Goal: Contribute content: Contribute content

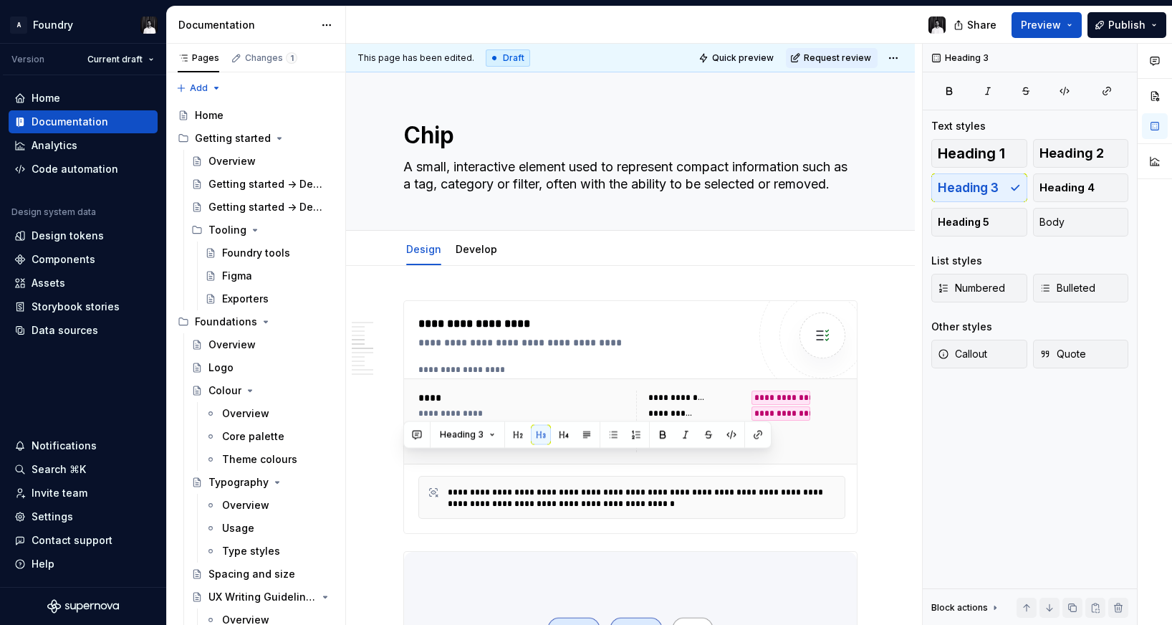
scroll to position [1245, 0]
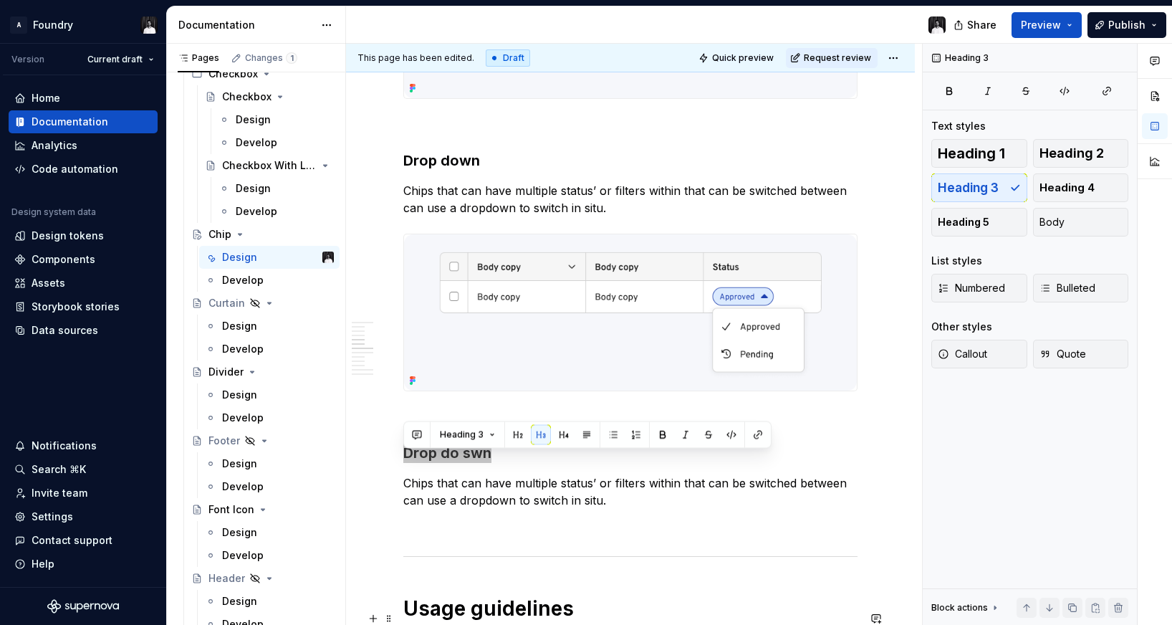
type textarea "*"
click at [506, 473] on div "**********" at bounding box center [630, 354] width 454 height 2599
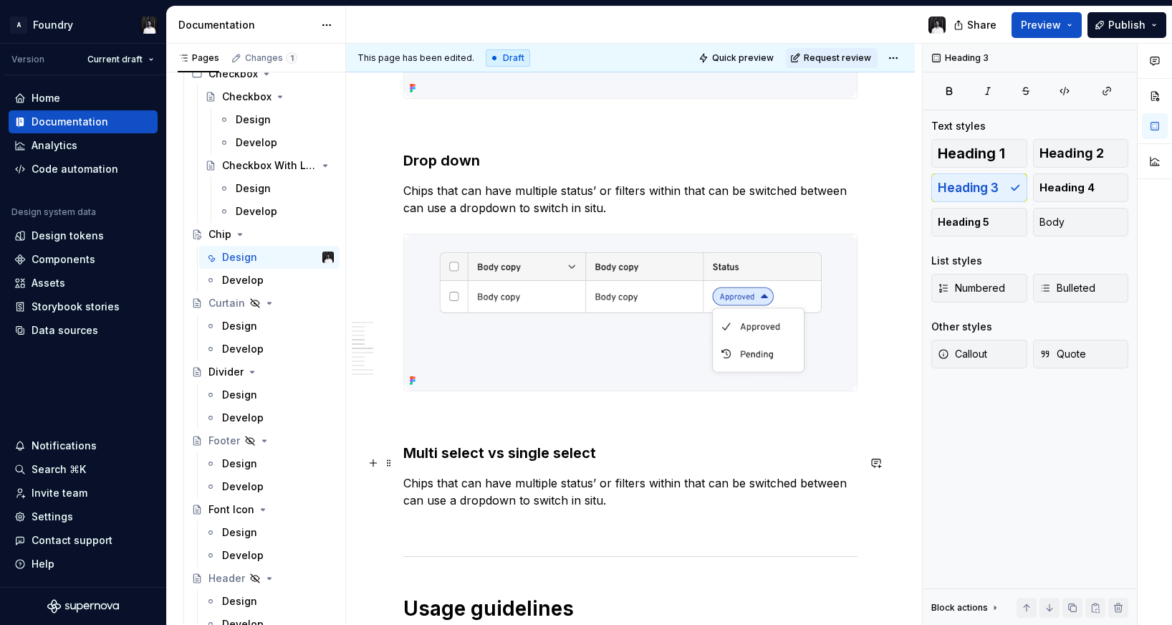
click at [446, 463] on h3 "Multi select vs single select" at bounding box center [630, 453] width 454 height 20
click at [552, 463] on h3 "Multi-select vs single select" at bounding box center [630, 453] width 454 height 20
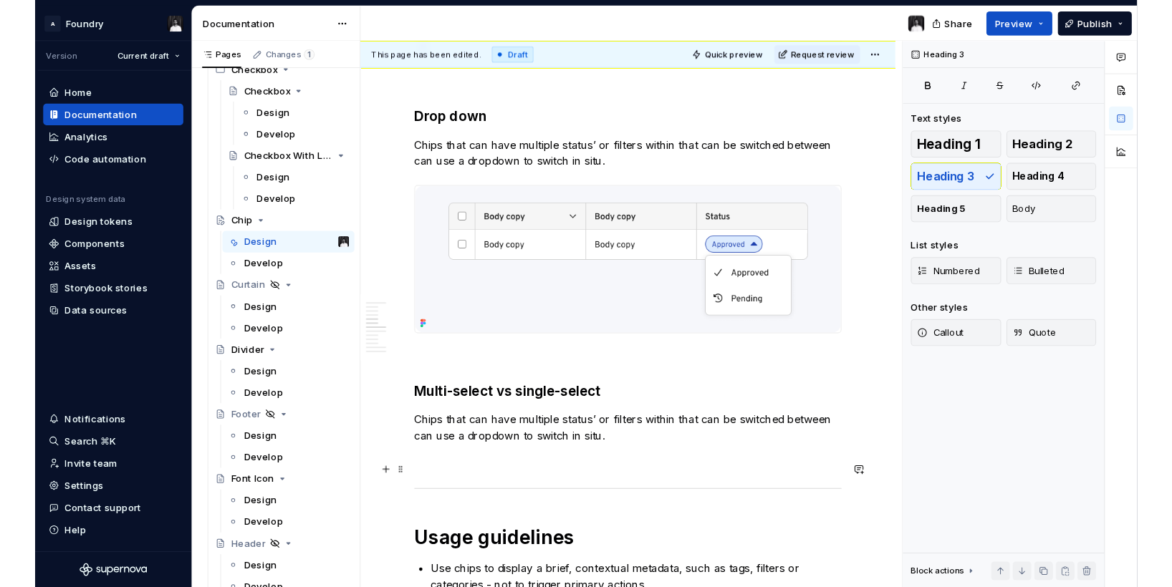
scroll to position [1279, 0]
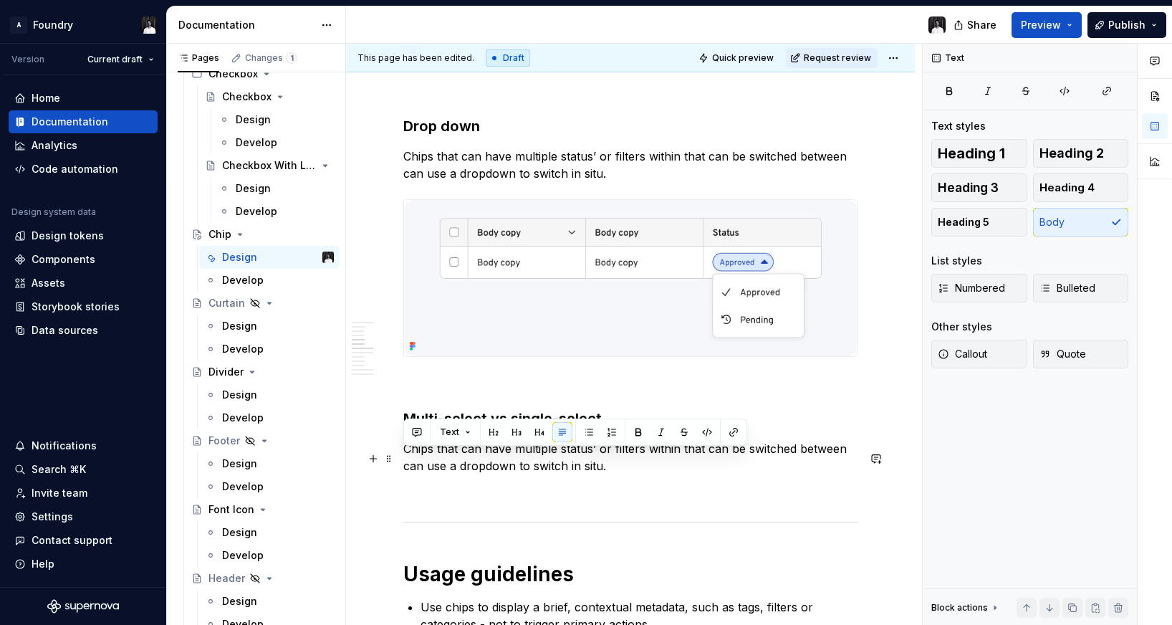
drag, startPoint x: 609, startPoint y: 477, endPoint x: 395, endPoint y: 462, distance: 214.7
click at [395, 462] on div "**********" at bounding box center [630, 405] width 569 height 2838
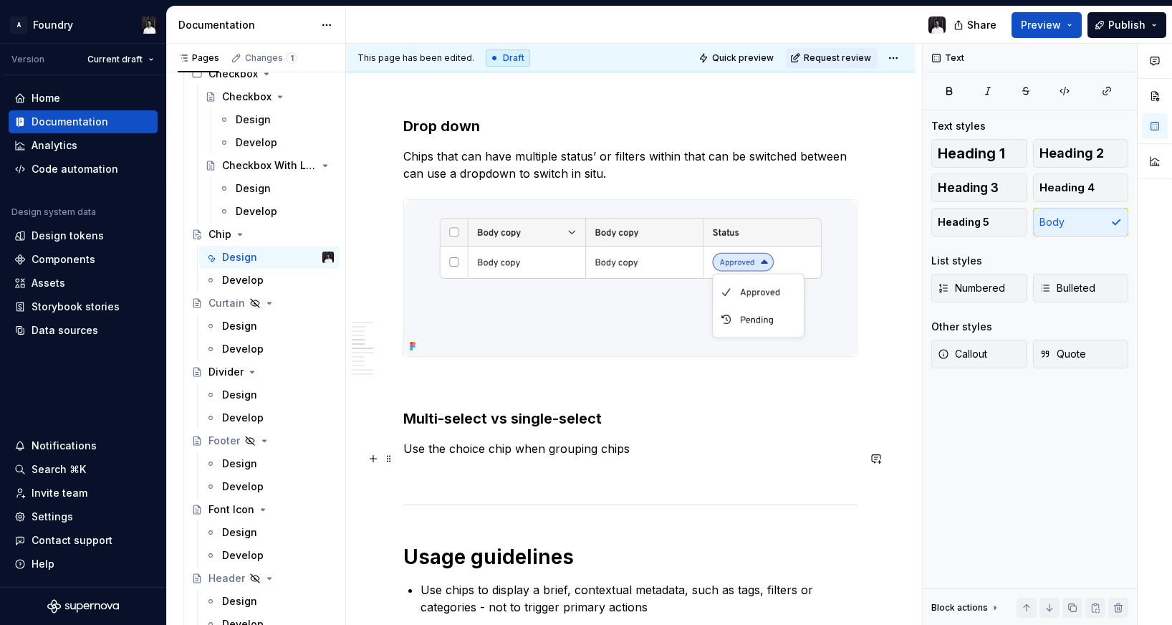
click at [506, 456] on p "Use the choice chip when grouping chips" at bounding box center [630, 448] width 454 height 17
click at [429, 457] on p "Use the choice chips when grouping chips" at bounding box center [630, 448] width 454 height 17
click at [496, 457] on p "Use choice chips when grouping chips" at bounding box center [630, 448] width 454 height 17
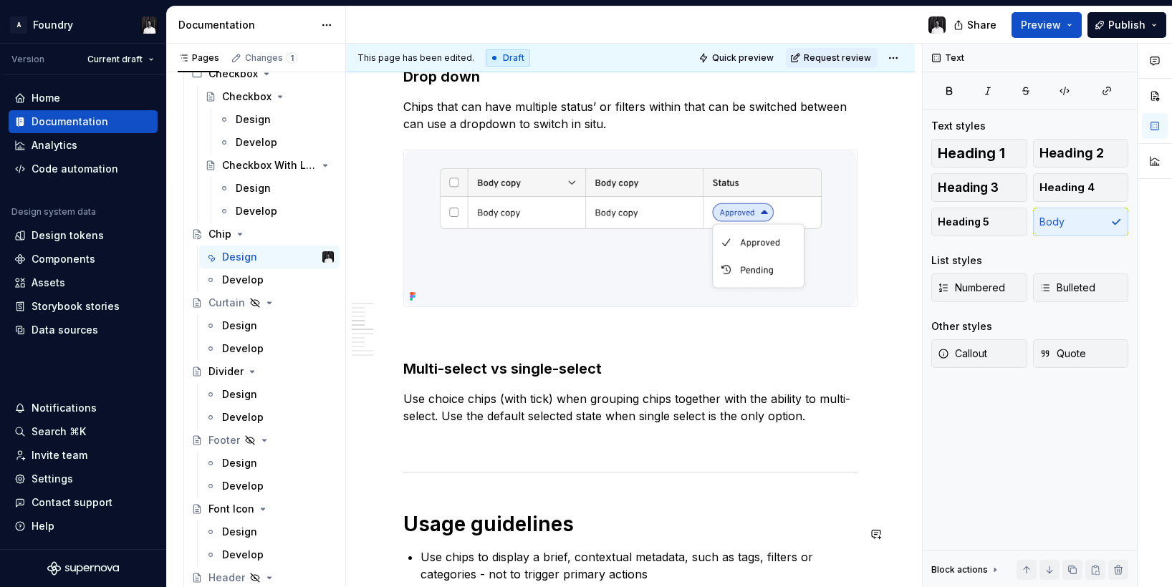
scroll to position [1327, 0]
click at [389, 165] on span at bounding box center [388, 165] width 11 height 20
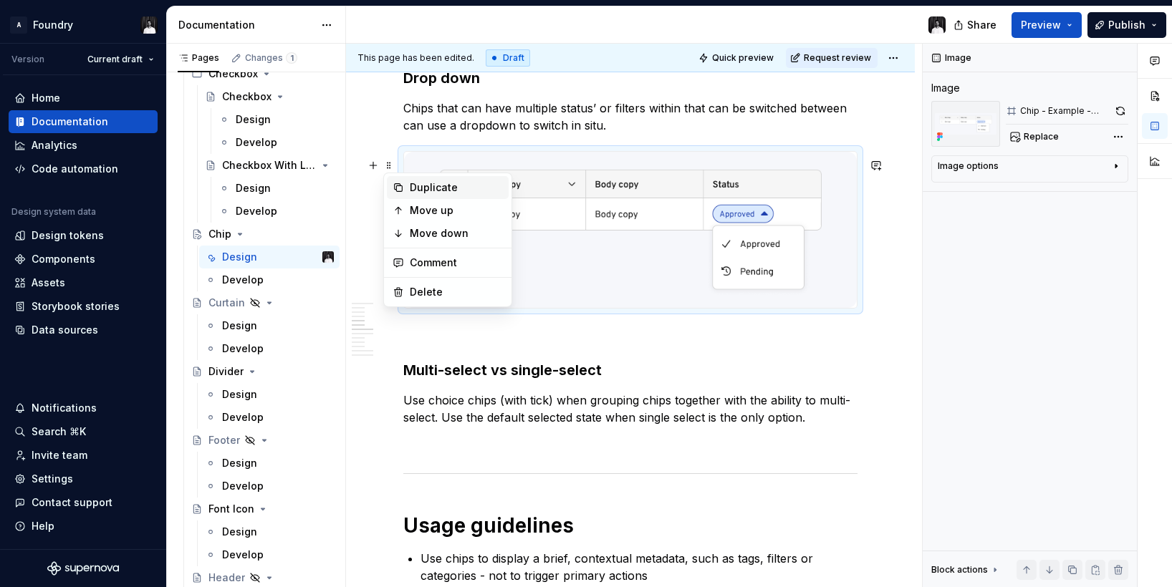
click at [400, 184] on icon at bounding box center [398, 187] width 11 height 11
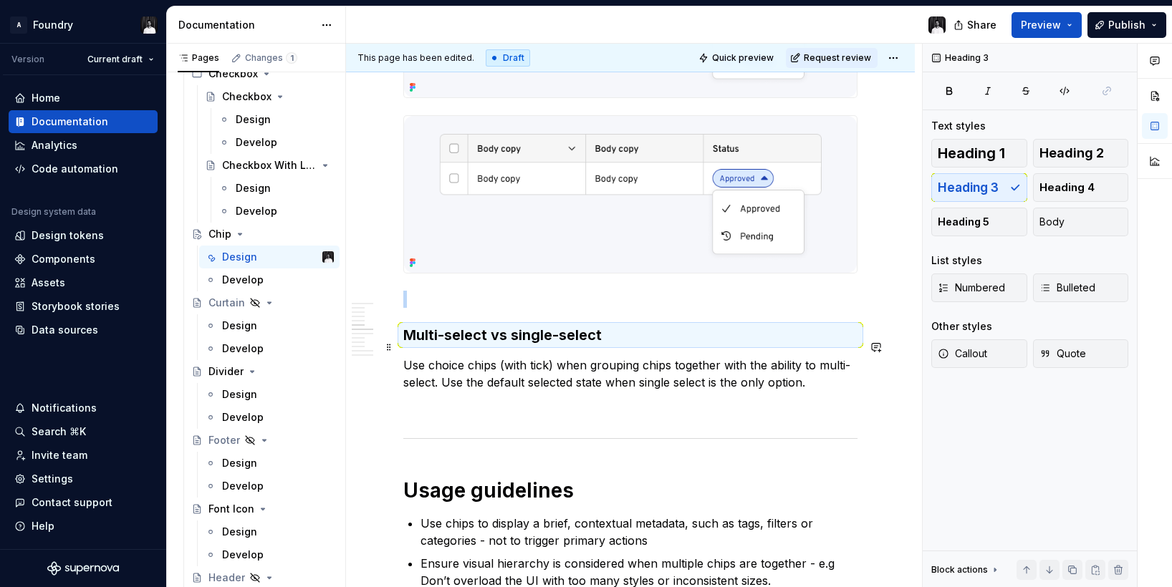
scroll to position [1526, 0]
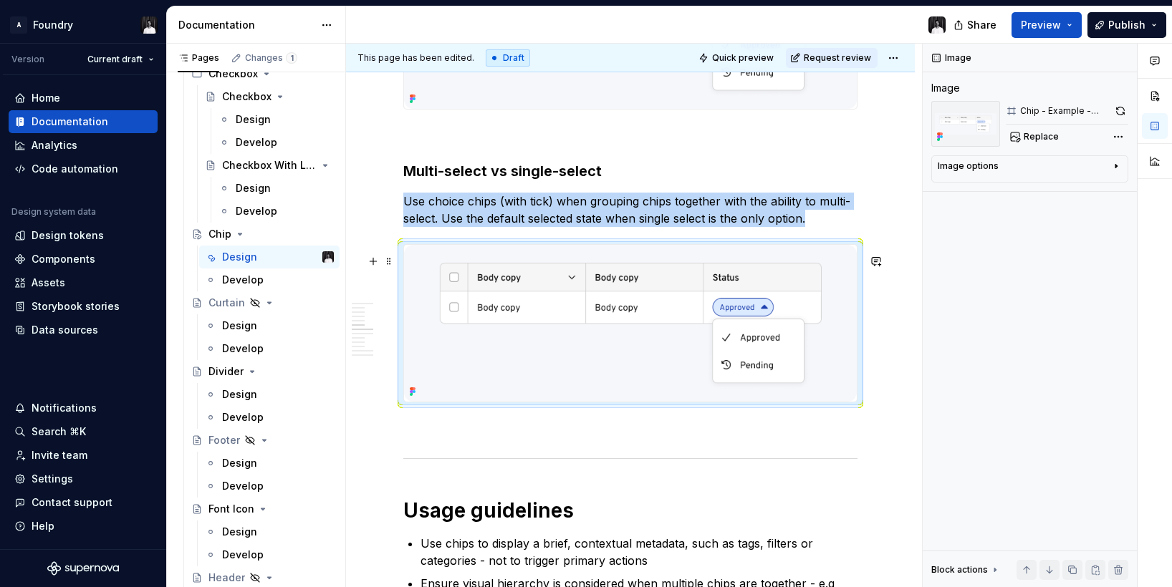
click at [814, 264] on img at bounding box center [630, 323] width 453 height 156
click at [1039, 135] on span "Replace" at bounding box center [1041, 136] width 35 height 11
type textarea "*"
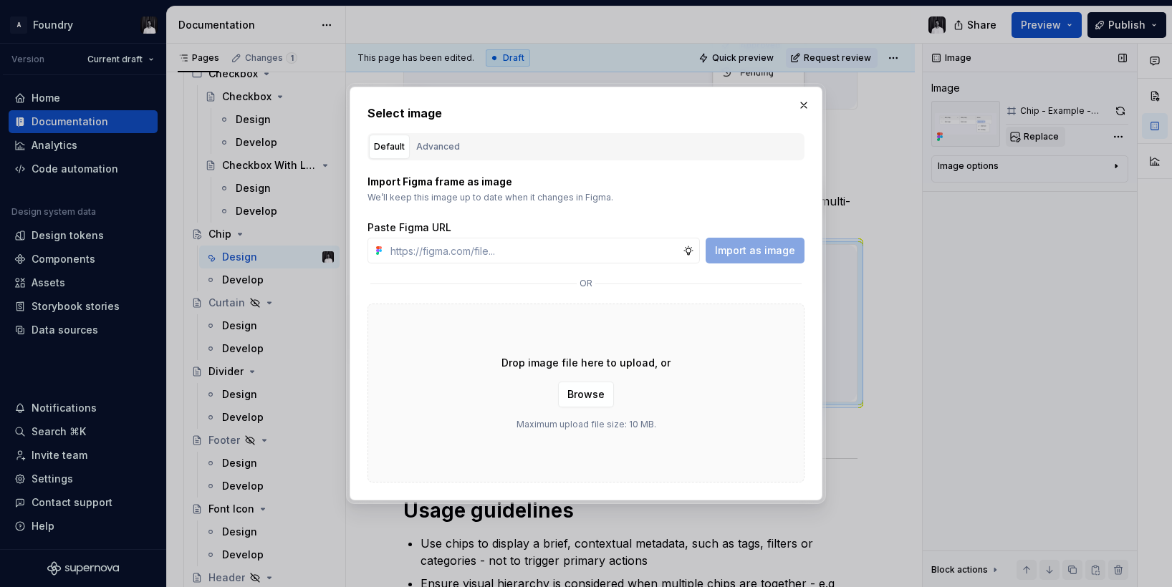
type input "https://www.figma.com/design/xTMSaXlNTNaDe49D78NKHE/Supernova-Documentation-Sup…"
click at [747, 248] on span "Import as image" at bounding box center [755, 251] width 80 height 14
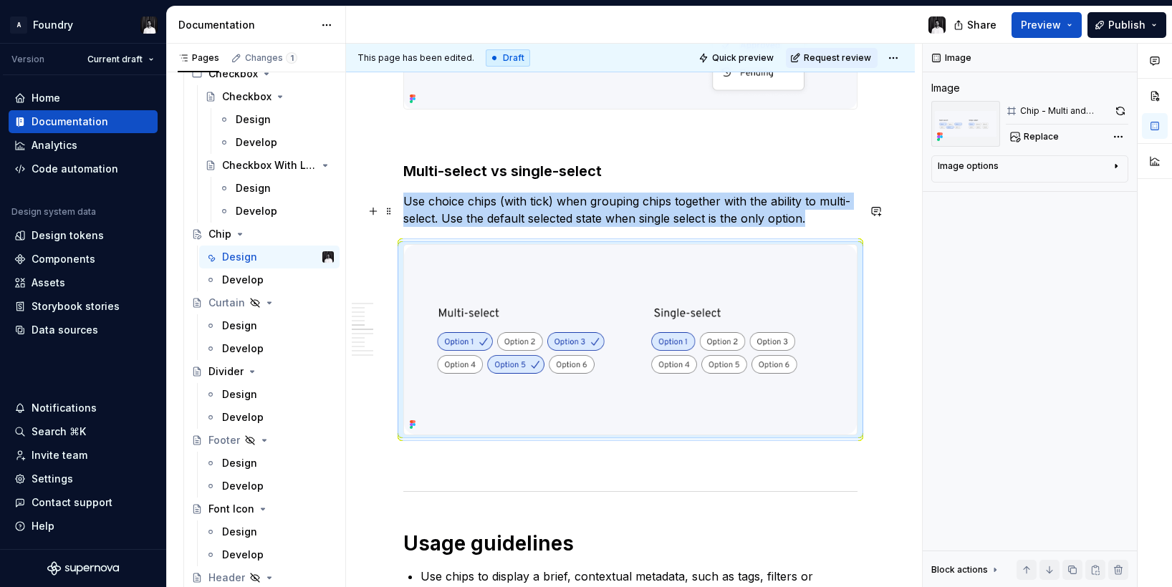
click at [710, 226] on p "Use choice chips (with tick) when grouping chips together with the ability to m…" at bounding box center [630, 210] width 454 height 34
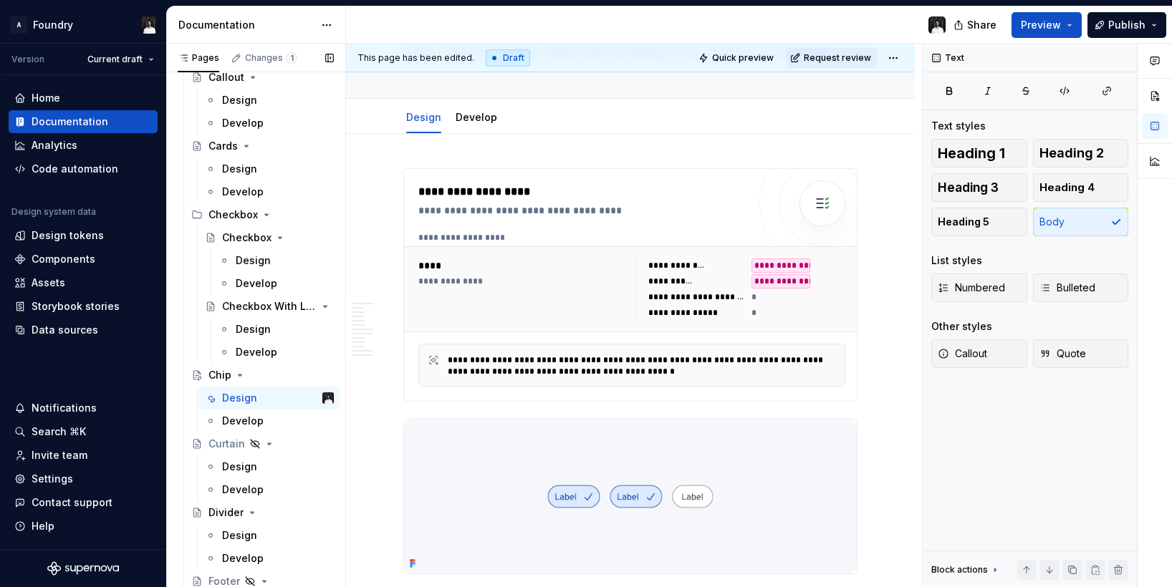
scroll to position [1518, 0]
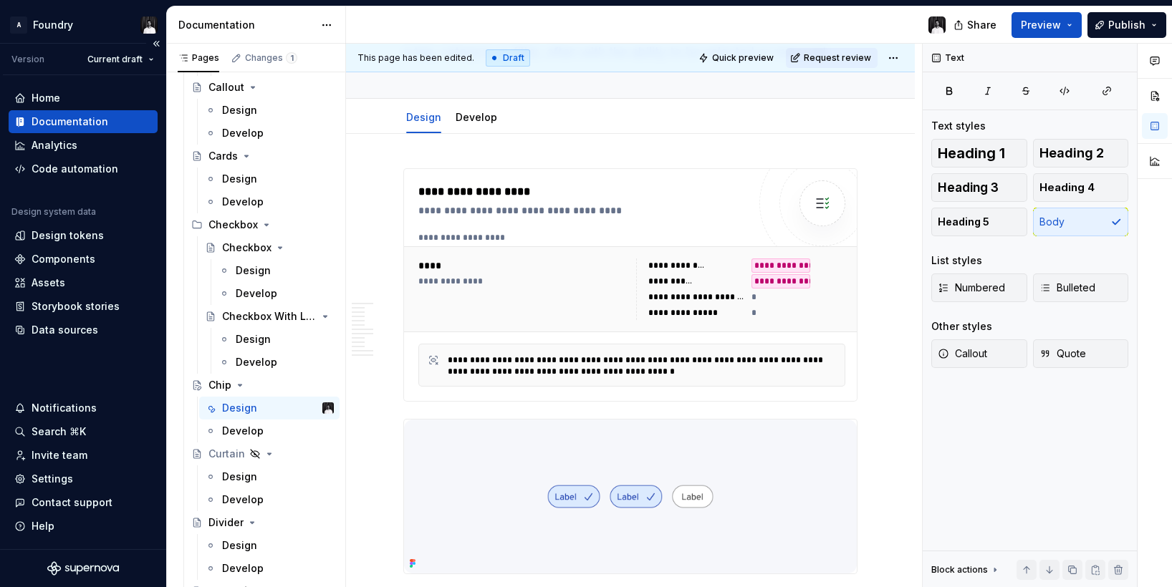
click at [70, 362] on div "Home Documentation Analytics Code automation Design system data Design tokens C…" at bounding box center [83, 312] width 166 height 474
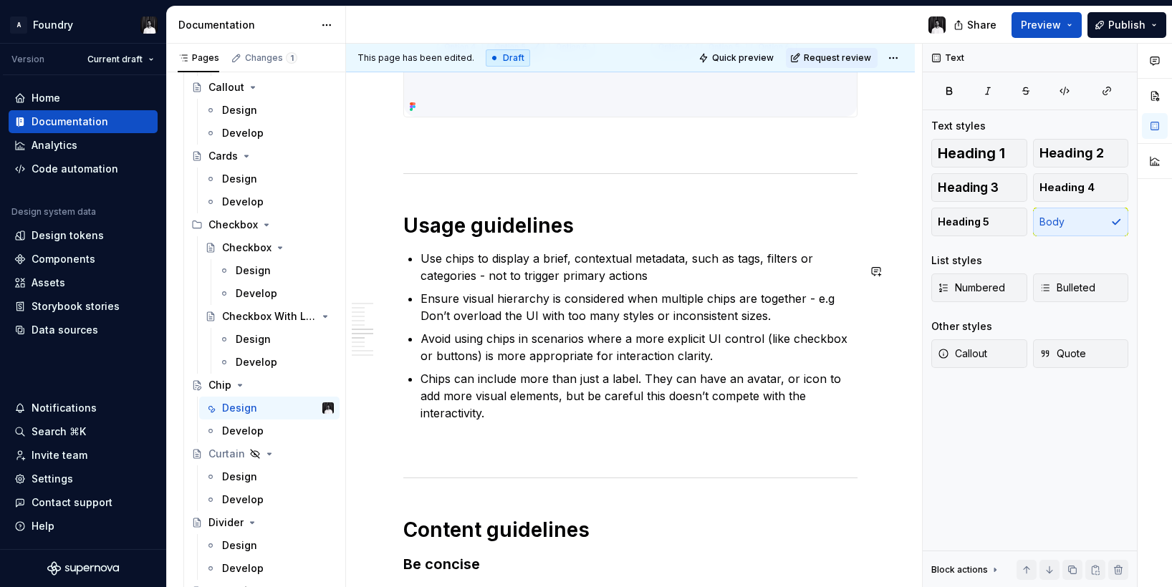
scroll to position [1863, 0]
click at [69, 256] on div "Components" at bounding box center [64, 259] width 64 height 14
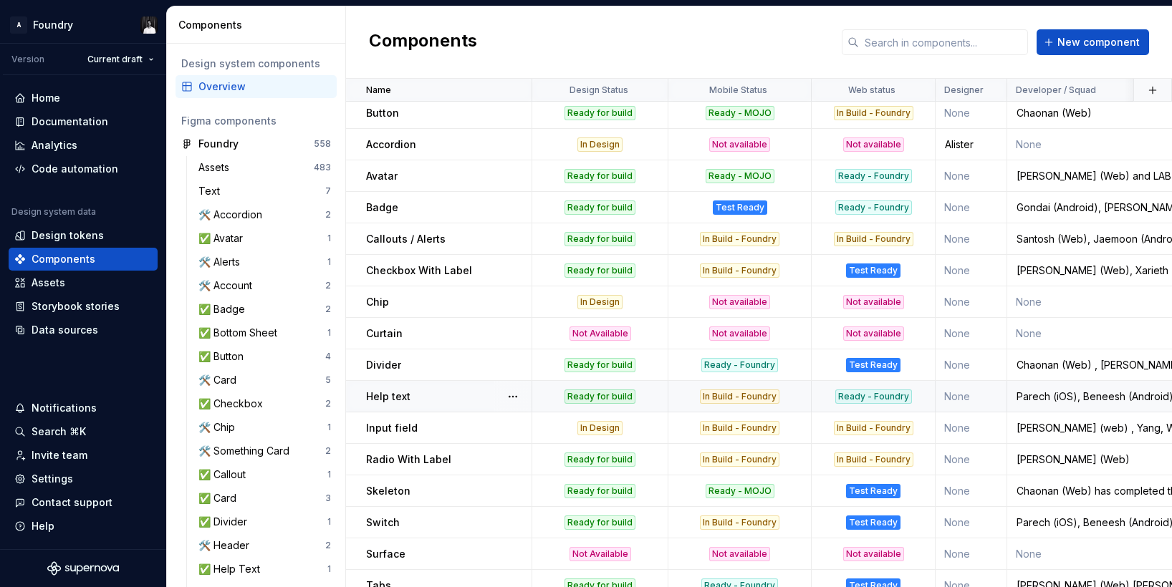
scroll to position [2, 0]
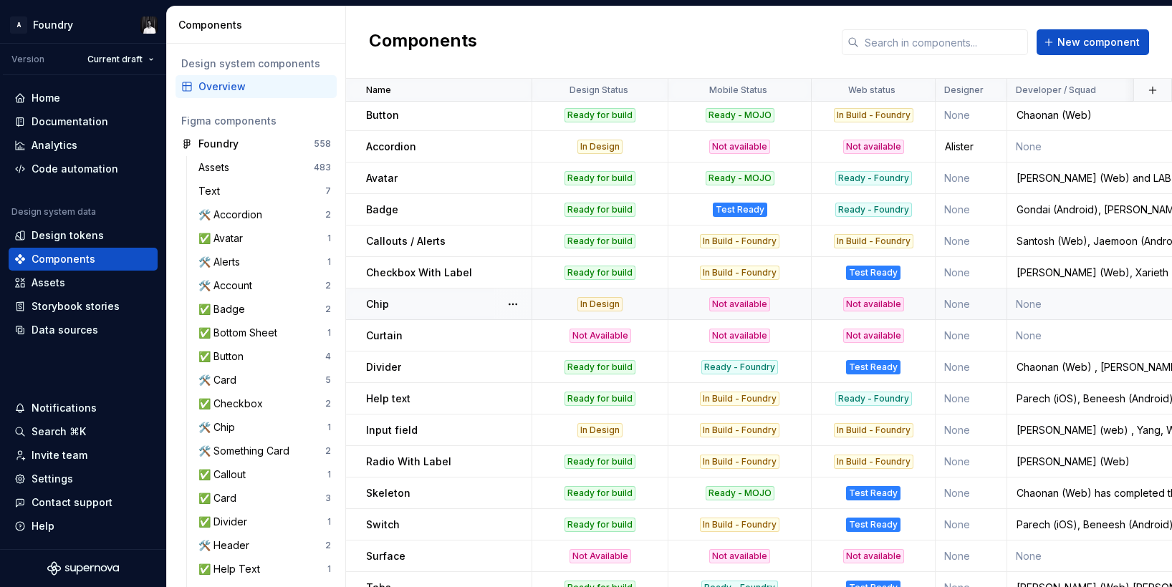
click at [605, 302] on div "In Design" at bounding box center [599, 304] width 45 height 14
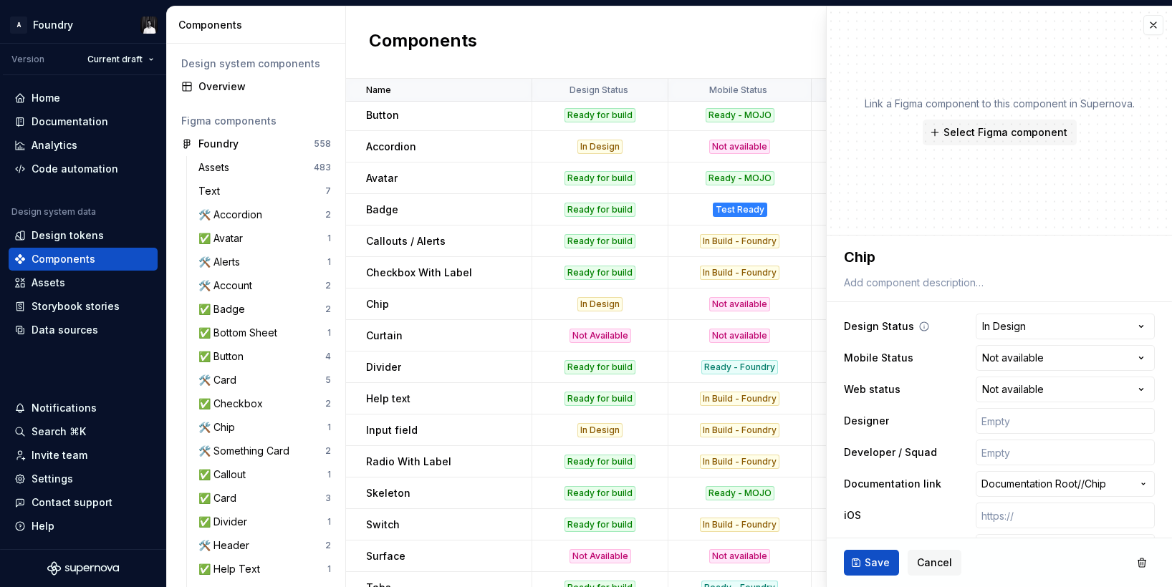
type textarea "*"
click at [1059, 321] on html "A Foundry Version Current draft Home Documentation Analytics Code automation De…" at bounding box center [586, 293] width 1172 height 587
select select "**********"
click at [872, 560] on span "Save" at bounding box center [877, 563] width 25 height 14
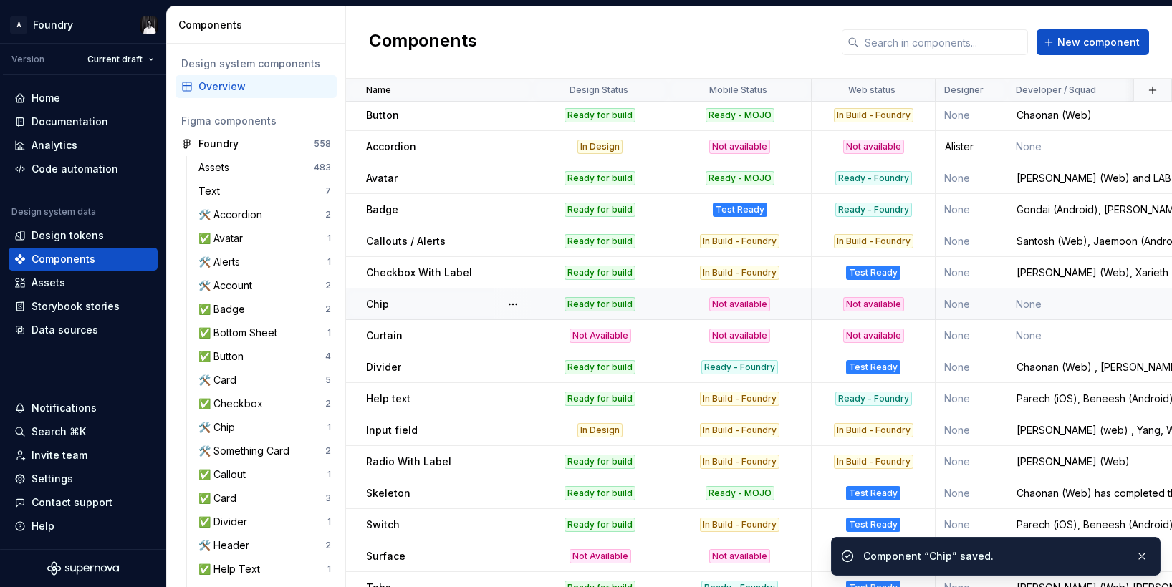
click at [606, 312] on td "Ready for build" at bounding box center [600, 305] width 136 height 32
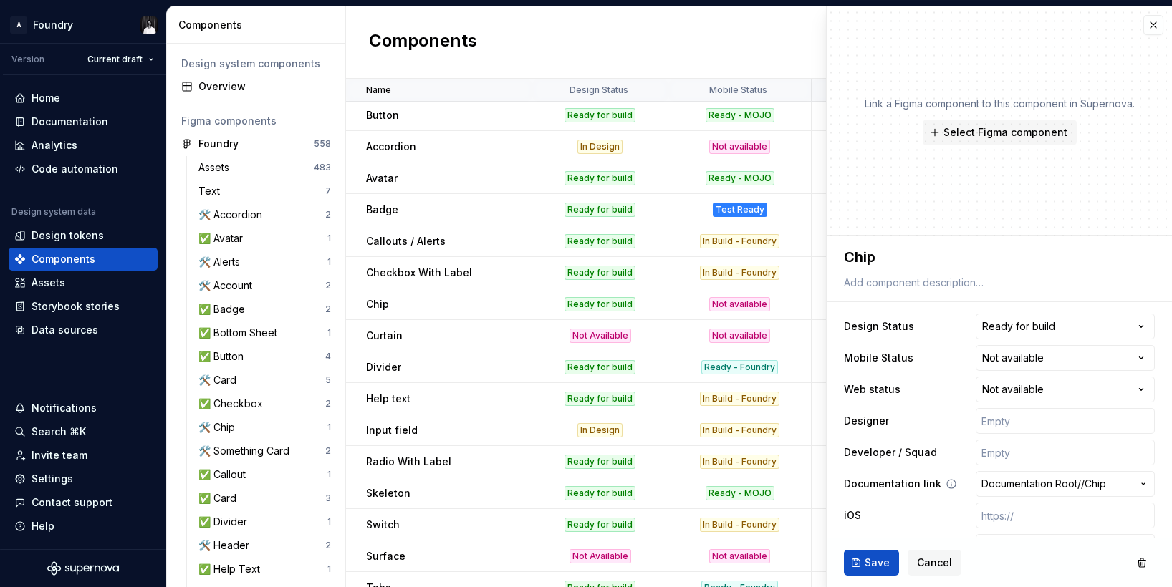
click at [1127, 479] on span "Documentation Root / / Chip" at bounding box center [1056, 484] width 150 height 14
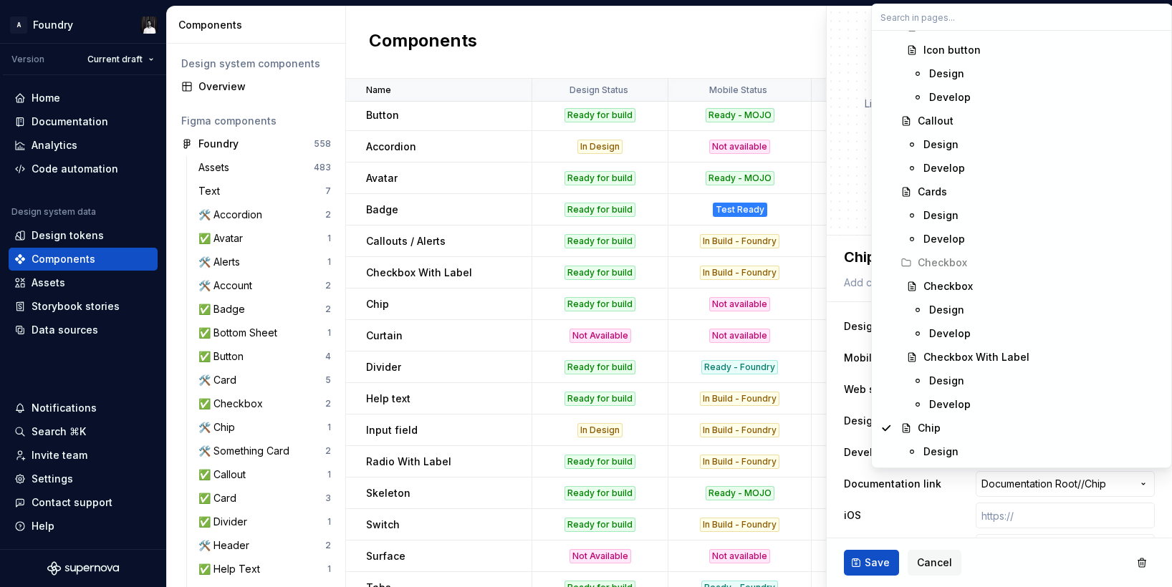
scroll to position [1529, 0]
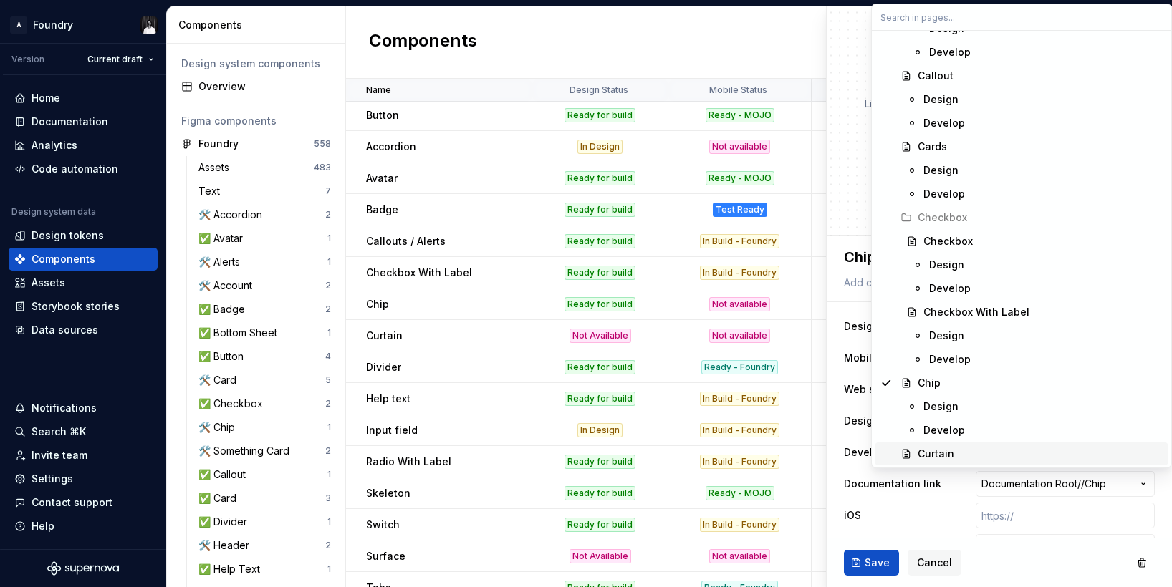
click at [886, 562] on html "A Foundry Version Current draft Home Documentation Analytics Code automation De…" at bounding box center [586, 293] width 1172 height 587
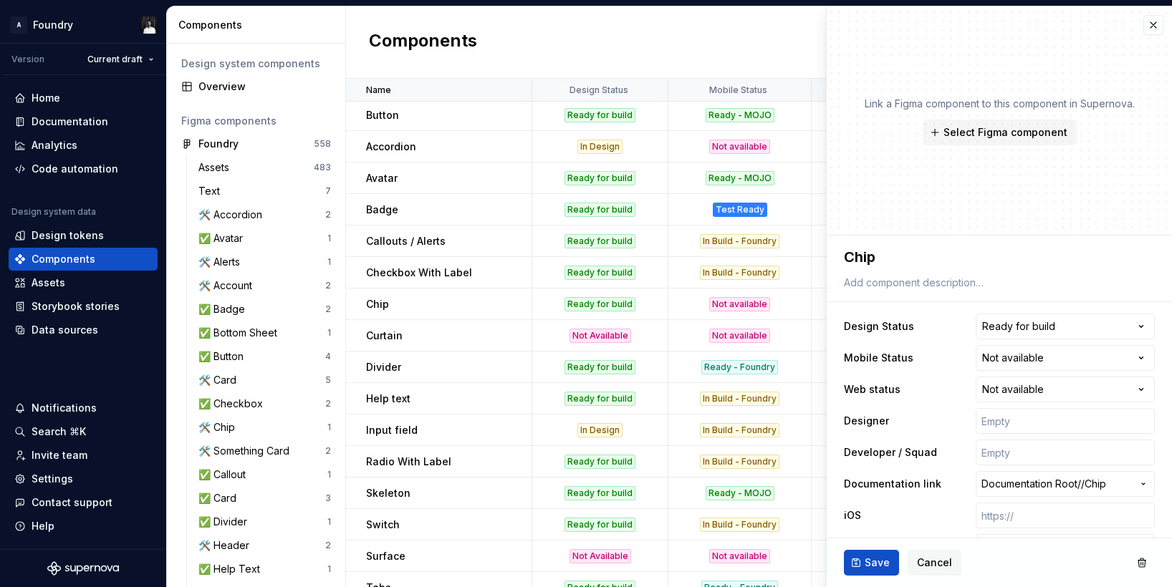
click at [886, 562] on span "Save" at bounding box center [877, 563] width 25 height 14
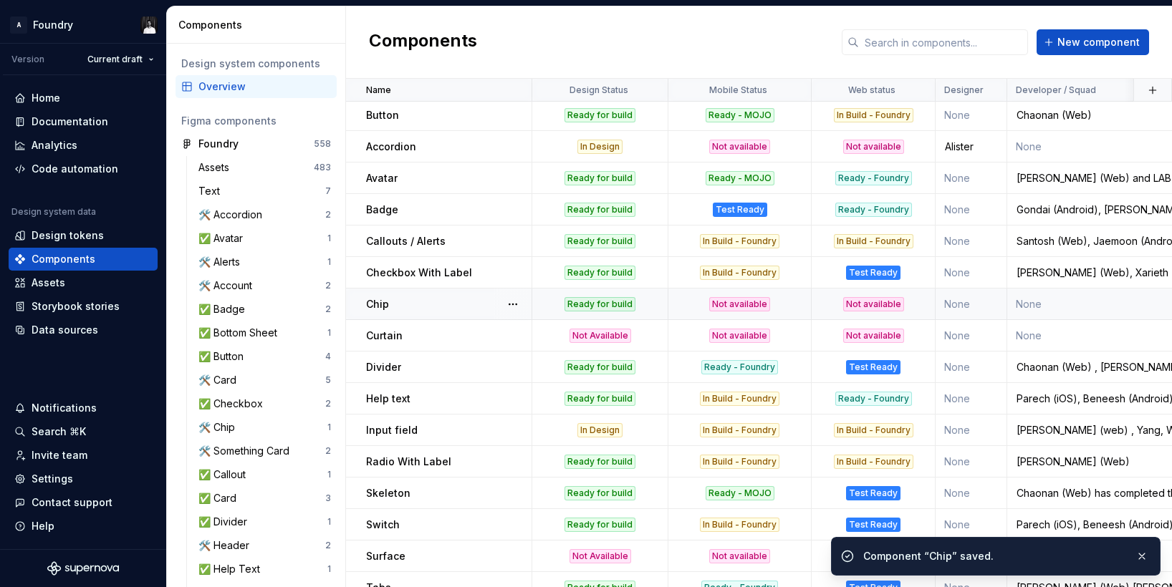
click at [624, 311] on td "Ready for build" at bounding box center [600, 305] width 136 height 32
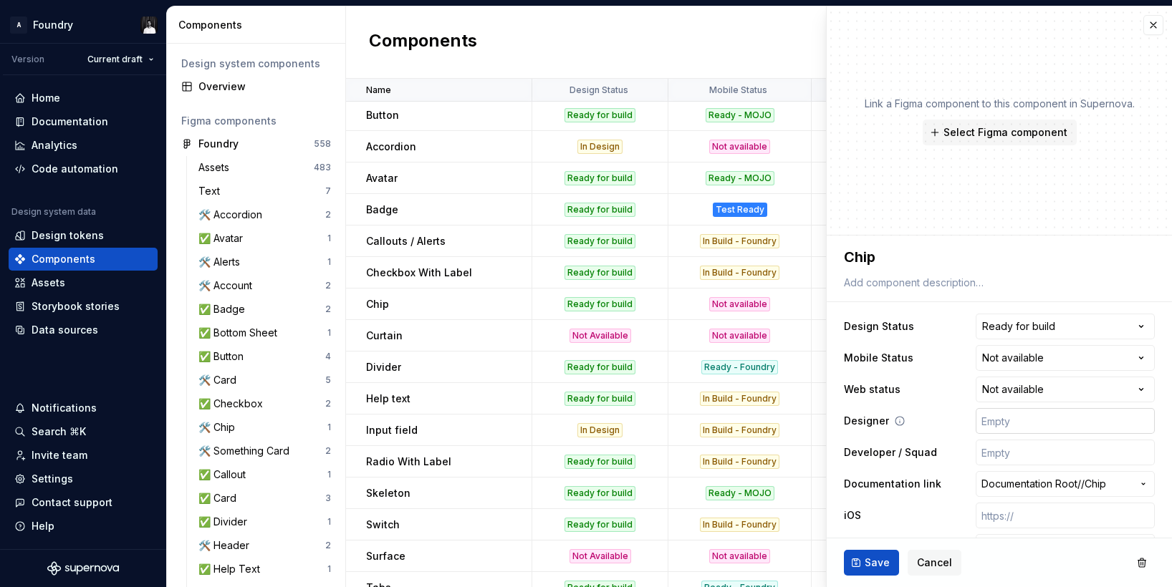
click at [1061, 421] on input "text" at bounding box center [1065, 421] width 179 height 26
type textarea "*"
type input "R"
type textarea "*"
type input "Ra"
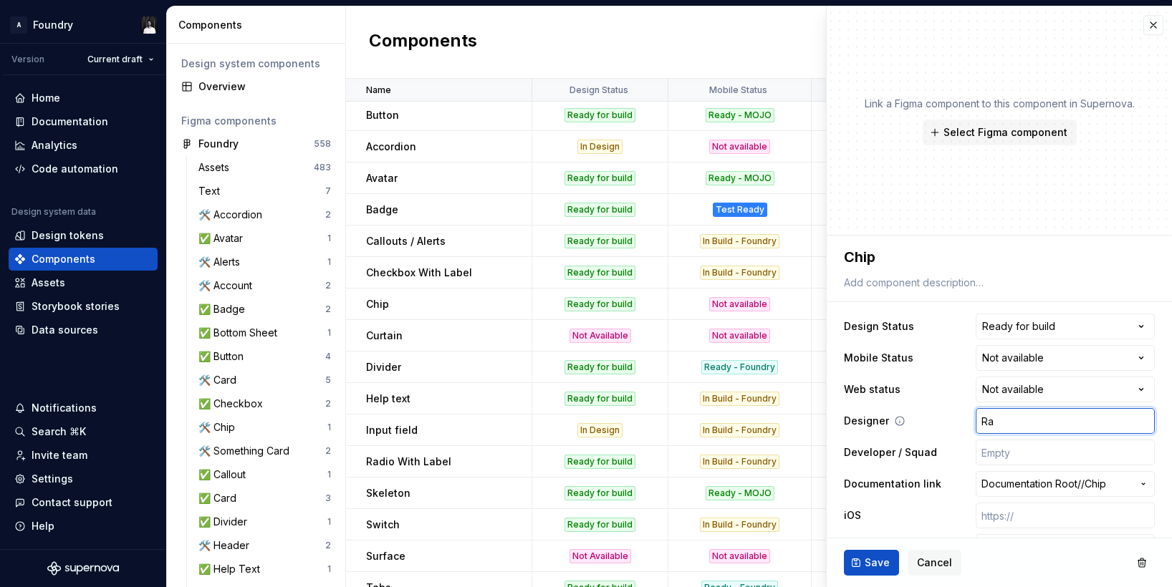
type textarea "*"
type input "Raj"
click at [881, 557] on span "Save" at bounding box center [877, 563] width 25 height 14
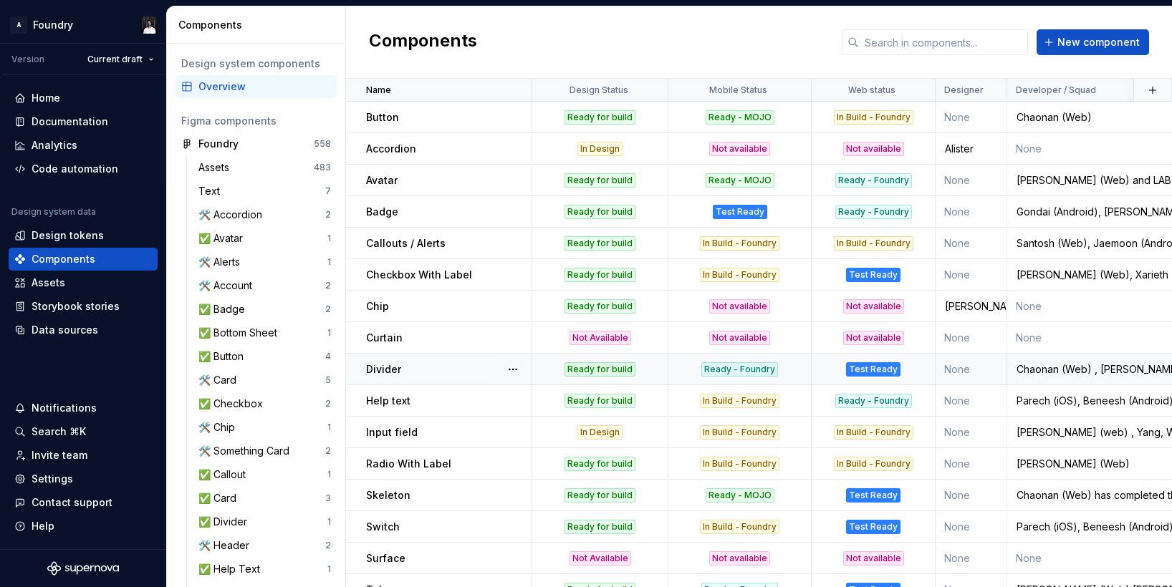
click at [376, 373] on p "Divider" at bounding box center [383, 369] width 35 height 14
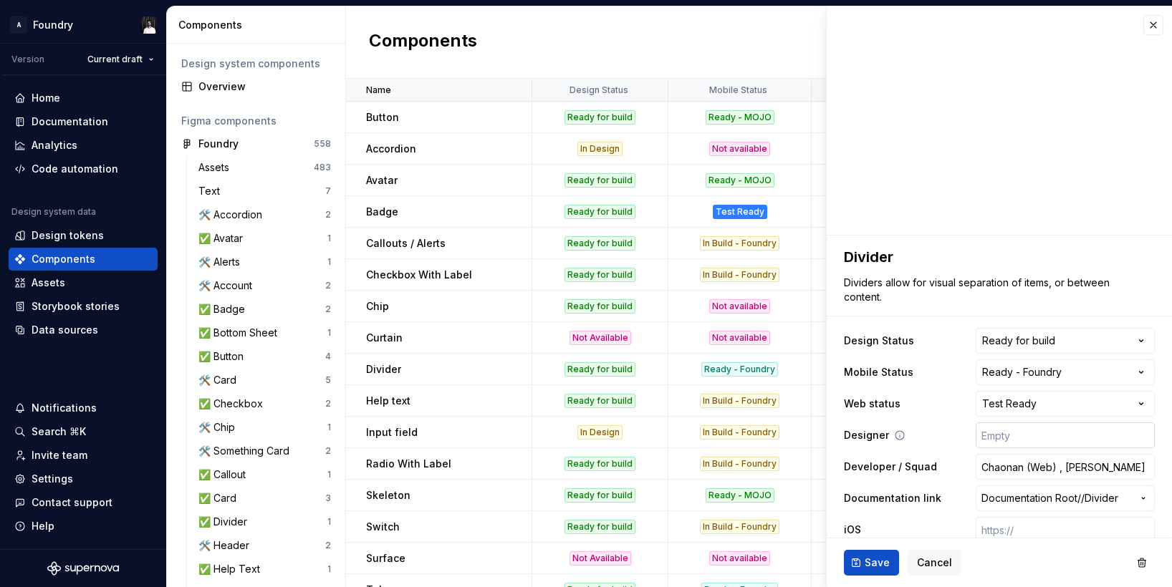
click at [1003, 436] on input "text" at bounding box center [1065, 436] width 179 height 26
type textarea "*"
type input "R"
type textarea "*"
type input "Ra"
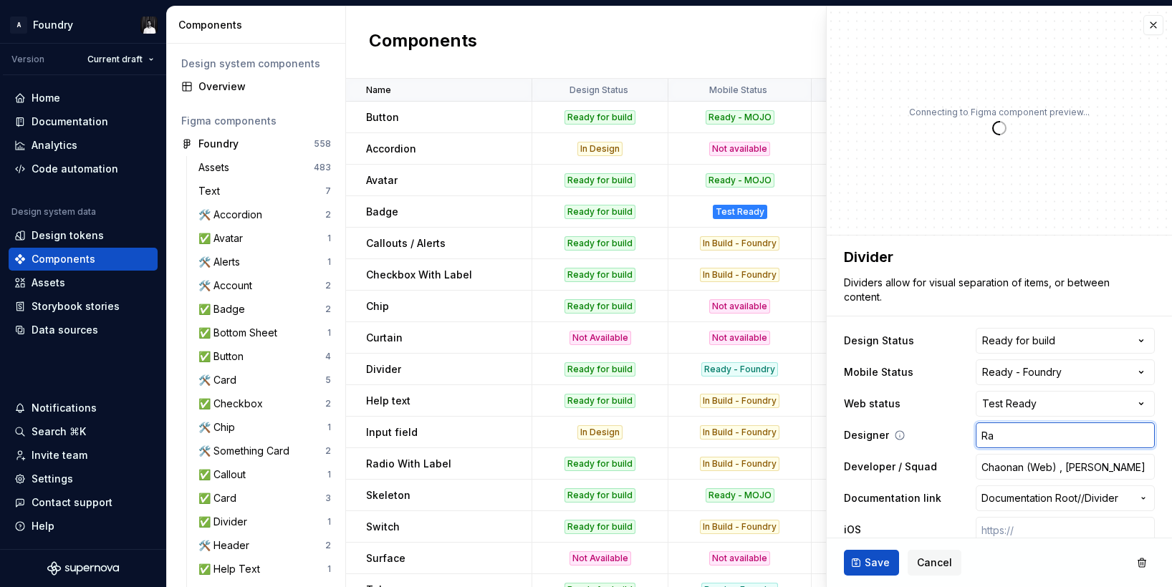
type textarea "*"
type input "Raj"
click at [867, 564] on span "Save" at bounding box center [877, 563] width 25 height 14
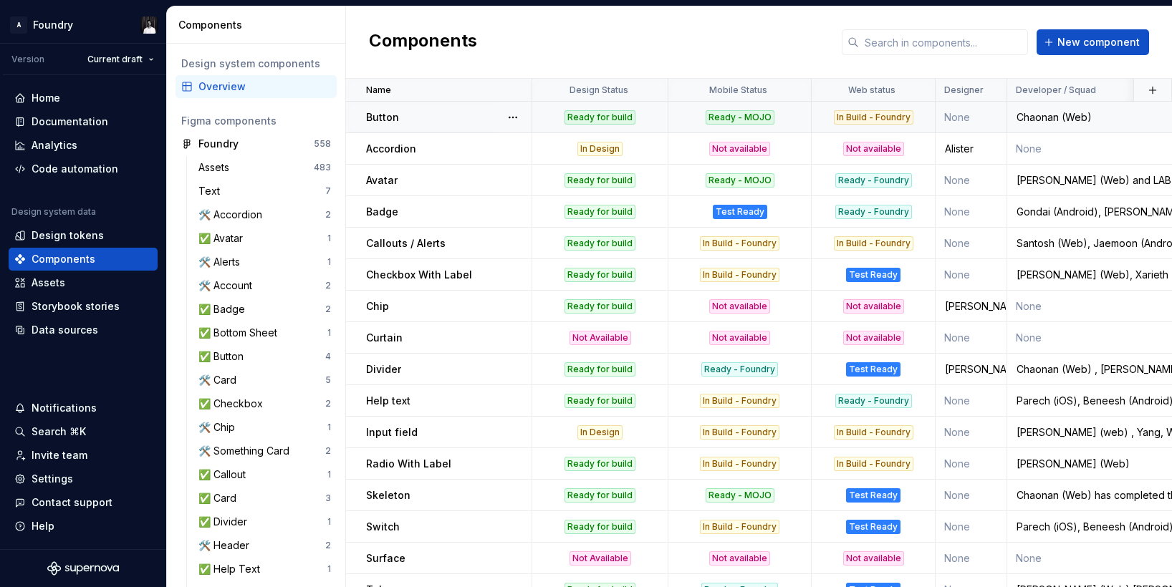
click at [382, 113] on p "Button" at bounding box center [382, 117] width 33 height 14
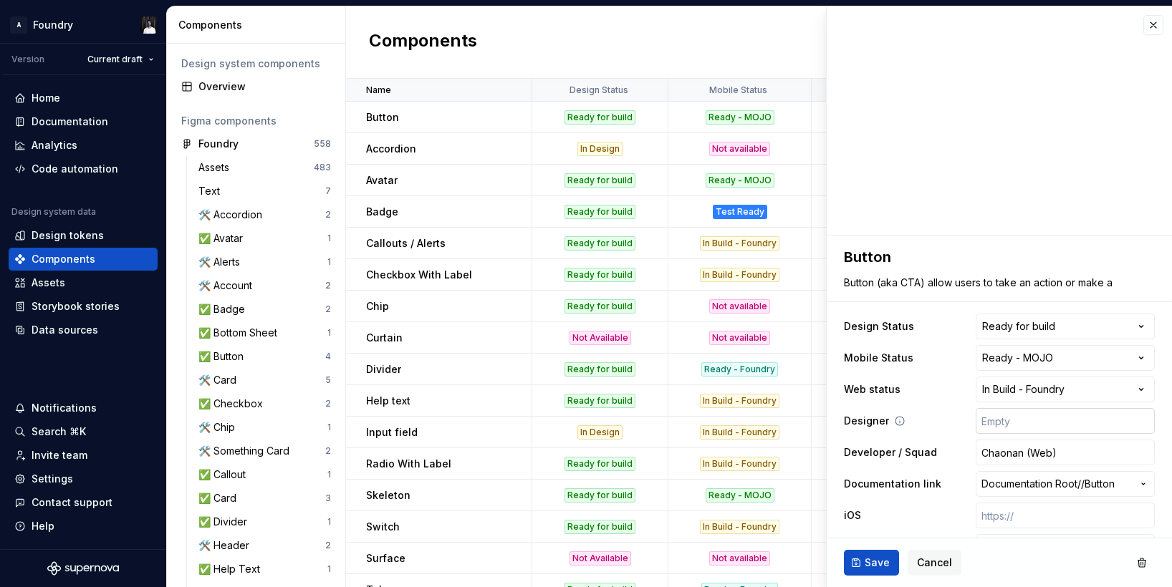
click at [1024, 422] on input "text" at bounding box center [1065, 421] width 179 height 26
type textarea "*"
type input "R"
type textarea "*"
type input "Ra"
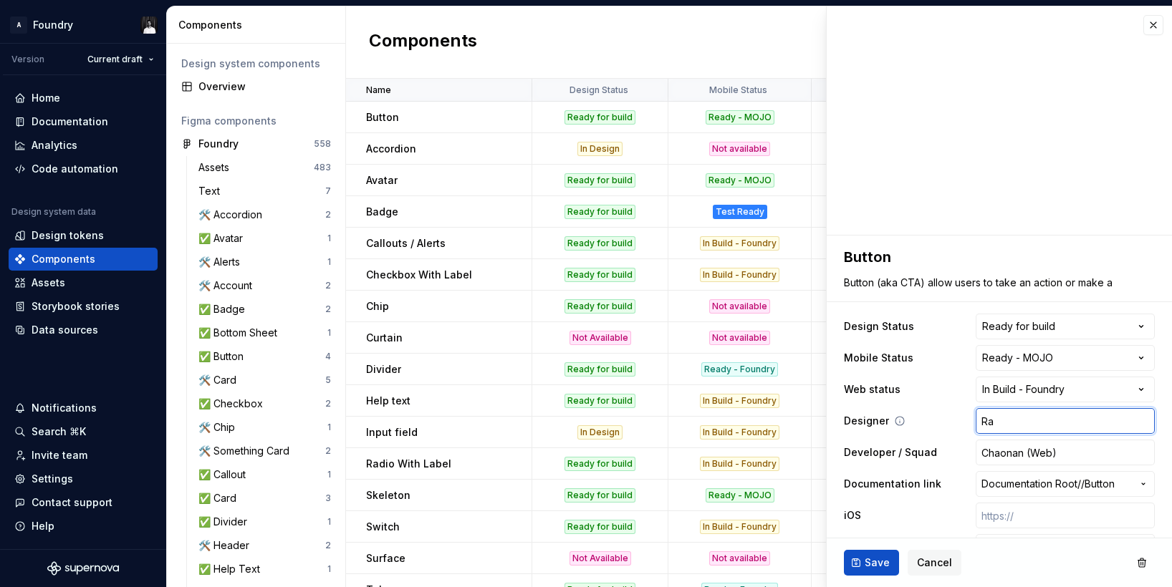
type textarea "*"
type input "Raj"
click at [861, 564] on button "Save" at bounding box center [871, 563] width 55 height 26
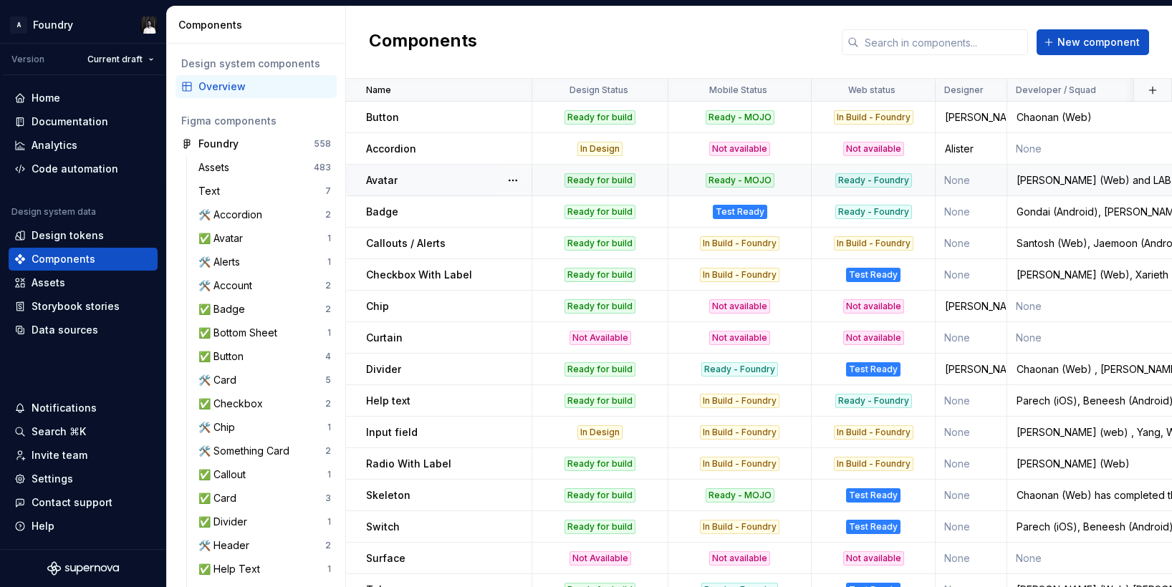
click at [384, 175] on p "Avatar" at bounding box center [382, 180] width 32 height 14
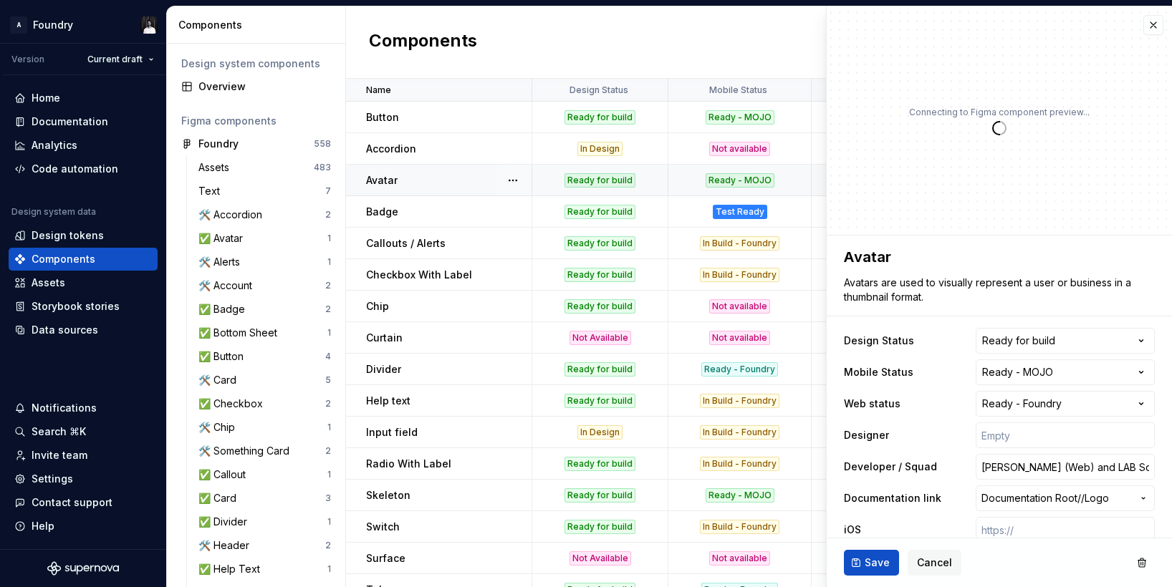
click at [384, 175] on p "Avatar" at bounding box center [382, 180] width 32 height 14
click at [1024, 443] on input "text" at bounding box center [1065, 436] width 179 height 26
type textarea "*"
type input "R"
type textarea "*"
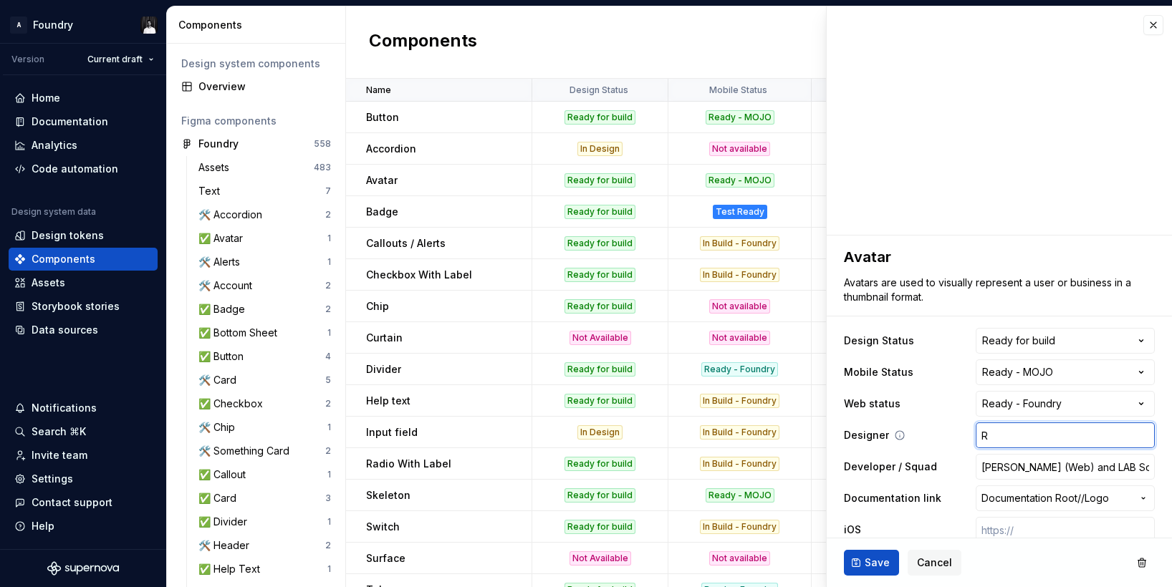
type input "Ra"
type textarea "*"
type input "Raj"
type textarea "*"
type input "Raj/"
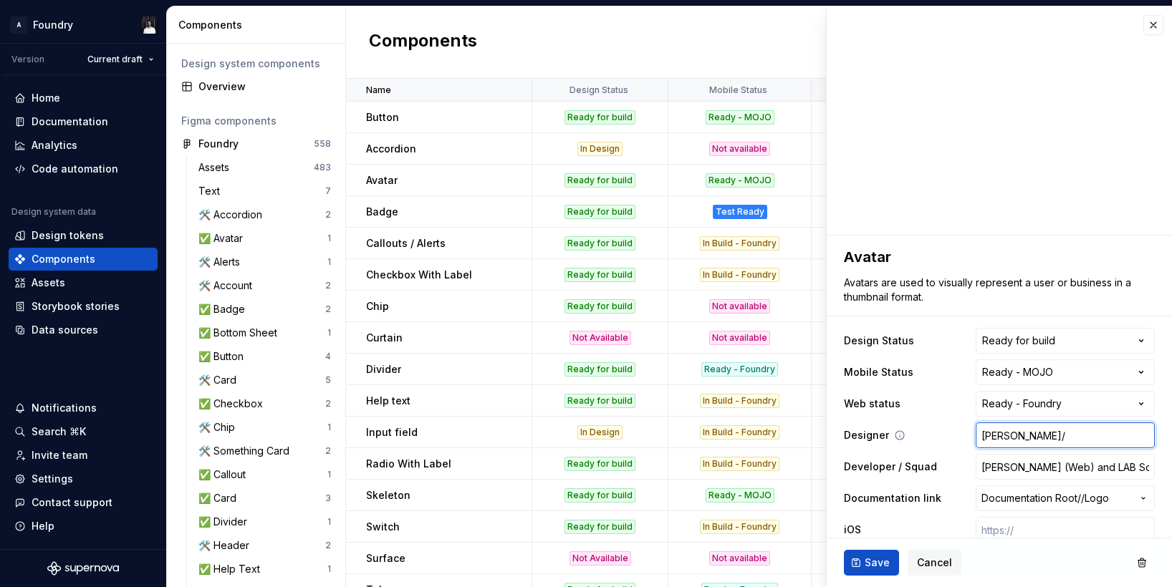
type textarea "*"
type input "Raj/A"
type textarea "*"
type input "Raj/Al"
type textarea "*"
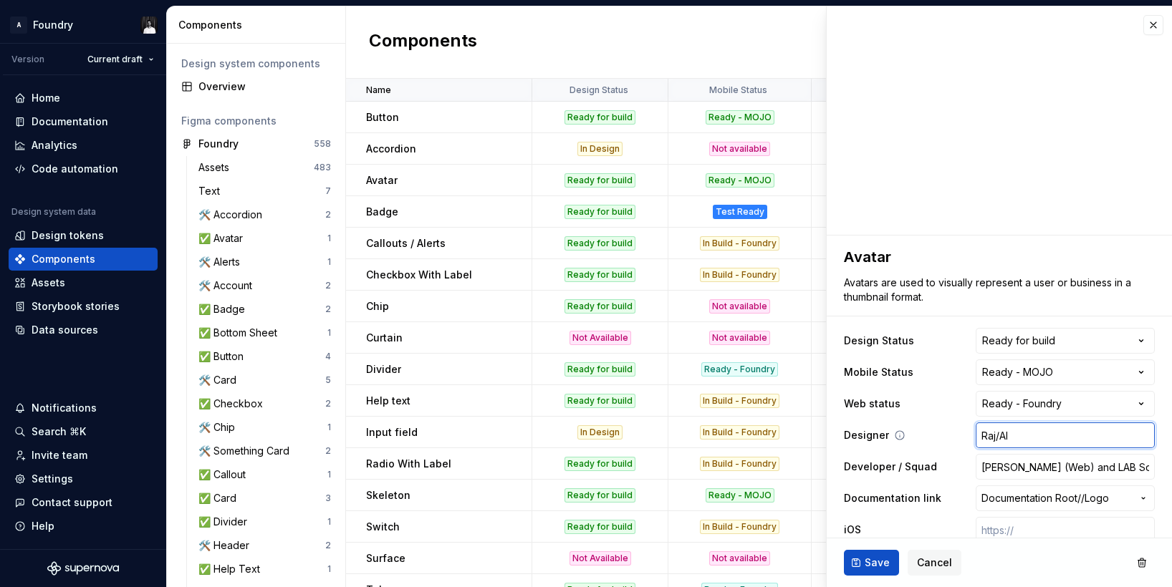
type input "Raj/Ali"
type textarea "*"
type input "Raj/Alis"
type textarea "*"
type input "Raj/Alisa"
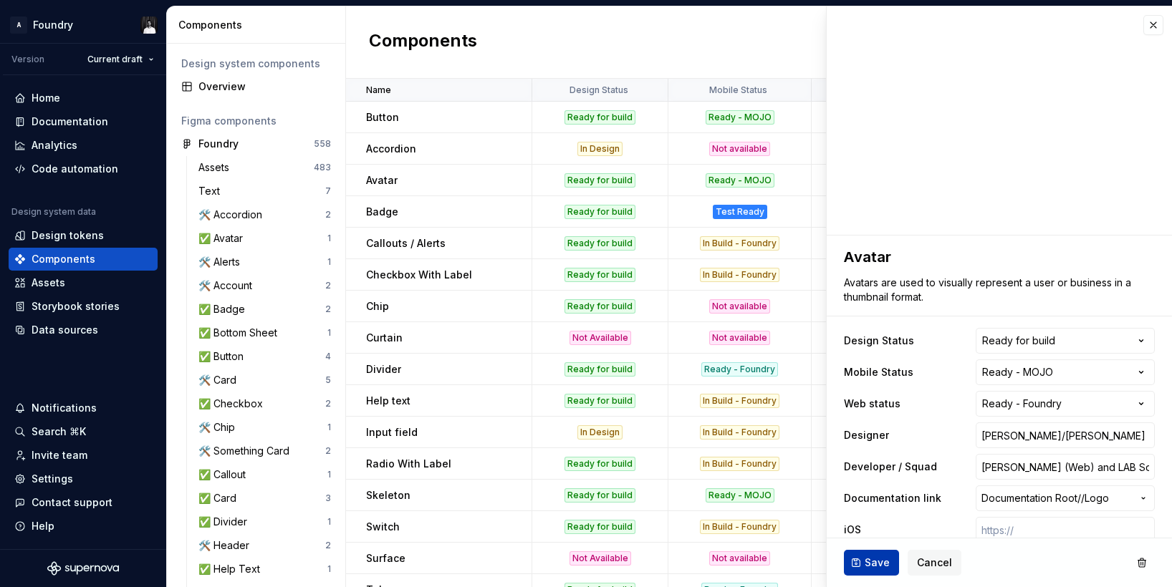
click at [870, 565] on span "Save" at bounding box center [877, 563] width 25 height 14
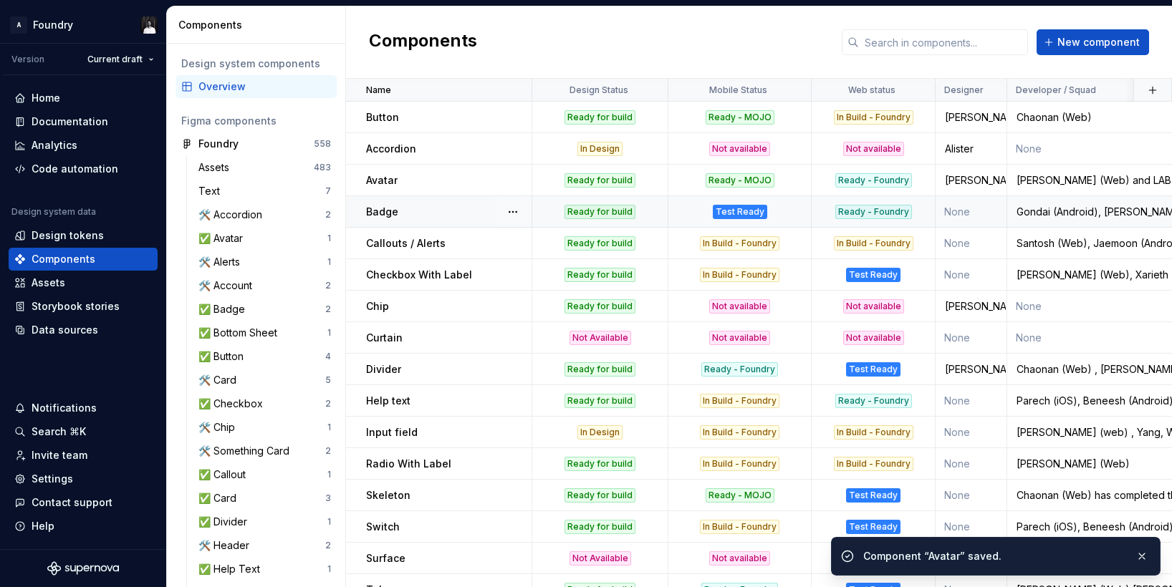
click at [375, 211] on p "Badge" at bounding box center [382, 212] width 32 height 14
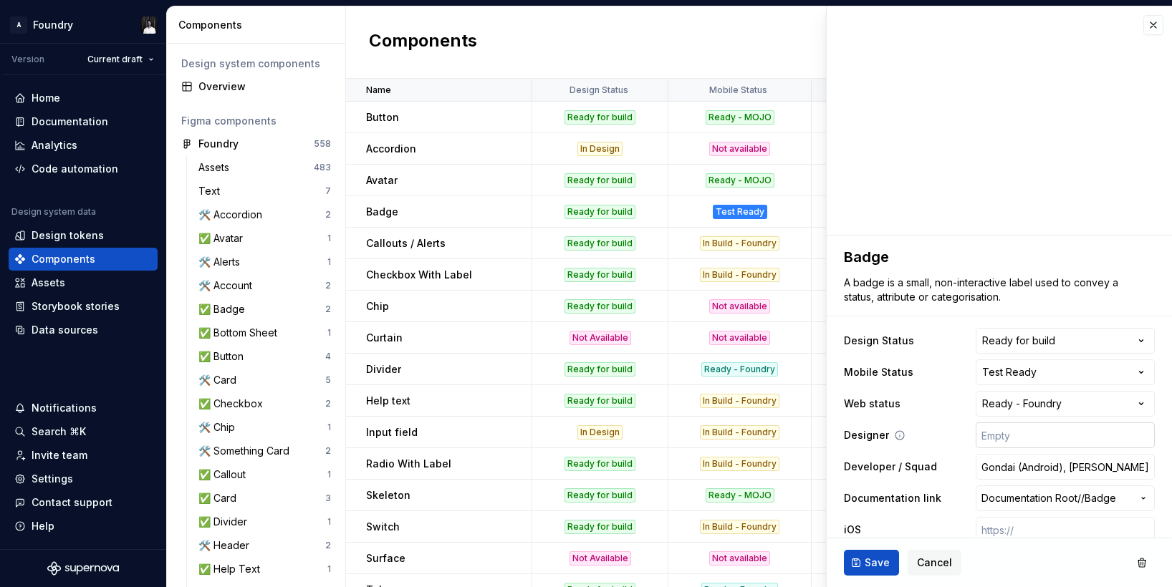
click at [1033, 438] on input "text" at bounding box center [1065, 436] width 179 height 26
type textarea "*"
type input "R"
type textarea "*"
type input "Raj"
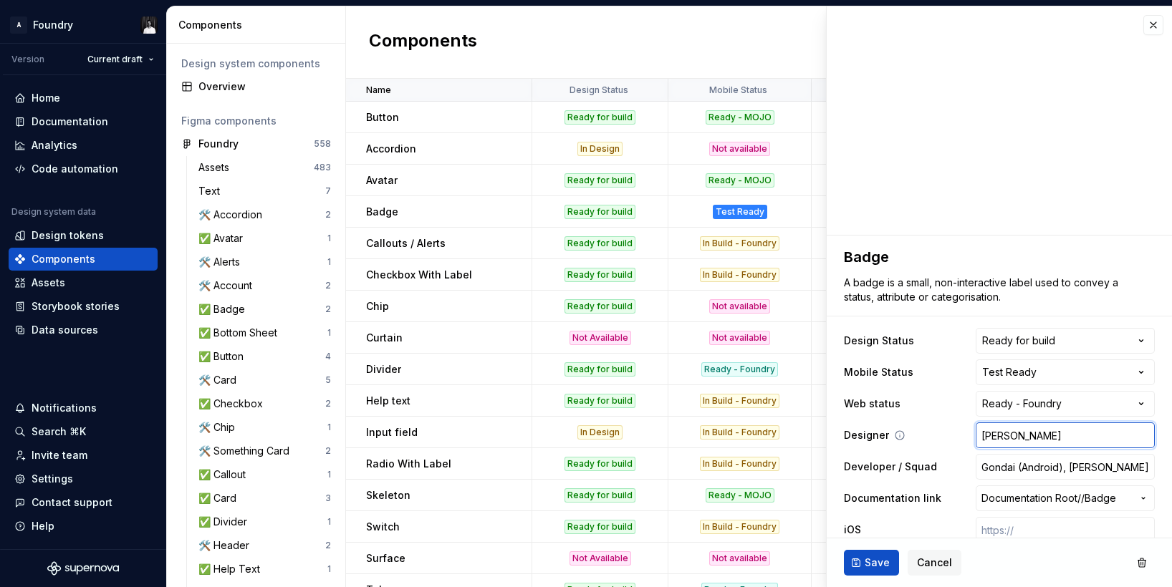
type textarea "*"
type input "Raj"
click at [876, 565] on span "Save" at bounding box center [877, 563] width 25 height 14
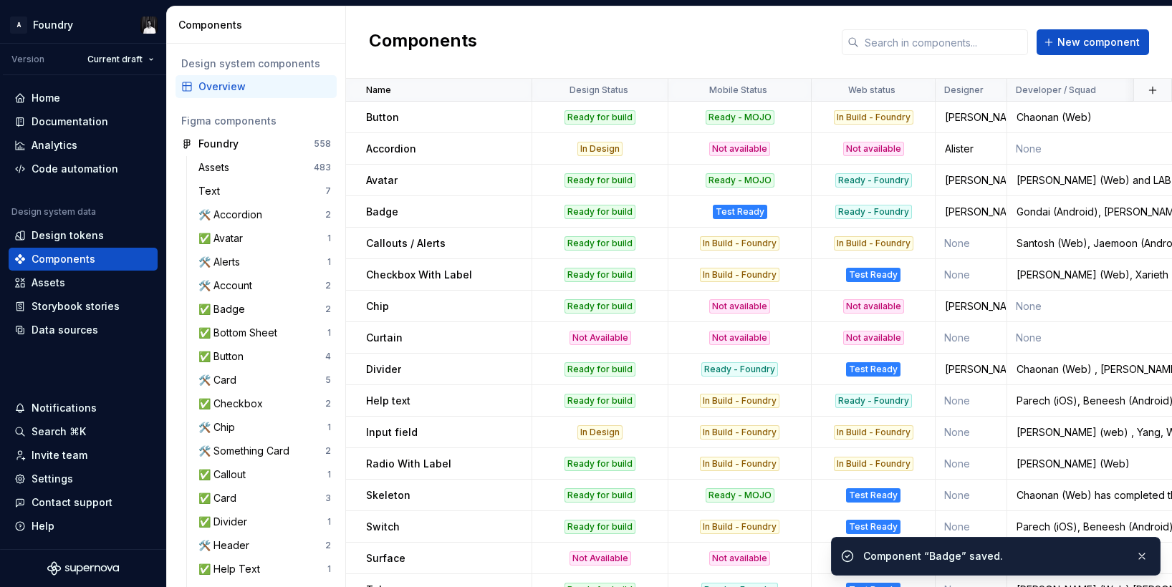
click at [422, 248] on p "Callouts / Alerts" at bounding box center [406, 243] width 80 height 14
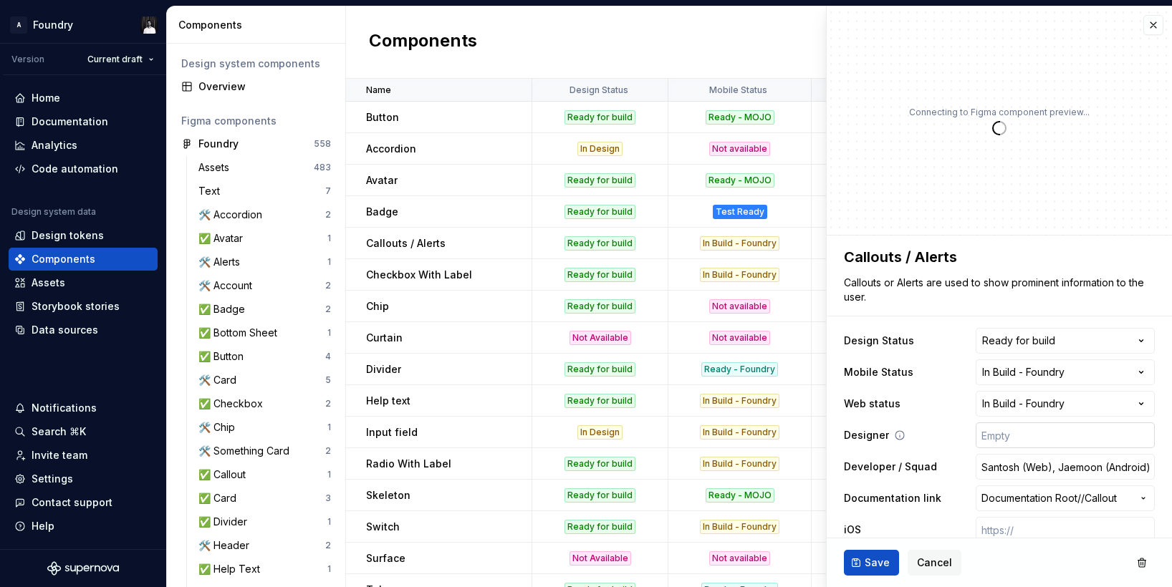
click at [998, 431] on input "text" at bounding box center [1065, 436] width 179 height 26
type textarea "*"
type input "R"
type textarea "*"
type input "Ra"
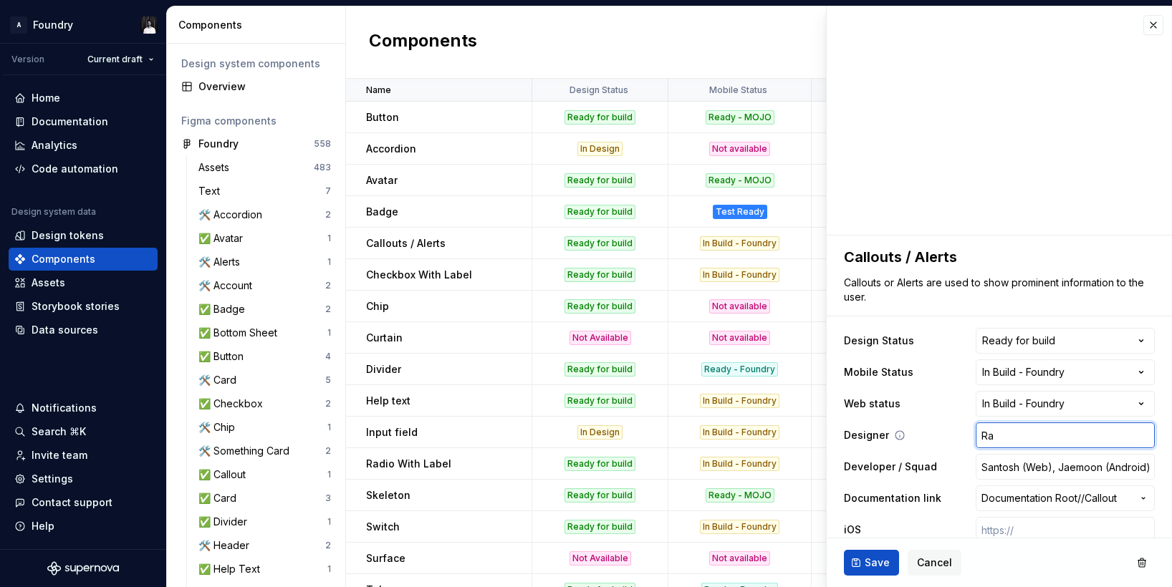
type textarea "*"
type input "Raj"
click at [861, 560] on button "Save" at bounding box center [871, 563] width 55 height 26
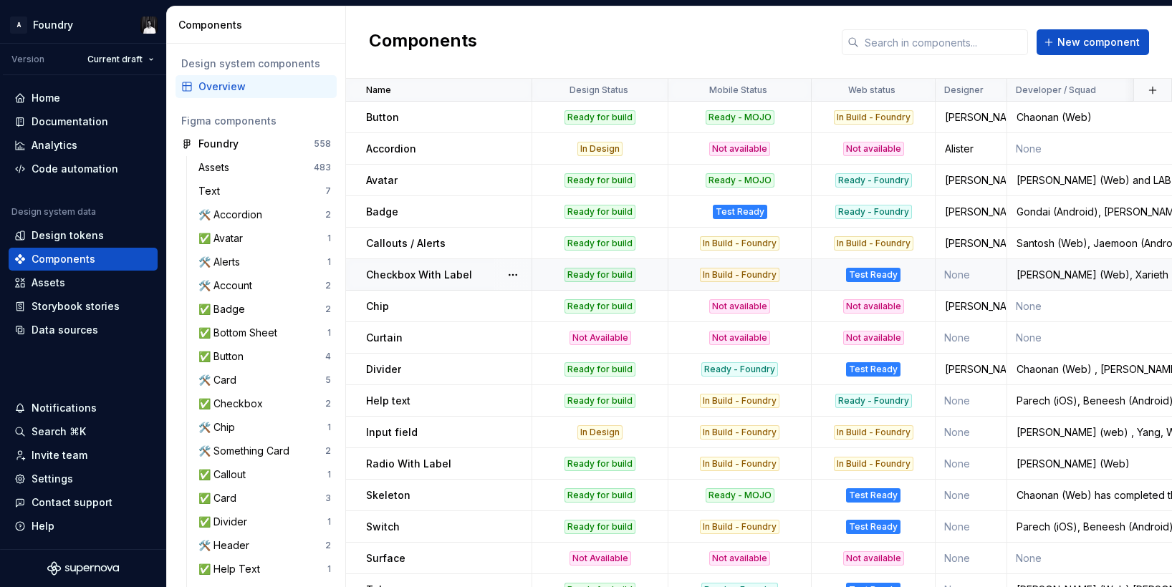
click at [430, 269] on p "Checkbox With Label" at bounding box center [419, 275] width 106 height 14
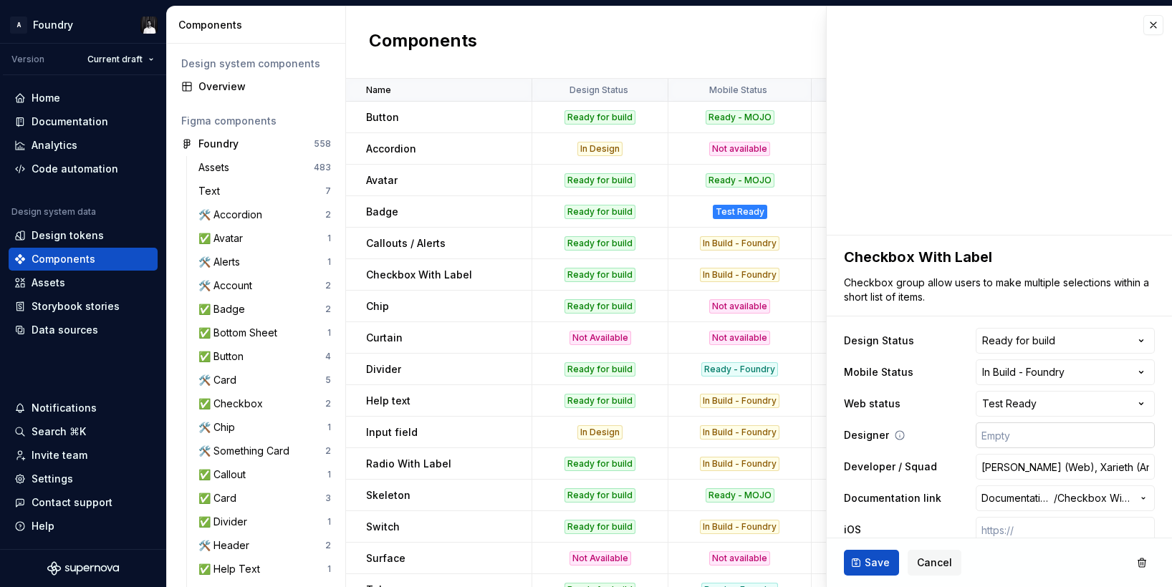
click at [1008, 435] on input "text" at bounding box center [1065, 436] width 179 height 26
type textarea "*"
type input "R"
type textarea "*"
type input "Ra"
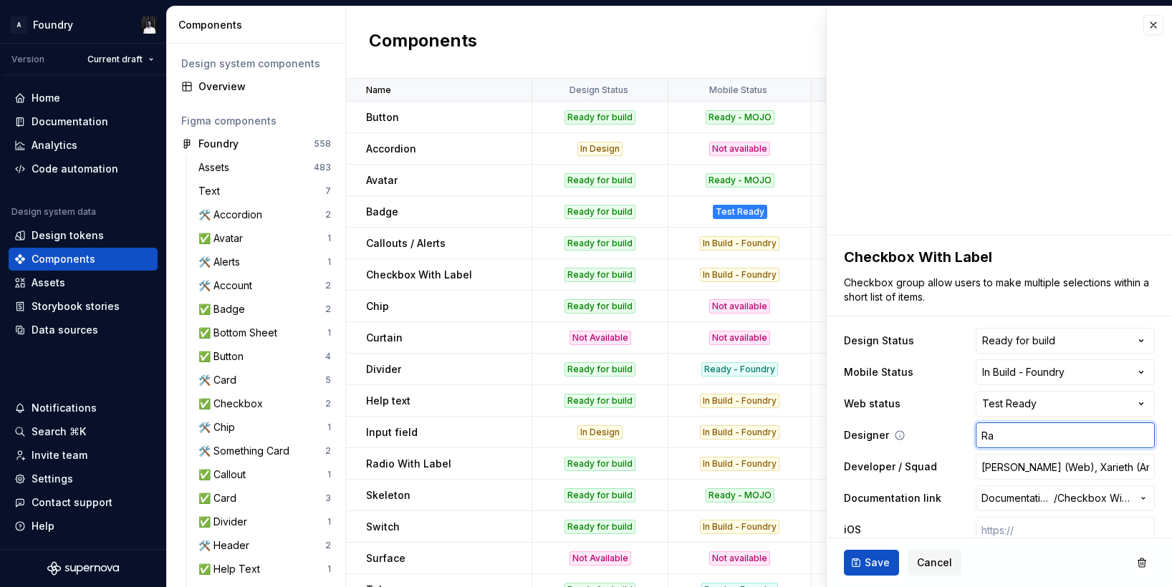
type textarea "*"
type input "Raj"
click at [877, 572] on button "Save" at bounding box center [871, 563] width 55 height 26
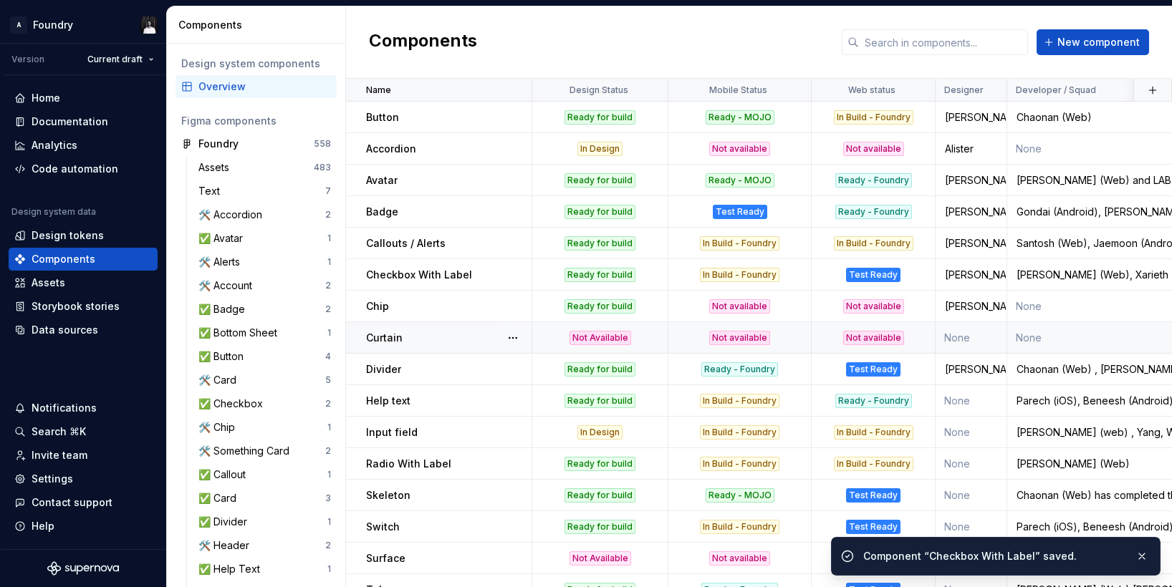
click at [392, 338] on p "Curtain" at bounding box center [384, 338] width 37 height 14
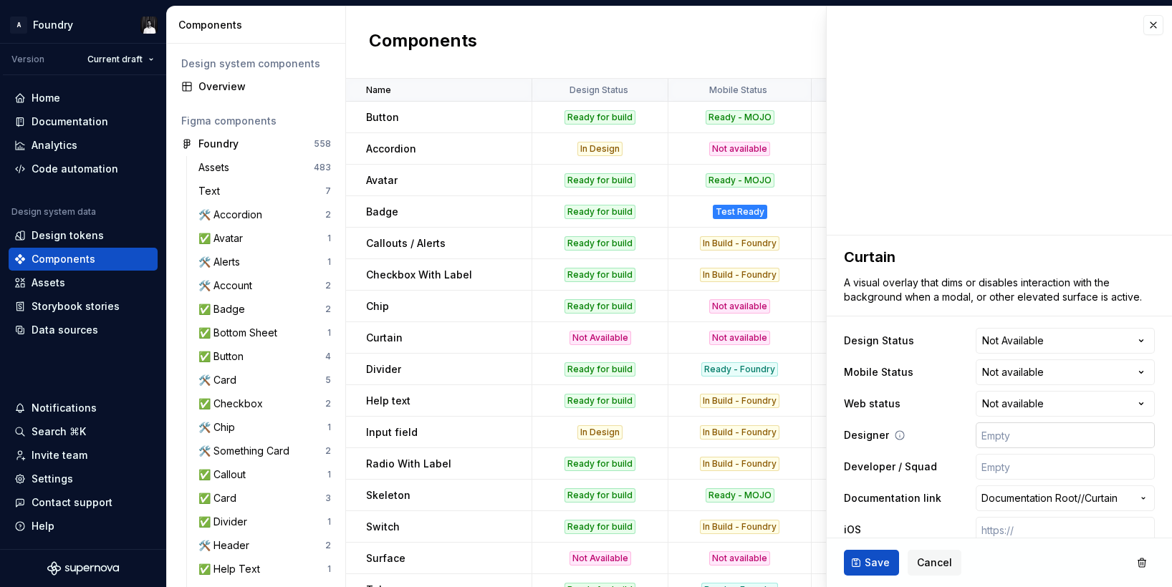
click at [1036, 443] on input "text" at bounding box center [1065, 436] width 179 height 26
type textarea "*"
type input "R"
type textarea "*"
type input "Ra"
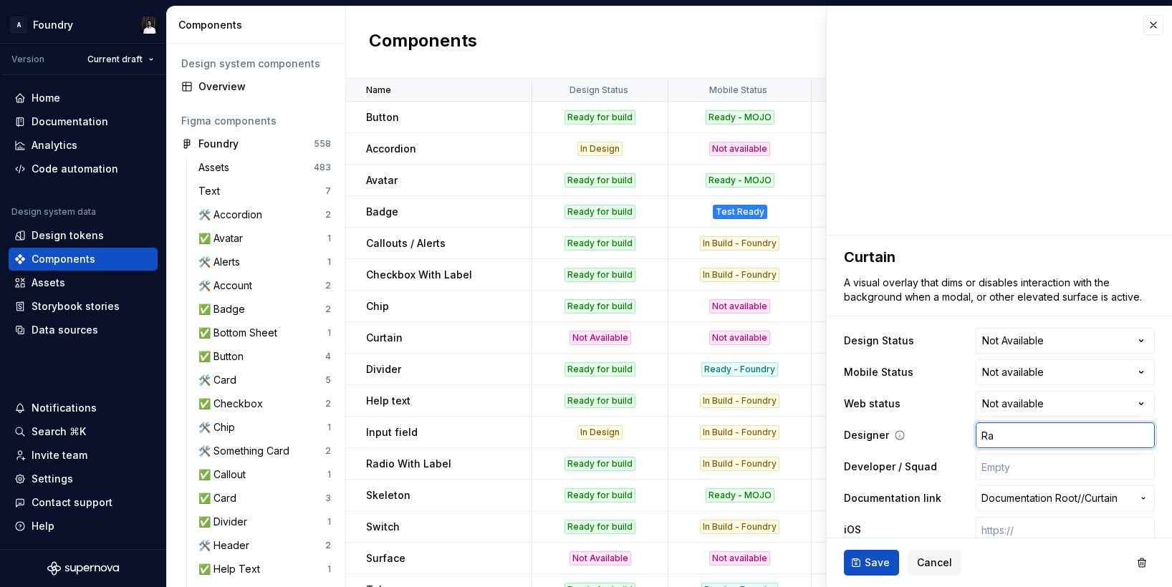
type textarea "*"
type input "Raj"
click at [866, 554] on button "Save" at bounding box center [871, 563] width 55 height 26
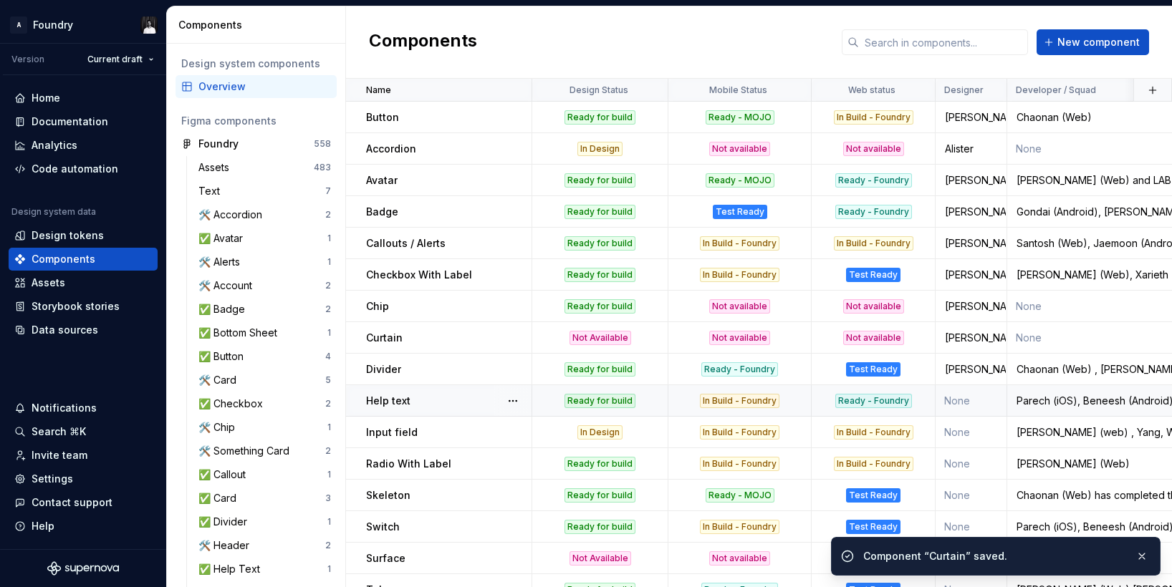
click at [398, 403] on p "Help text" at bounding box center [388, 401] width 44 height 14
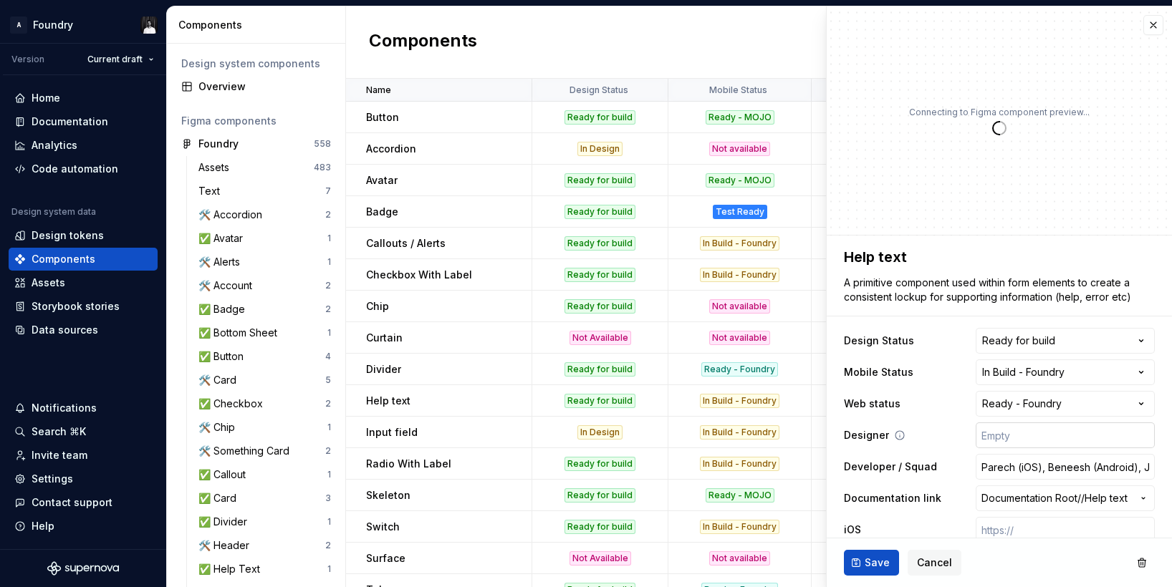
click at [1029, 437] on input "text" at bounding box center [1065, 436] width 179 height 26
type textarea "*"
type input "R"
type textarea "*"
type input "Ra"
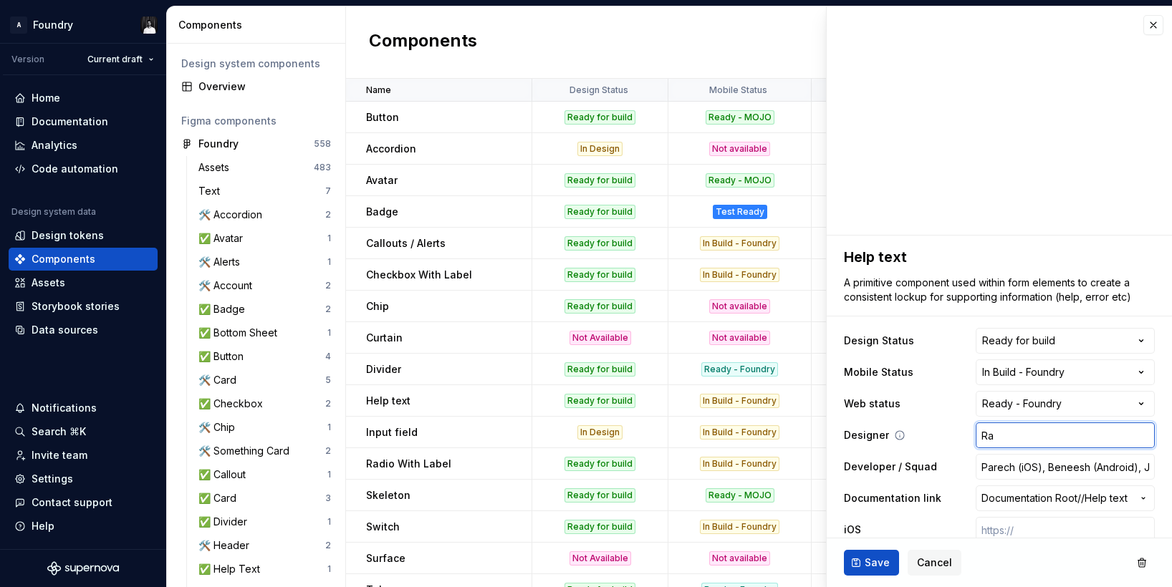
type textarea "*"
type input "Raj"
click at [862, 559] on button "Save" at bounding box center [871, 563] width 55 height 26
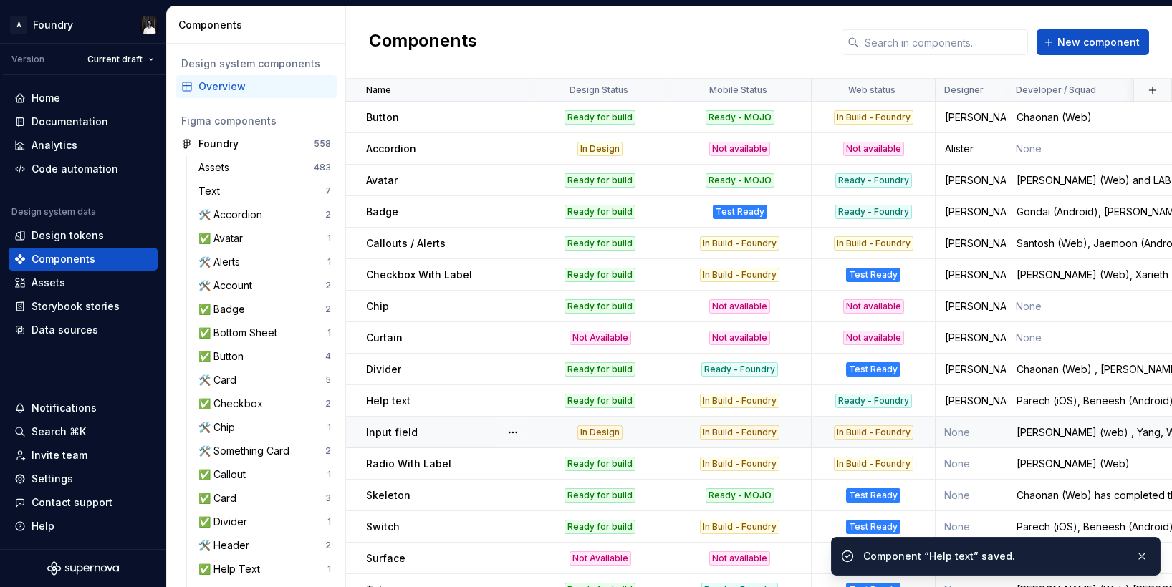
click at [408, 429] on p "Input field" at bounding box center [392, 432] width 52 height 14
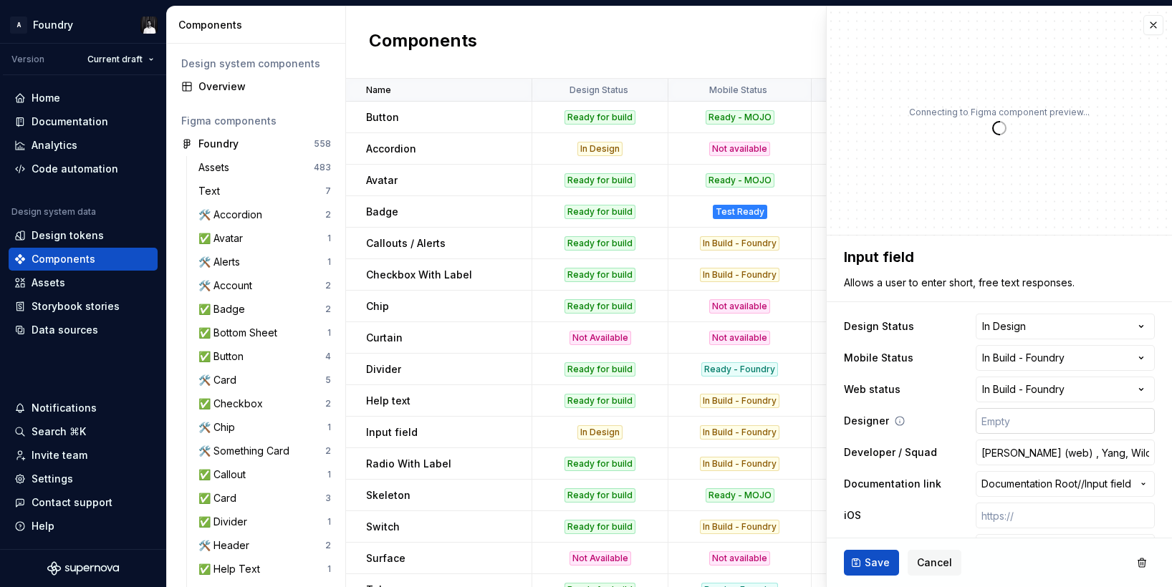
click at [1030, 423] on input "text" at bounding box center [1065, 421] width 179 height 26
type textarea "*"
type input "R"
type textarea "*"
type input "Ra"
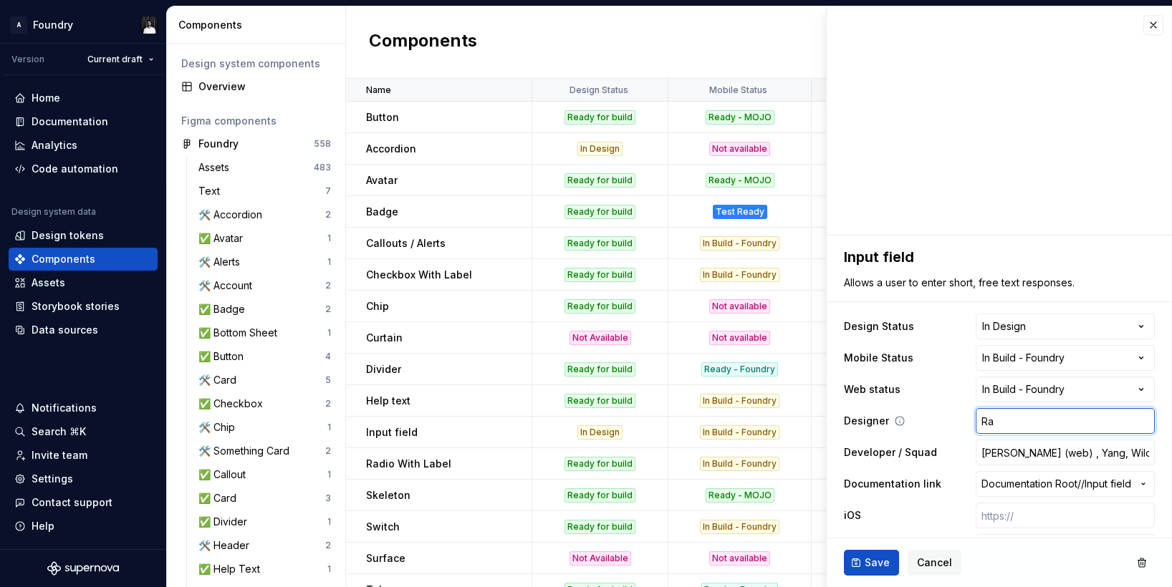
type textarea "*"
type input "Raj"
type textarea "*"
type input "Raj"
click at [864, 554] on button "Save" at bounding box center [871, 563] width 55 height 26
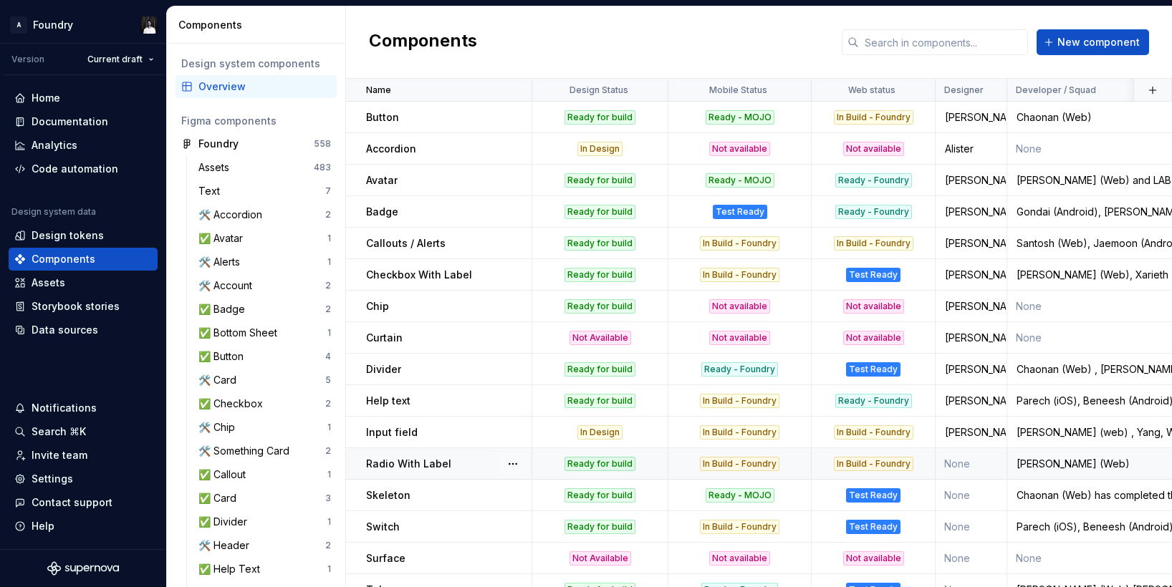
click at [427, 463] on p "Radio With Label" at bounding box center [408, 464] width 85 height 14
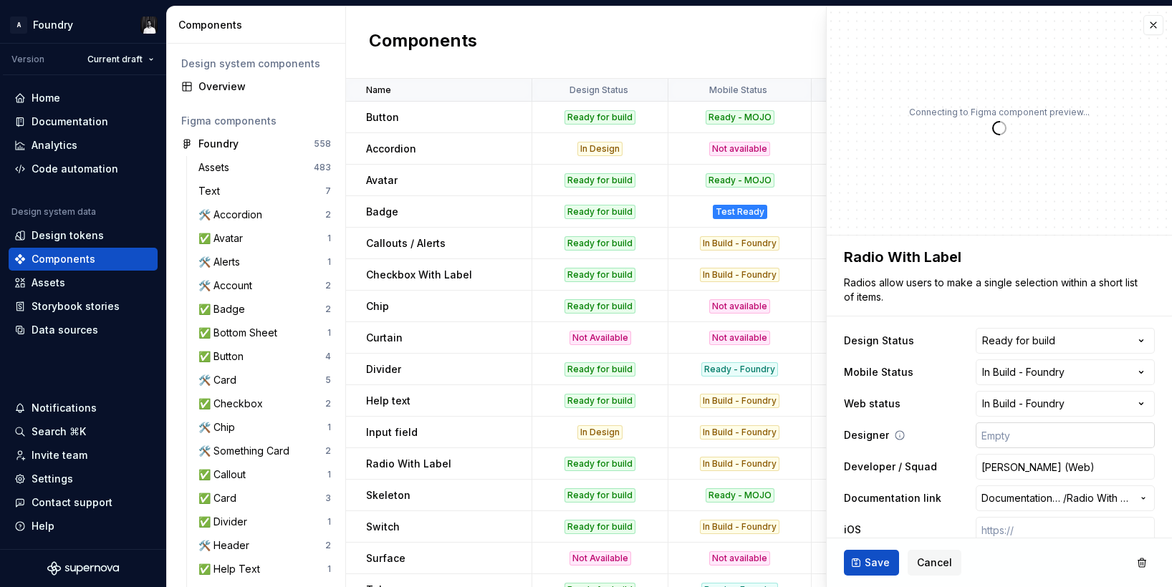
click at [1025, 435] on input "text" at bounding box center [1065, 436] width 179 height 26
type textarea "*"
type input "R"
type textarea "*"
type input "Ra"
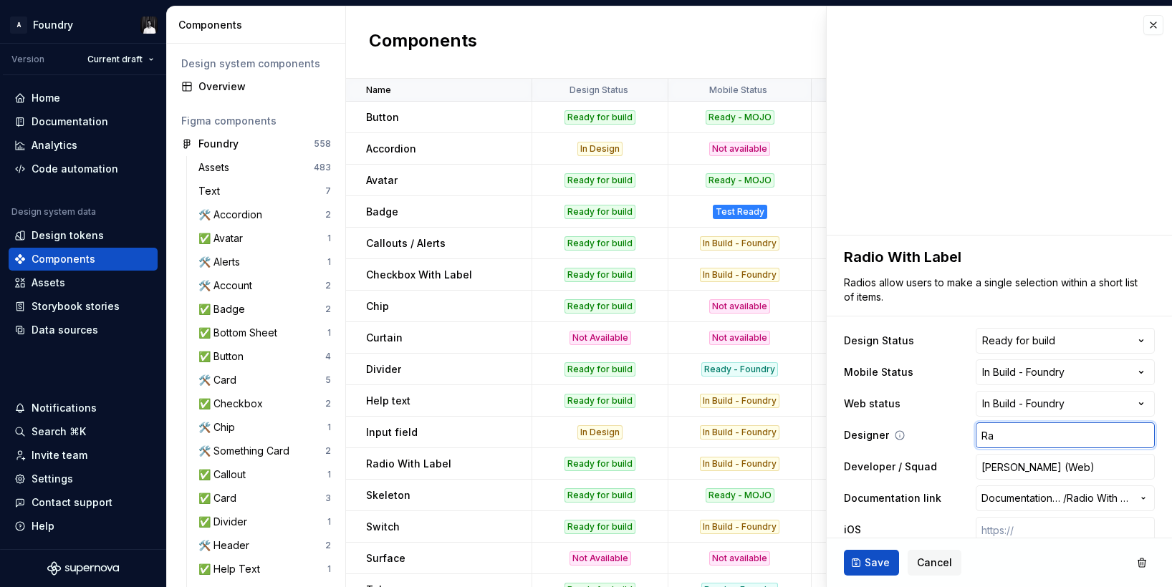
type textarea "*"
type input "Raj"
click at [860, 557] on button "Save" at bounding box center [871, 563] width 55 height 26
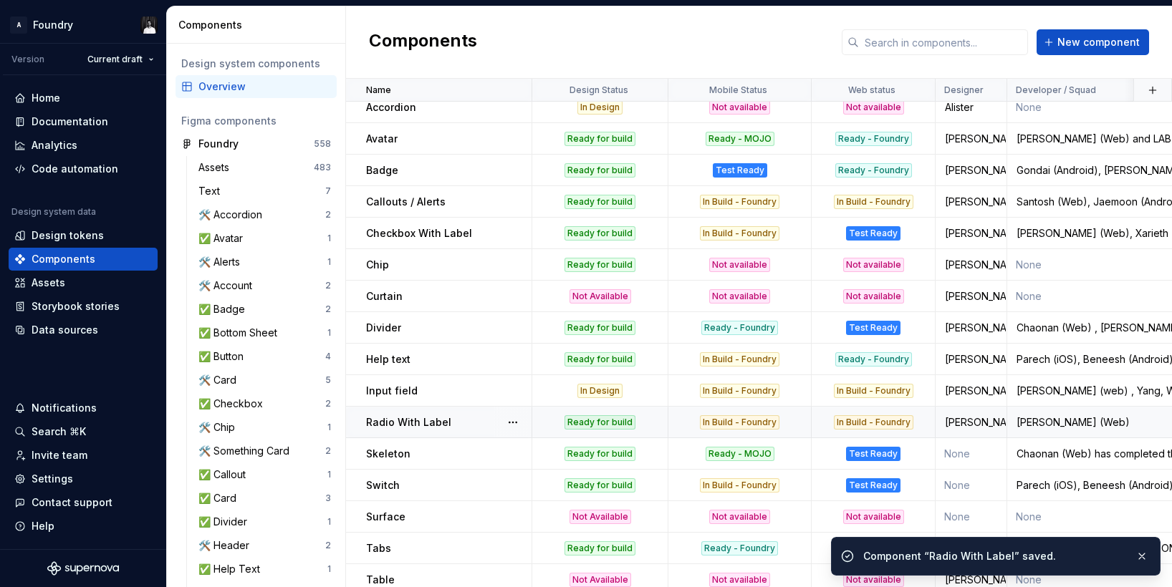
scroll to position [62, 0]
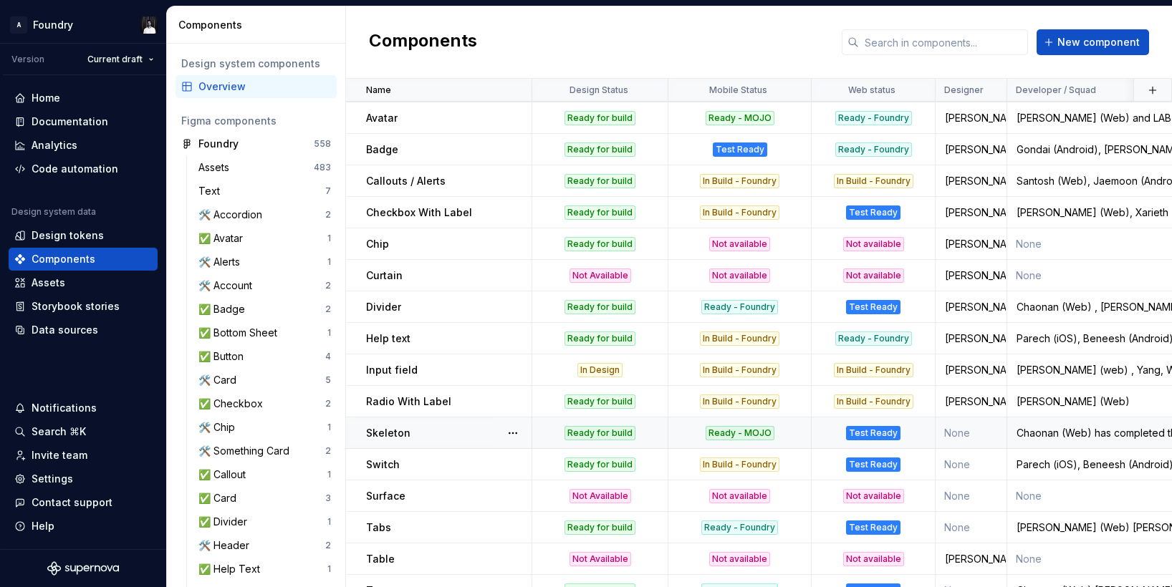
click at [402, 430] on p "Skeleton" at bounding box center [388, 433] width 44 height 14
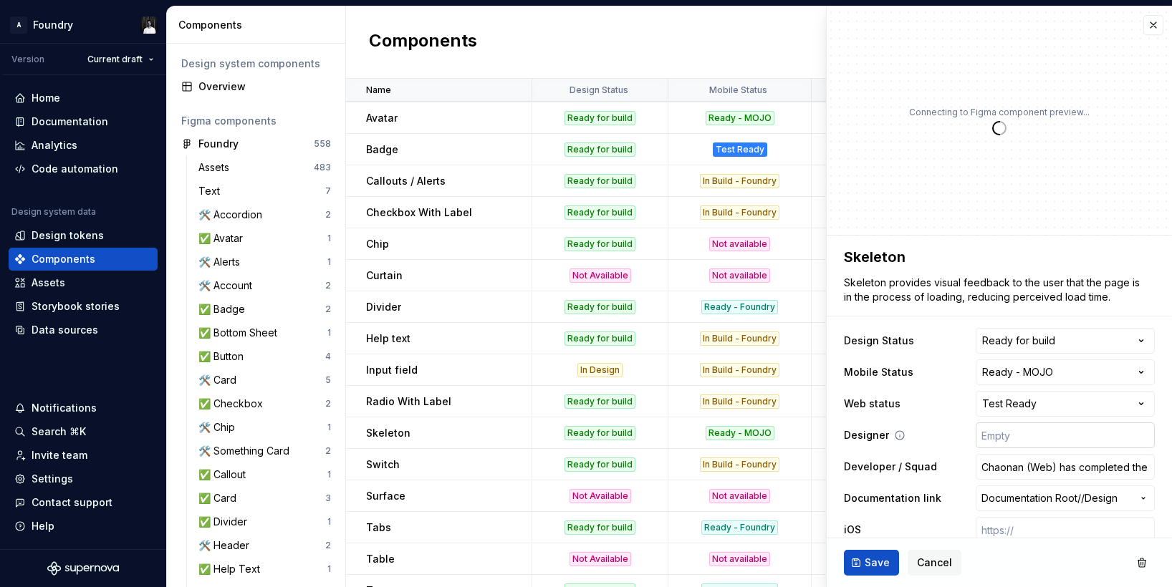
click at [1008, 438] on input "text" at bounding box center [1065, 436] width 179 height 26
type textarea "*"
type input "R"
type textarea "*"
type input "Ra"
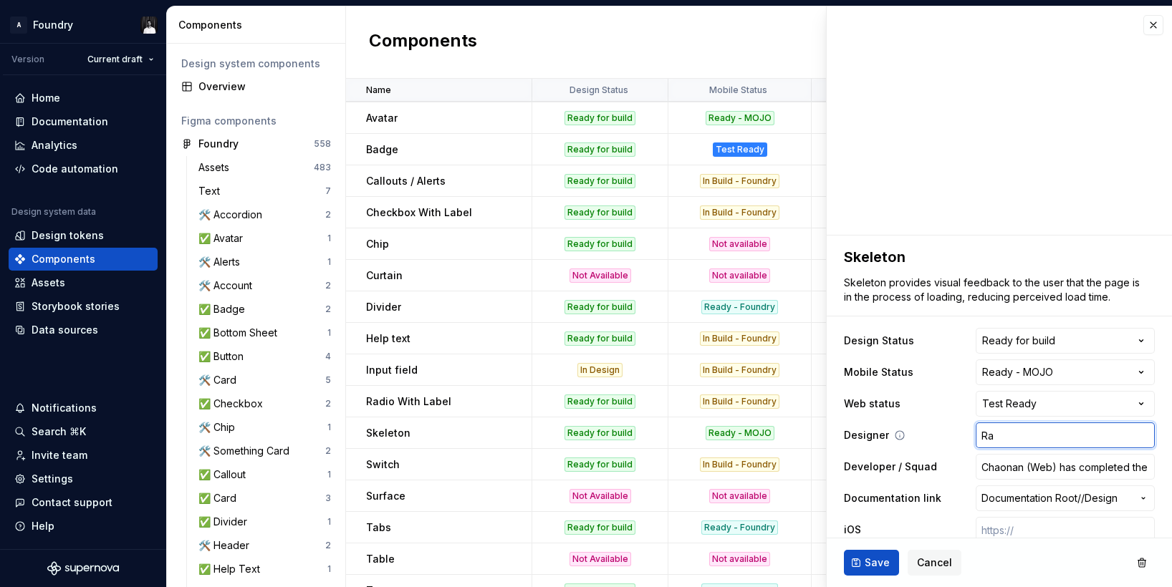
type textarea "*"
type input "Raj"
click at [860, 562] on button "Save" at bounding box center [871, 563] width 55 height 26
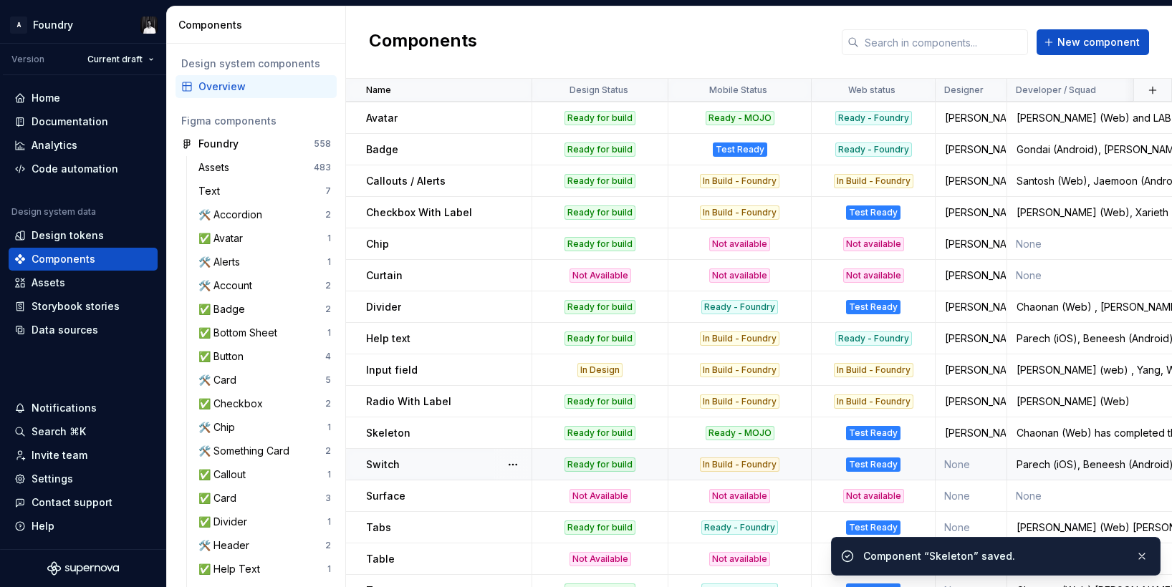
click at [390, 466] on p "Switch" at bounding box center [383, 465] width 34 height 14
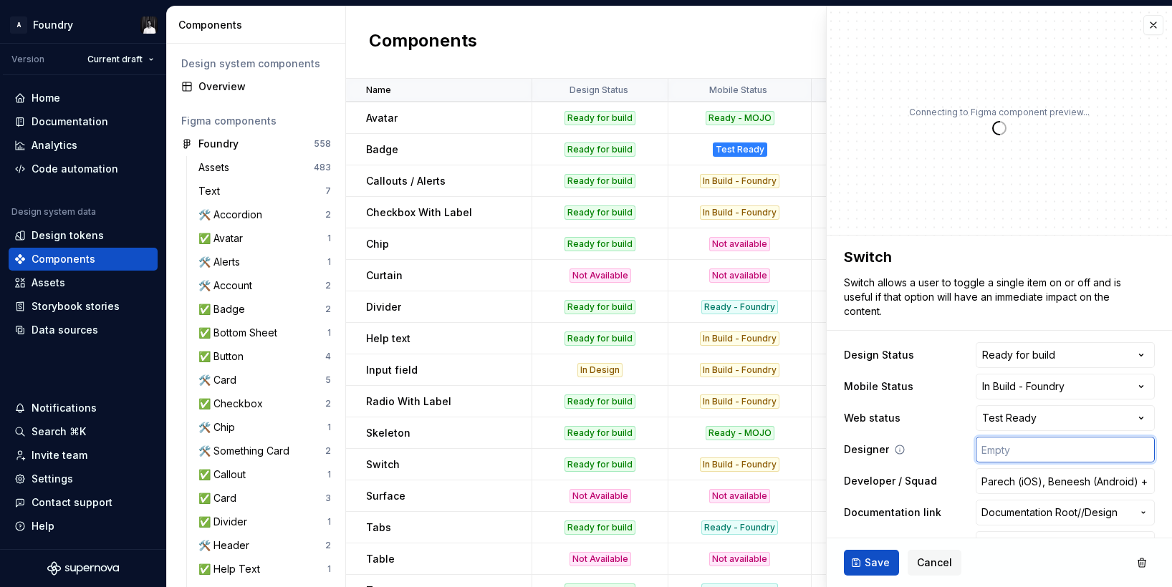
click at [1046, 452] on input "text" at bounding box center [1065, 450] width 179 height 26
type textarea "*"
type input "R"
type textarea "*"
type input "Ra"
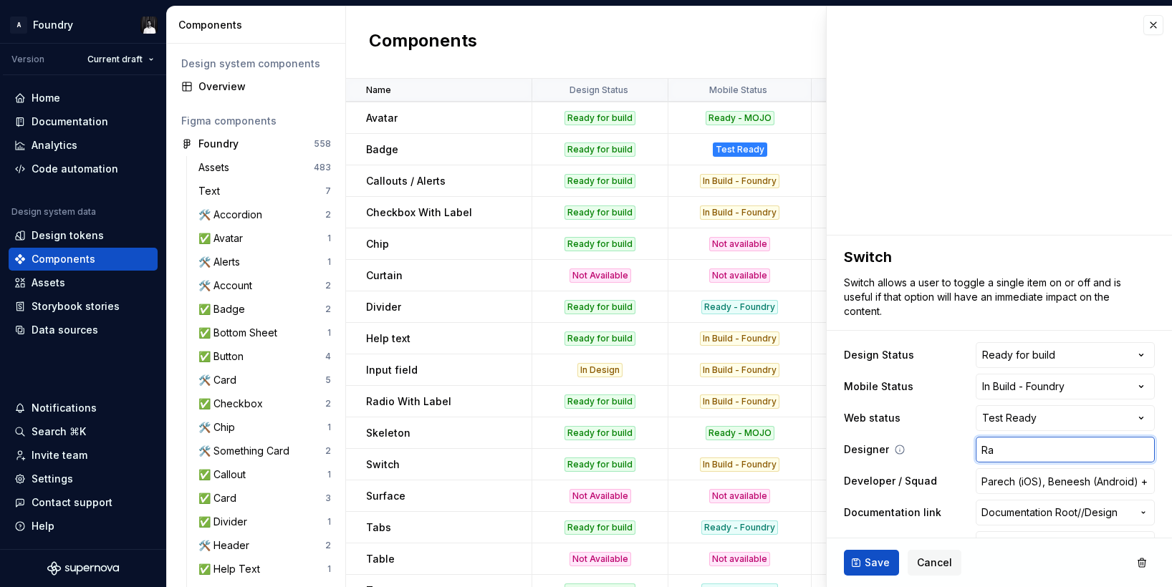
type textarea "*"
type input "Raj"
click at [866, 562] on span "Save" at bounding box center [877, 563] width 25 height 14
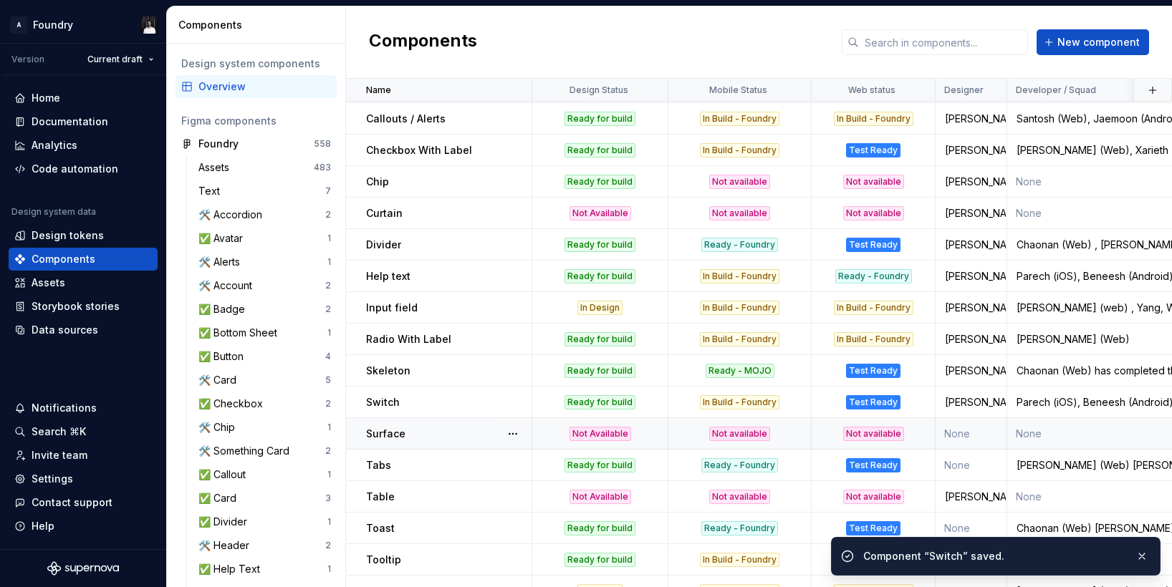
scroll to position [125, 0]
click at [383, 465] on p "Tabs" at bounding box center [378, 465] width 25 height 14
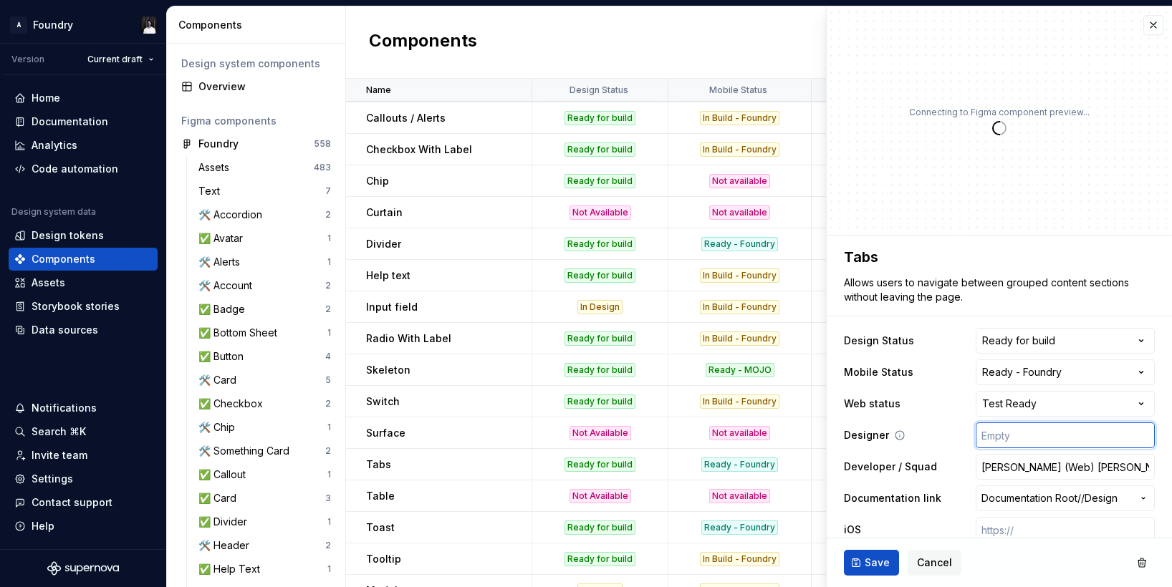
click at [1051, 442] on input "text" at bounding box center [1065, 436] width 179 height 26
type textarea "*"
type input "R"
type textarea "*"
type input "Ra"
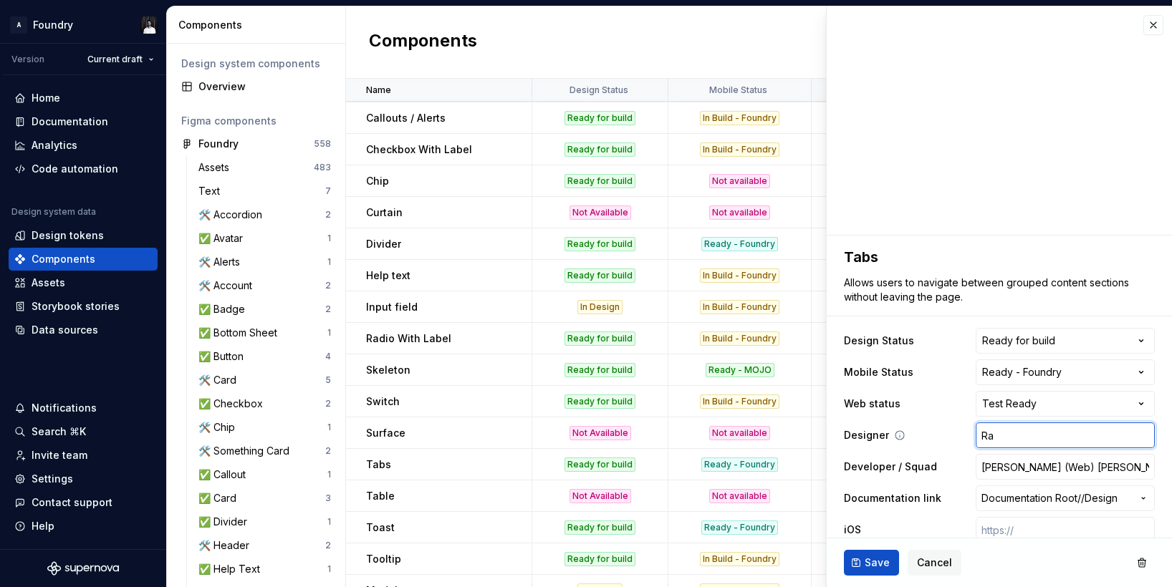
type textarea "*"
type input "Raj"
click at [870, 565] on span "Save" at bounding box center [877, 563] width 25 height 14
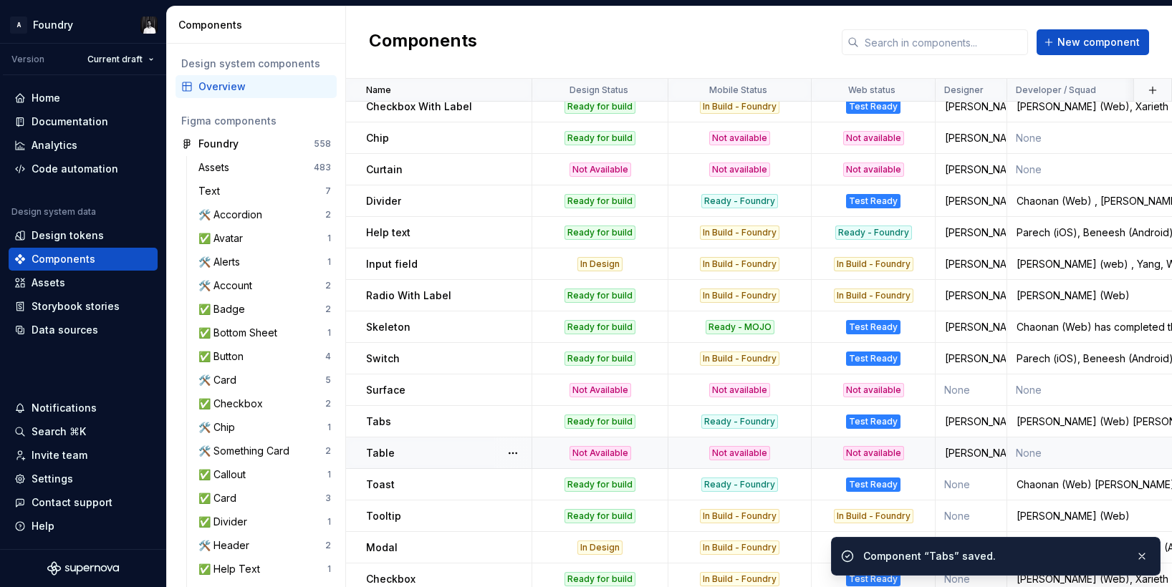
scroll to position [184, 0]
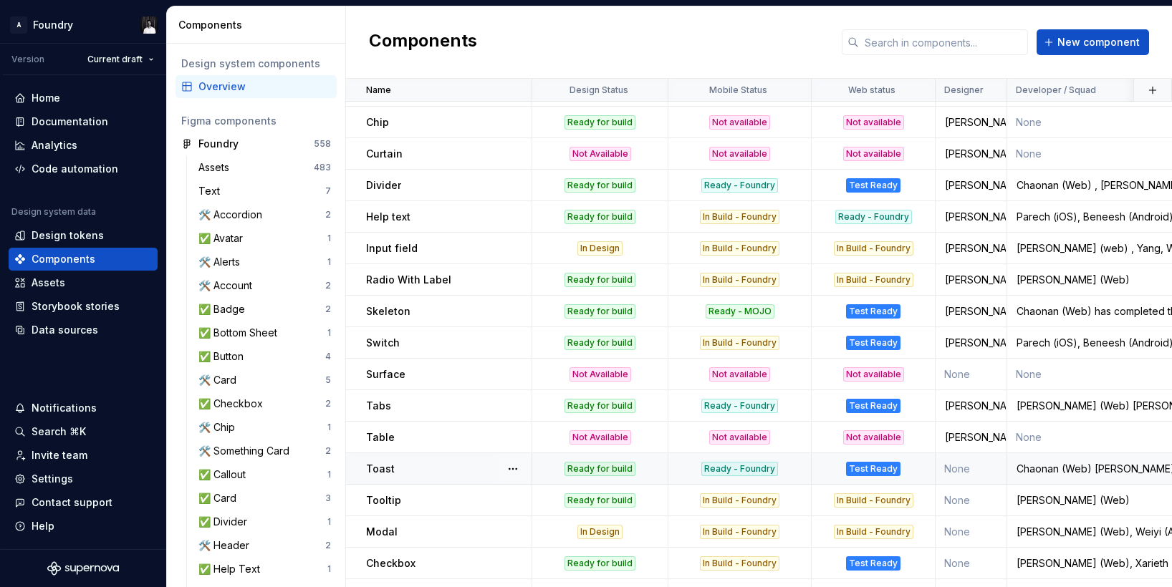
click at [390, 469] on p "Toast" at bounding box center [380, 469] width 29 height 14
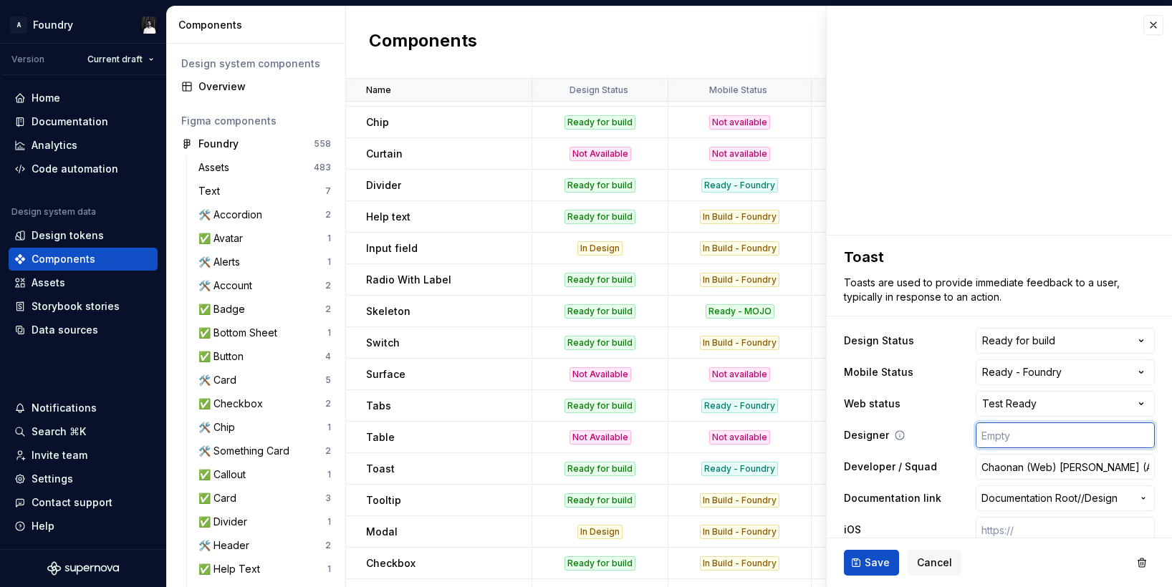
click at [1018, 442] on input "text" at bounding box center [1065, 436] width 179 height 26
type textarea "*"
type input "R"
type textarea "*"
type input "Ra"
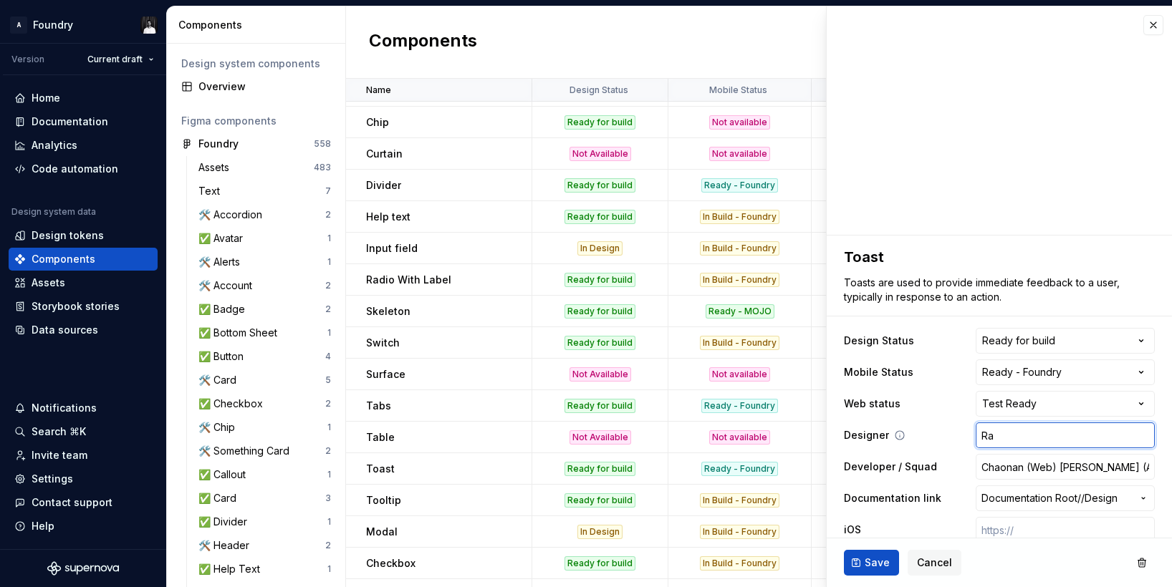
type textarea "*"
type input "Raj"
type textarea "*"
type input "Raj/"
type textarea "*"
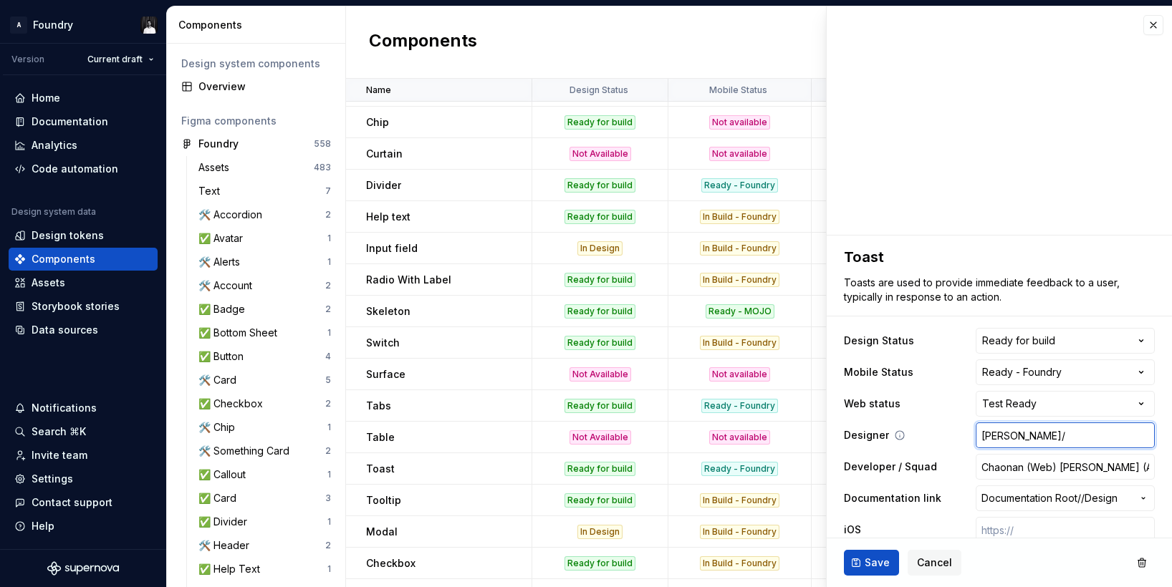
type input "Raj/E"
type textarea "*"
type input "Raj/Er"
type textarea "*"
type input "Raj/Ern"
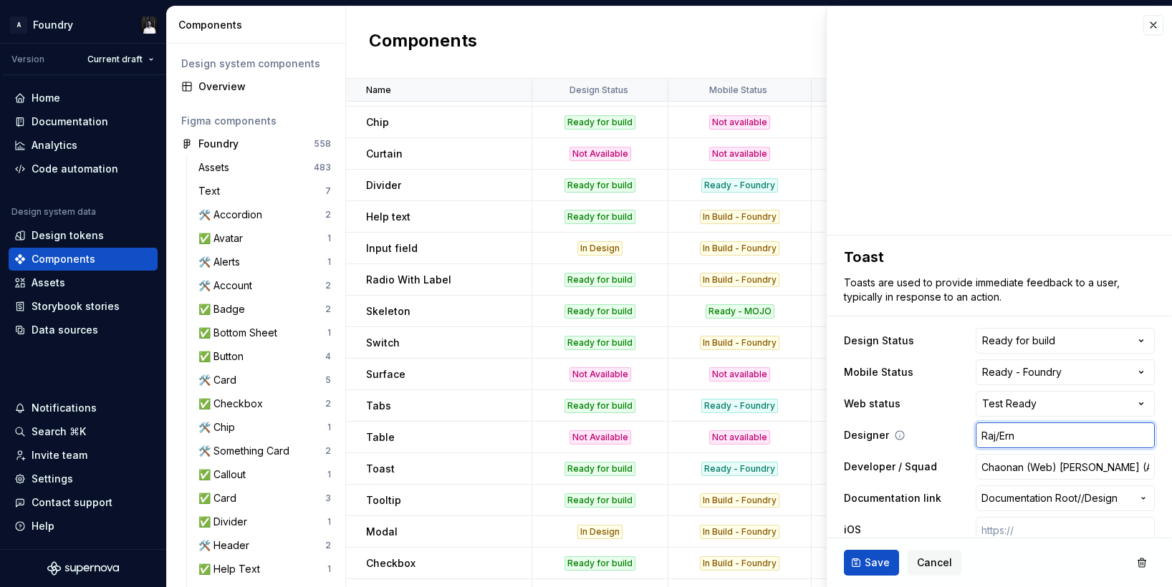
type textarea "*"
type input "Raj/Erne"
type textarea "*"
type input "Raj/Ernes"
type textarea "*"
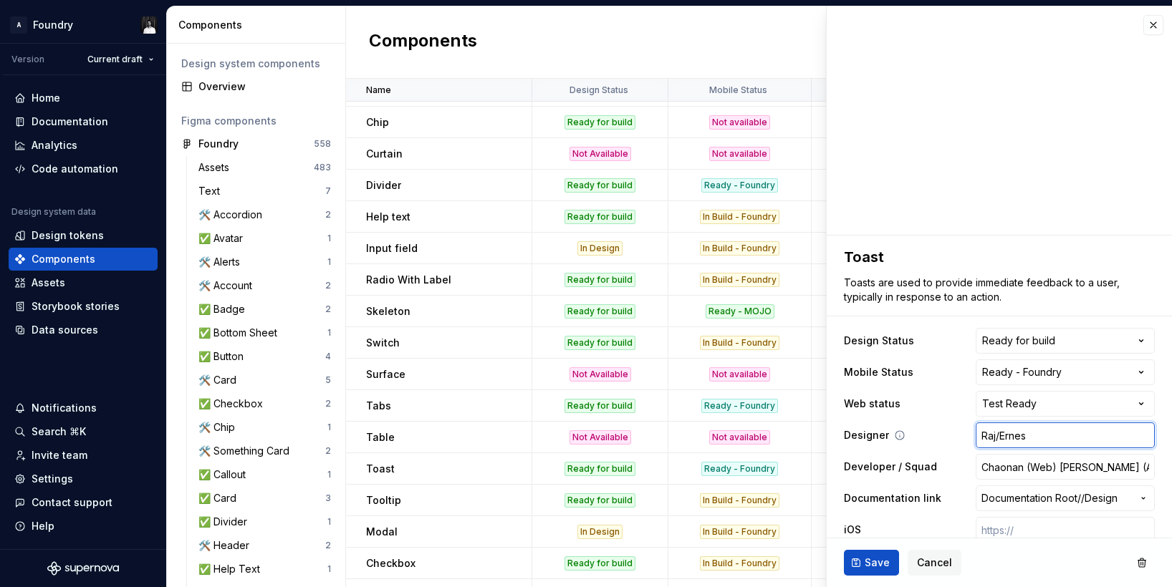
type input "Raj/Ernest"
type textarea "*"
type input "Raj/Ernesto"
click at [860, 564] on button "Save" at bounding box center [871, 563] width 55 height 26
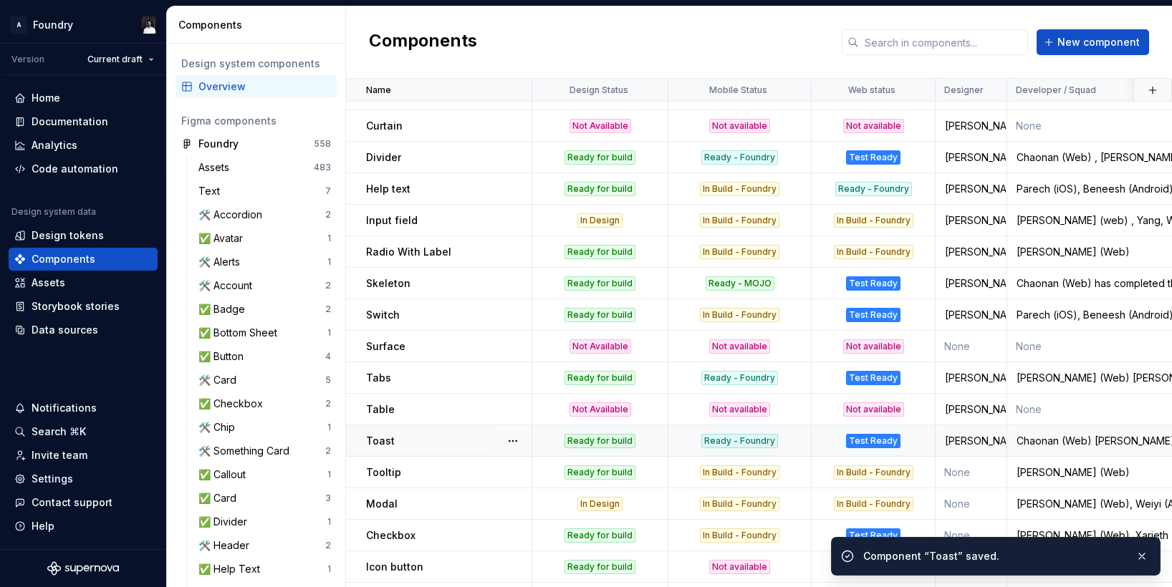
scroll to position [228, 0]
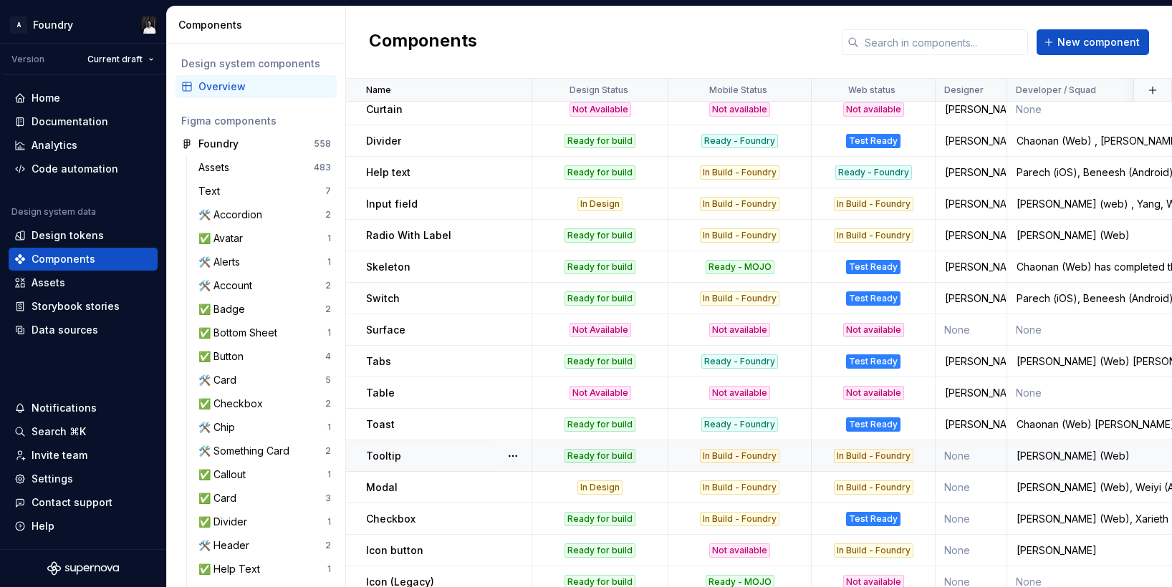
click at [387, 457] on p "Tooltip" at bounding box center [383, 456] width 35 height 14
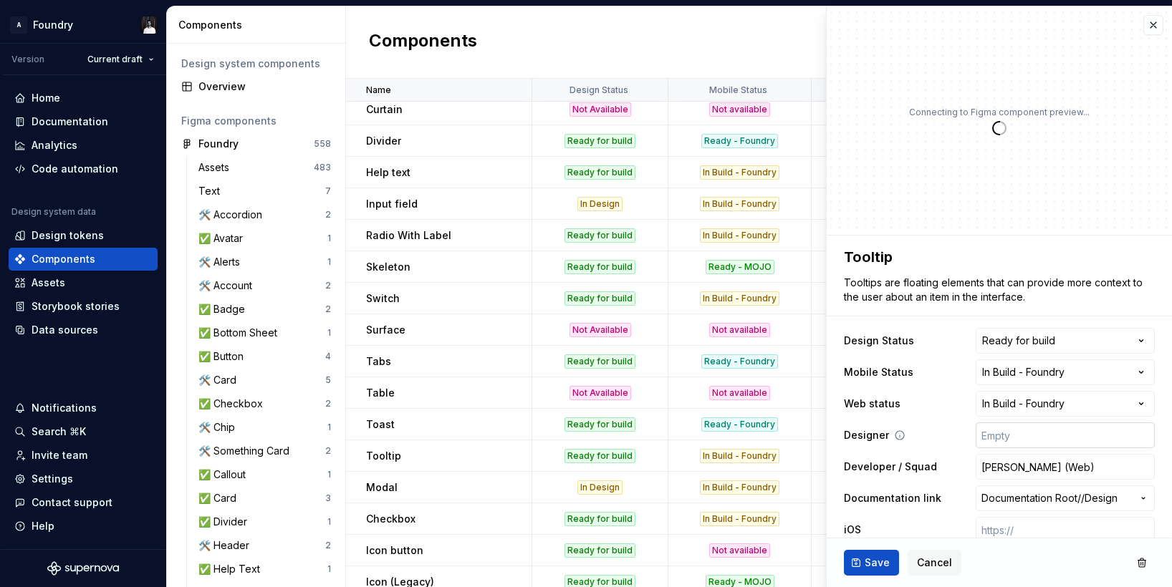
click at [1024, 443] on input "text" at bounding box center [1065, 436] width 179 height 26
type textarea "*"
type input "R"
type textarea "*"
type input "Ra"
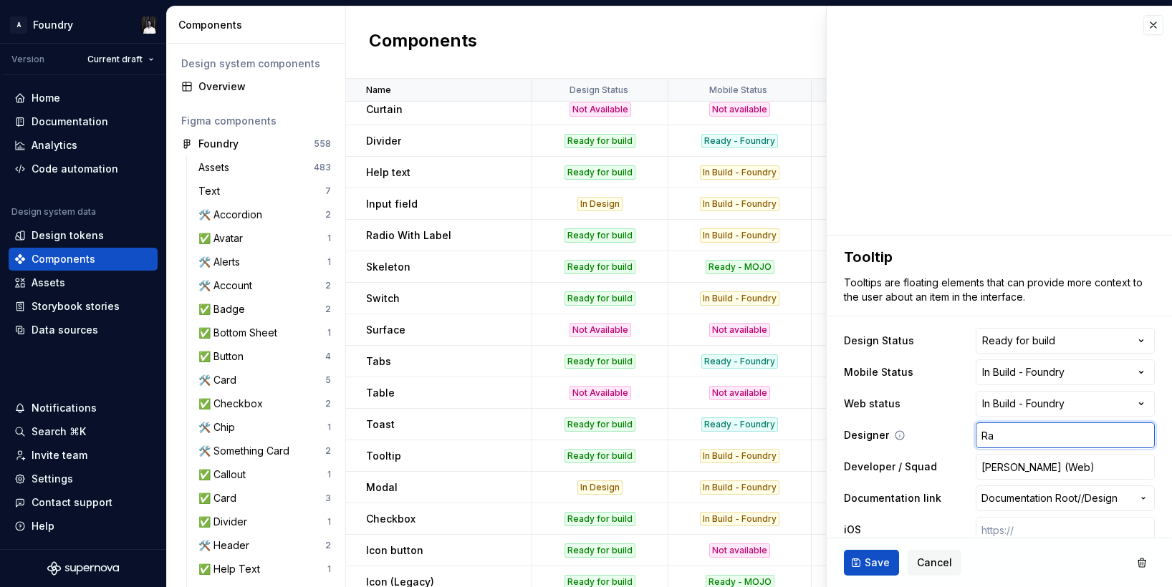
type textarea "*"
type input "Raj"
click at [882, 562] on span "Save" at bounding box center [877, 563] width 25 height 14
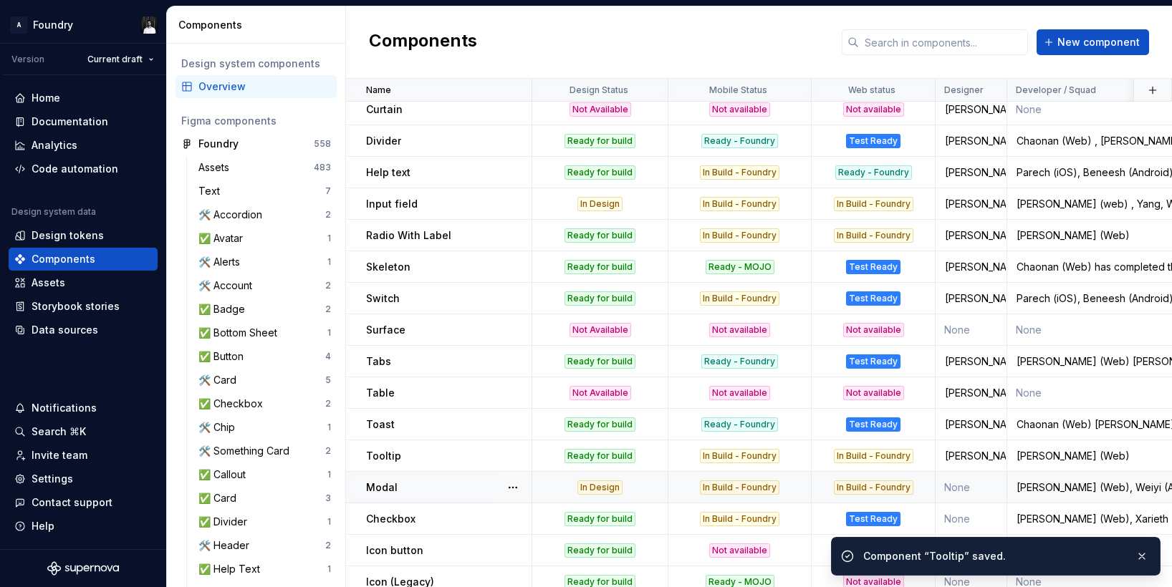
click at [374, 484] on p "Modal" at bounding box center [382, 488] width 32 height 14
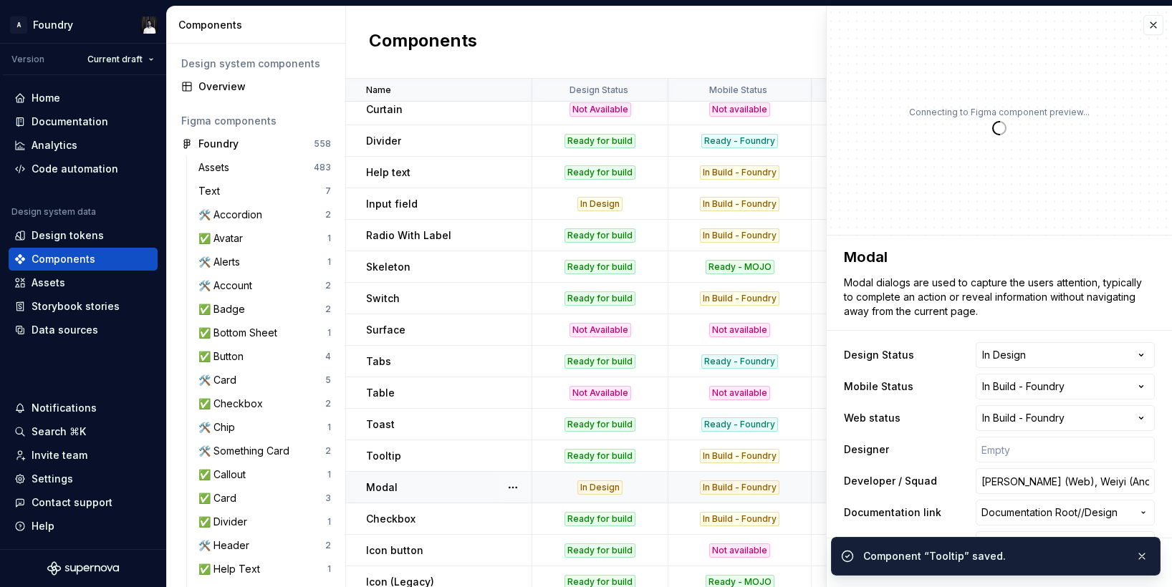
click at [958, 490] on div "Developer / Squad Phuong (Web), Weiyi (Android), Rosman (iOS)" at bounding box center [999, 481] width 311 height 26
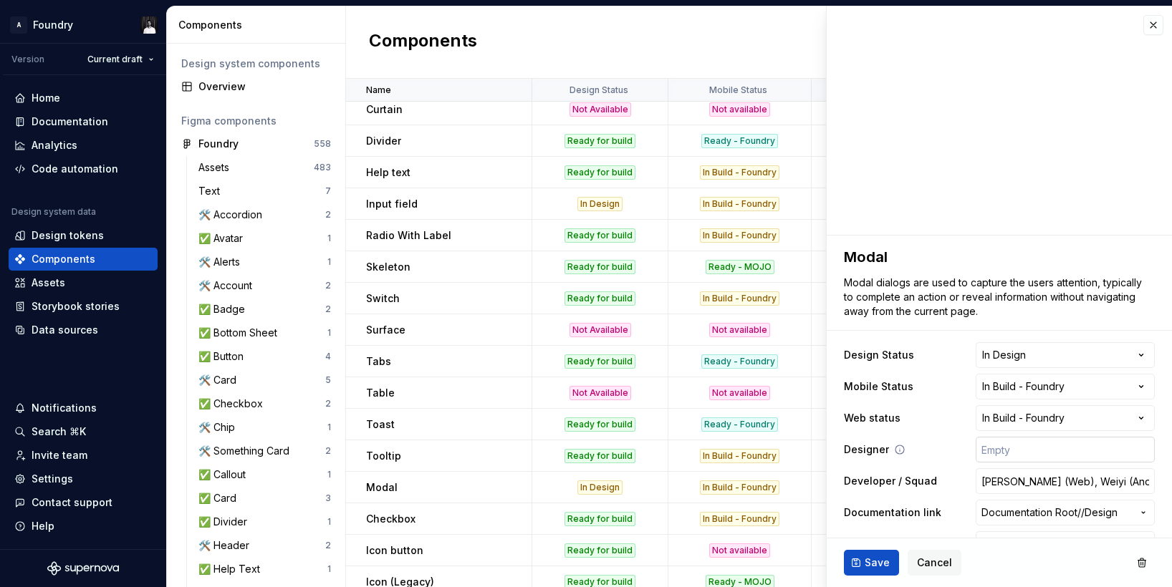
click at [1041, 448] on input "text" at bounding box center [1065, 450] width 179 height 26
type textarea "*"
type input "R"
type textarea "*"
type input "Ra"
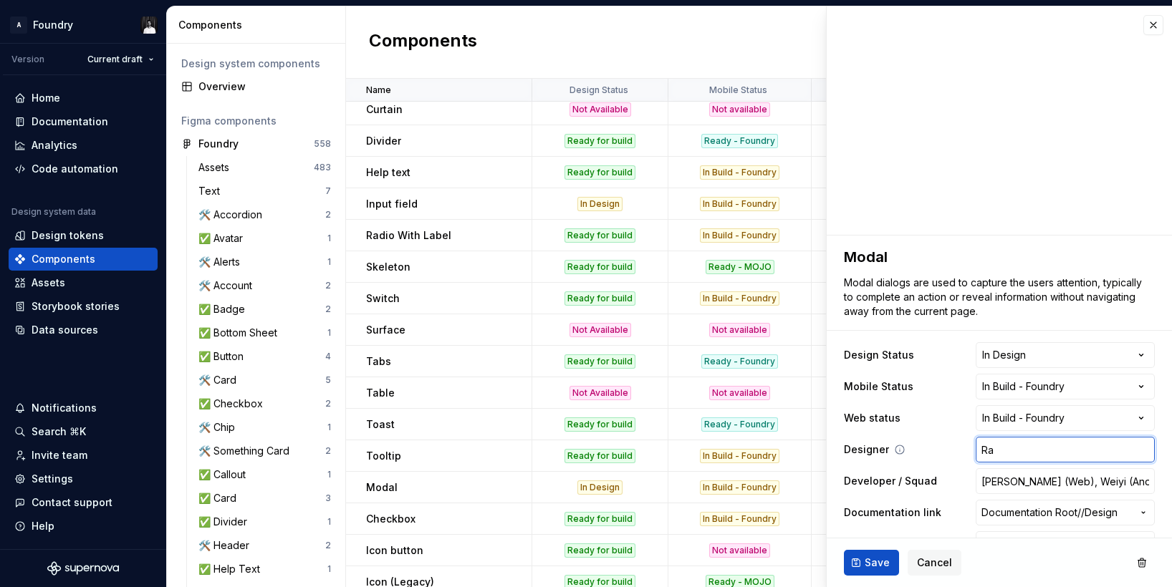
type textarea "*"
type input "Raj"
click at [877, 563] on span "Save" at bounding box center [877, 563] width 25 height 14
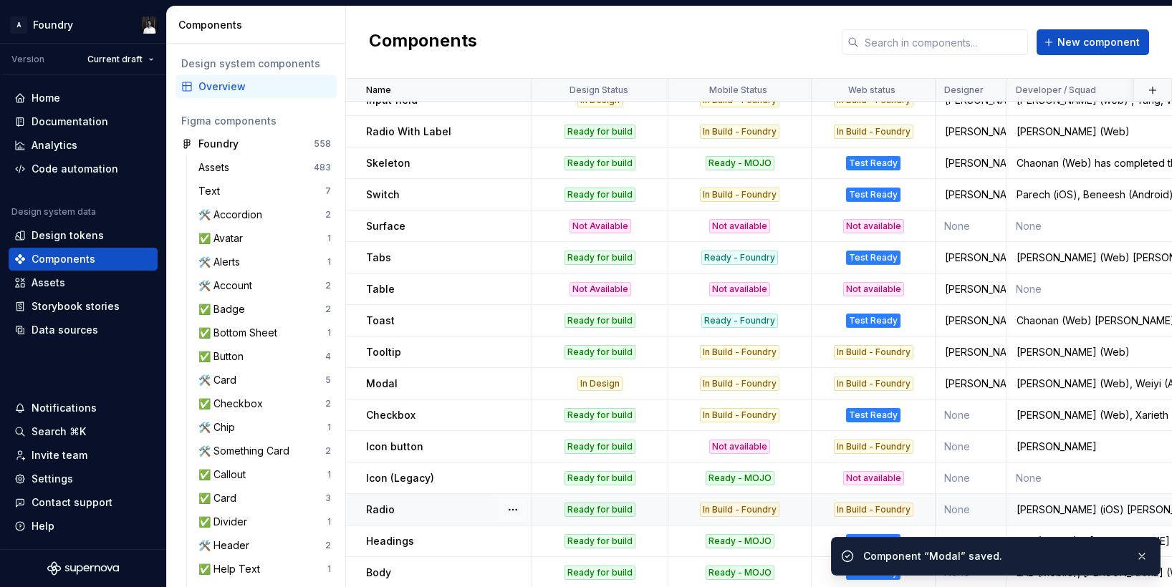
scroll to position [334, 0]
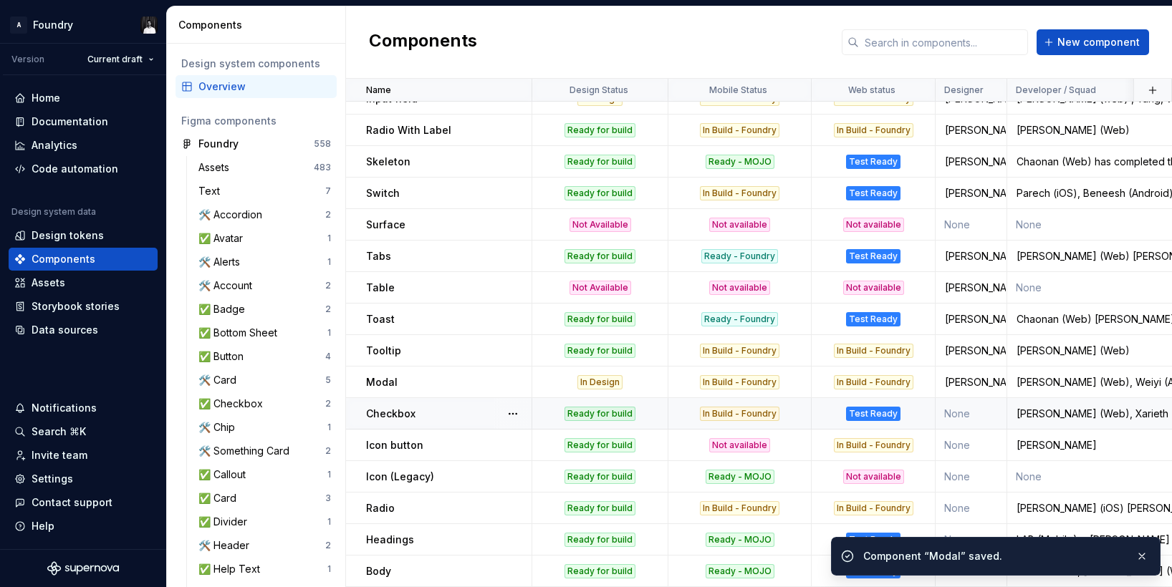
click at [398, 413] on p "Checkbox" at bounding box center [390, 414] width 49 height 14
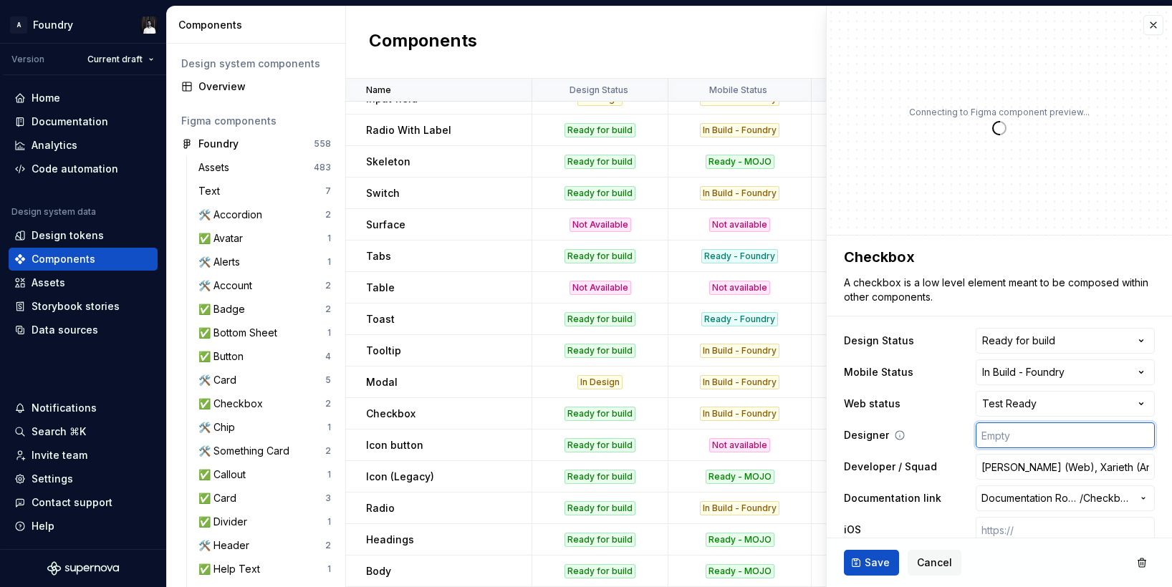
click at [1007, 433] on input "text" at bounding box center [1065, 436] width 179 height 26
type textarea "*"
type input "R"
type textarea "*"
type input "Ra"
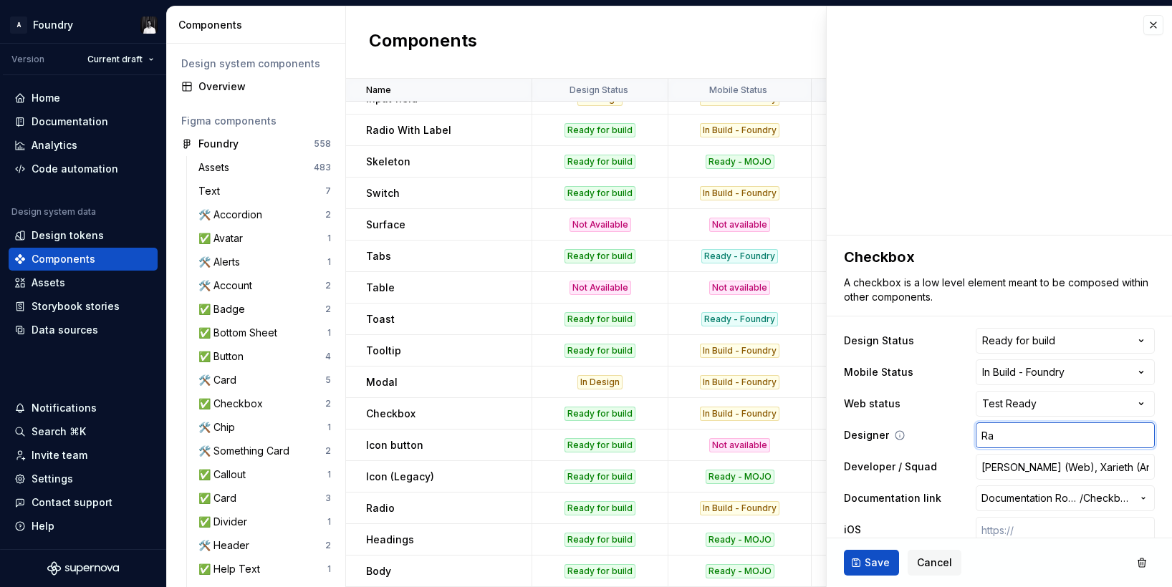
type textarea "*"
type input "Raj"
click at [873, 559] on span "Save" at bounding box center [877, 563] width 25 height 14
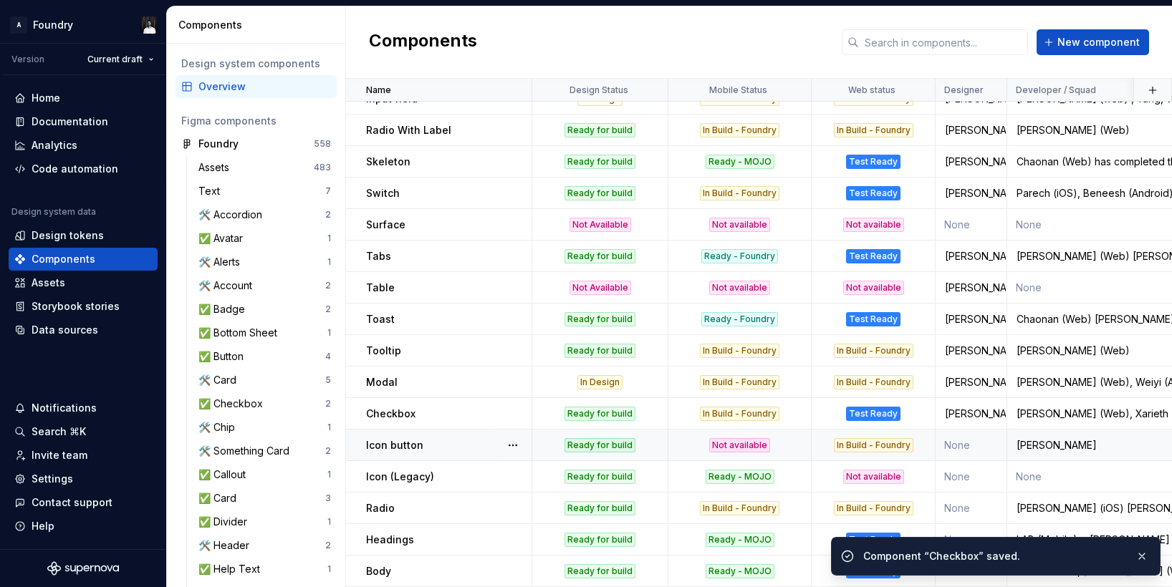
click at [393, 448] on p "Icon button" at bounding box center [394, 445] width 57 height 14
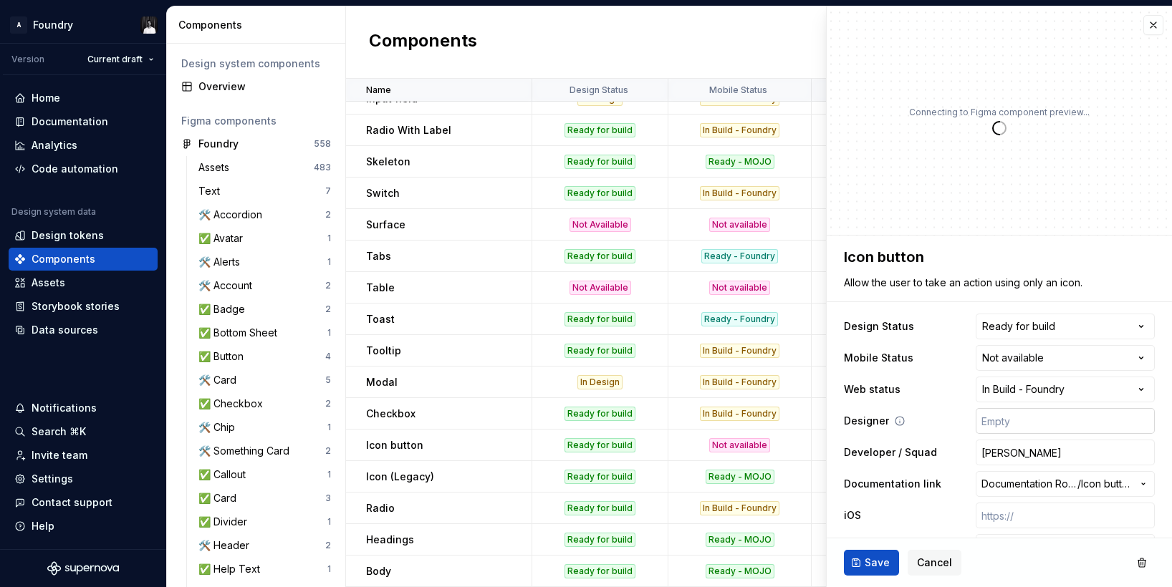
click at [993, 426] on input "text" at bounding box center [1065, 421] width 179 height 26
type textarea "*"
type input "R"
type textarea "*"
type input "Ra"
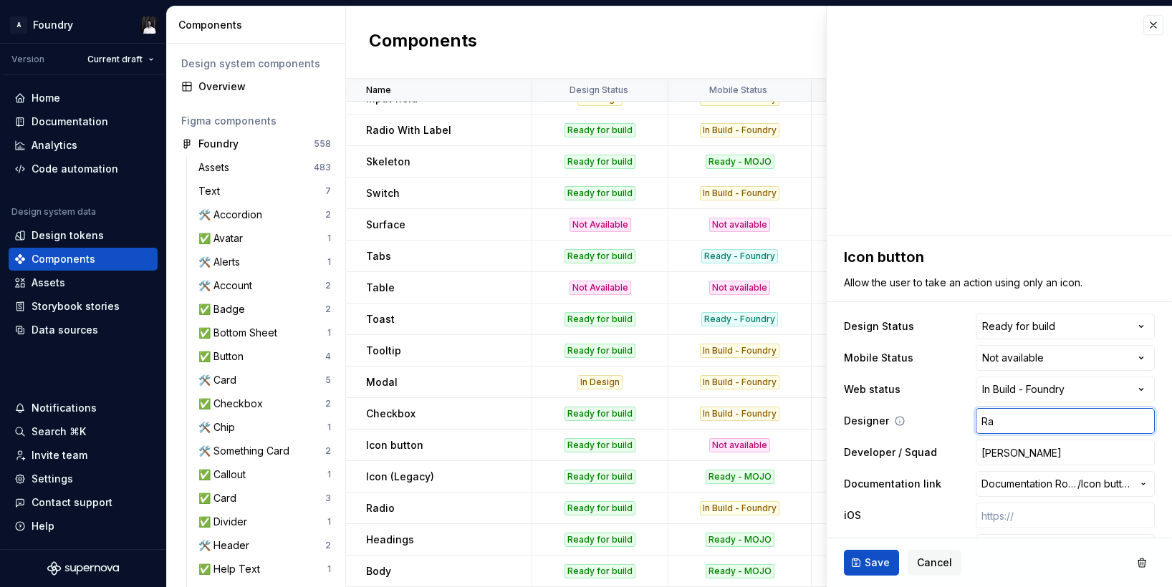
type textarea "*"
type input "Raj"
click at [864, 562] on button "Save" at bounding box center [871, 563] width 55 height 26
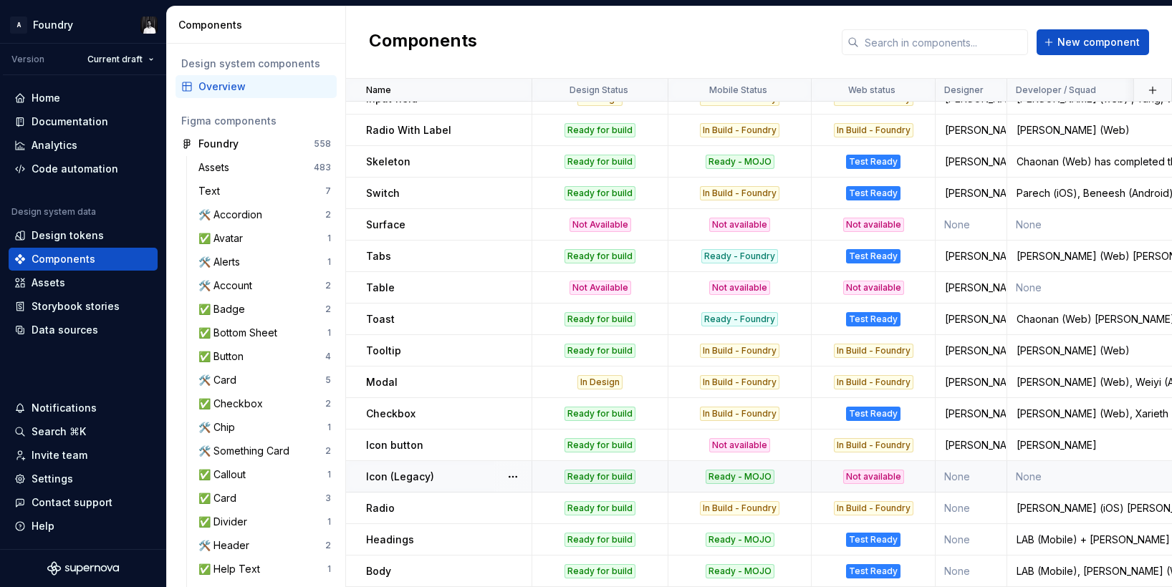
click at [405, 478] on p "Icon (Legacy)" at bounding box center [400, 477] width 68 height 14
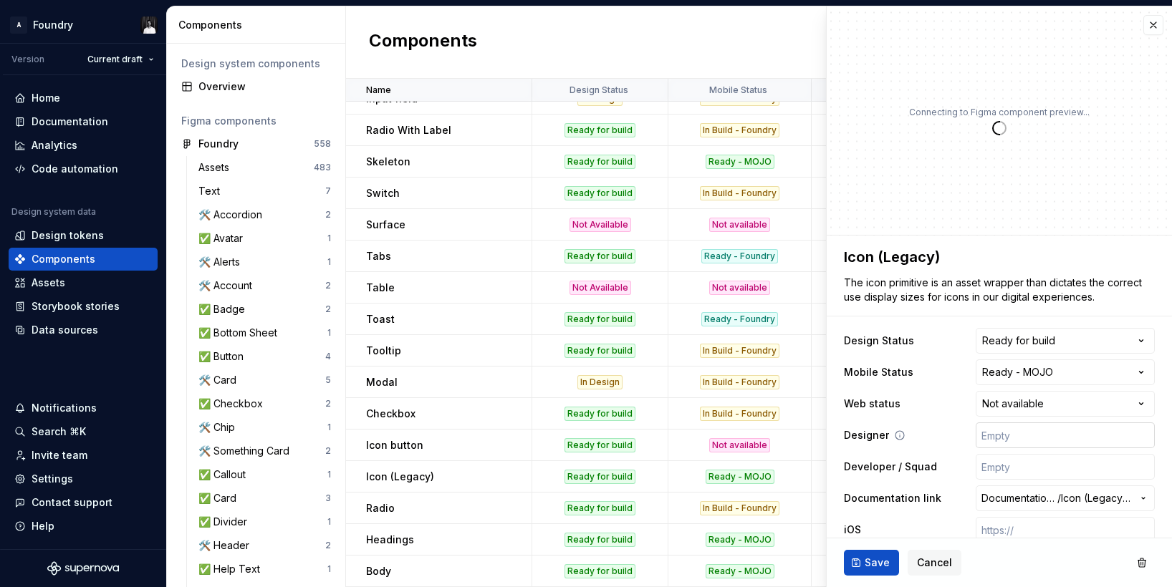
click at [1028, 437] on input "text" at bounding box center [1065, 436] width 179 height 26
type textarea "*"
type input "R"
type textarea "*"
type input "Ra"
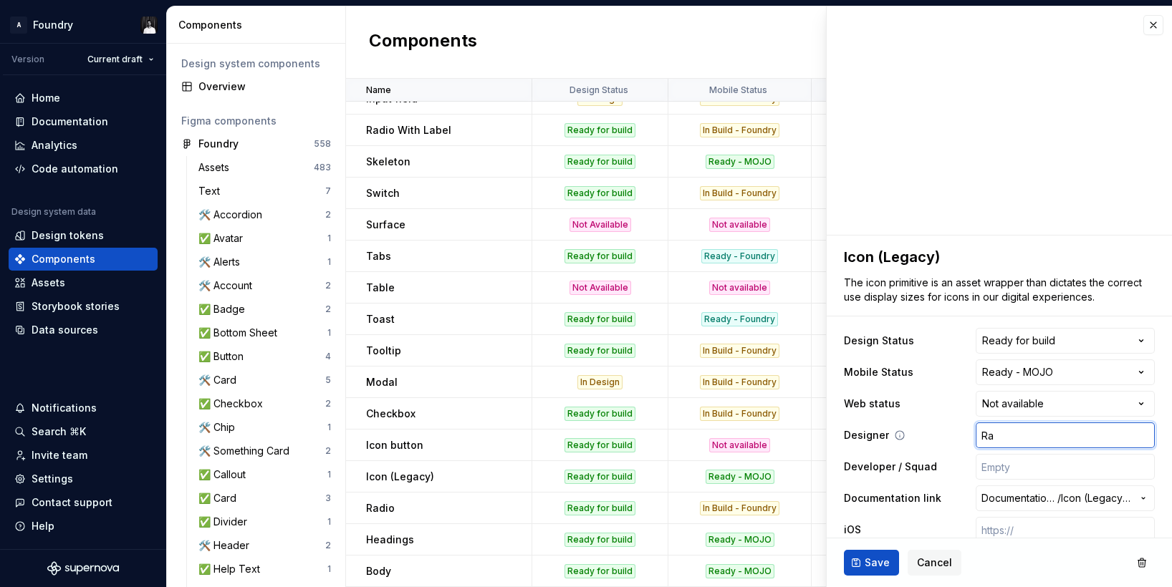
type textarea "*"
type input "Raj"
click at [871, 558] on span "Save" at bounding box center [877, 563] width 25 height 14
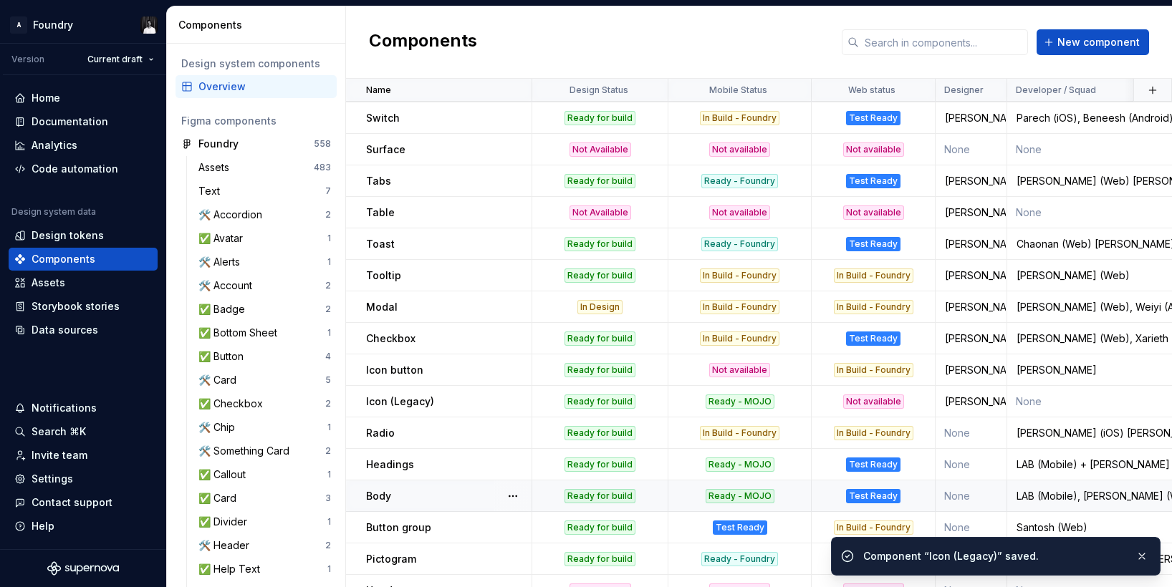
scroll to position [410, 0]
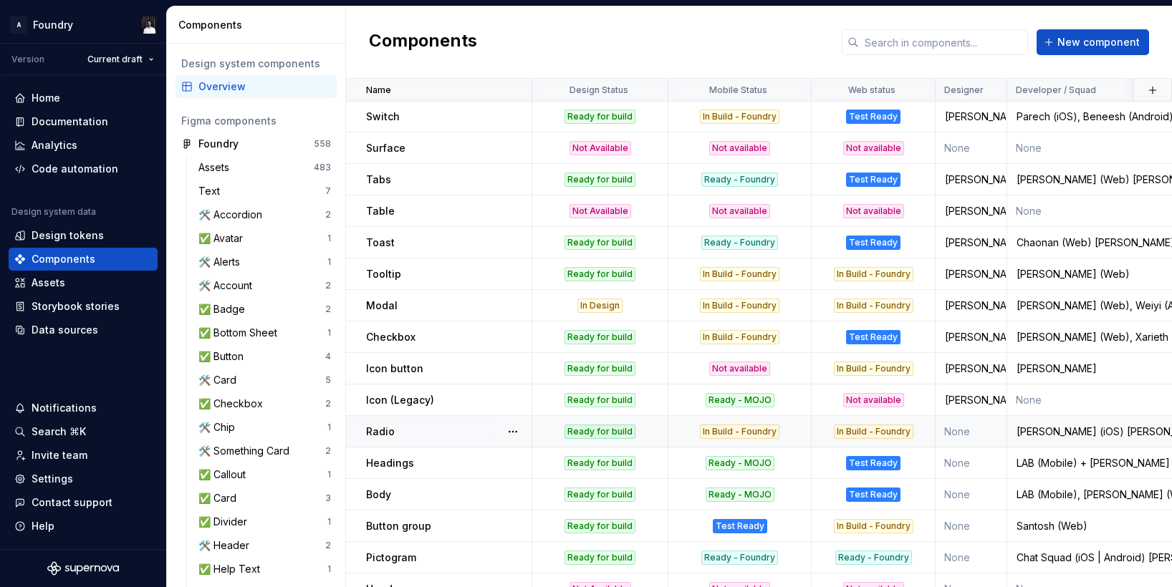
click at [380, 433] on p "Radio" at bounding box center [380, 432] width 29 height 14
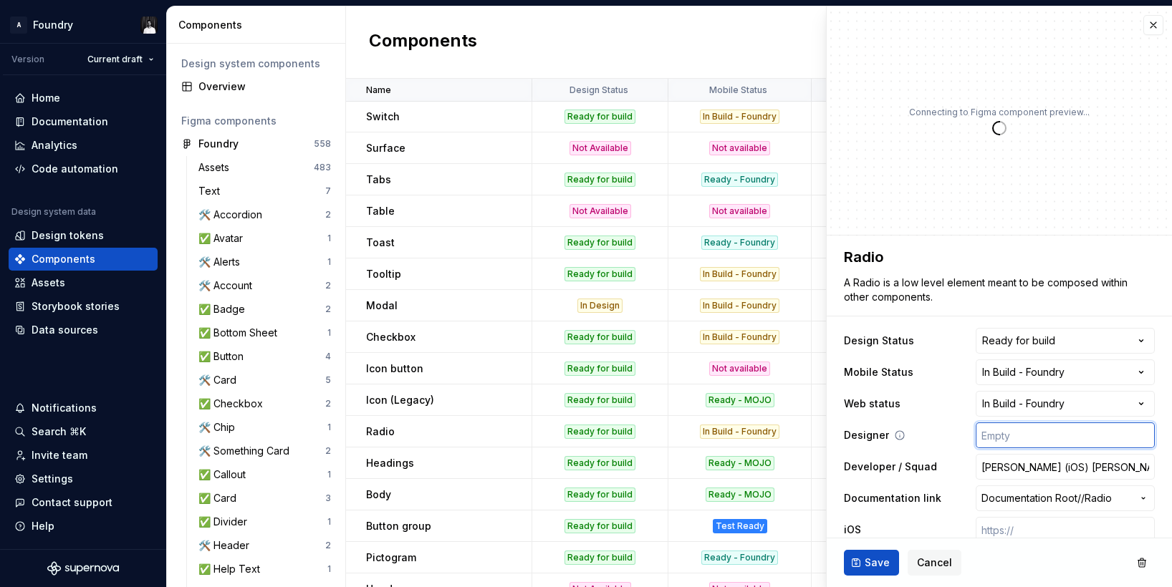
click at [1007, 439] on input "text" at bounding box center [1065, 436] width 179 height 26
type textarea "*"
type input "R"
type textarea "*"
type input "Ra"
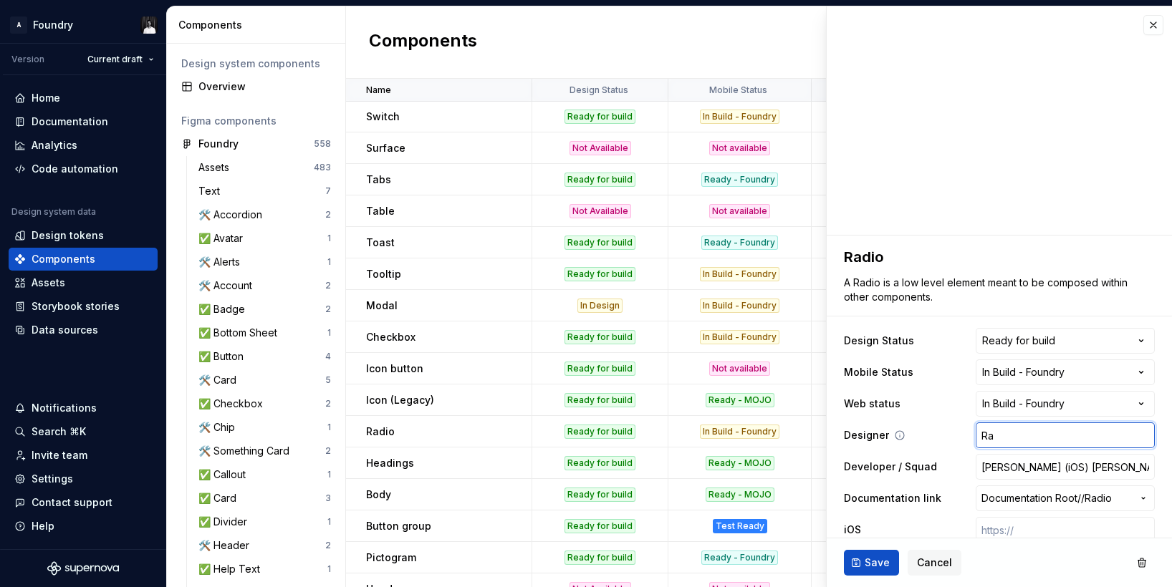
type textarea "*"
type input "Raj"
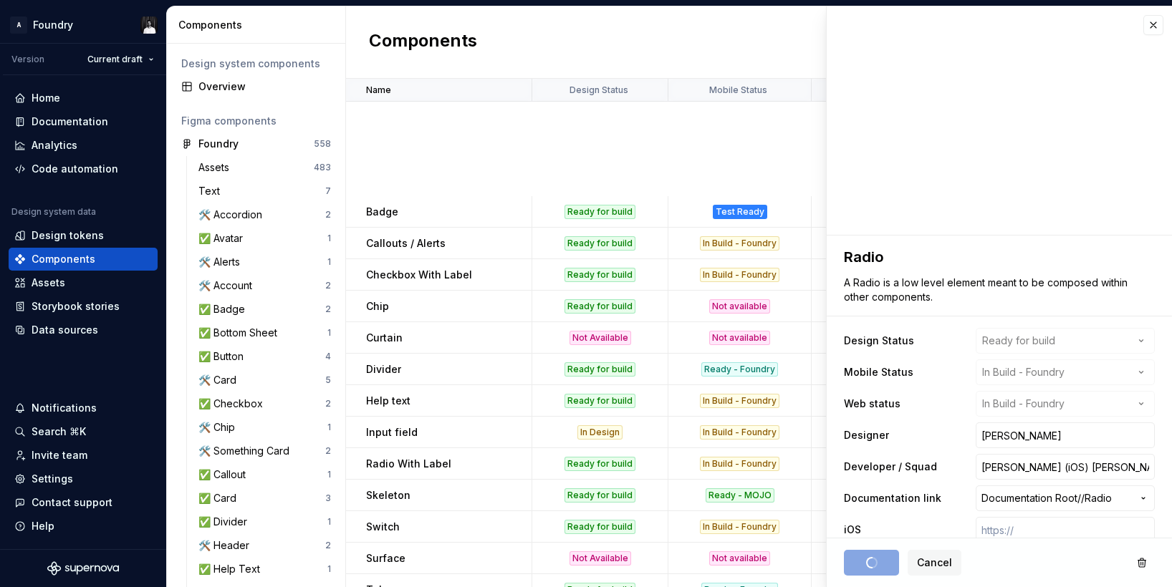
scroll to position [410, 0]
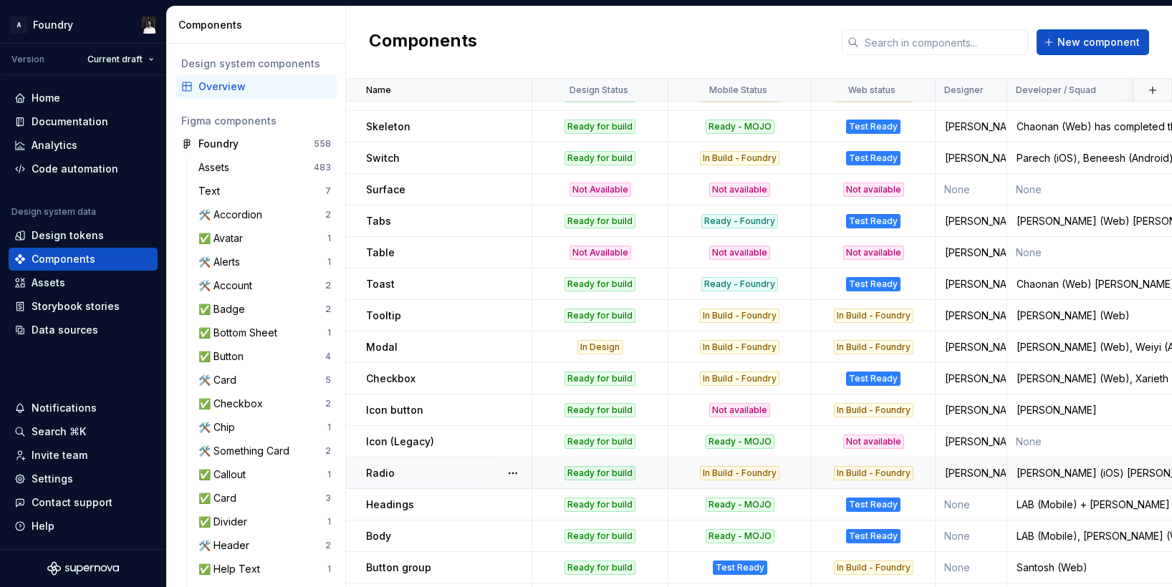
scroll to position [370, 0]
click at [410, 500] on p "Headings" at bounding box center [390, 504] width 48 height 14
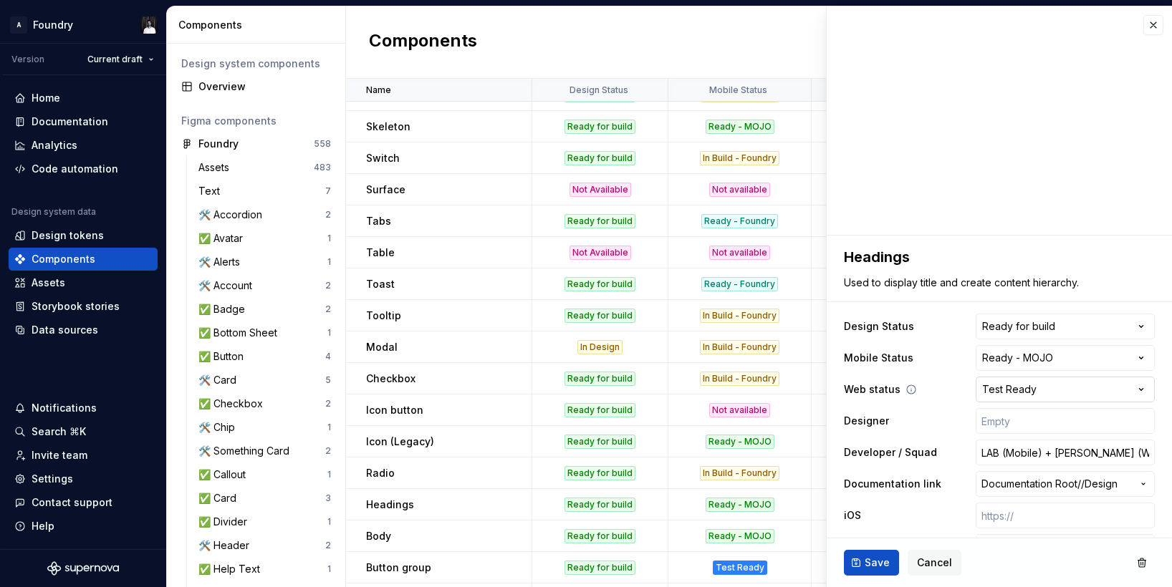
scroll to position [1, 0]
click at [1026, 426] on input "text" at bounding box center [1065, 421] width 179 height 26
type textarea "*"
type input "R"
type textarea "*"
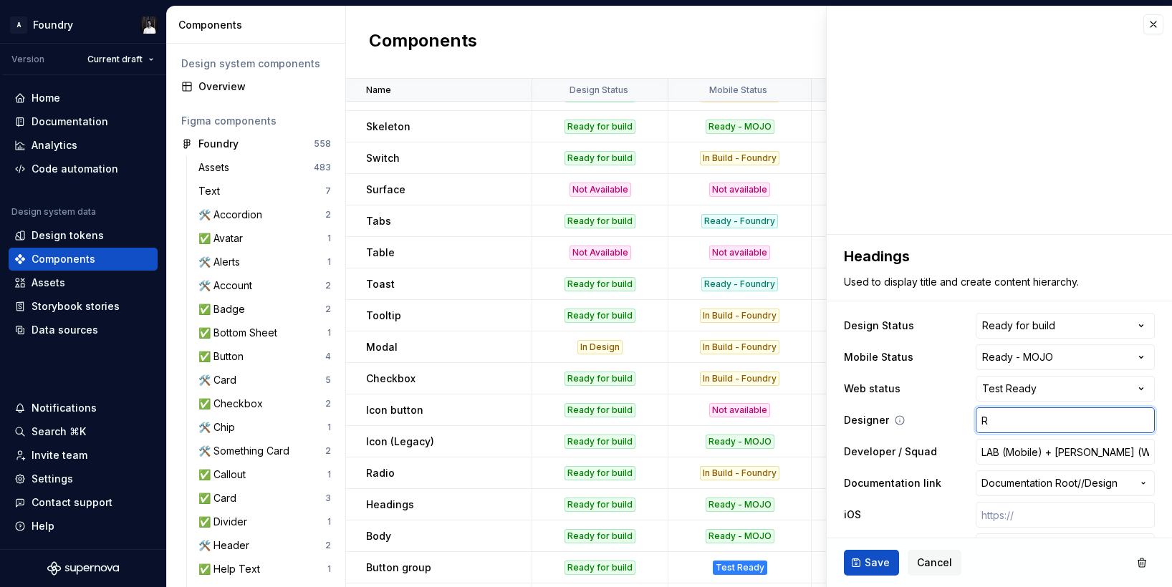
type input "Ra"
type textarea "*"
type input "Raj"
click at [878, 559] on span "Save" at bounding box center [877, 563] width 25 height 14
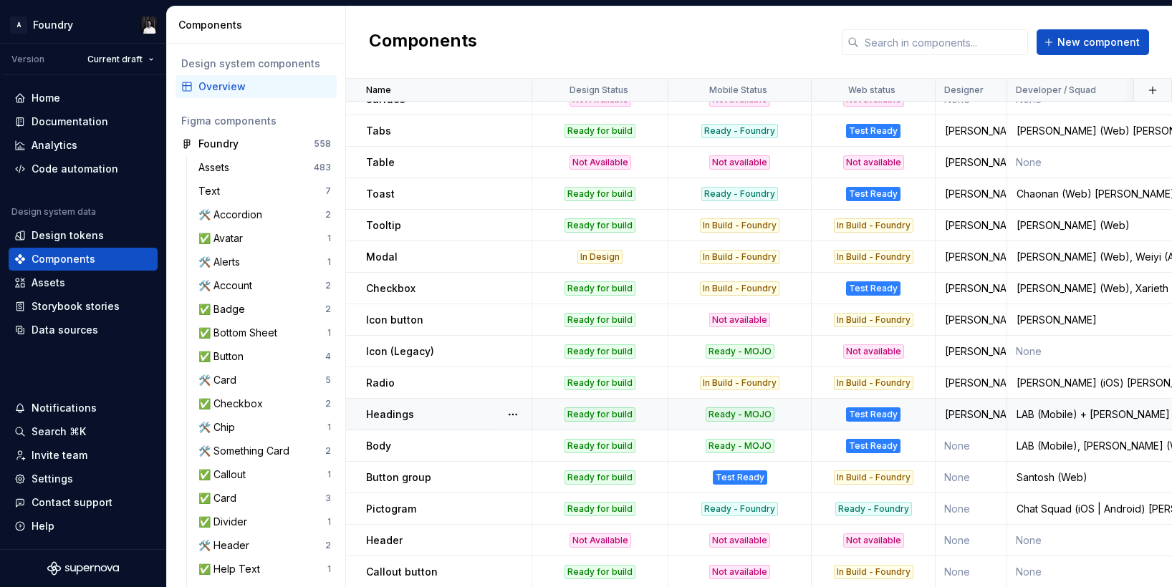
scroll to position [463, 0]
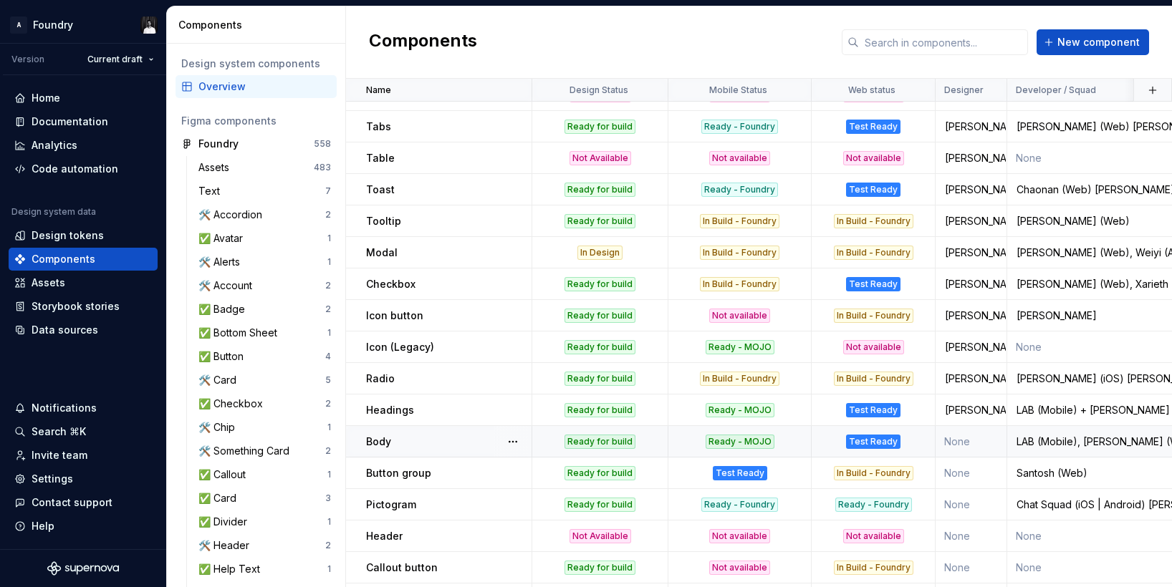
click at [382, 437] on p "Body" at bounding box center [378, 442] width 25 height 14
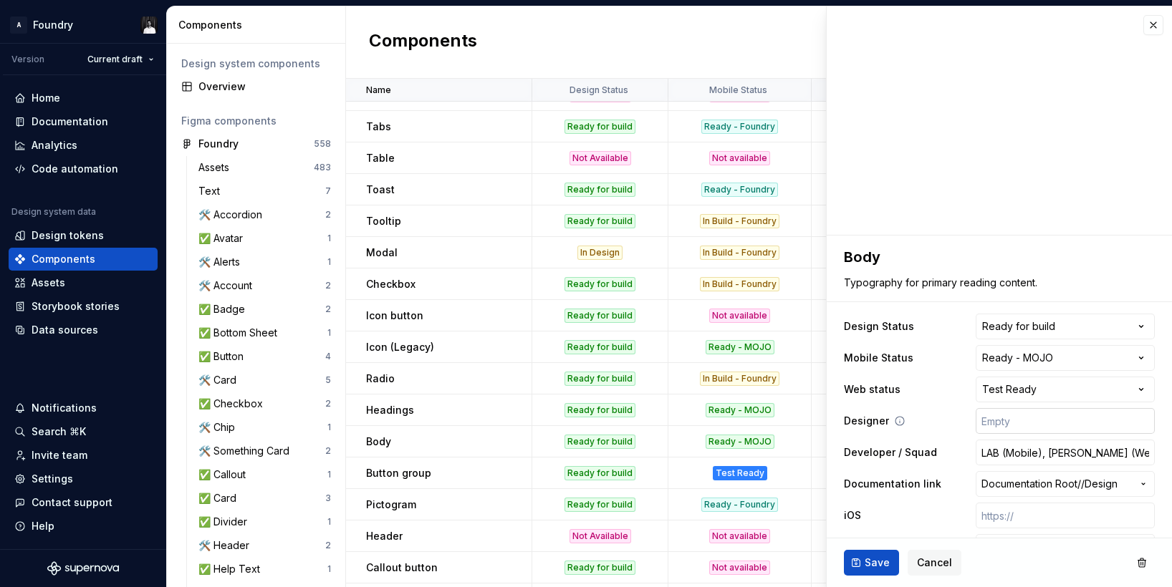
click at [1038, 416] on input "text" at bounding box center [1065, 421] width 179 height 26
type textarea "*"
type input "R"
type textarea "*"
type input "Ra"
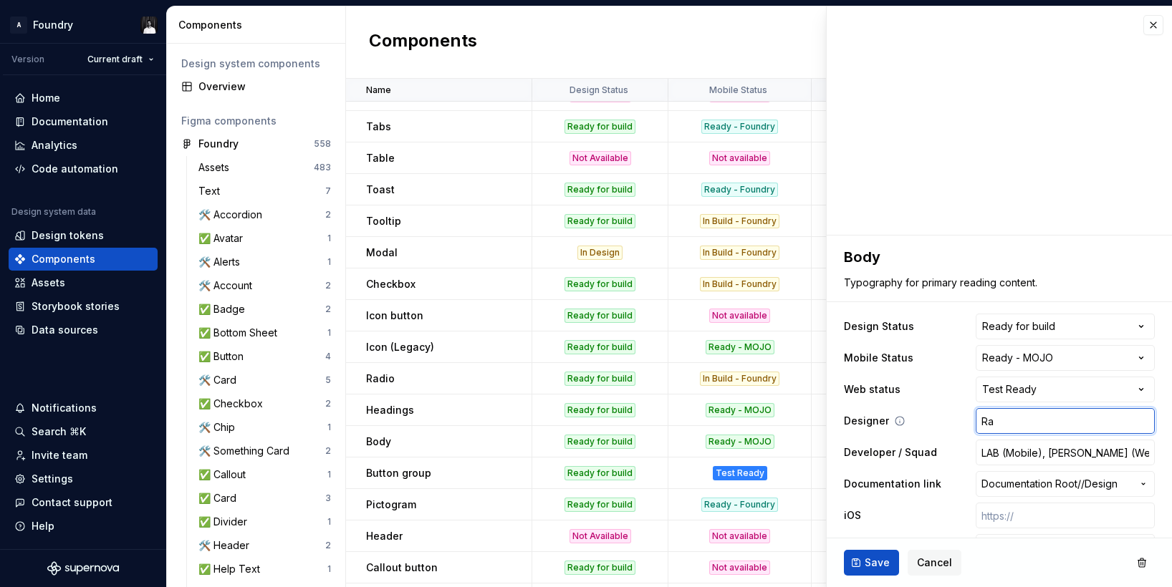
type textarea "*"
type input "Rad"
type textarea "*"
type input "Ra"
type textarea "*"
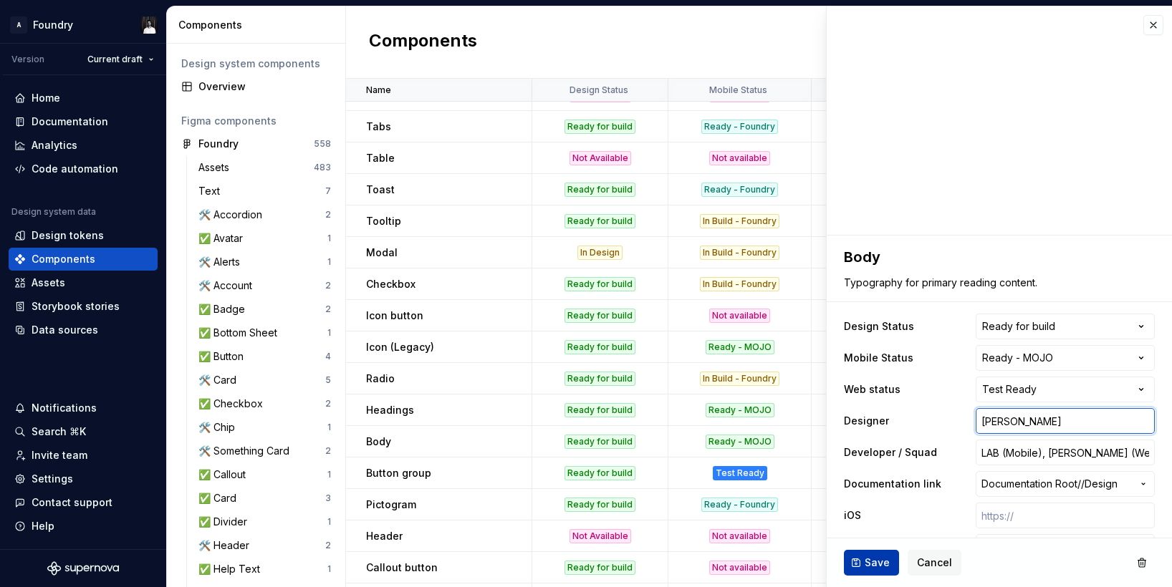
type input "Raj"
click at [875, 564] on span "Save" at bounding box center [877, 563] width 25 height 14
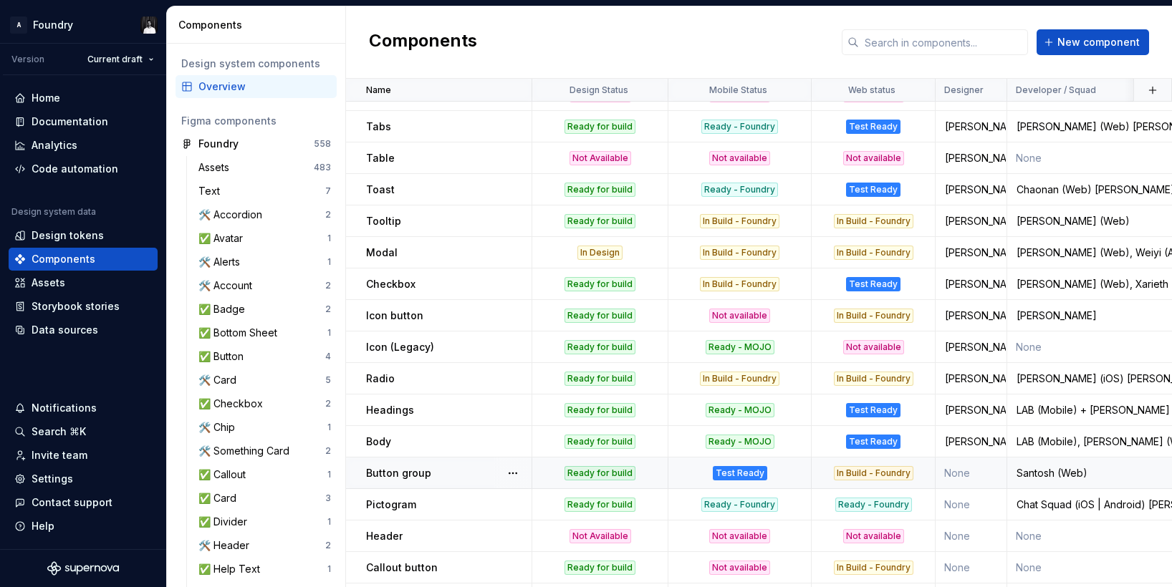
click at [397, 468] on p "Button group" at bounding box center [398, 473] width 65 height 14
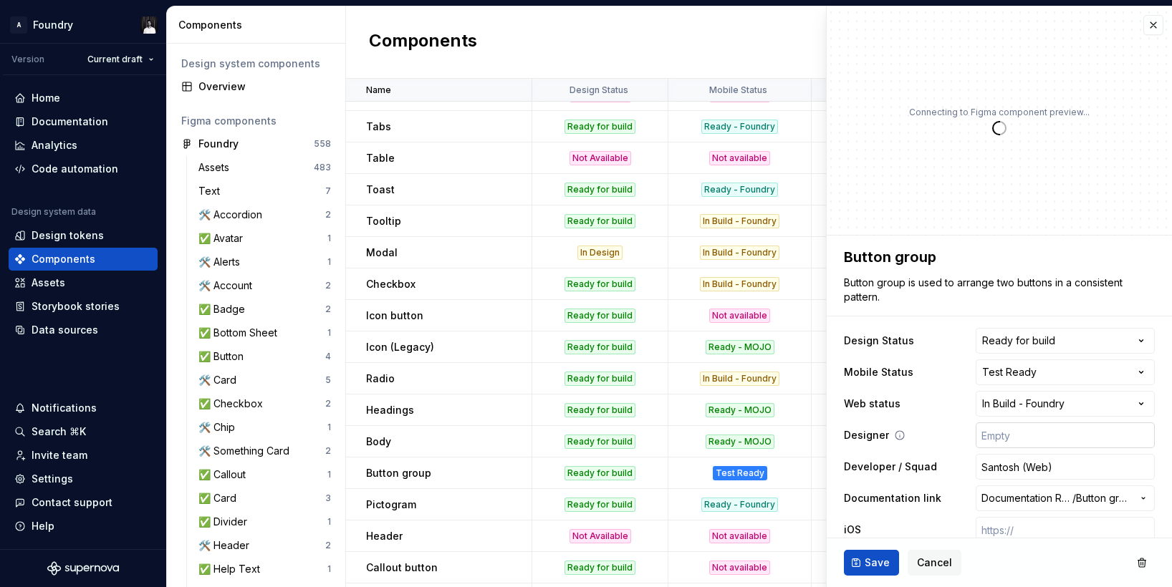
click at [993, 441] on input "text" at bounding box center [1065, 436] width 179 height 26
type textarea "*"
type input "R"
type textarea "*"
type input "Ra"
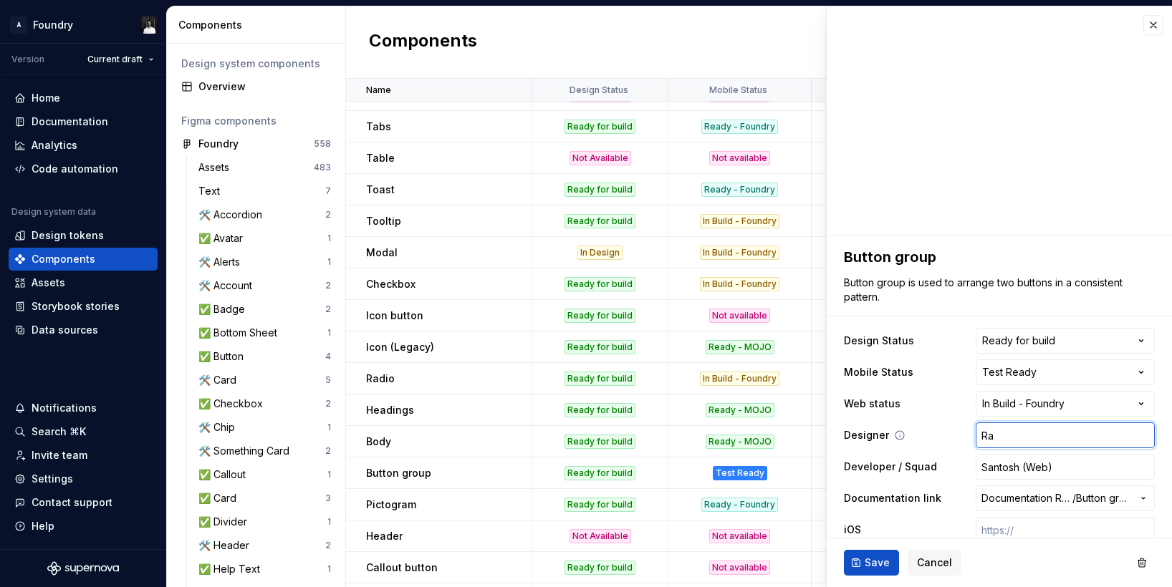
type textarea "*"
type input "Raj"
click at [873, 560] on span "Save" at bounding box center [877, 563] width 25 height 14
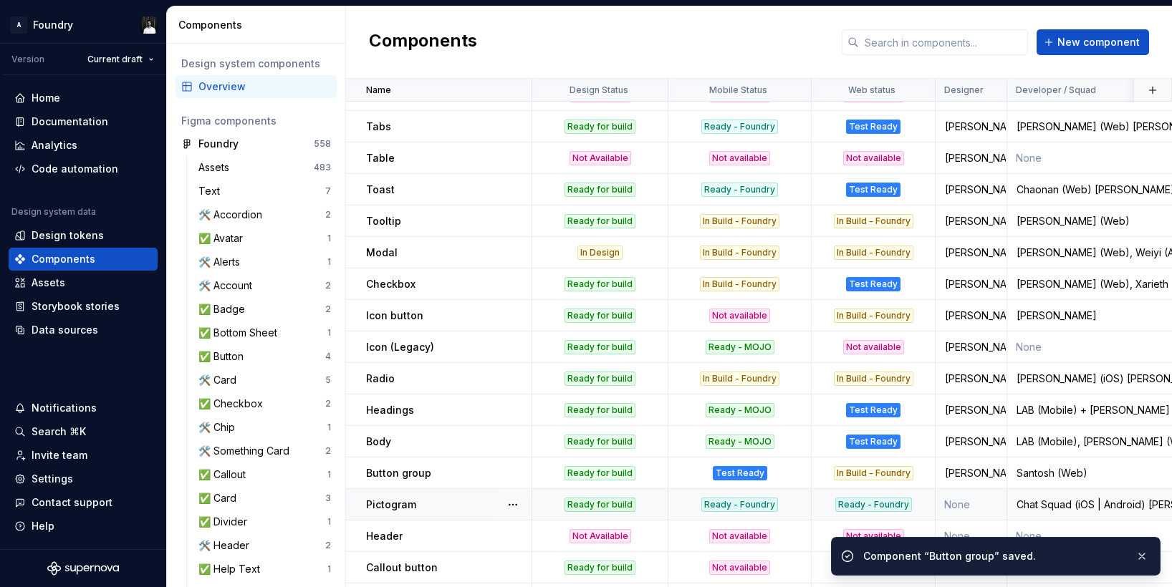
click at [392, 501] on p "Pictogram" at bounding box center [391, 505] width 50 height 14
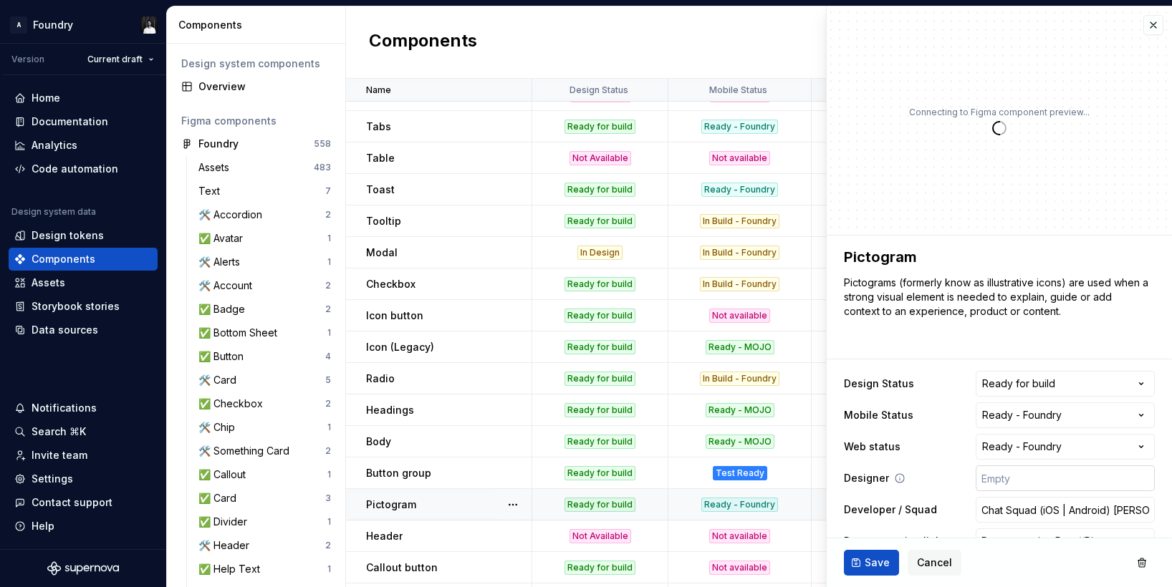
click at [1024, 474] on input "text" at bounding box center [1065, 479] width 179 height 26
type textarea "*"
type input "R"
type textarea "*"
type input "Ra"
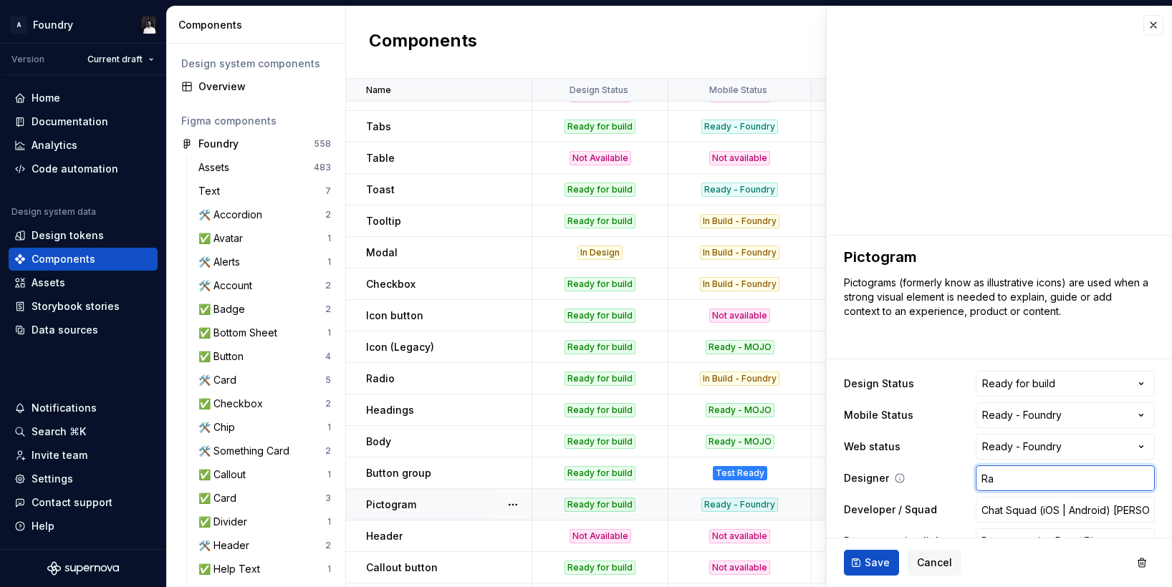
type textarea "*"
type input "Raj"
click at [874, 553] on button "Save" at bounding box center [871, 563] width 55 height 26
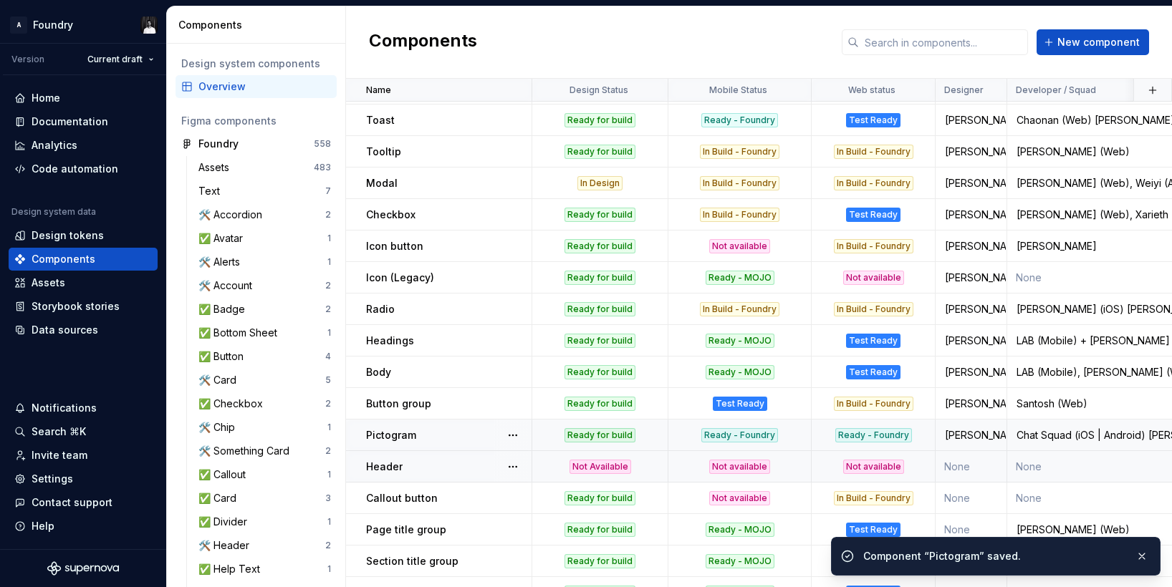
scroll to position [543, 0]
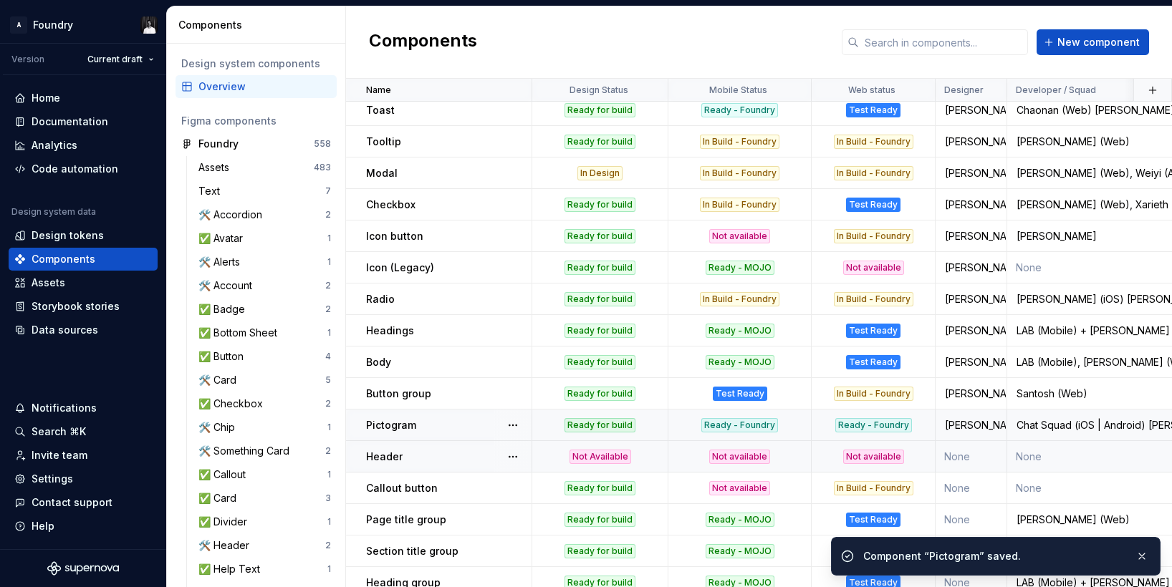
click at [401, 457] on div "Header" at bounding box center [448, 457] width 165 height 14
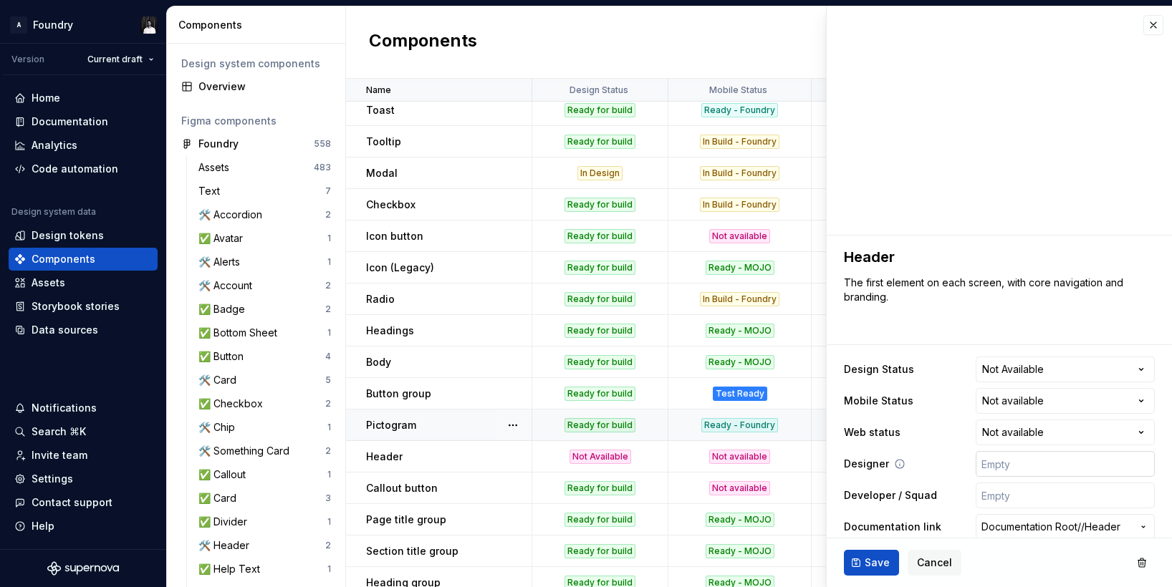
click at [1040, 463] on input "text" at bounding box center [1065, 464] width 179 height 26
type textarea "*"
type input "R"
type textarea "*"
type input "Ra"
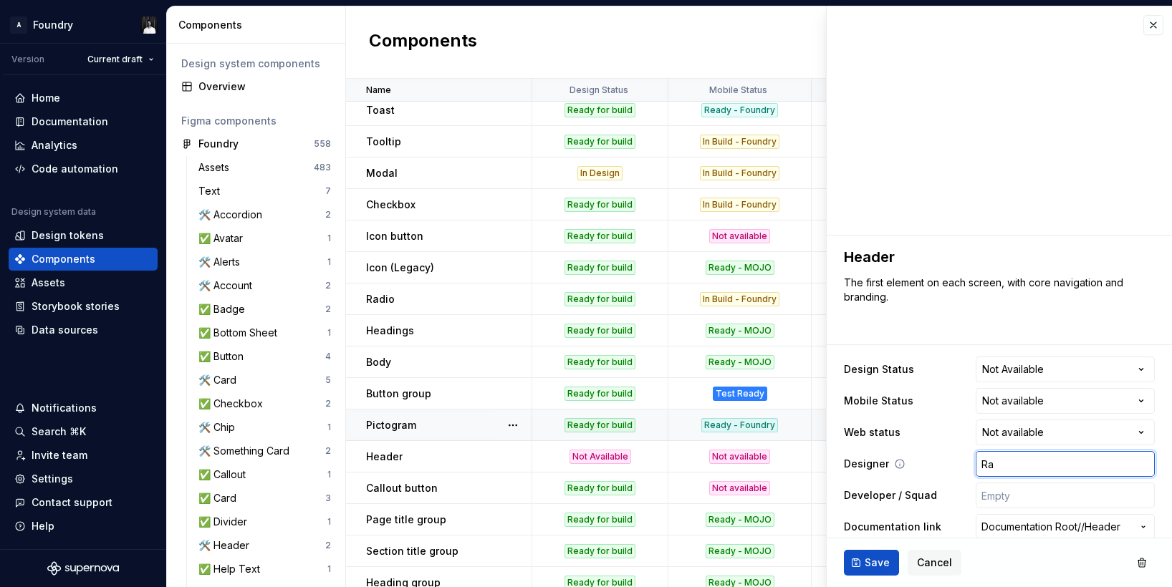
type textarea "*"
type input "Raj"
type textarea "*"
type input "Ra"
type textarea "*"
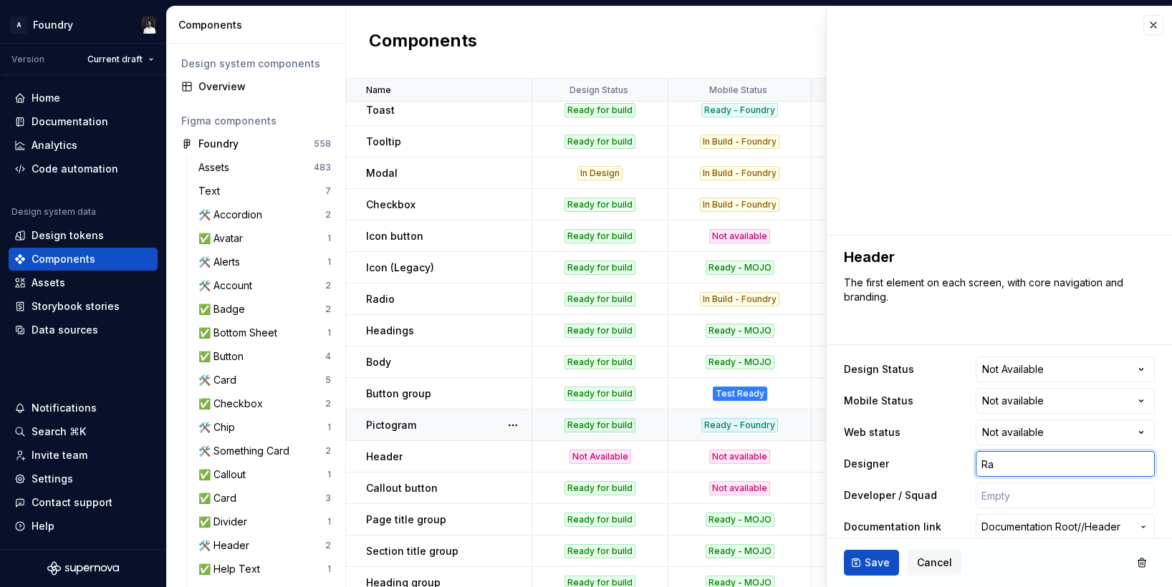
type input "R"
type textarea "*"
click at [940, 562] on span "Cancel" at bounding box center [934, 563] width 35 height 14
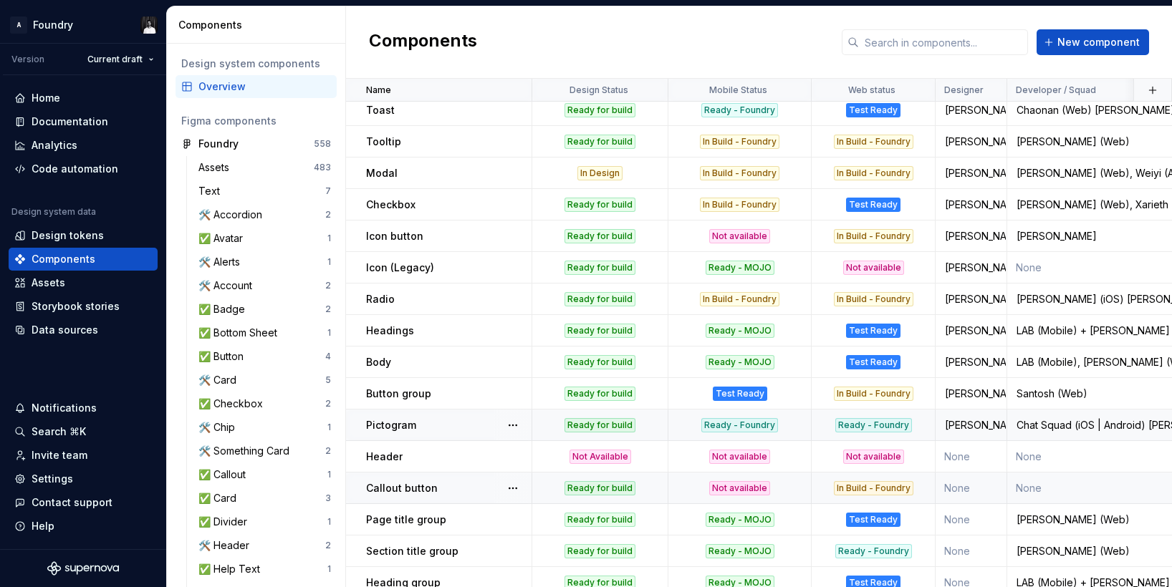
click at [414, 485] on p "Callout button" at bounding box center [402, 488] width 72 height 14
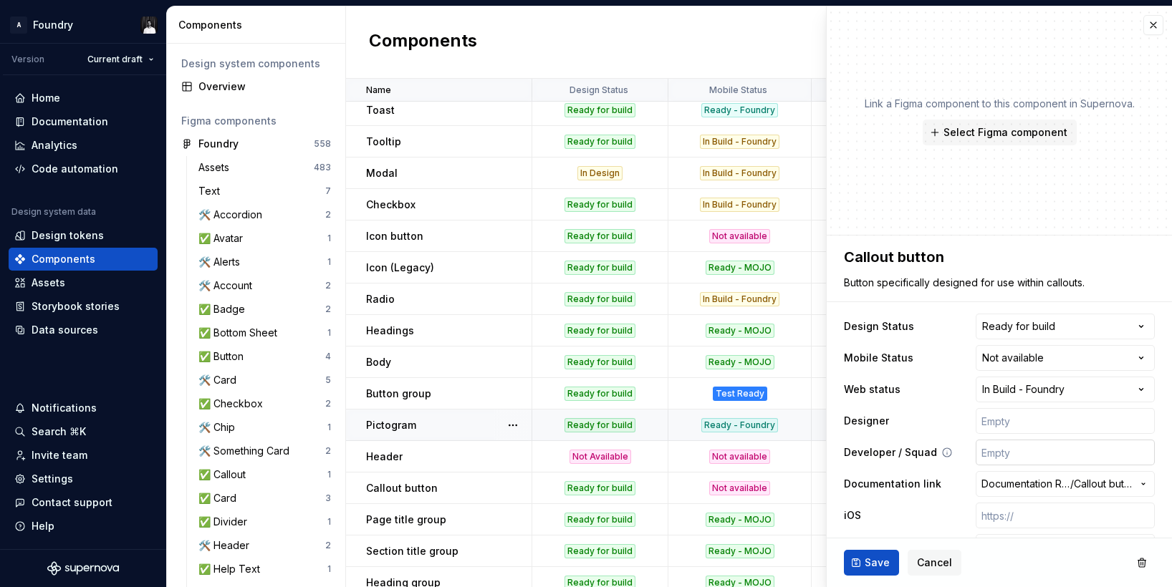
click at [1025, 451] on input "text" at bounding box center [1065, 453] width 179 height 26
click at [1027, 425] on input "text" at bounding box center [1065, 421] width 179 height 26
type textarea "*"
type input "R"
type textarea "*"
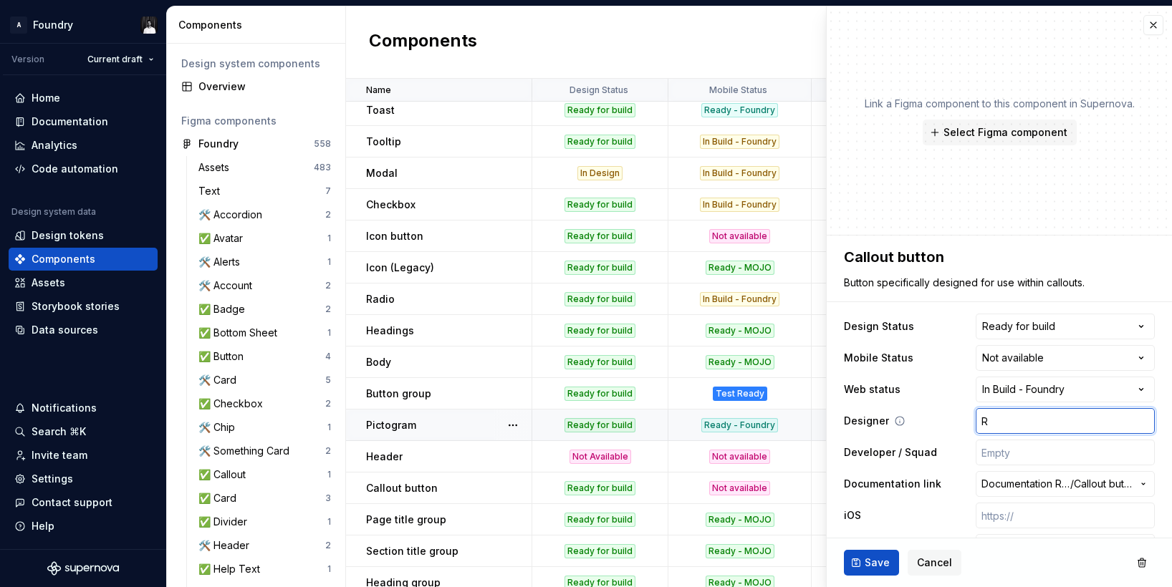
type input "Ra"
type textarea "*"
type input "Raj"
click at [872, 562] on span "Save" at bounding box center [877, 563] width 25 height 14
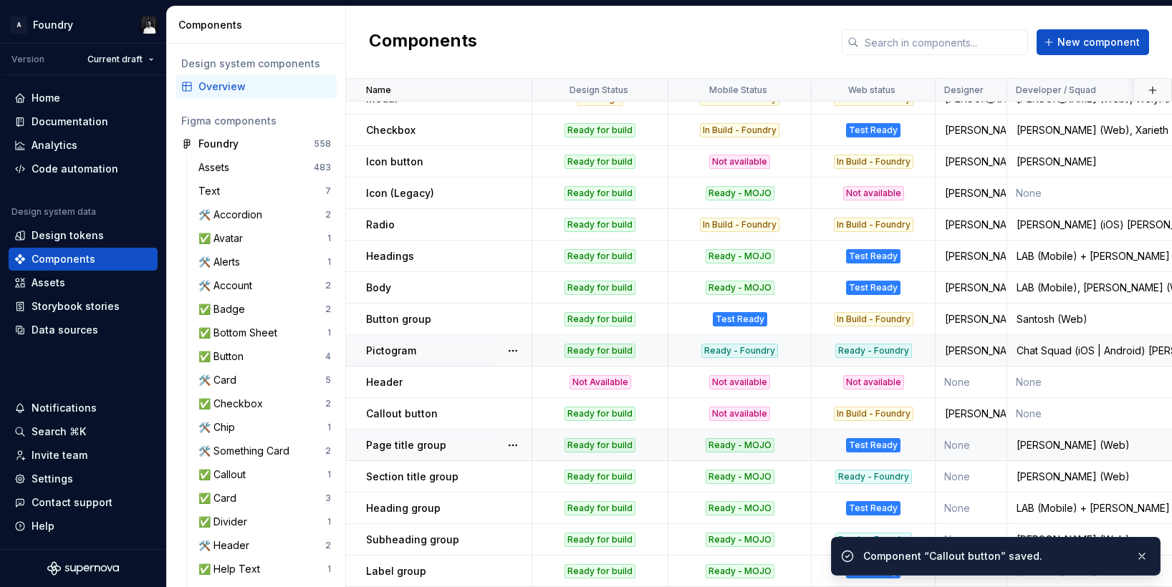
scroll to position [637, 0]
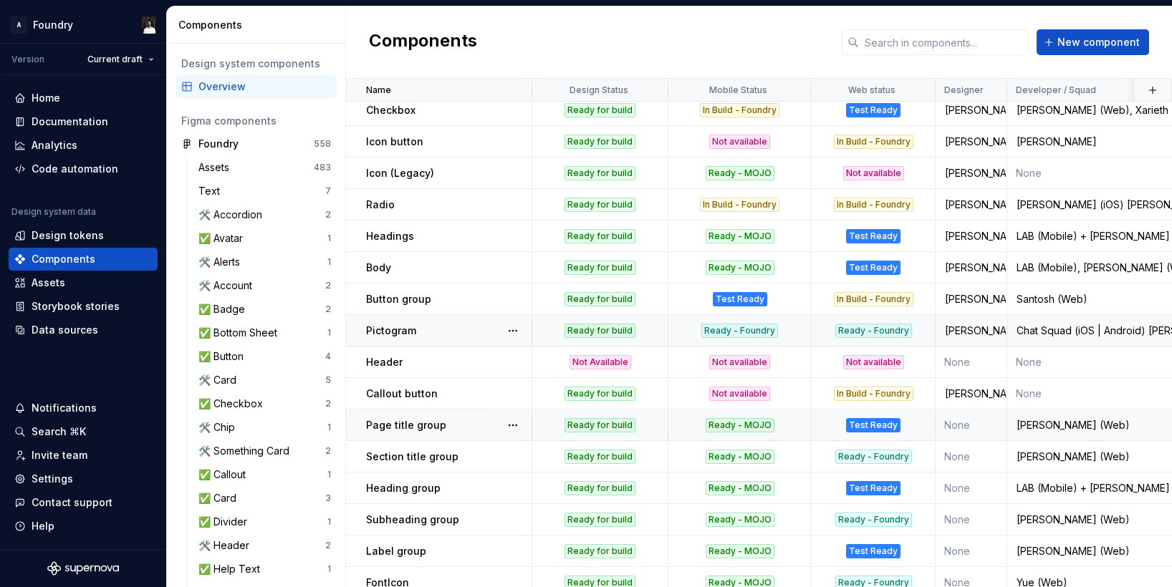
click at [400, 426] on p "Page title group" at bounding box center [406, 425] width 80 height 14
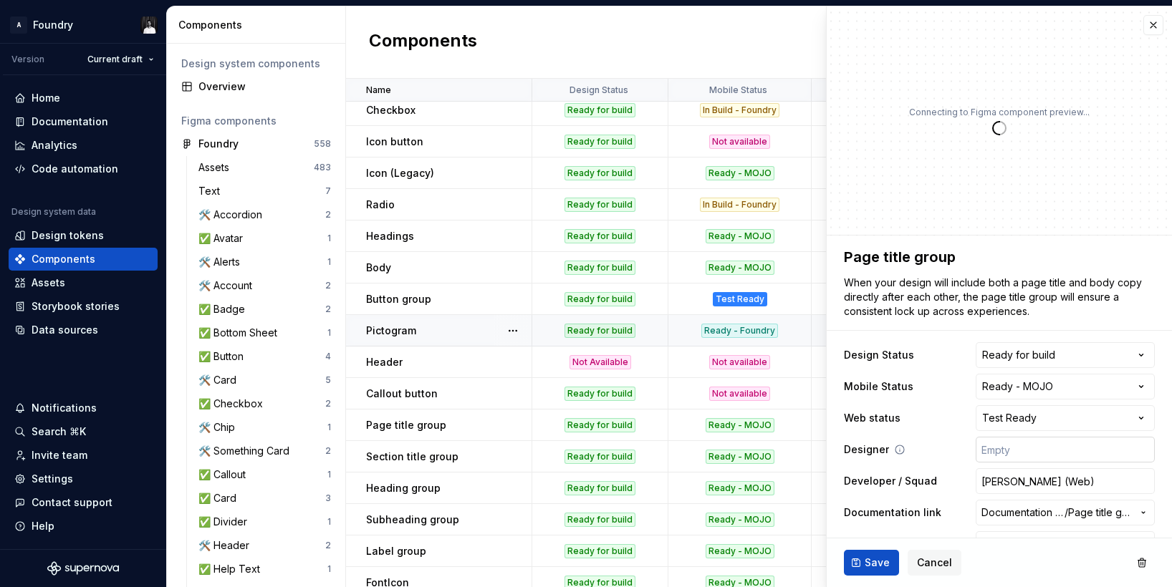
click at [1016, 454] on input "text" at bounding box center [1065, 450] width 179 height 26
type textarea "*"
type input "R"
type textarea "*"
type input "Ra"
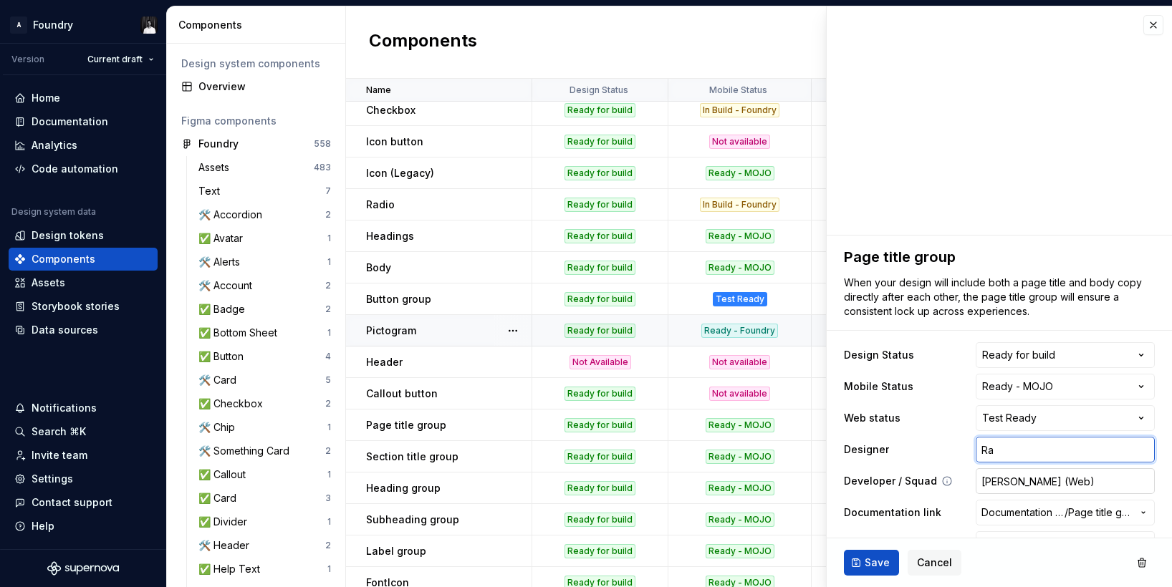
type textarea "*"
type input "Raj"
click at [865, 553] on button "Save" at bounding box center [871, 563] width 55 height 26
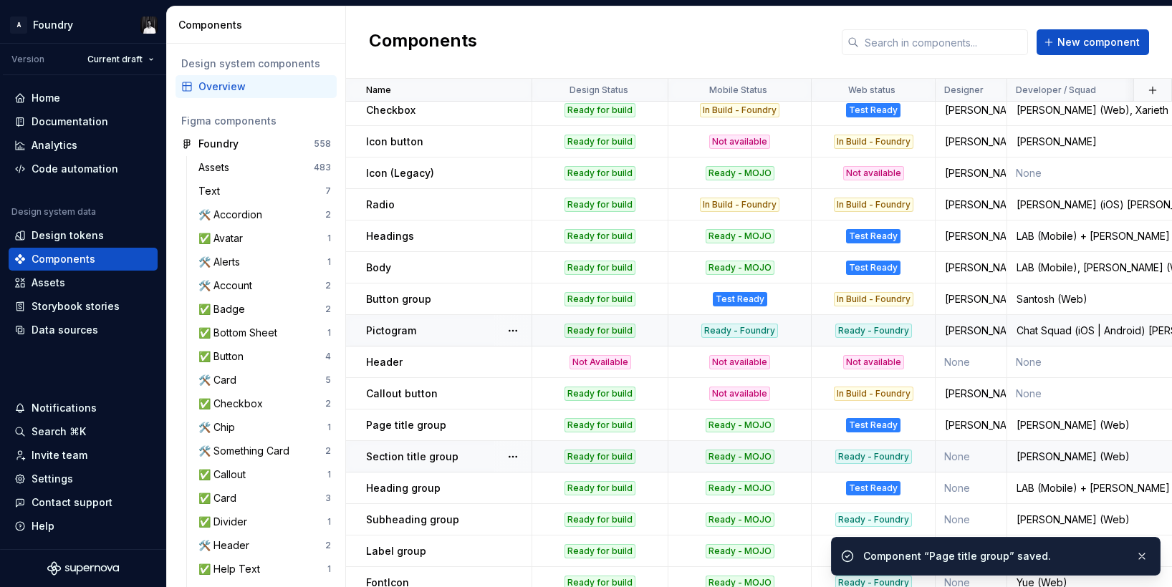
click at [433, 456] on p "Section title group" at bounding box center [412, 457] width 92 height 14
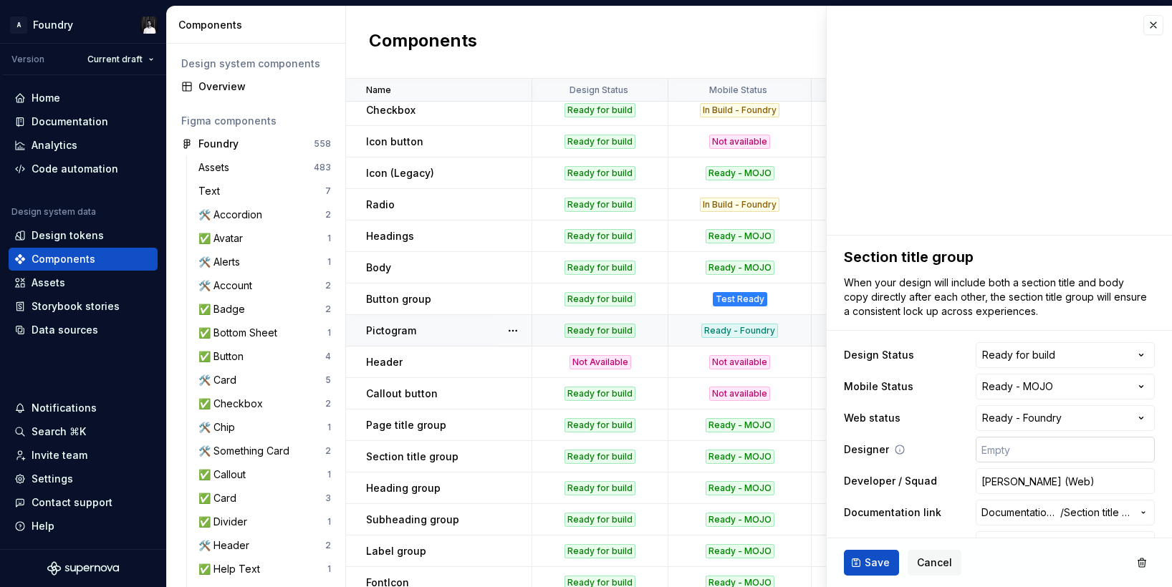
click at [1034, 446] on input "text" at bounding box center [1065, 450] width 179 height 26
type textarea "*"
type input "R"
type textarea "*"
type input "Ra"
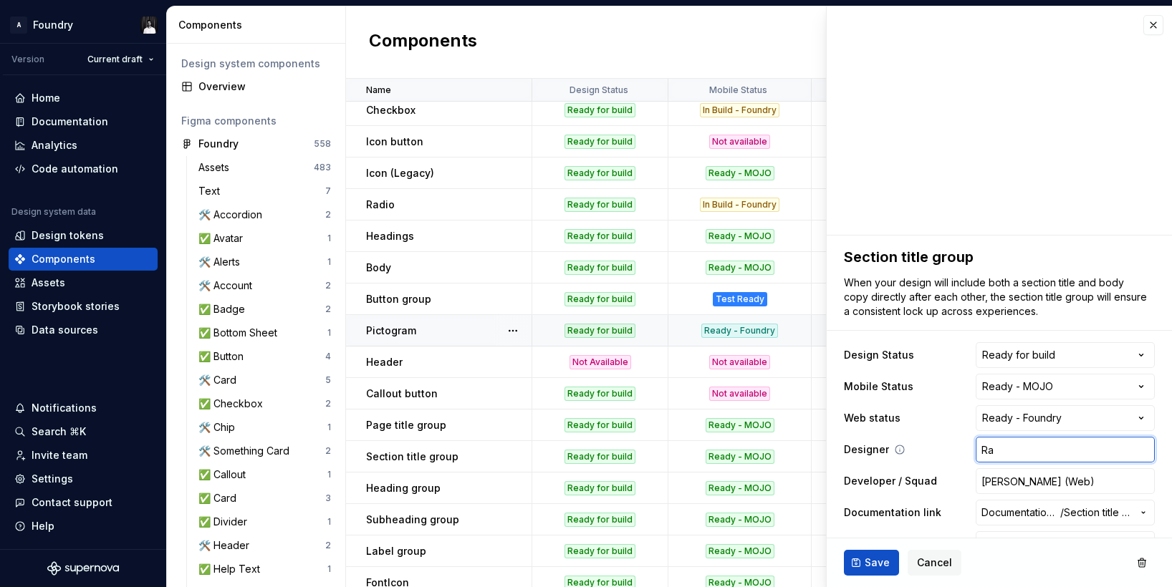
type textarea "*"
type input "Raj"
click at [867, 557] on span "Save" at bounding box center [877, 563] width 25 height 14
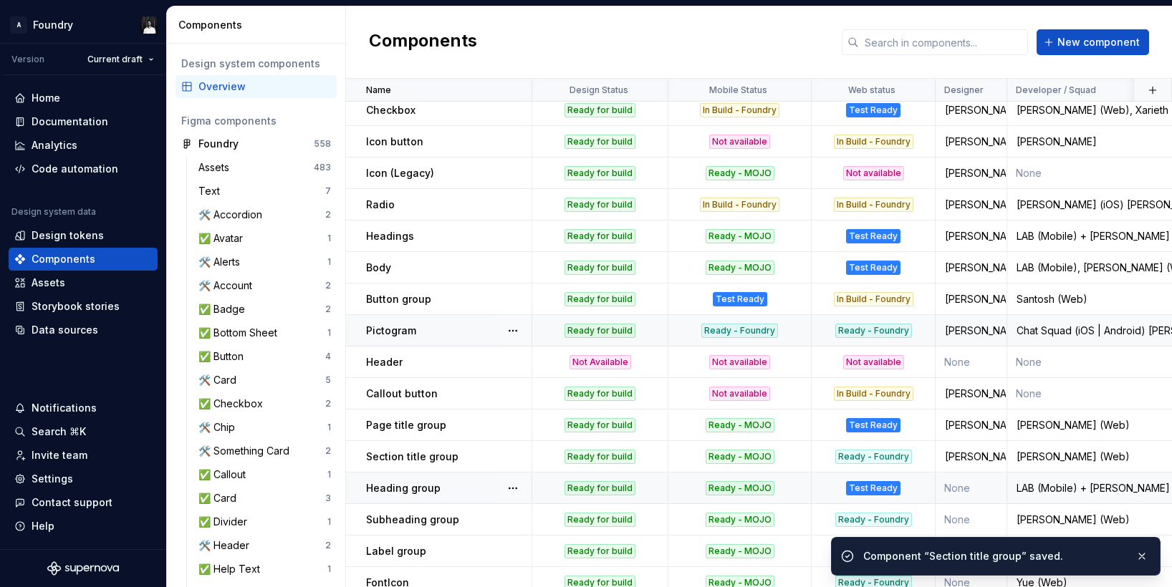
click at [418, 488] on p "Heading group" at bounding box center [403, 488] width 74 height 14
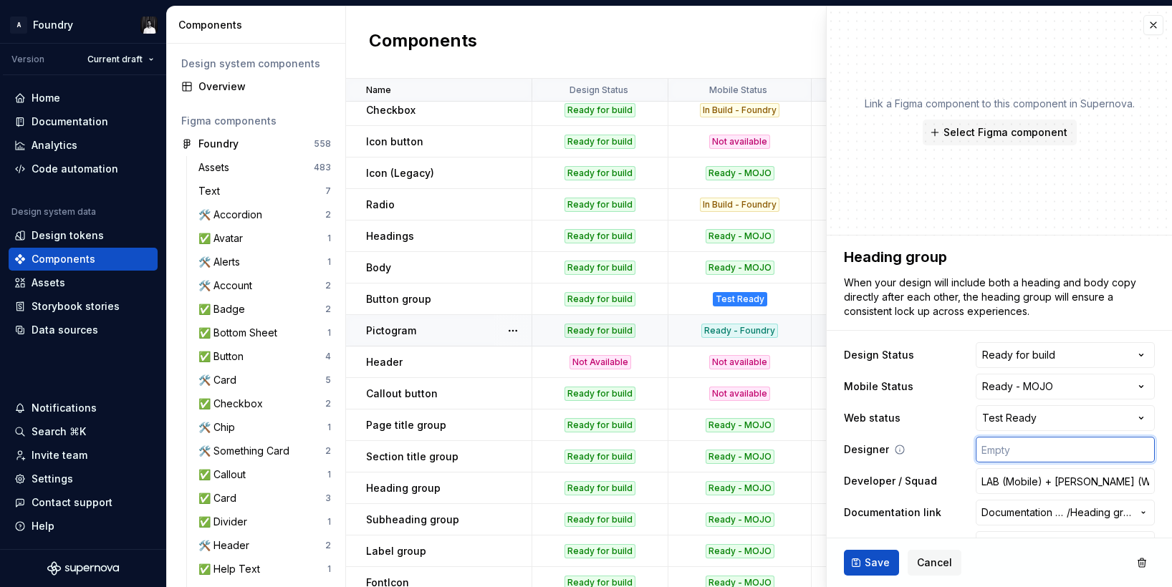
click at [1046, 452] on input "text" at bounding box center [1065, 450] width 179 height 26
type textarea "*"
type input "R"
type textarea "*"
type input "Ra"
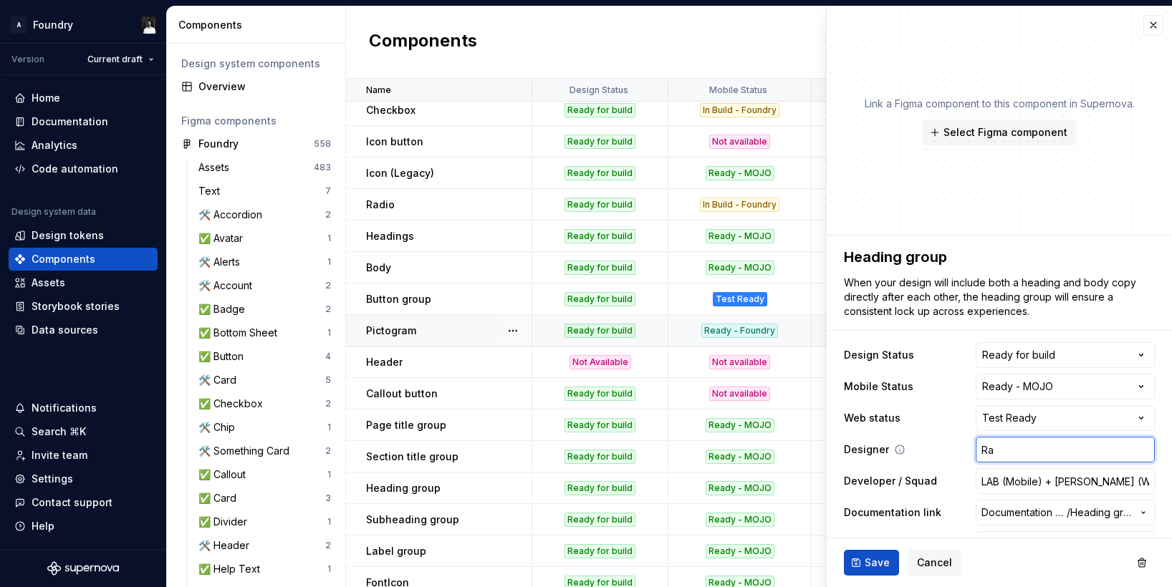
type textarea "*"
type input "Raj"
click at [357, 488] on td "Heading group" at bounding box center [439, 489] width 186 height 32
click at [934, 562] on span "Cancel" at bounding box center [934, 563] width 35 height 14
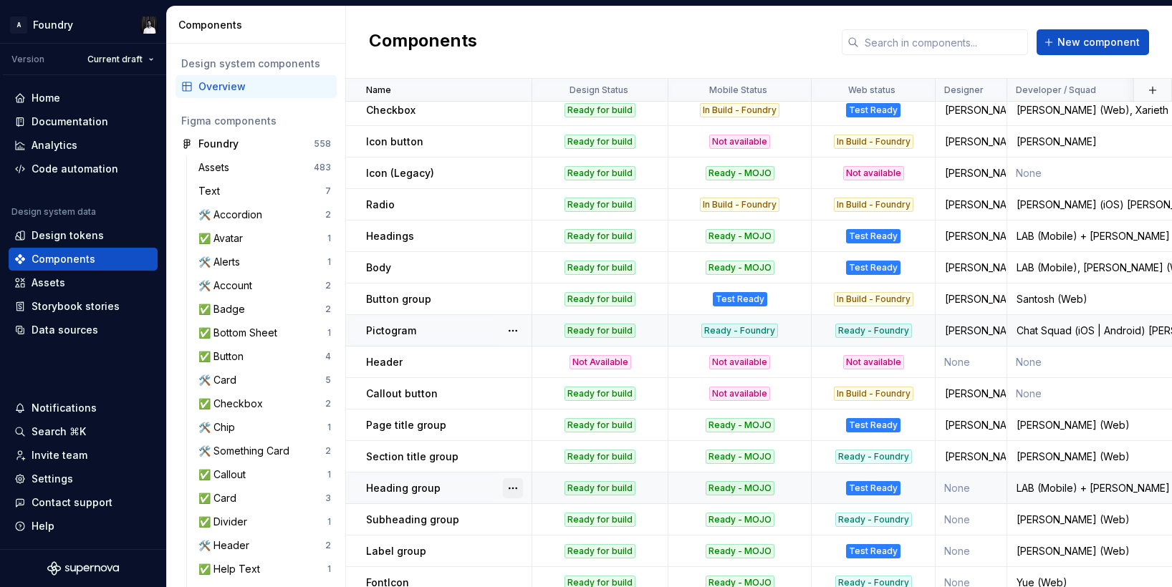
click at [517, 488] on button "button" at bounding box center [513, 488] width 20 height 20
click at [516, 488] on button "button" at bounding box center [513, 488] width 20 height 20
click at [360, 518] on td "Subheading group" at bounding box center [439, 520] width 186 height 32
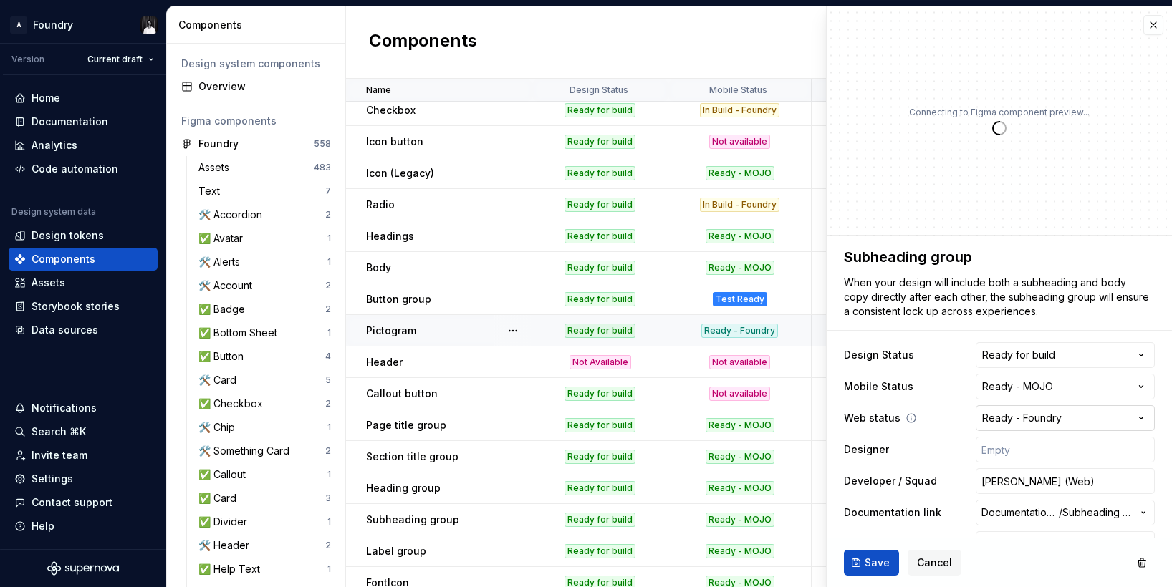
click at [1082, 420] on html "A Foundry Version Current draft Home Documentation Analytics Code automation De…" at bounding box center [586, 293] width 1172 height 587
click at [1075, 439] on input "text" at bounding box center [1065, 450] width 179 height 26
type textarea "*"
type input "R"
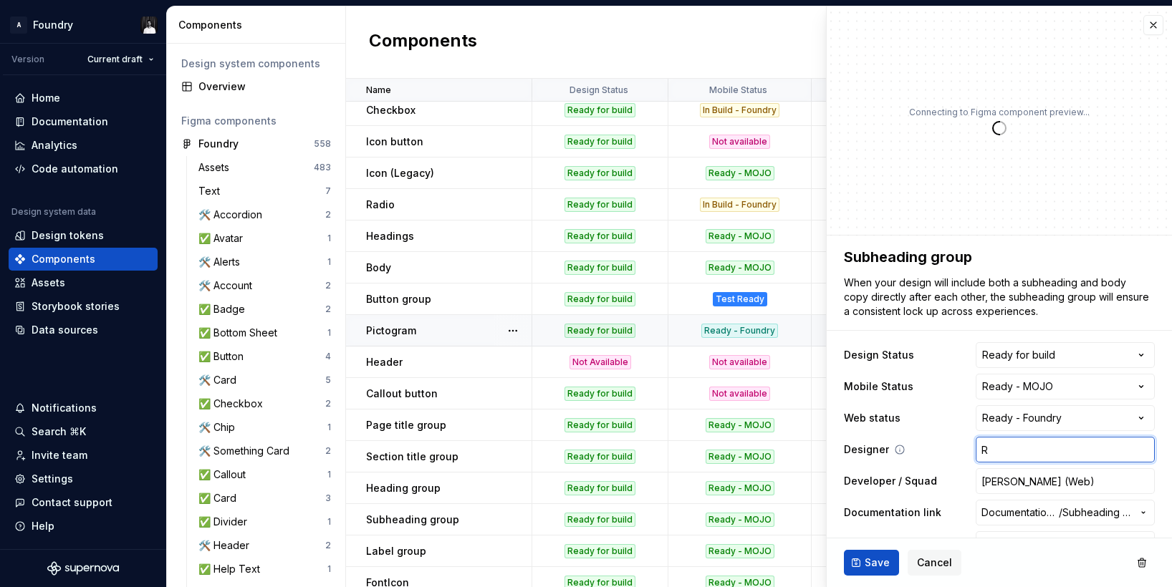
type textarea "*"
type input "Ra"
type textarea "*"
type input "Raj"
type textarea "*"
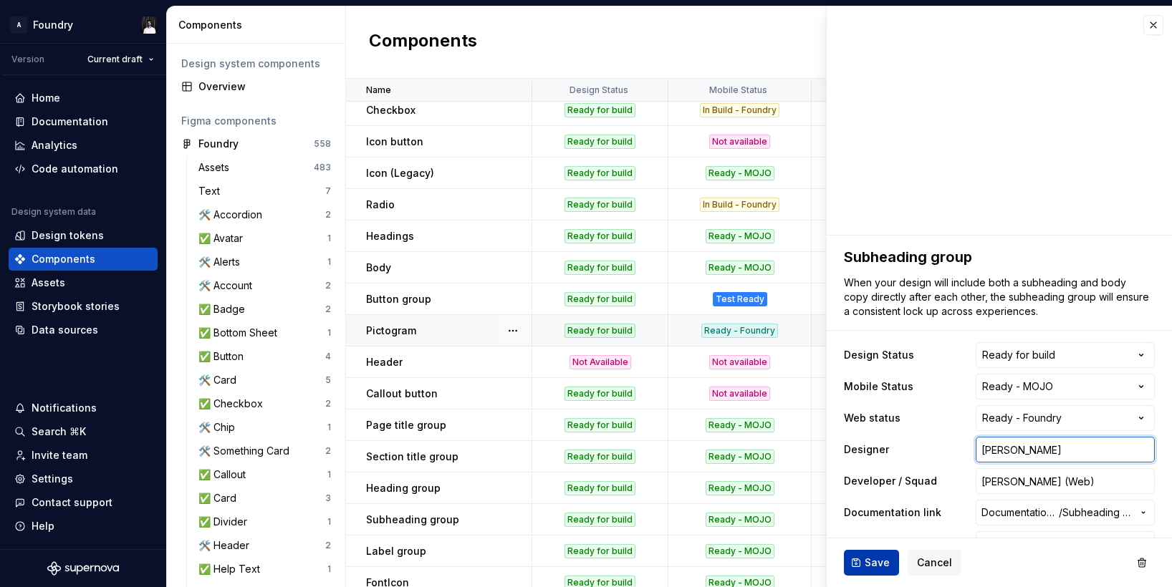
type input "Raj"
click at [885, 564] on span "Save" at bounding box center [877, 563] width 25 height 14
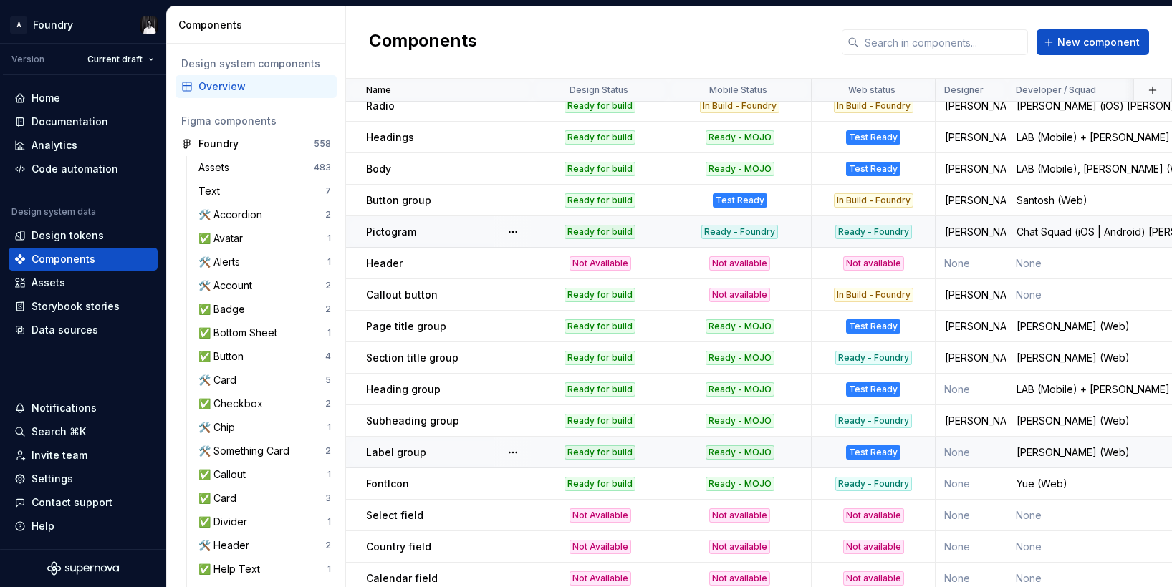
scroll to position [751, 0]
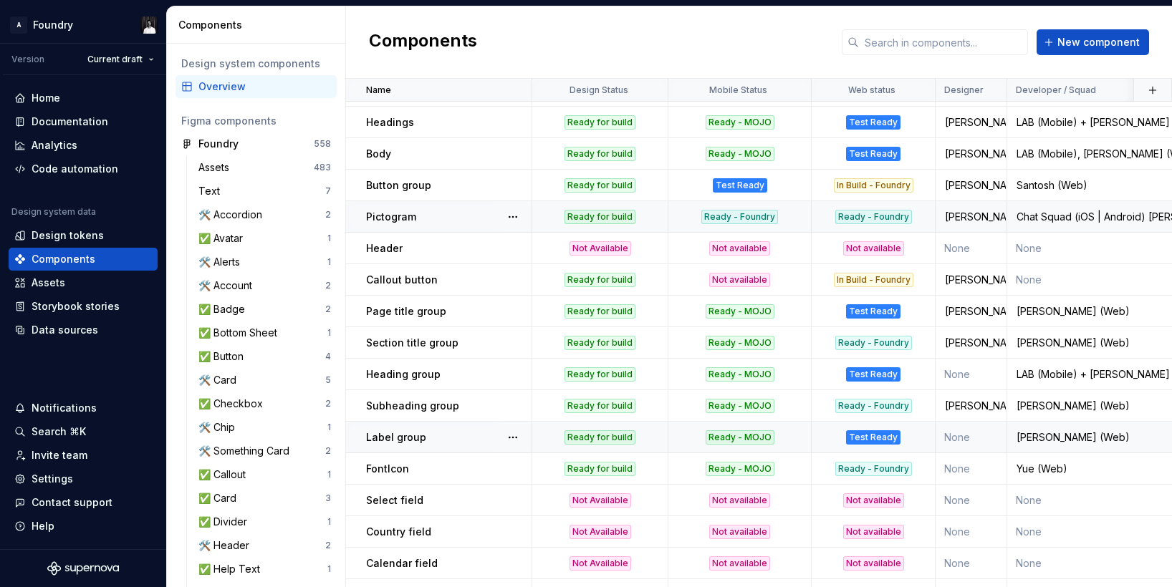
click at [366, 439] on p "Label group" at bounding box center [396, 437] width 60 height 14
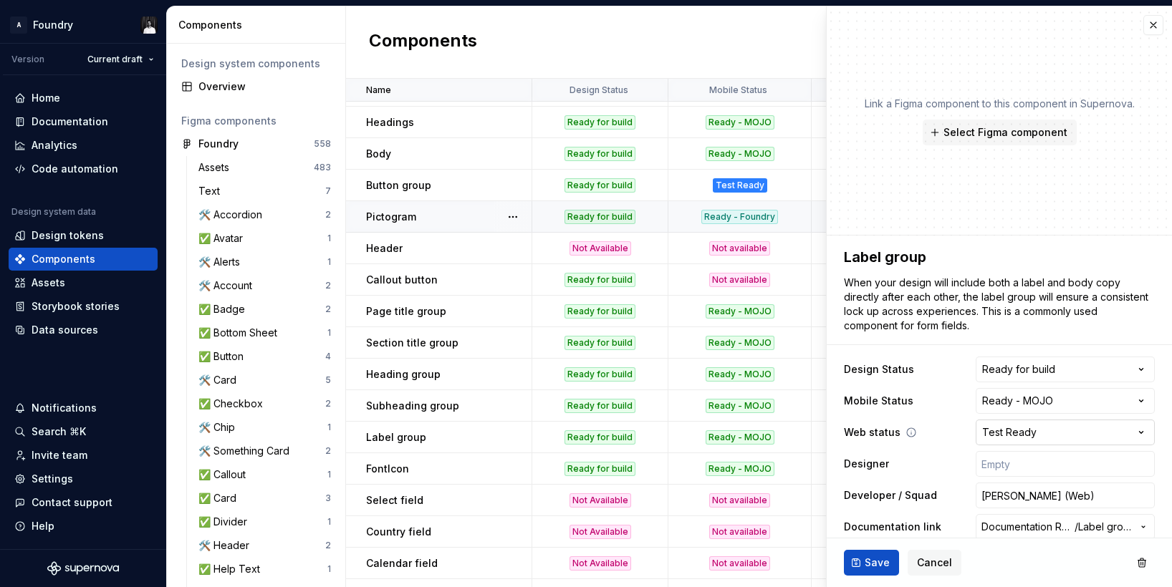
click at [1056, 434] on html "A Foundry Version Current draft Home Documentation Analytics Code automation De…" at bounding box center [586, 293] width 1172 height 587
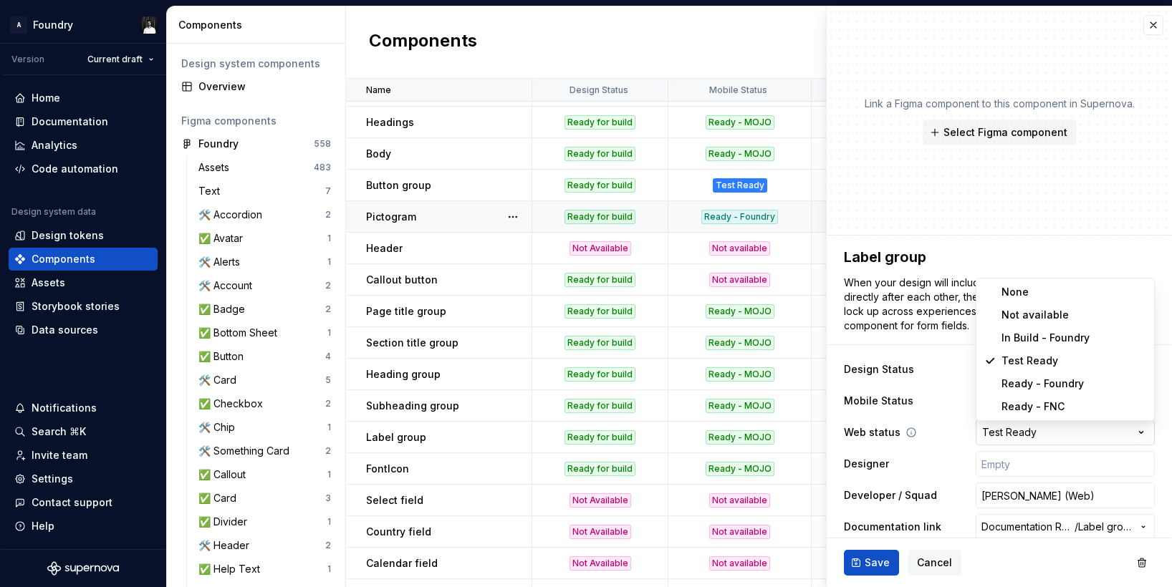
click at [1056, 434] on html "A Foundry Version Current draft Home Documentation Analytics Code automation De…" at bounding box center [586, 293] width 1172 height 587
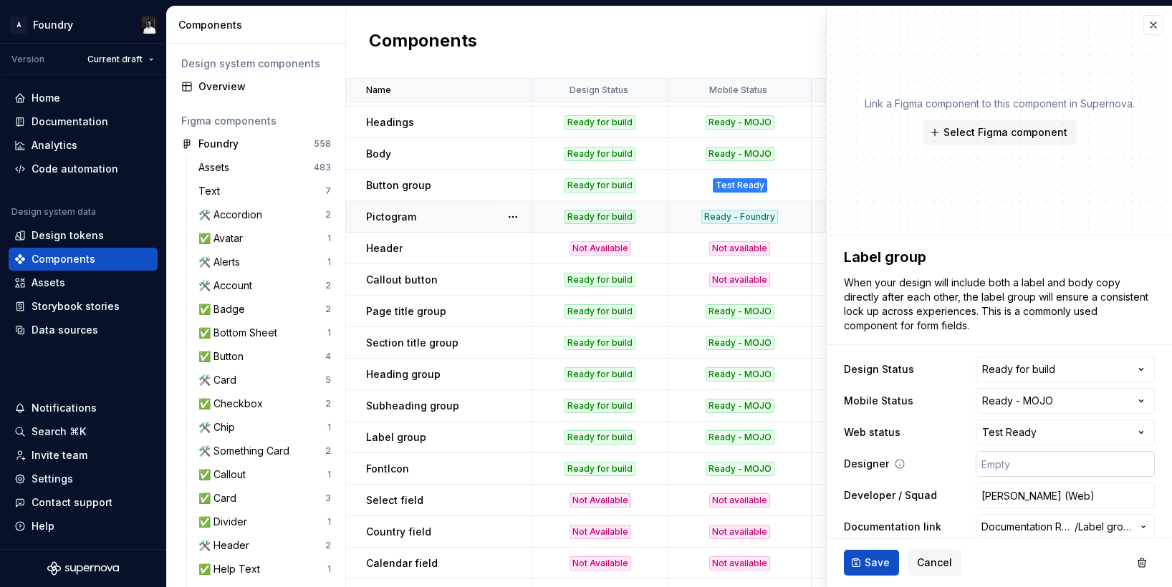
click at [1057, 456] on input "text" at bounding box center [1065, 464] width 179 height 26
type textarea "*"
type input "R"
type textarea "*"
type input "Ra"
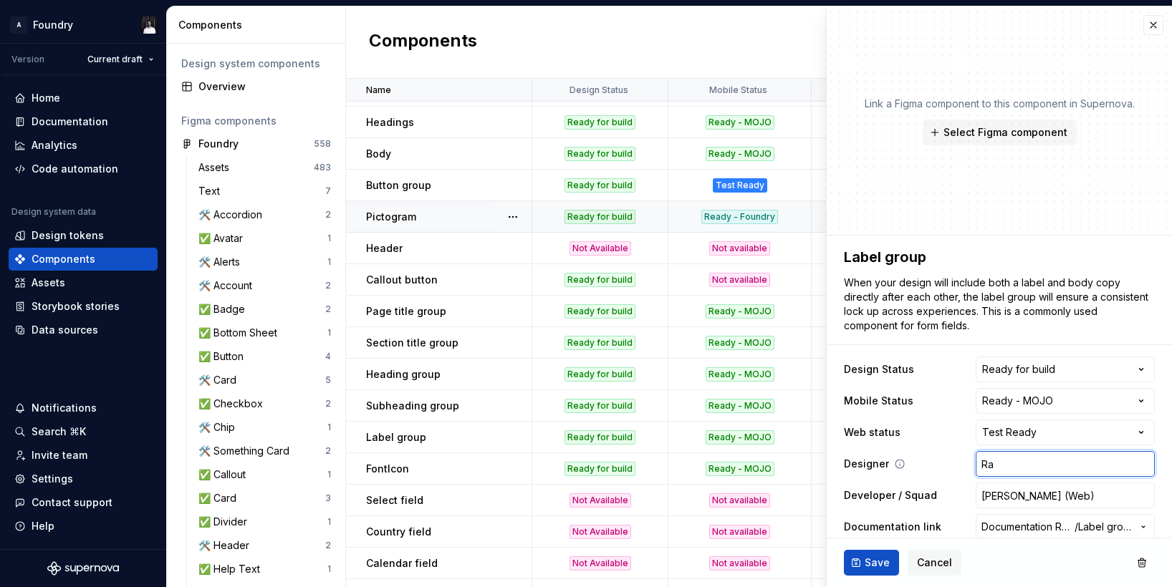
type textarea "*"
type input "Raj"
click at [865, 564] on span "Save" at bounding box center [877, 563] width 25 height 14
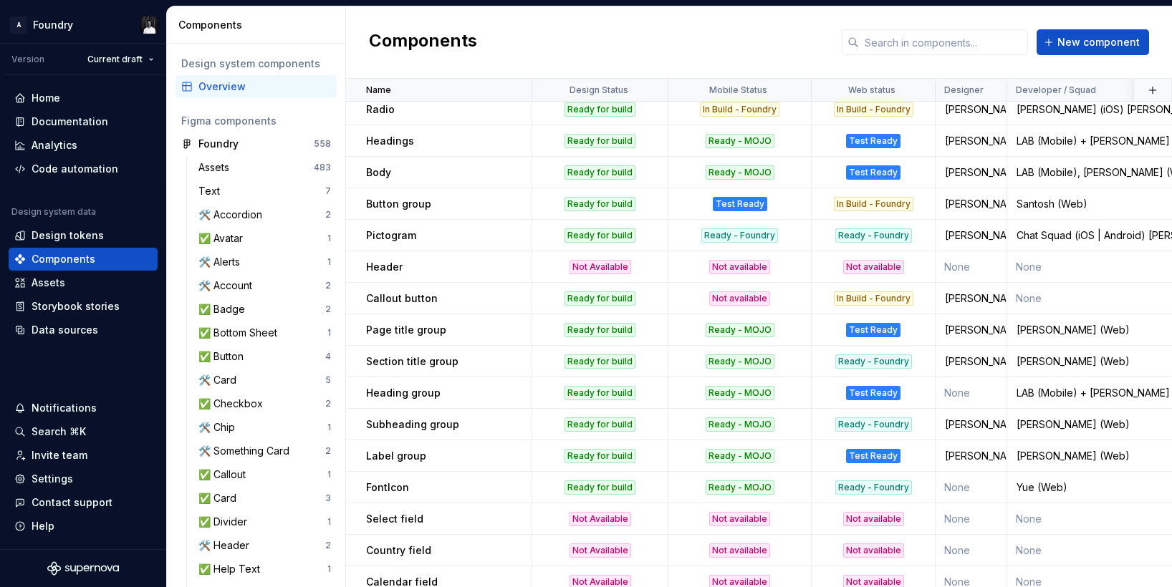
scroll to position [736, 0]
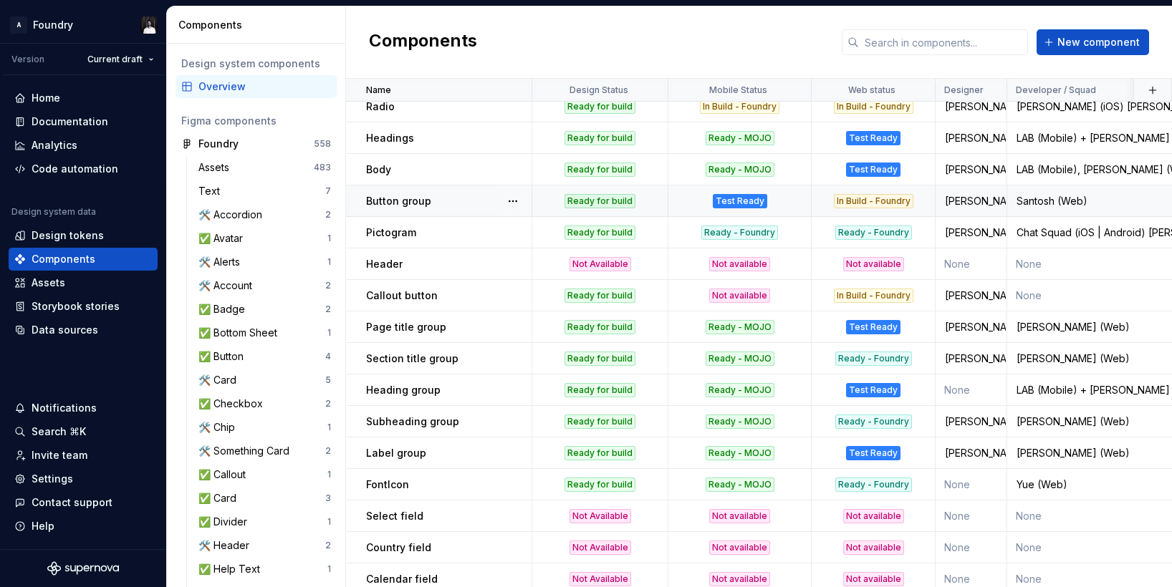
click at [415, 198] on p "Button group" at bounding box center [398, 201] width 65 height 14
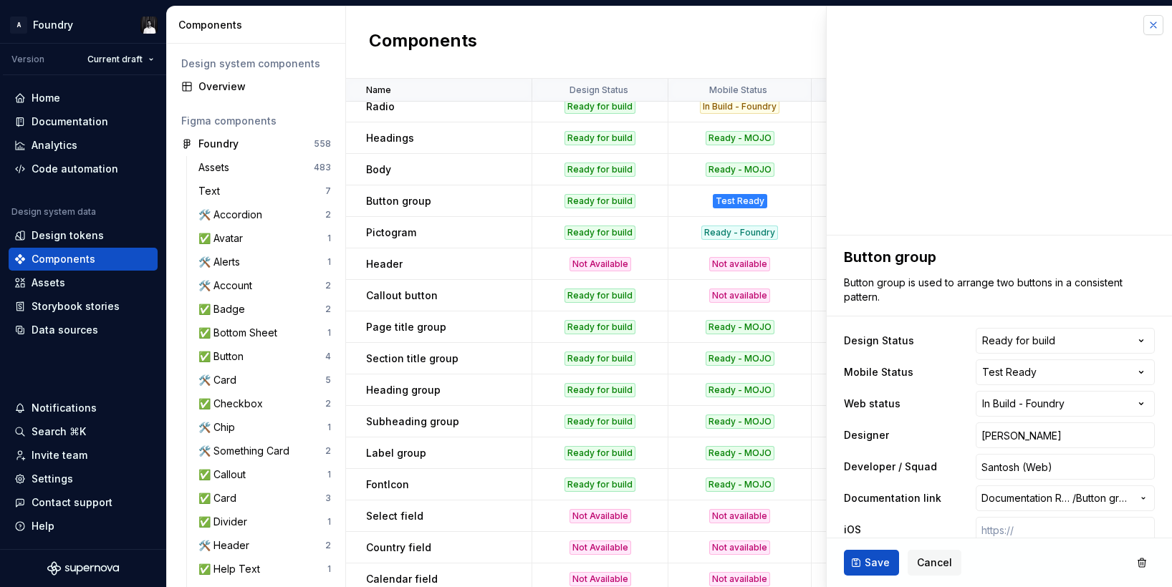
click at [1155, 26] on button "button" at bounding box center [1153, 25] width 20 height 20
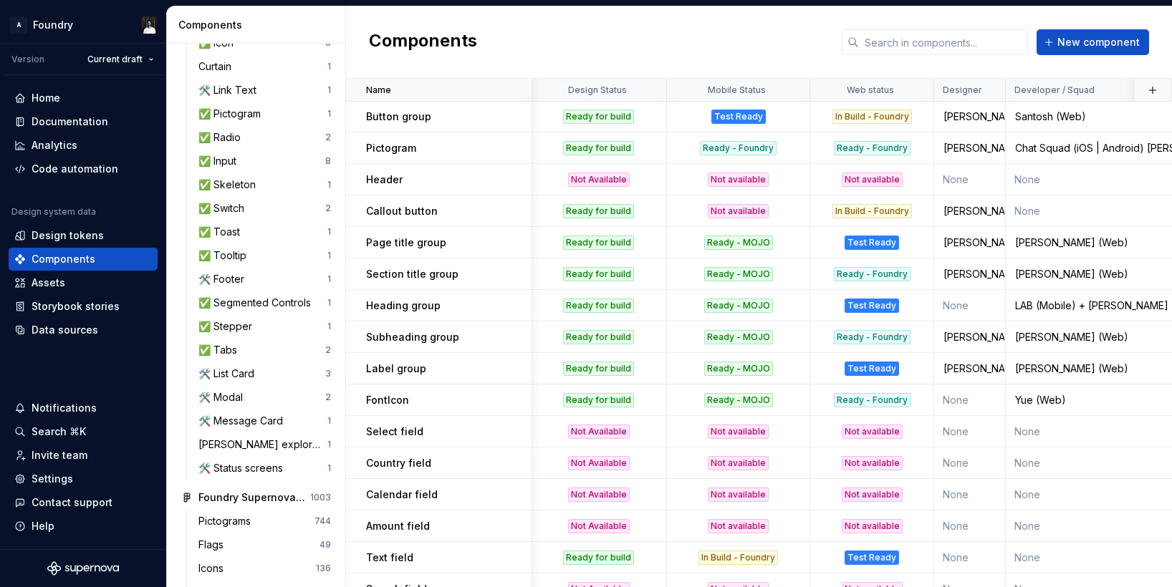
scroll to position [548, 0]
click at [326, 499] on button "button" at bounding box center [325, 500] width 20 height 20
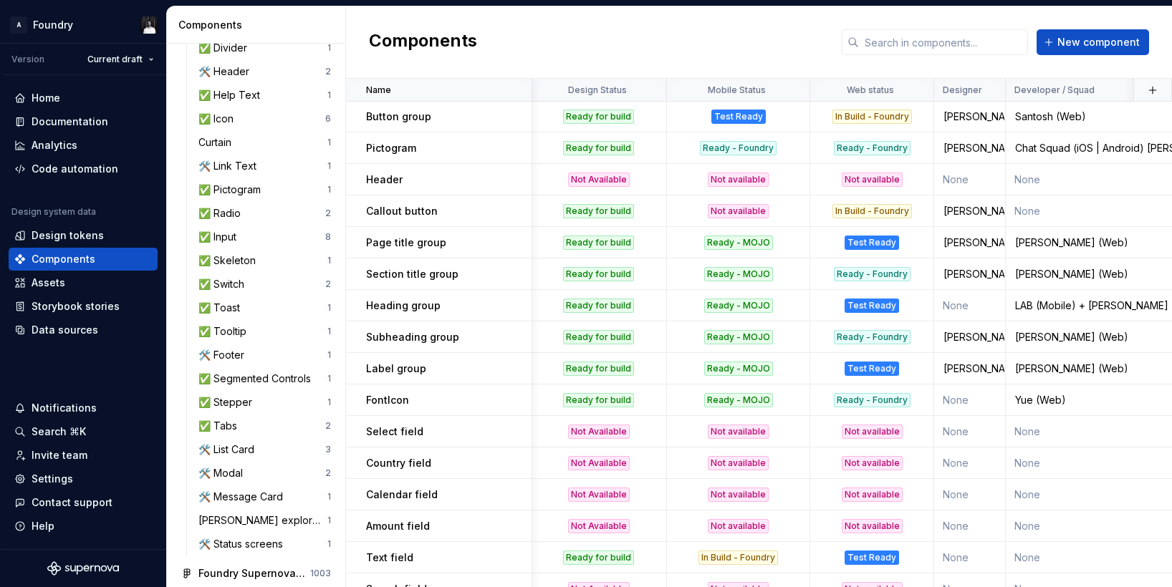
scroll to position [481, 0]
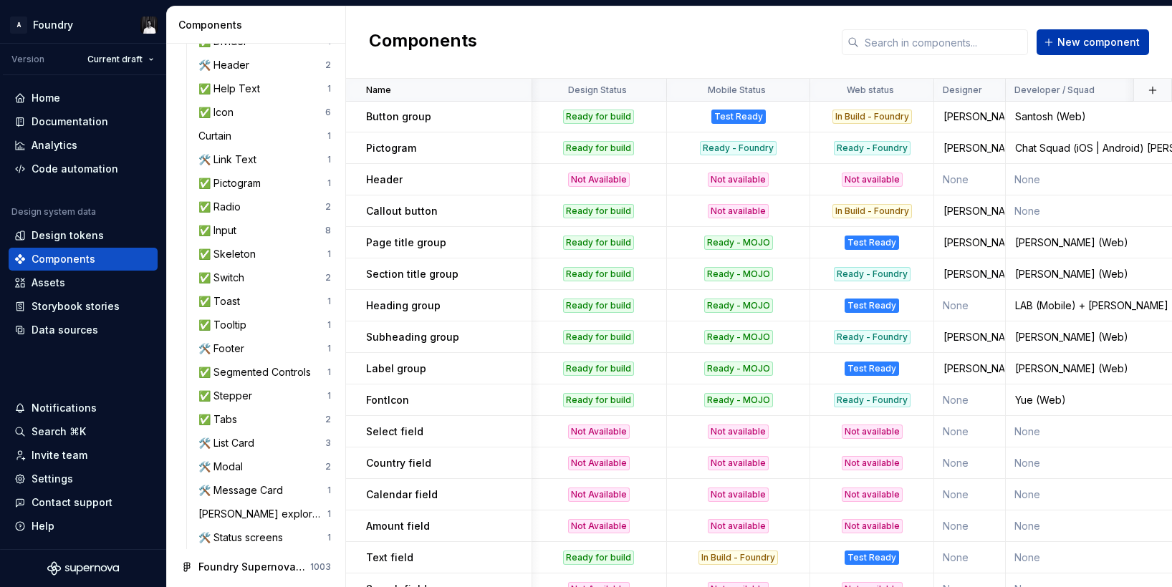
click at [1077, 42] on span "New component" at bounding box center [1098, 42] width 82 height 14
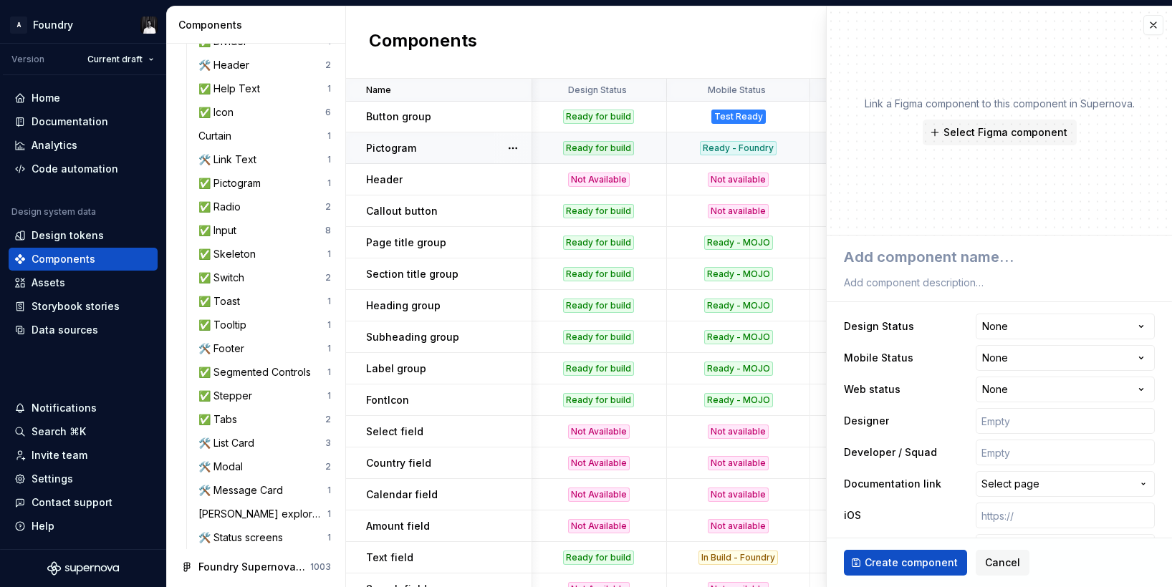
type textarea "*"
click at [1062, 318] on html "A Foundry Version Current draft Home Documentation Analytics Code automation De…" at bounding box center [586, 293] width 1172 height 587
select select "**********"
click at [1042, 358] on html "A Foundry Version Current draft Home Documentation Analytics Code automation De…" at bounding box center [586, 293] width 1172 height 587
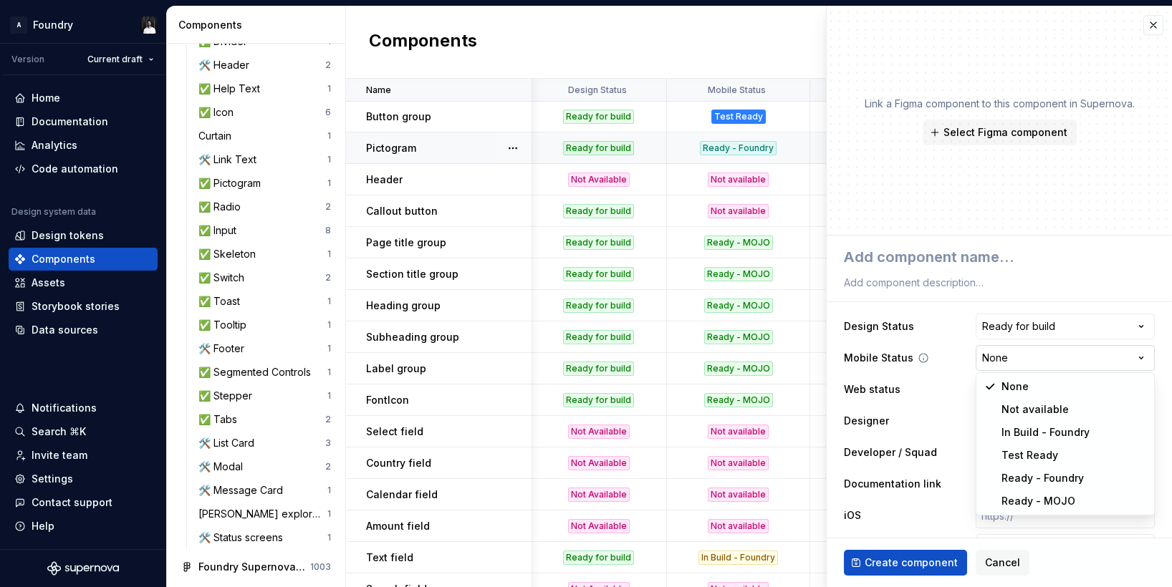
click at [1042, 358] on html "A Foundry Version Current draft Home Documentation Analytics Code automation De…" at bounding box center [586, 293] width 1172 height 587
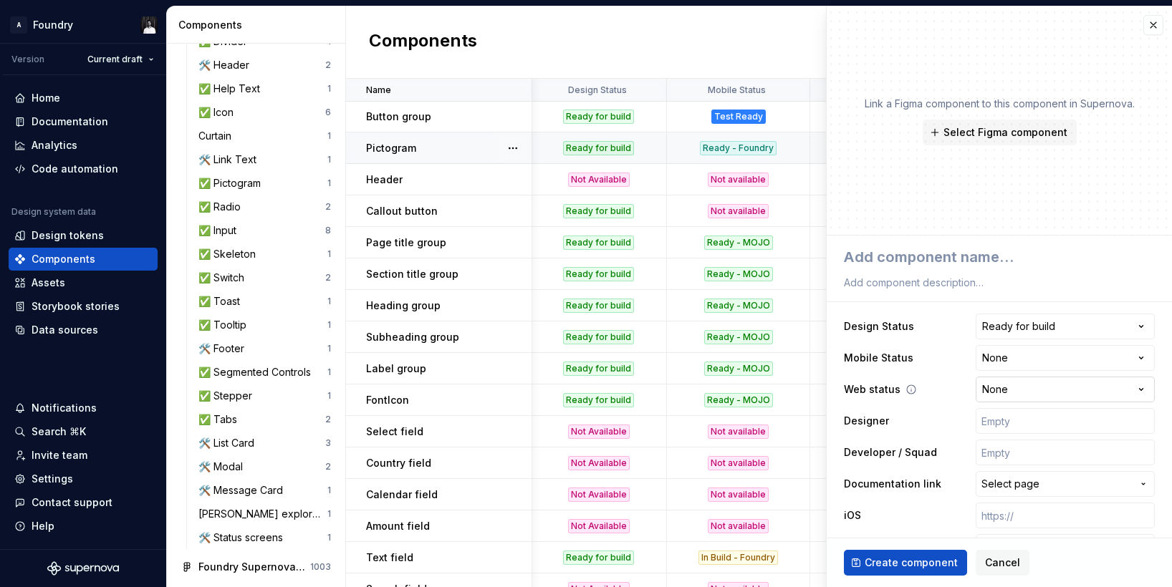
click at [1049, 385] on html "A Foundry Version Current draft Home Documentation Analytics Code automation De…" at bounding box center [586, 293] width 1172 height 587
click at [1082, 324] on html "A Foundry Version Current draft Home Documentation Analytics Code automation De…" at bounding box center [586, 293] width 1172 height 587
click at [1043, 425] on input "text" at bounding box center [1065, 421] width 179 height 26
type textarea "*"
type input "R"
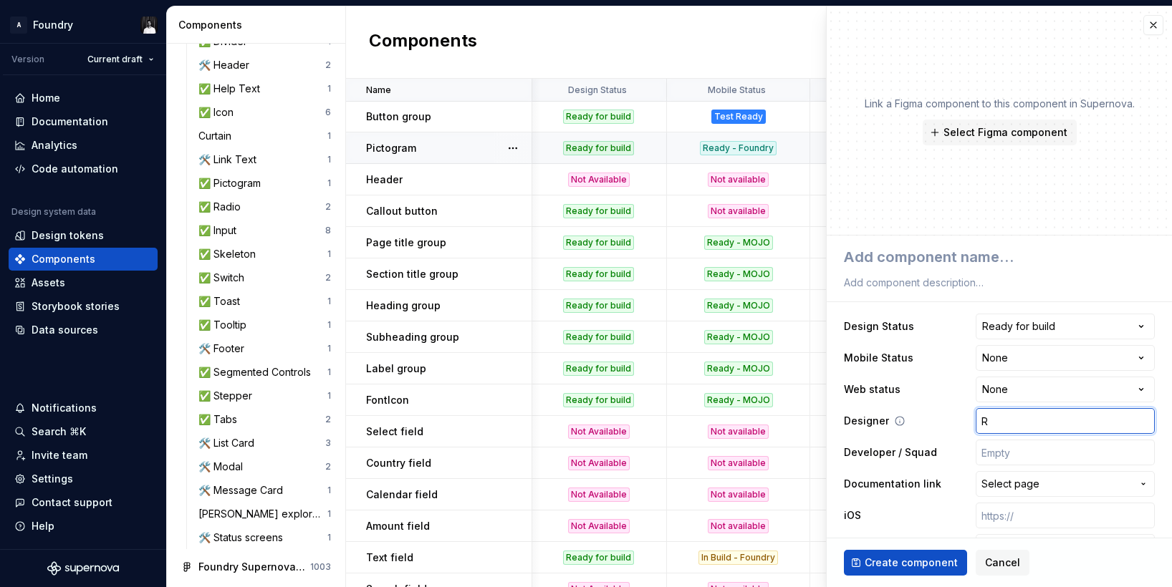
type textarea "*"
type input "Ra"
type textarea "*"
type input "Raj"
type textarea "*"
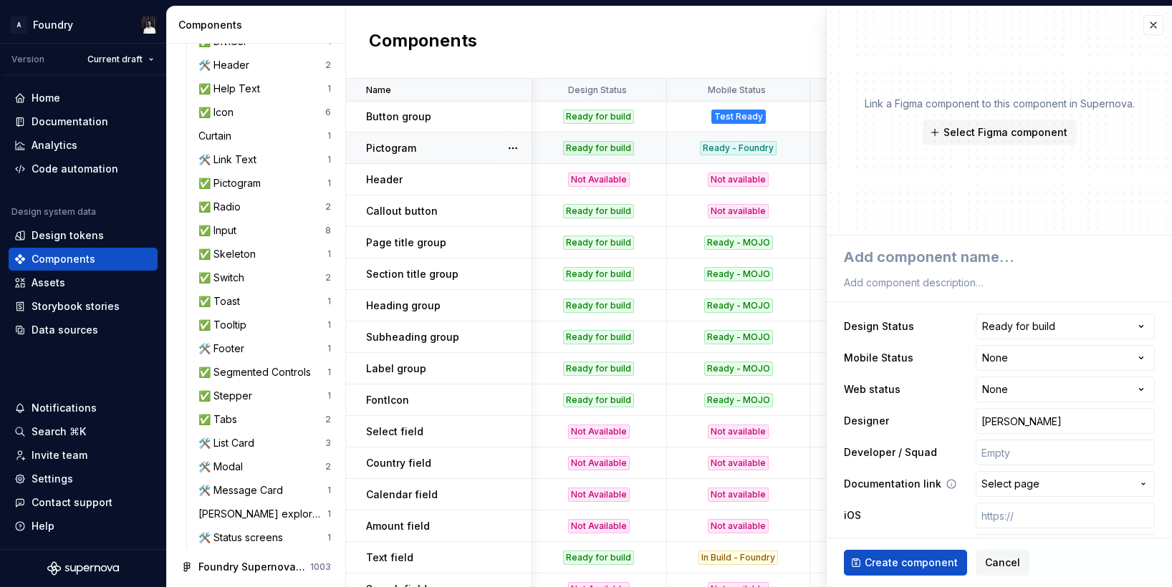
click at [1109, 484] on span "Select page" at bounding box center [1056, 484] width 150 height 14
type input "l"
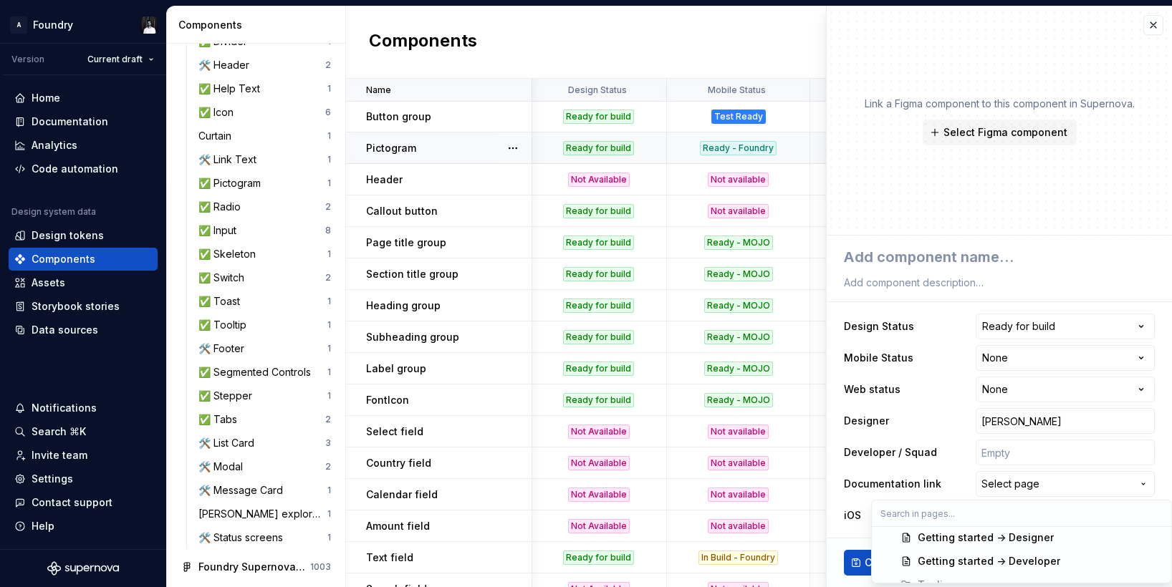
scroll to position [95, 0]
click at [927, 413] on html "A Foundry Version Current draft Home Documentation Analytics Code automation De…" at bounding box center [586, 293] width 1172 height 587
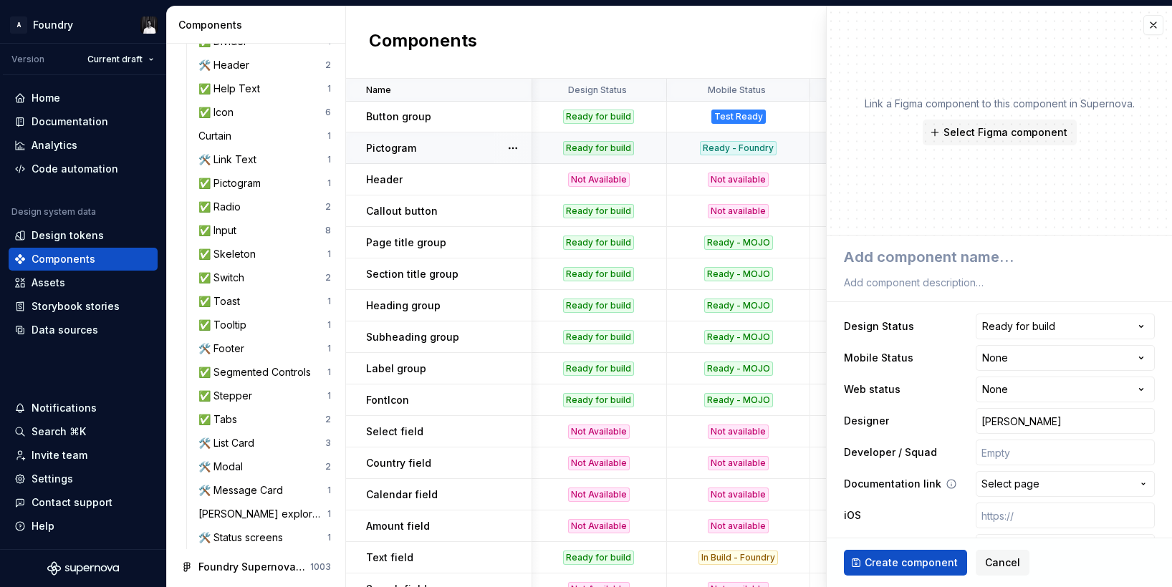
click at [1036, 483] on span "Select page" at bounding box center [1010, 484] width 58 height 14
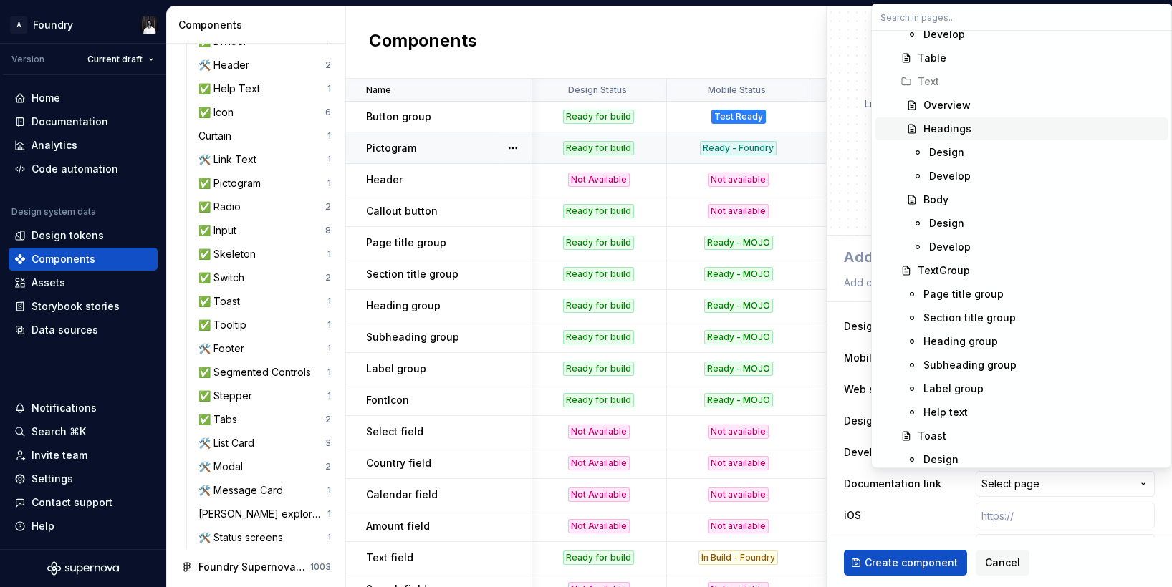
scroll to position [3604, 0]
click at [996, 562] on html "A Foundry Version Current draft Home Documentation Analytics Code automation De…" at bounding box center [586, 293] width 1172 height 587
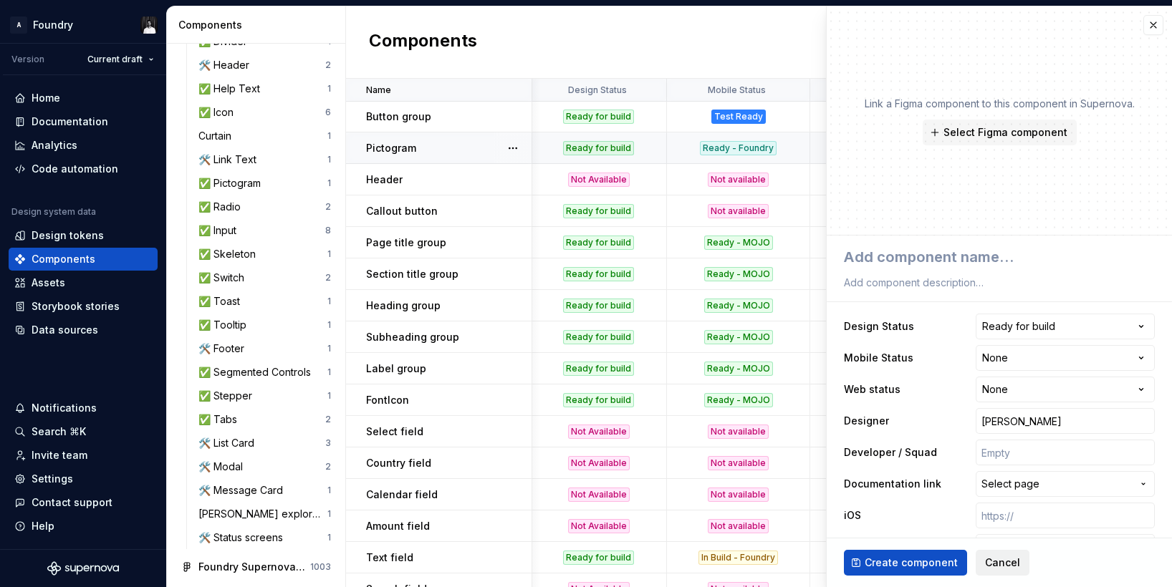
click at [999, 562] on span "Cancel" at bounding box center [1002, 563] width 35 height 14
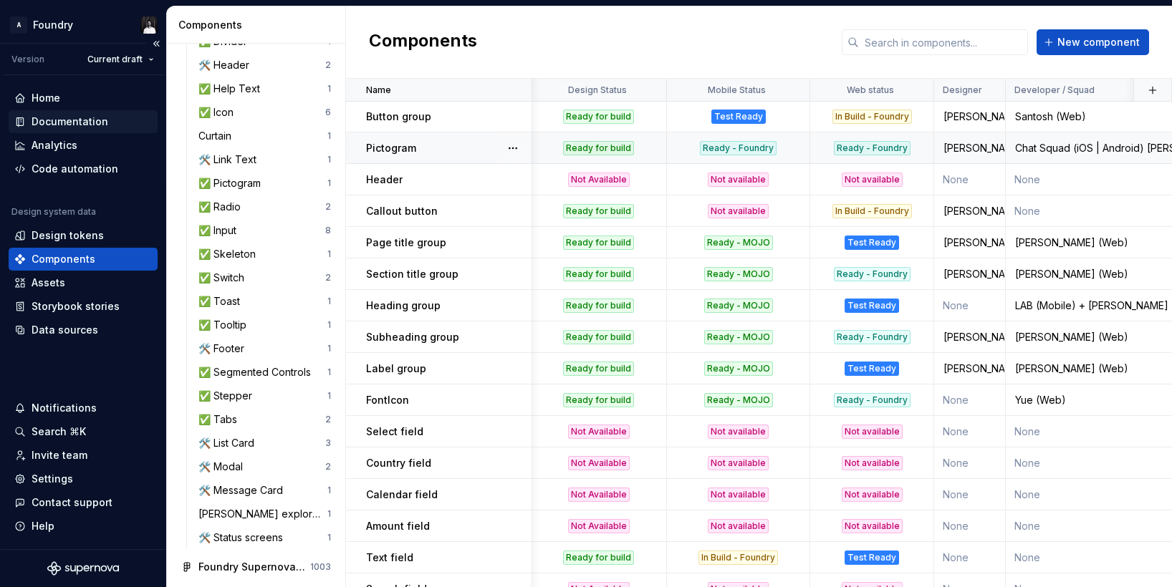
click at [77, 123] on div "Documentation" at bounding box center [70, 122] width 77 height 14
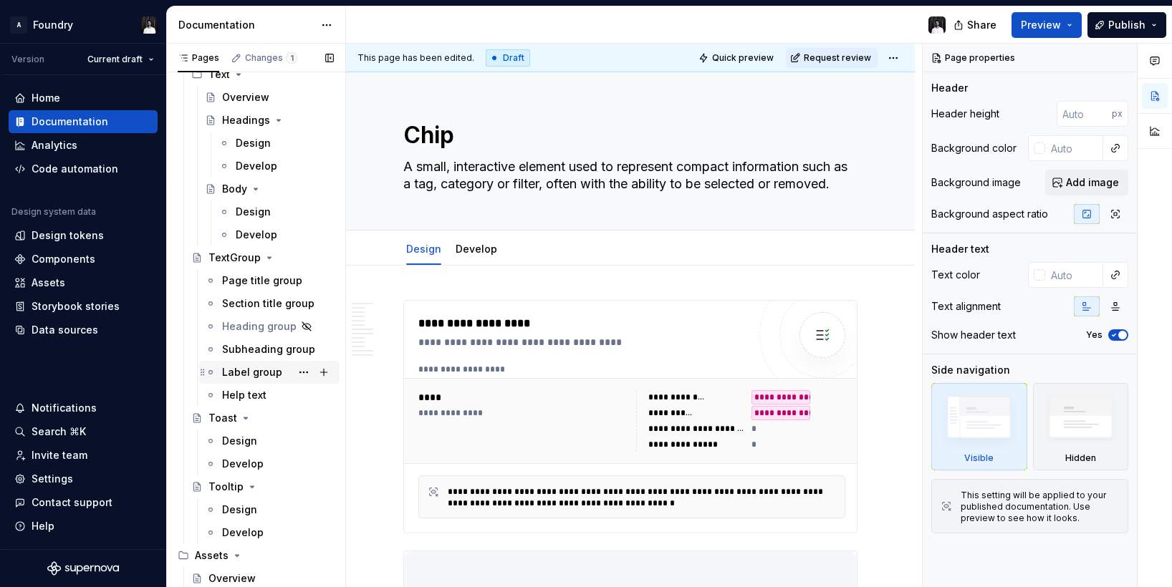
scroll to position [3545, 0]
click at [234, 261] on div "TextGroup" at bounding box center [234, 260] width 52 height 14
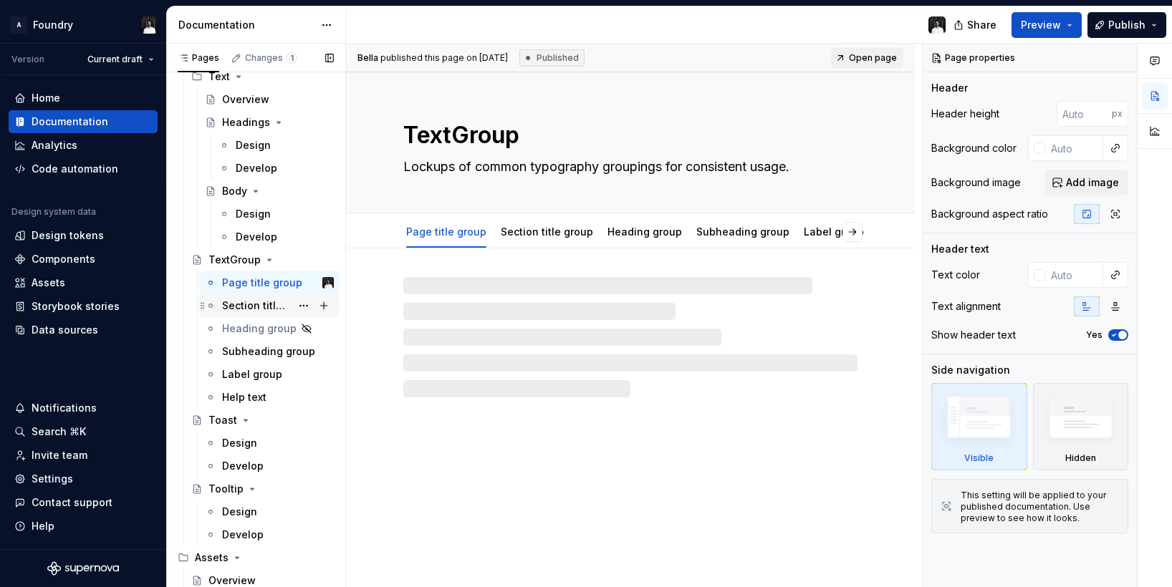
click at [241, 305] on div "Section title group" at bounding box center [256, 306] width 69 height 14
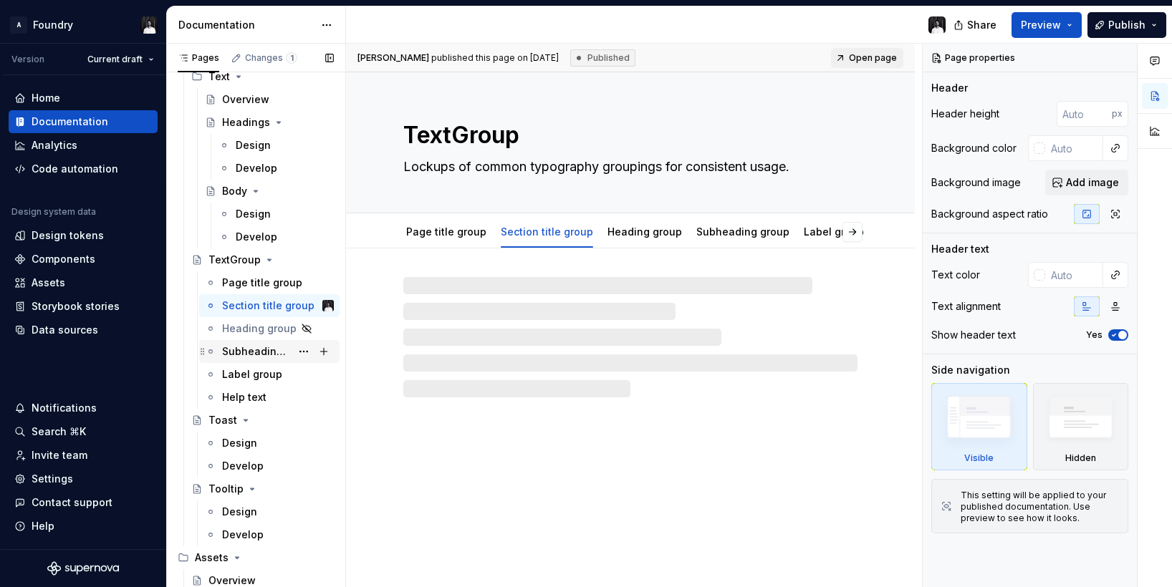
click at [246, 350] on div "Subheading group" at bounding box center [256, 352] width 69 height 14
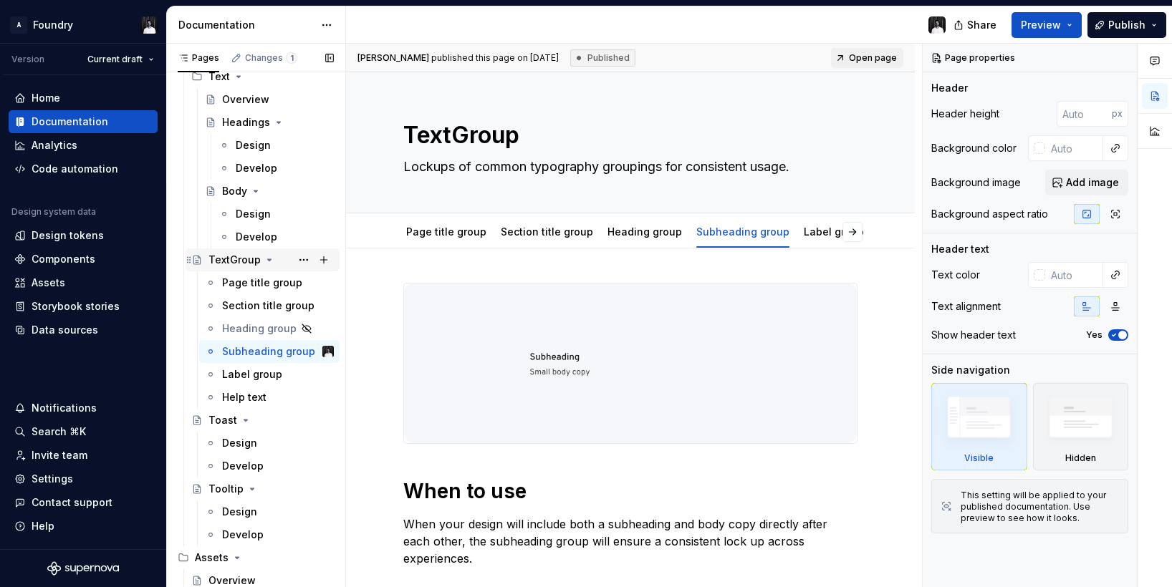
click at [219, 258] on div "TextGroup" at bounding box center [234, 260] width 52 height 14
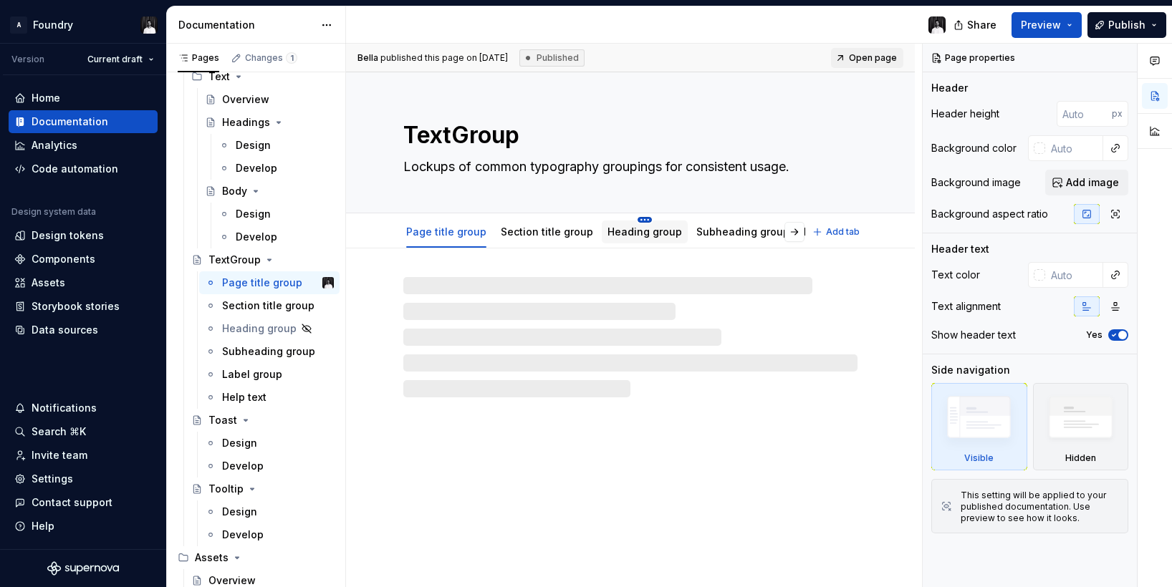
click at [635, 216] on html "A Foundry Version Current draft Home Documentation Analytics Code automation De…" at bounding box center [586, 293] width 1172 height 587
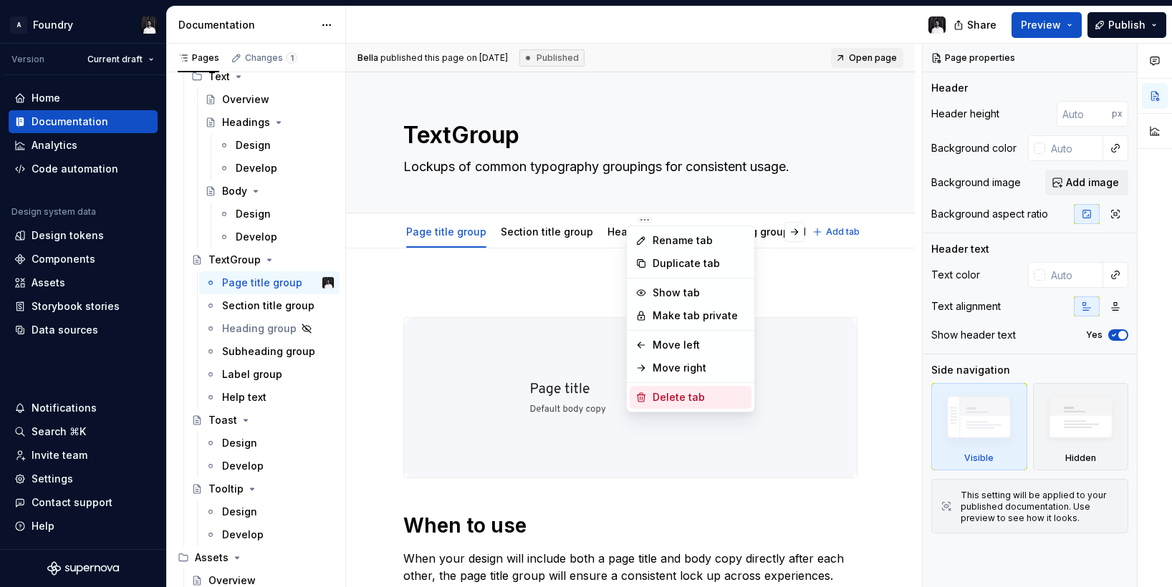
click at [685, 400] on div "Delete tab" at bounding box center [699, 397] width 93 height 14
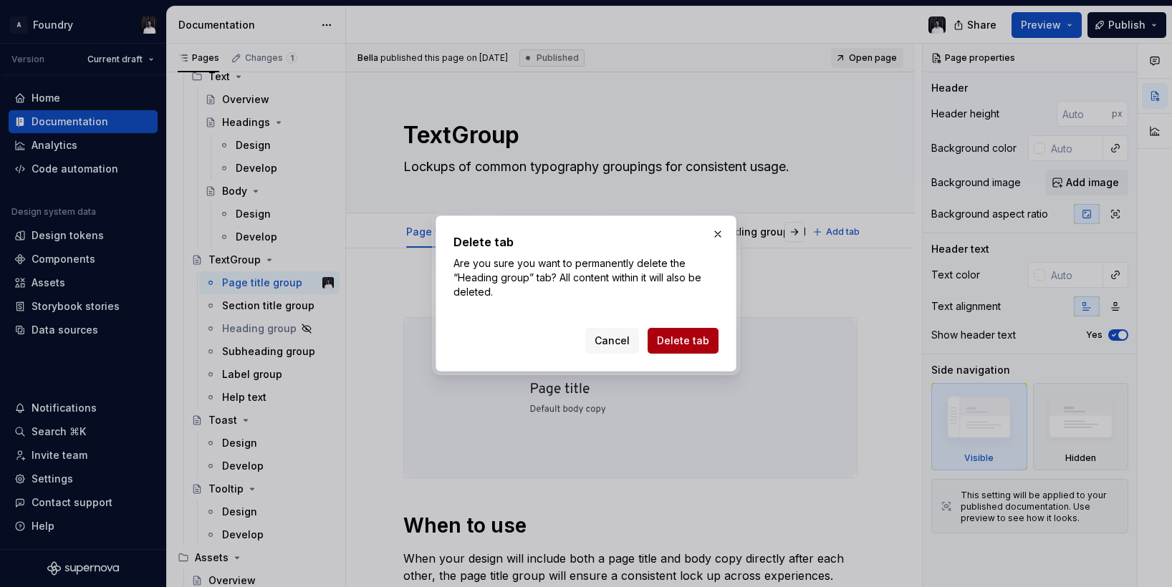
click at [683, 340] on span "Delete tab" at bounding box center [683, 341] width 52 height 14
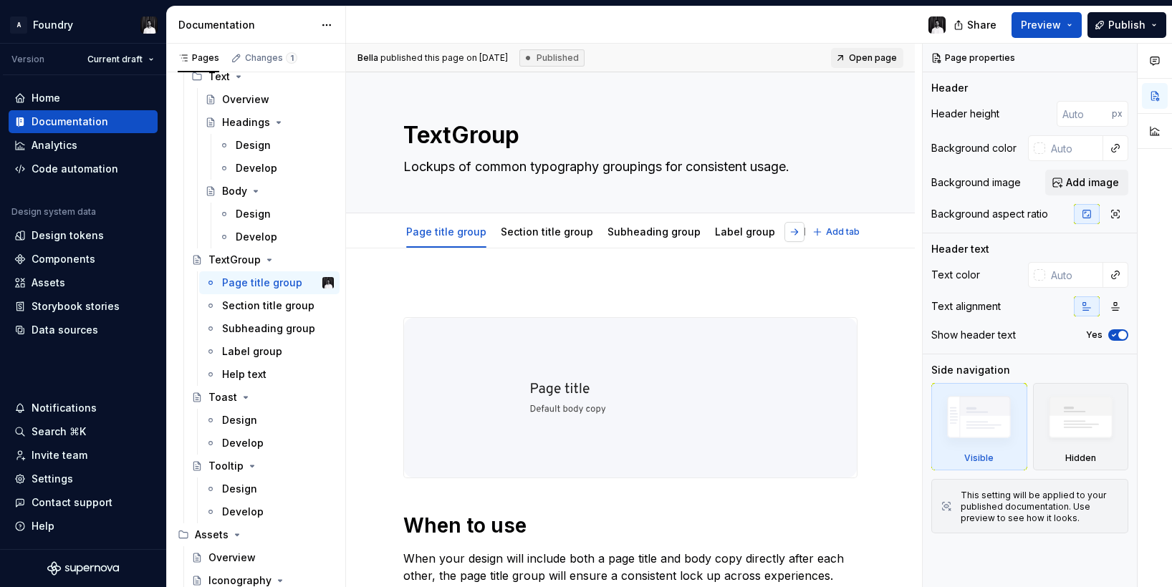
click at [804, 231] on button "button" at bounding box center [794, 232] width 20 height 20
click at [255, 352] on div "Label group" at bounding box center [252, 352] width 60 height 14
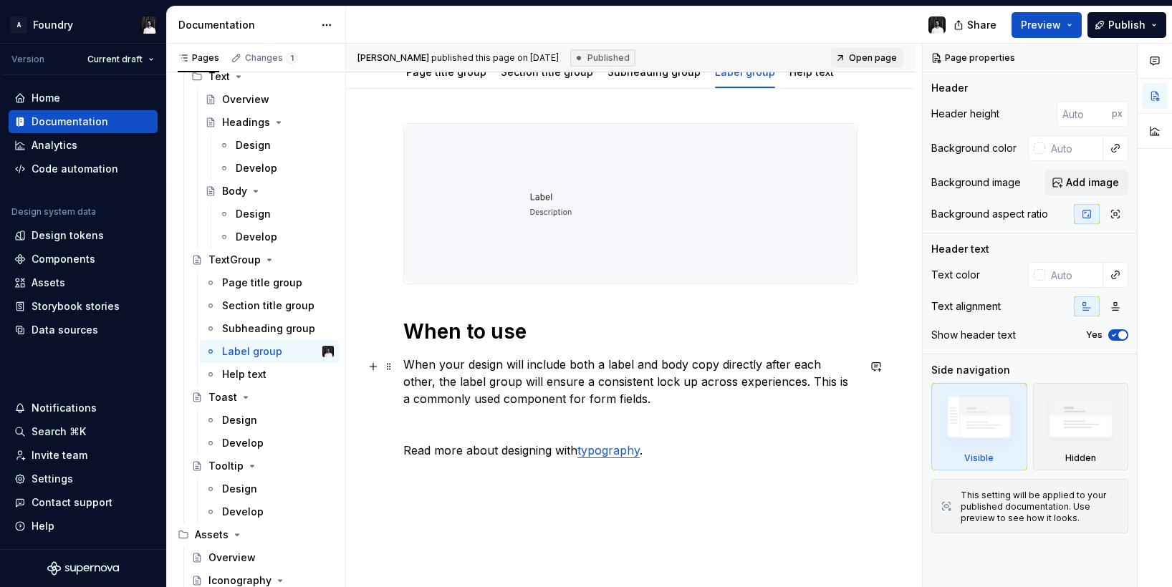
scroll to position [155, 0]
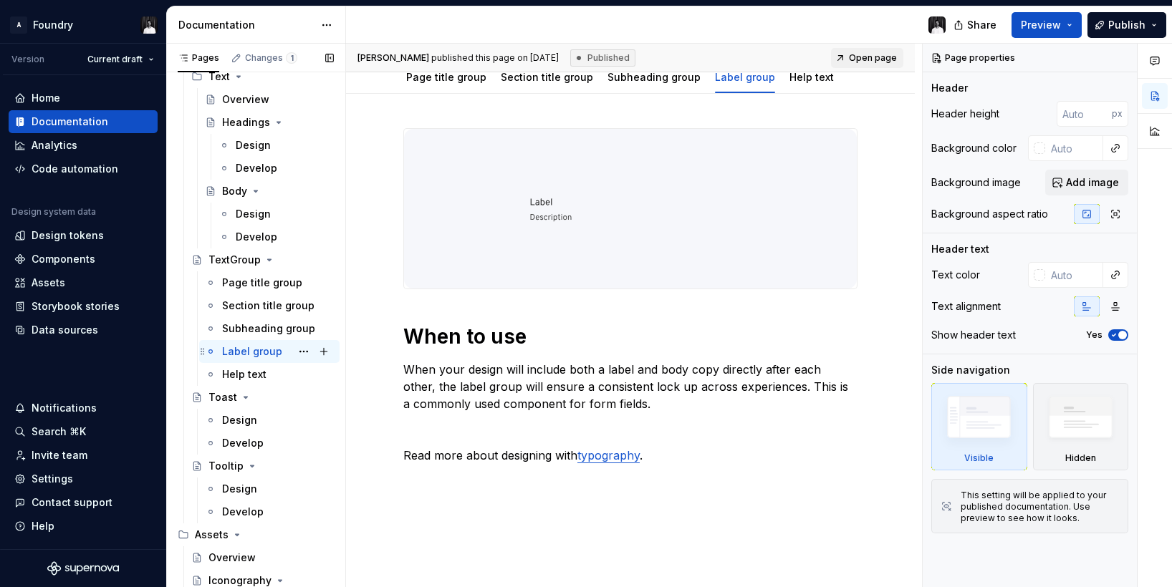
click at [202, 350] on icon "Page tree" at bounding box center [202, 351] width 11 height 11
click at [304, 351] on button "Page tree" at bounding box center [304, 352] width 20 height 20
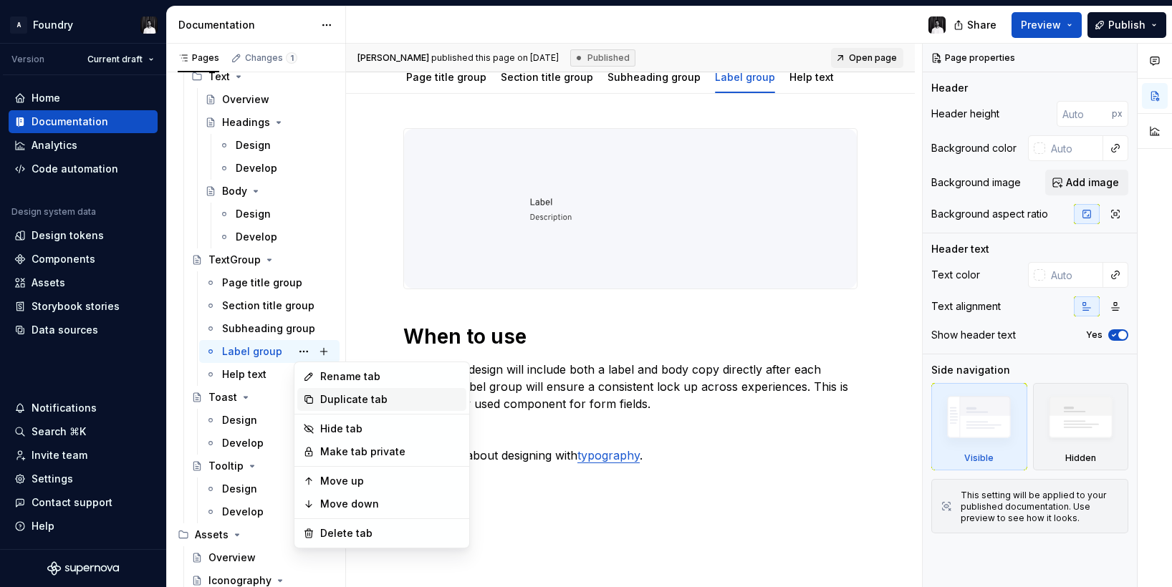
click at [336, 396] on div "Duplicate tab" at bounding box center [390, 400] width 140 height 14
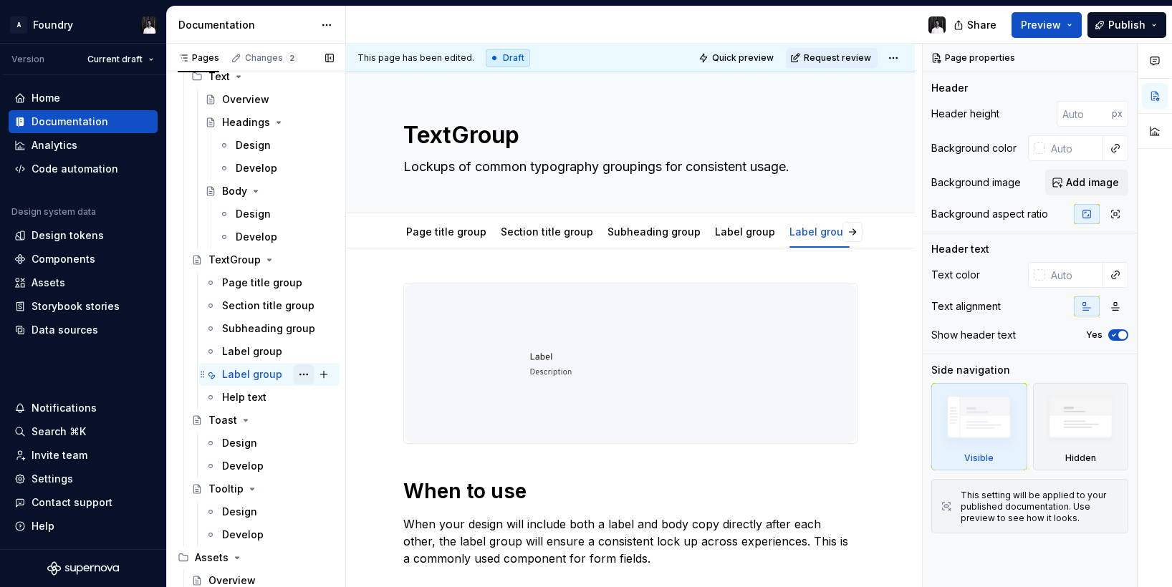
click at [304, 373] on button "Page tree" at bounding box center [304, 375] width 20 height 20
type textarea "*"
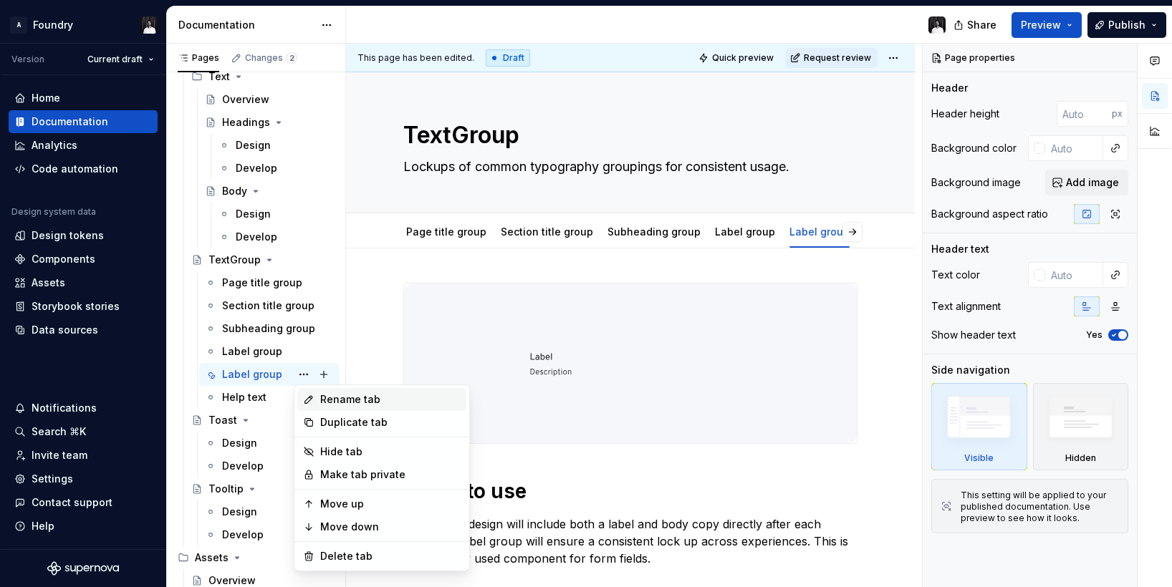
click at [327, 394] on div "Rename tab" at bounding box center [390, 400] width 140 height 14
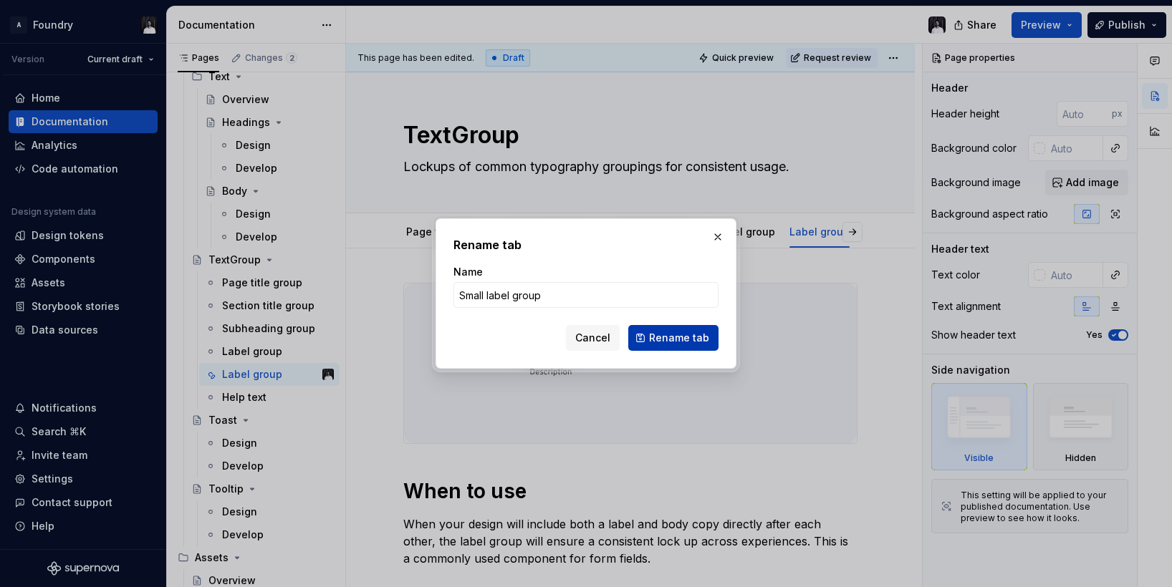
type input "Small label group"
click at [655, 343] on span "Rename tab" at bounding box center [679, 338] width 60 height 14
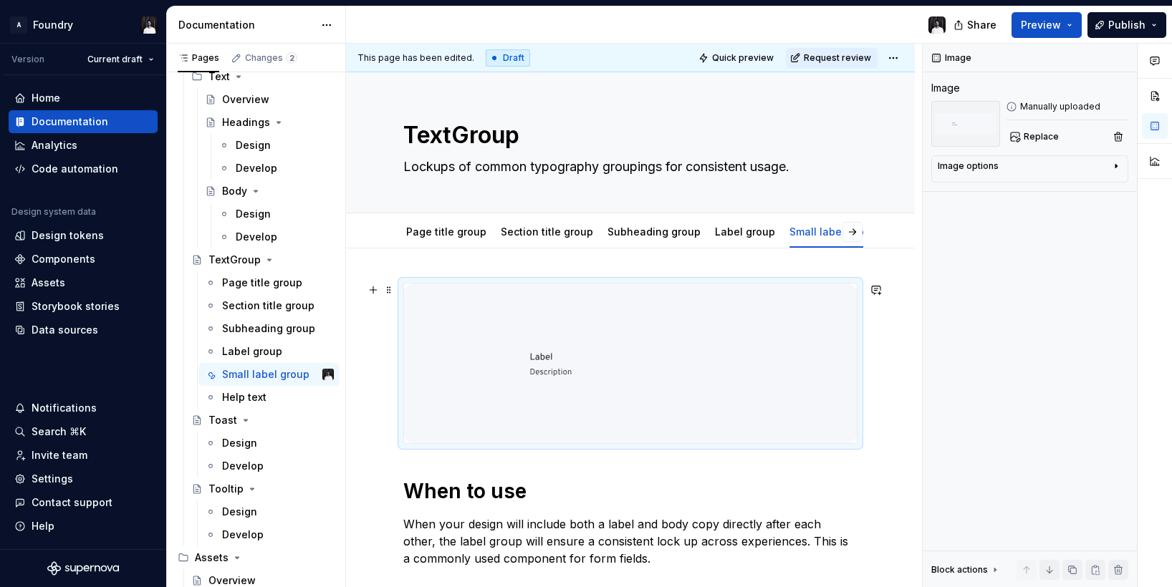
click at [573, 337] on img at bounding box center [630, 364] width 453 height 160
click at [1043, 135] on span "Replace" at bounding box center [1041, 136] width 35 height 11
type textarea "*"
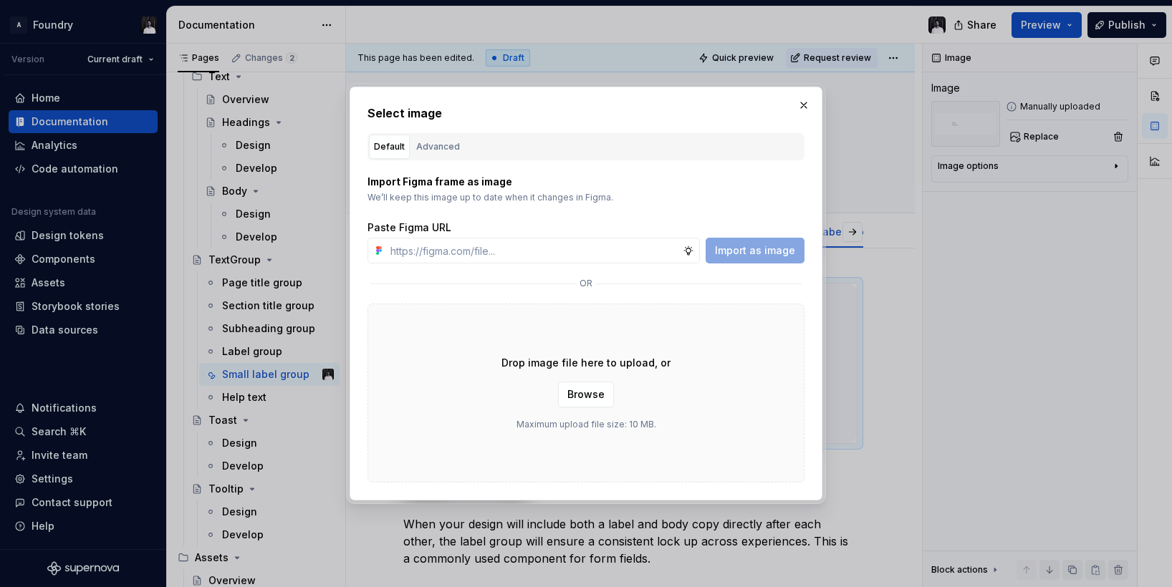
type input "https://www.figma.com/design/xTMSaXlNTNaDe49D78NKHE/Supernova-Documentation-Sup…"
type textarea "*"
type input "https://www.figma.com/design/xTMSaXlNTNaDe49D78NKHE/Supernova-Documentation-Sup…"
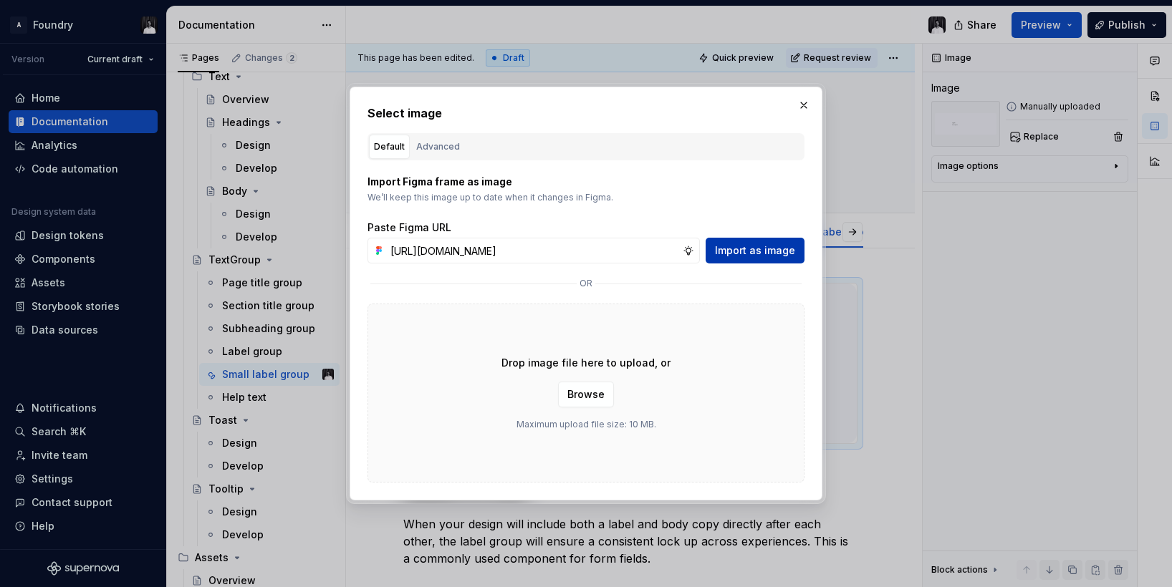
click at [776, 246] on span "Import as image" at bounding box center [755, 251] width 80 height 14
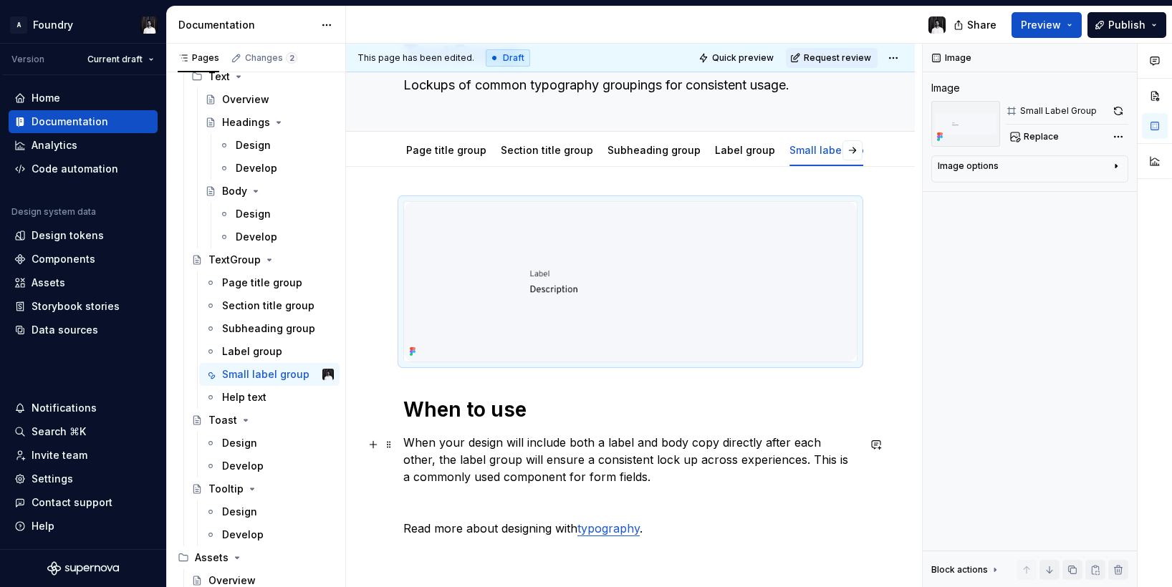
scroll to position [95, 0]
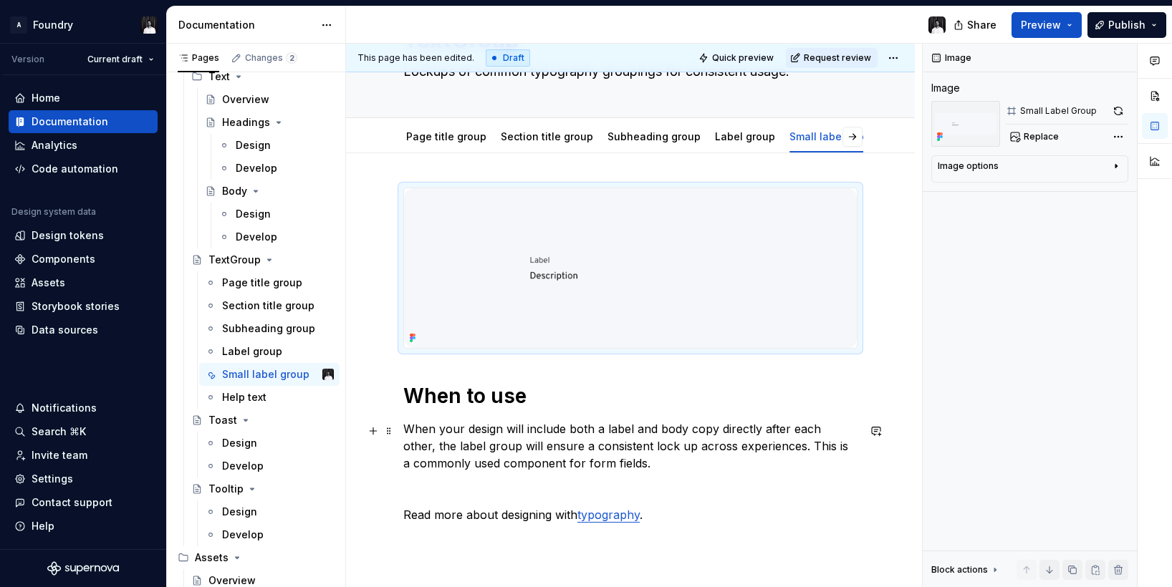
type textarea "*"
click at [425, 447] on p "When your design will include both a label and body copy directly after each ot…" at bounding box center [630, 446] width 454 height 52
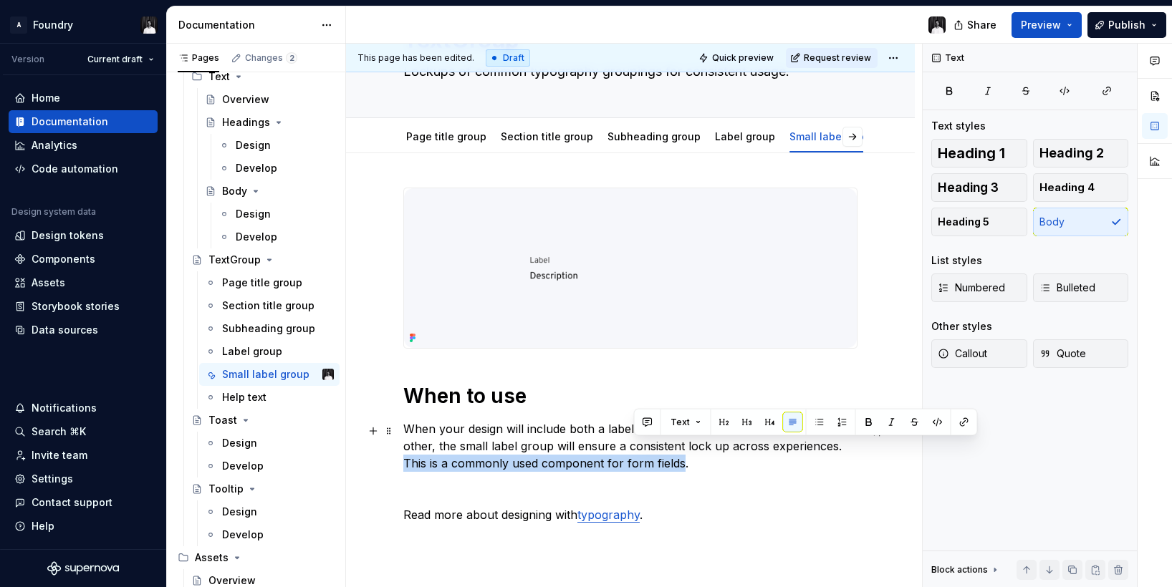
drag, startPoint x: 806, startPoint y: 447, endPoint x: 632, endPoint y: 466, distance: 175.1
click at [632, 466] on p "When your design will include both a label and body copy directly after each ot…" at bounding box center [630, 446] width 454 height 52
click at [577, 467] on p "When your design will include both a label and body copy directly after each ot…" at bounding box center [630, 446] width 454 height 52
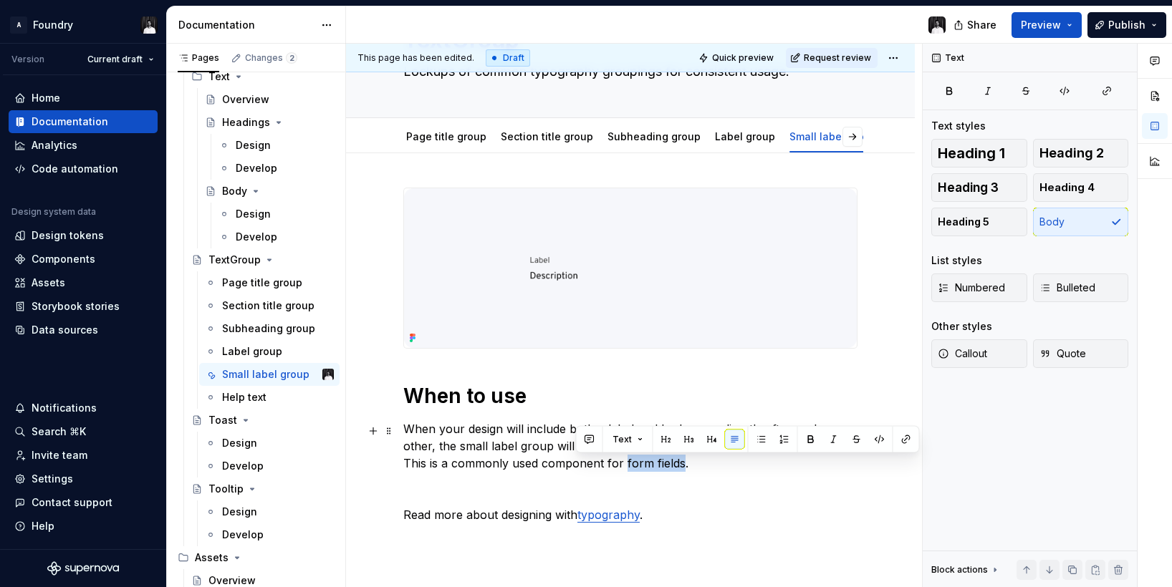
drag, startPoint x: 574, startPoint y: 464, endPoint x: 637, endPoint y: 461, distance: 62.4
click at [632, 462] on p "When your design will include both a label and body copy directly after each ot…" at bounding box center [630, 446] width 454 height 52
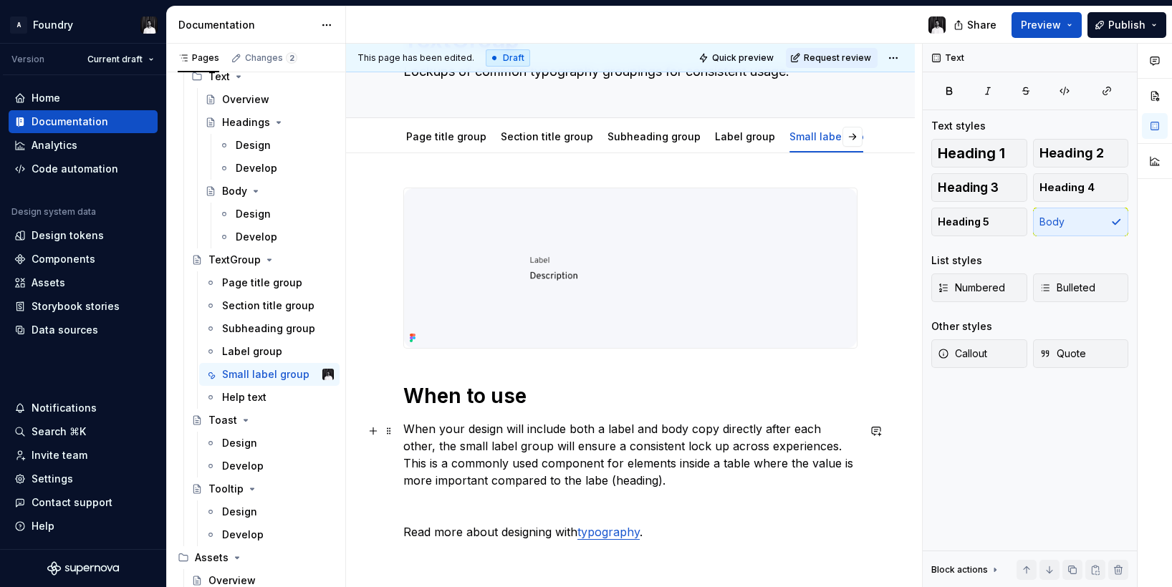
click at [571, 481] on p "When your design will include both a label and body copy directly after each ot…" at bounding box center [630, 454] width 454 height 69
click at [804, 446] on p "When your design will include both a label and body copy directly after each ot…" at bounding box center [630, 454] width 454 height 69
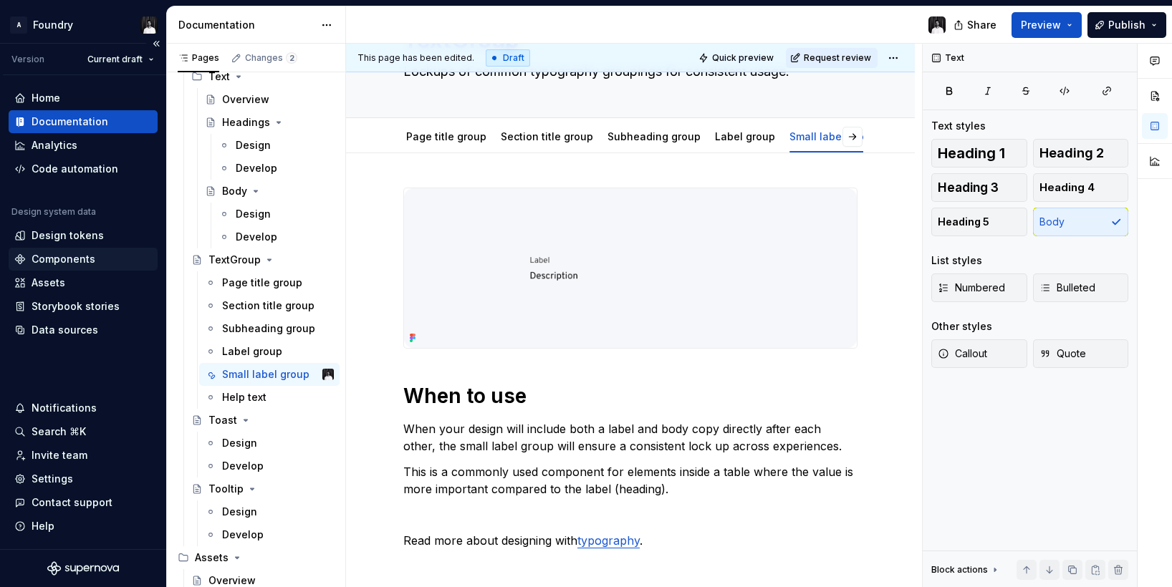
click at [57, 255] on div "Components" at bounding box center [64, 259] width 64 height 14
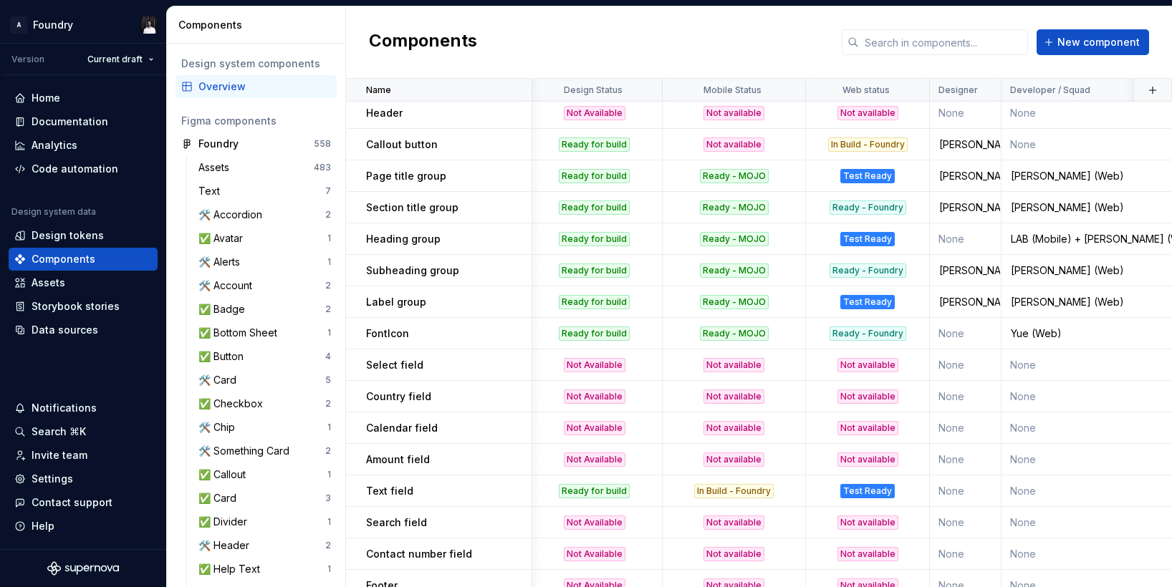
scroll to position [884, 4]
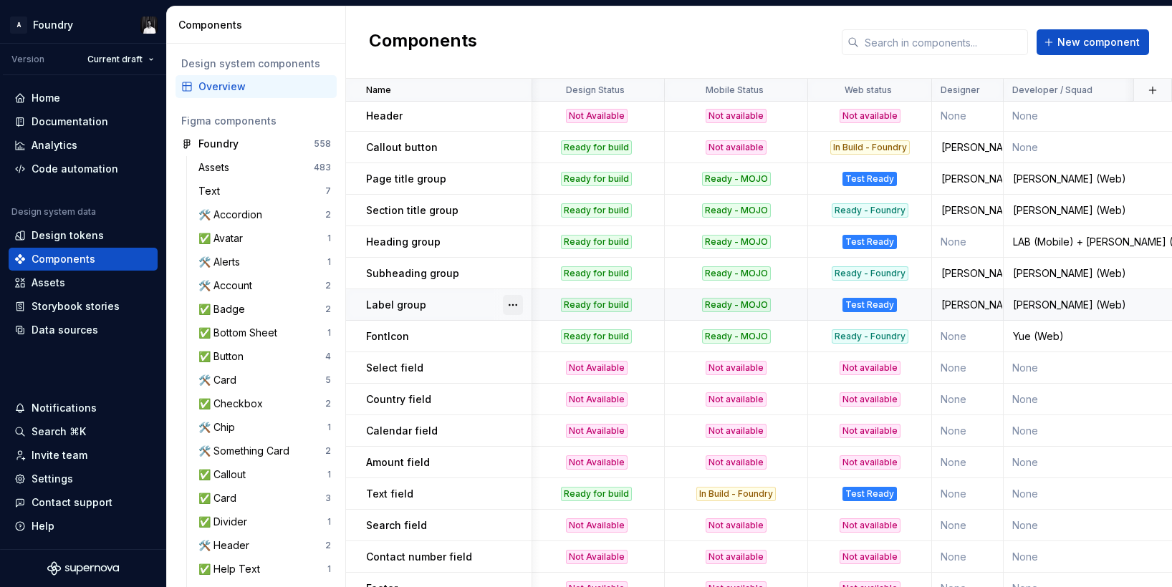
click at [510, 302] on button "button" at bounding box center [513, 305] width 20 height 20
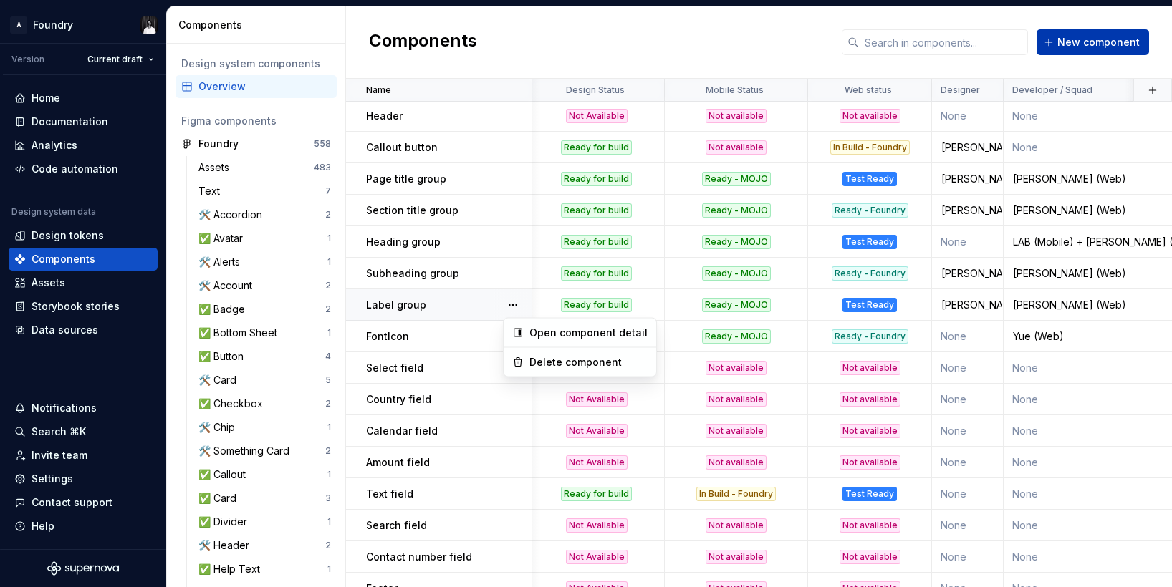
click at [1109, 30] on html "A Foundry Version Current draft Home Documentation Analytics Code automation De…" at bounding box center [586, 293] width 1172 height 587
click at [1108, 39] on span "New component" at bounding box center [1098, 42] width 82 height 14
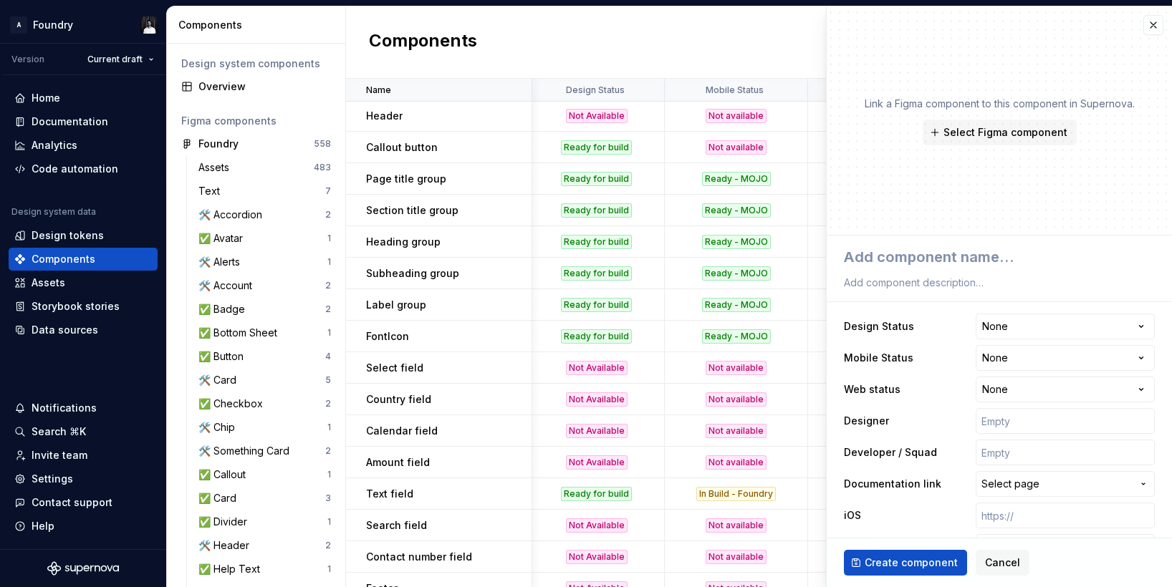
type textarea "*"
click at [1125, 483] on span "Select page" at bounding box center [1056, 484] width 150 height 14
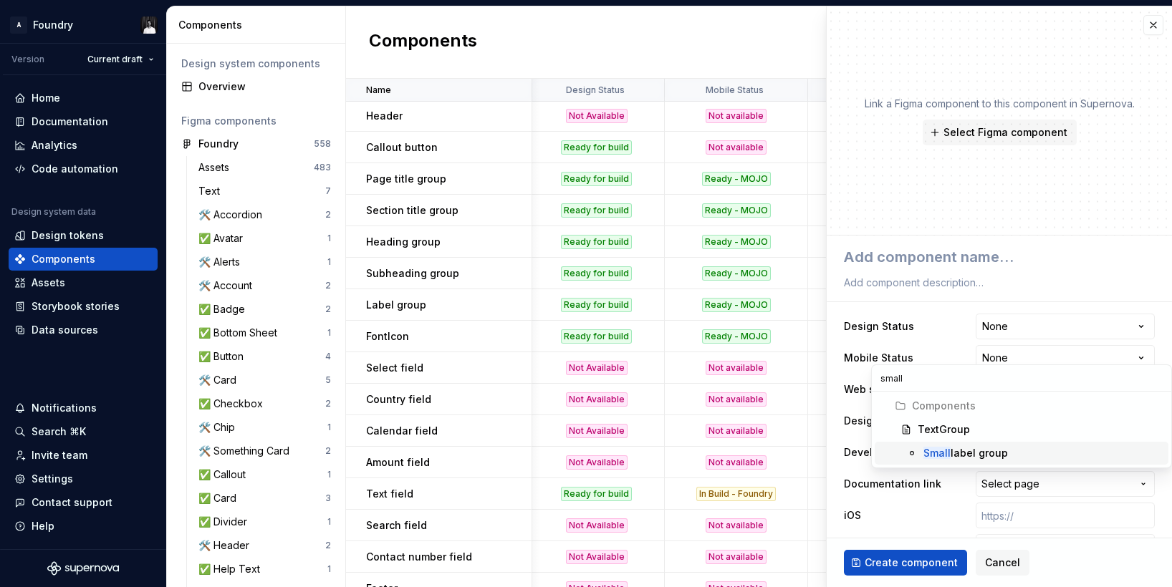
type input "small"
click at [985, 456] on div "Small label group" at bounding box center [965, 453] width 85 height 14
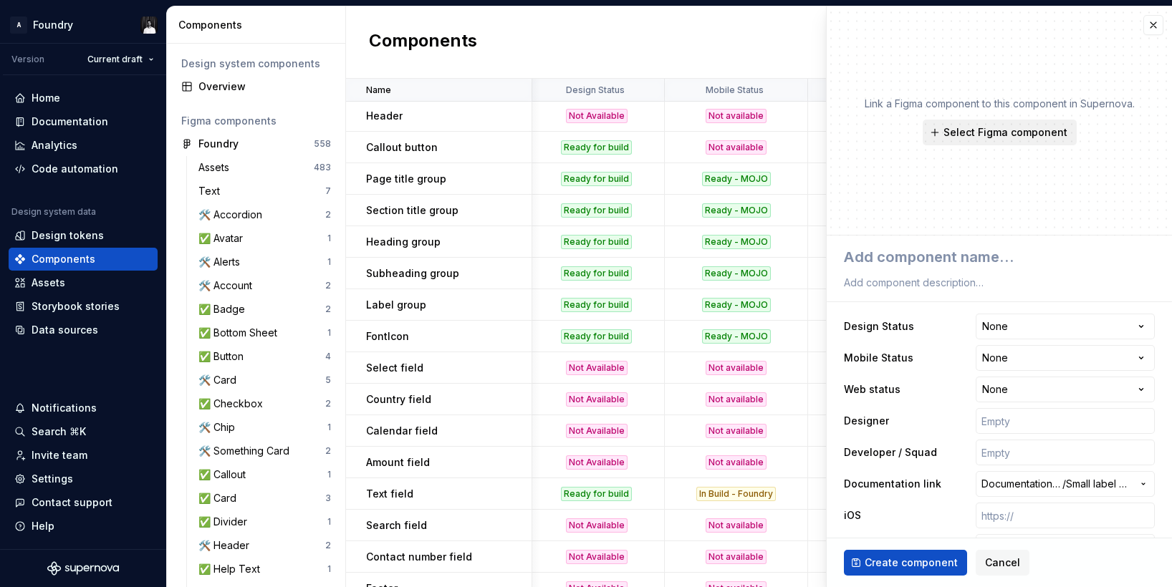
click at [980, 130] on span "Select Figma component" at bounding box center [1005, 132] width 124 height 14
type textarea "*"
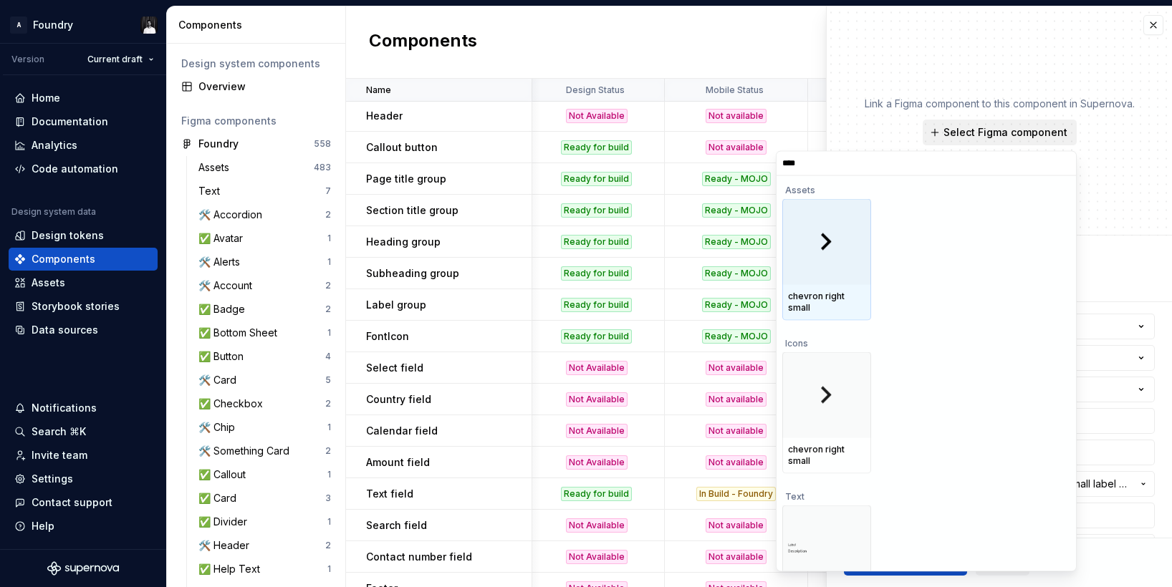
type input "*****"
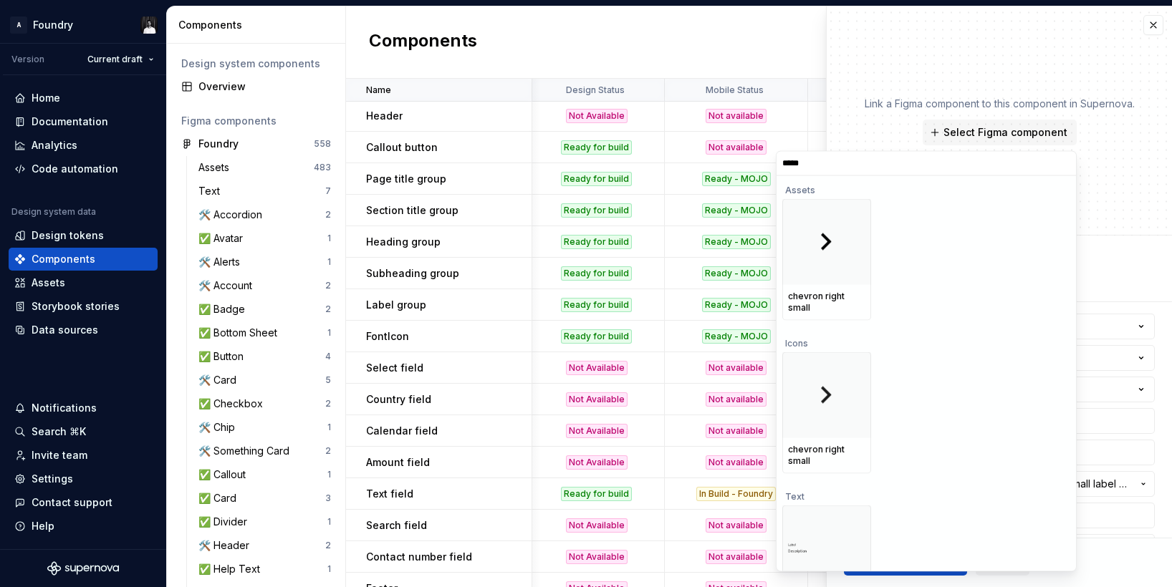
scroll to position [21, 0]
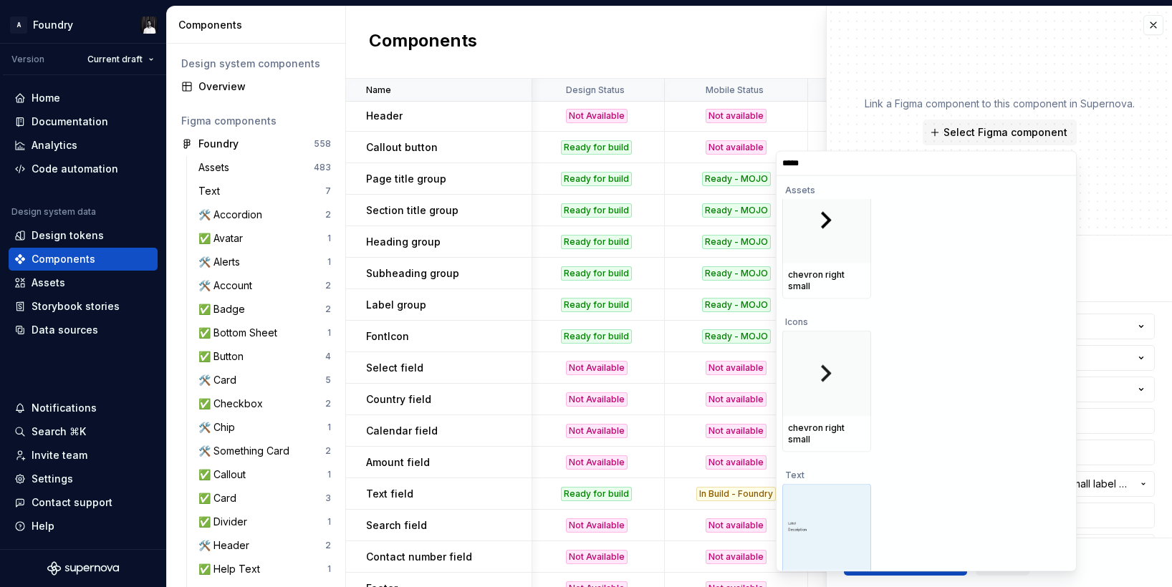
click at [833, 521] on img at bounding box center [826, 526] width 77 height 11
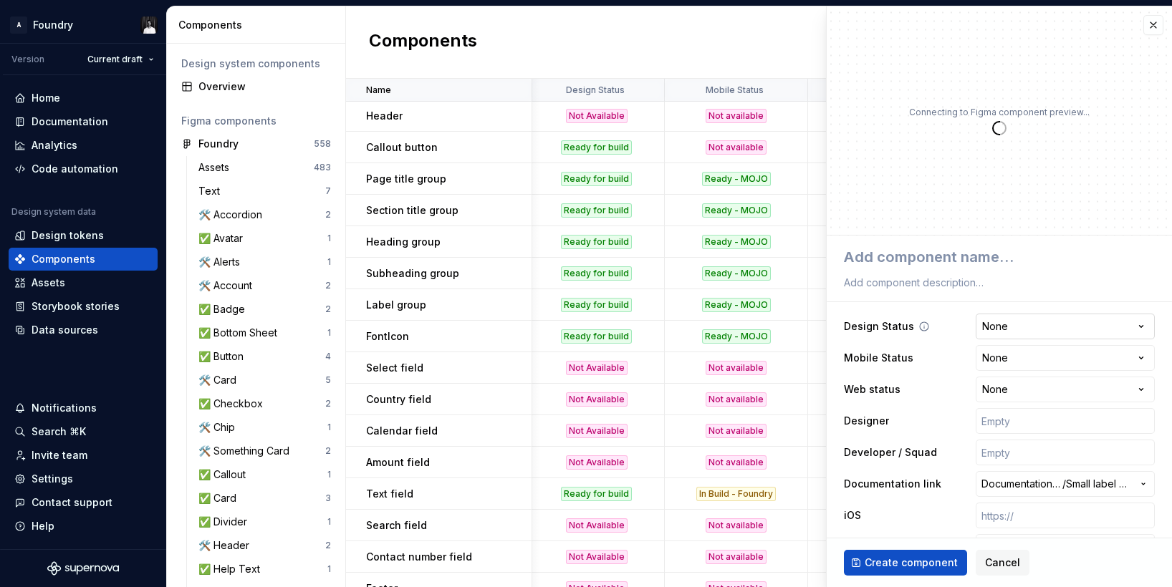
type textarea "*"
click at [1056, 326] on html "A Foundry Version Current draft Home Documentation Analytics Code automation De…" at bounding box center [586, 293] width 1172 height 587
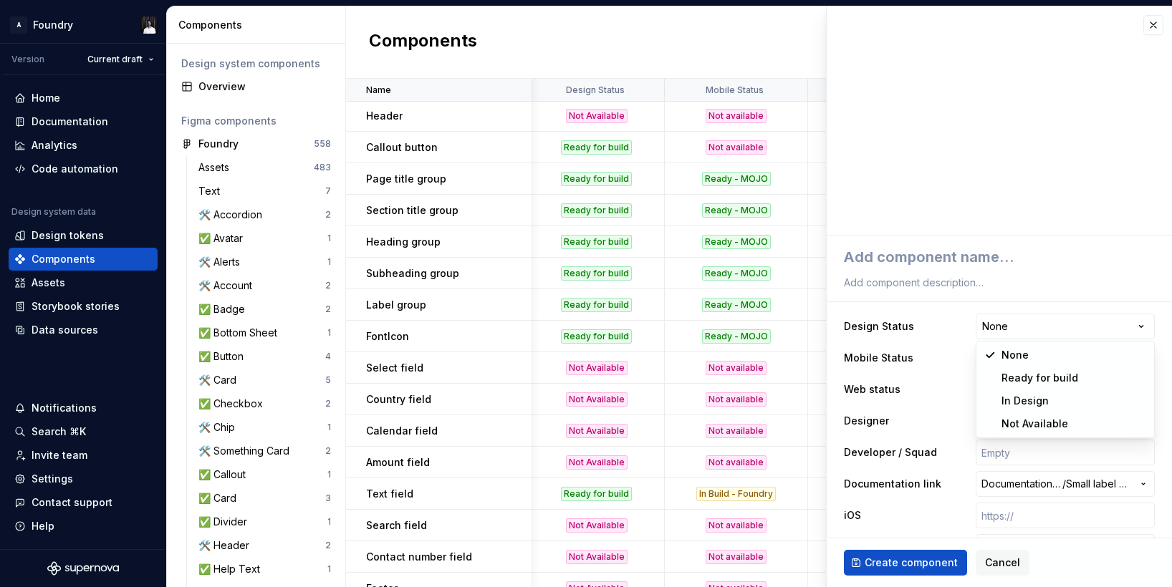
select select "**********"
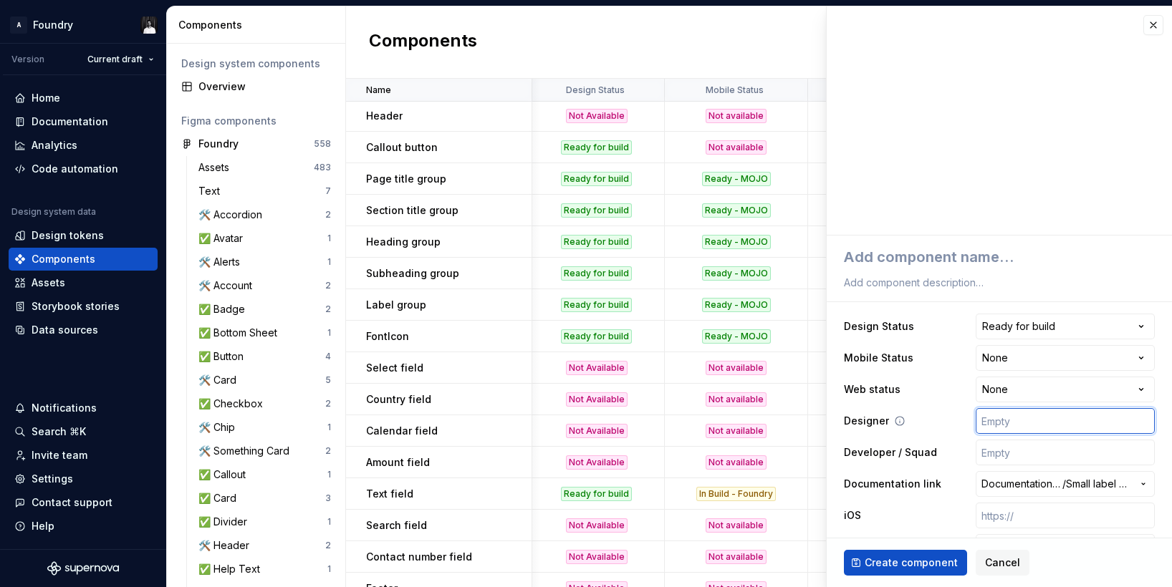
click at [1034, 419] on input "text" at bounding box center [1065, 421] width 179 height 26
type textarea "*"
type input "R"
type textarea "*"
type input "Ra"
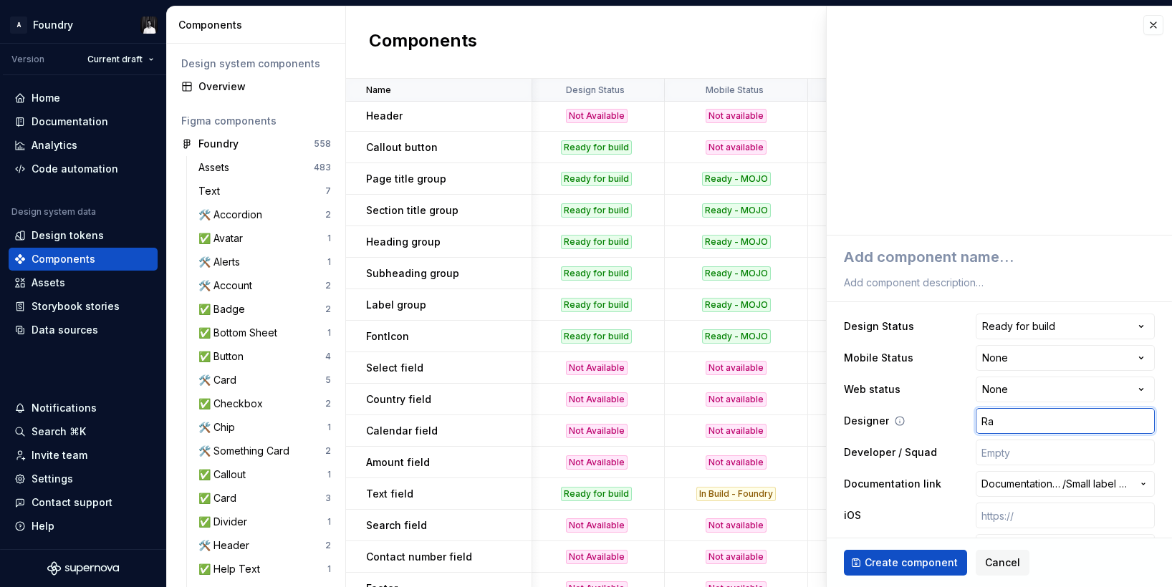
type textarea "*"
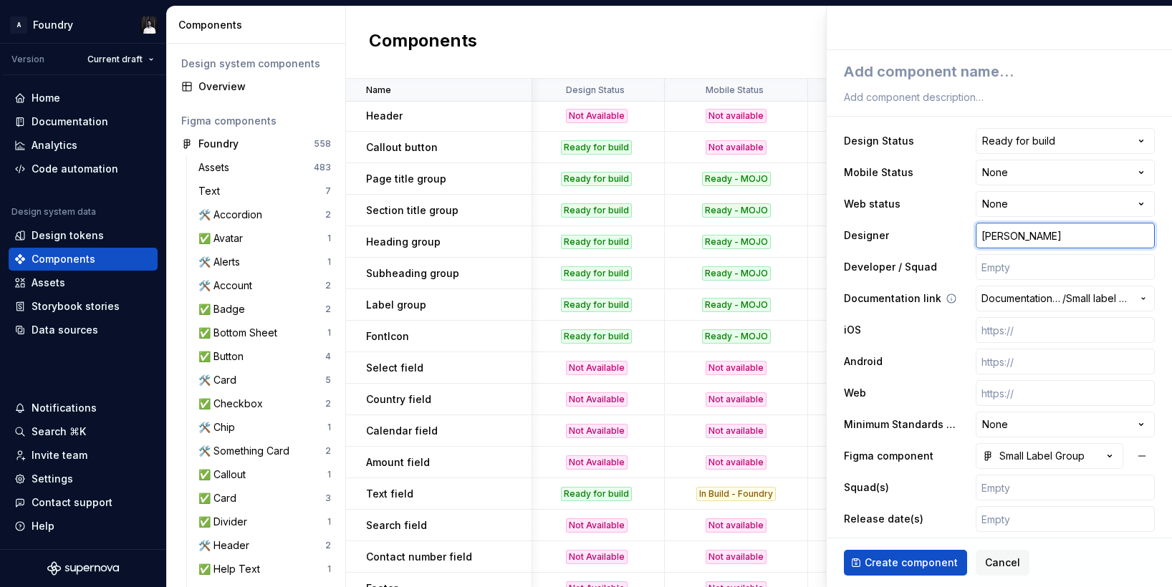
scroll to position [188, 0]
type input "Raj"
click at [1063, 425] on html "A Foundry Version Current draft Home Documentation Analytics Code automation De…" at bounding box center [586, 293] width 1172 height 587
type textarea "*"
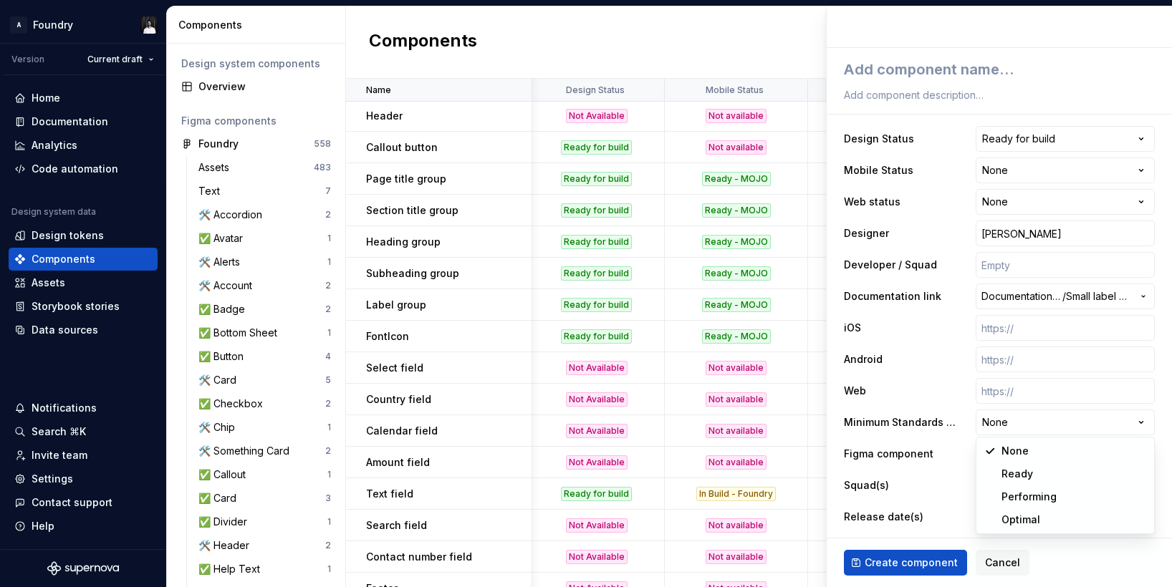
select select "**********"
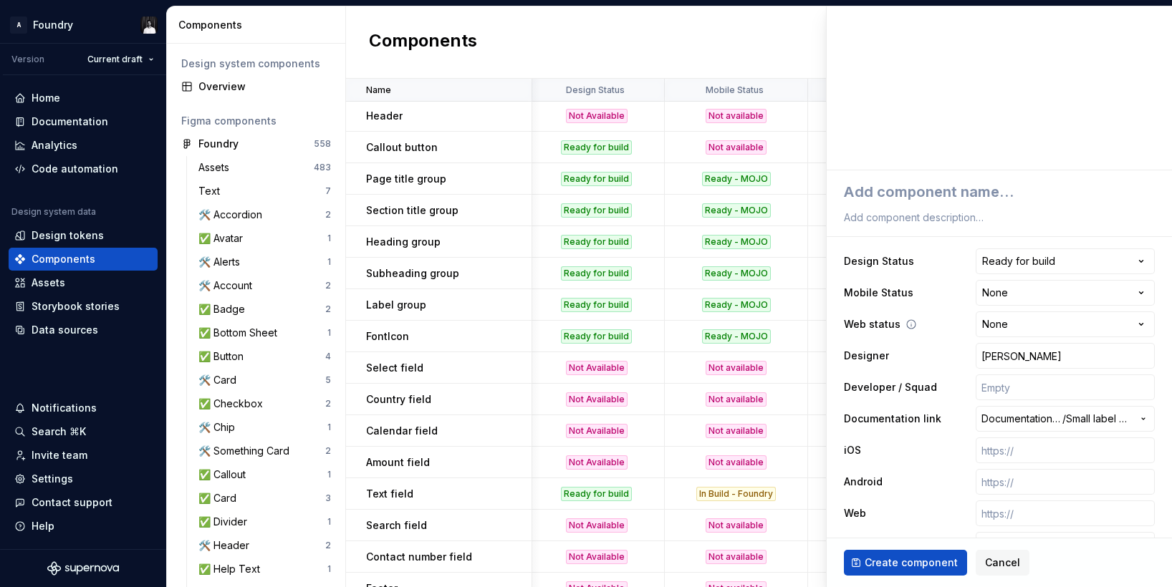
scroll to position [67, 0]
click at [920, 565] on span "Create component" at bounding box center [911, 563] width 93 height 14
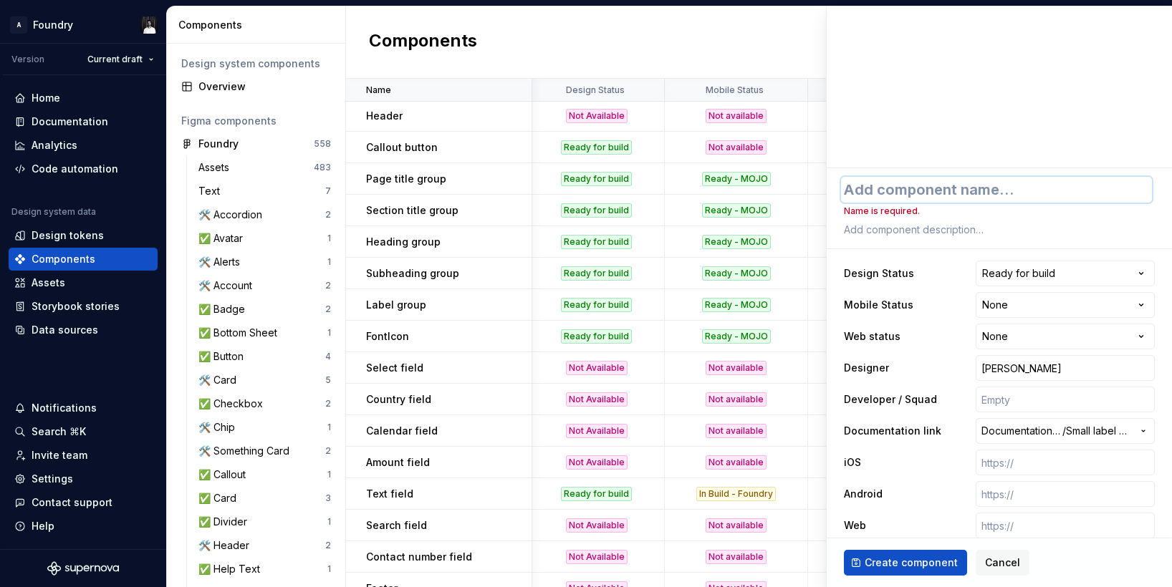
type textarea "*"
type textarea "S"
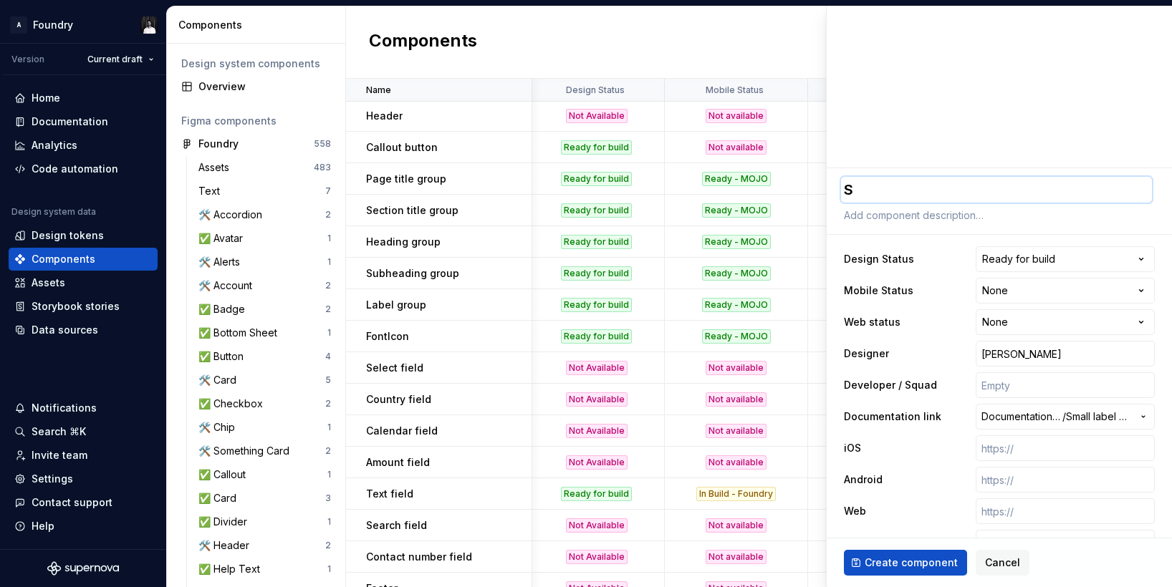
type textarea "*"
type textarea "Sm"
type textarea "*"
type textarea "Sma"
type textarea "*"
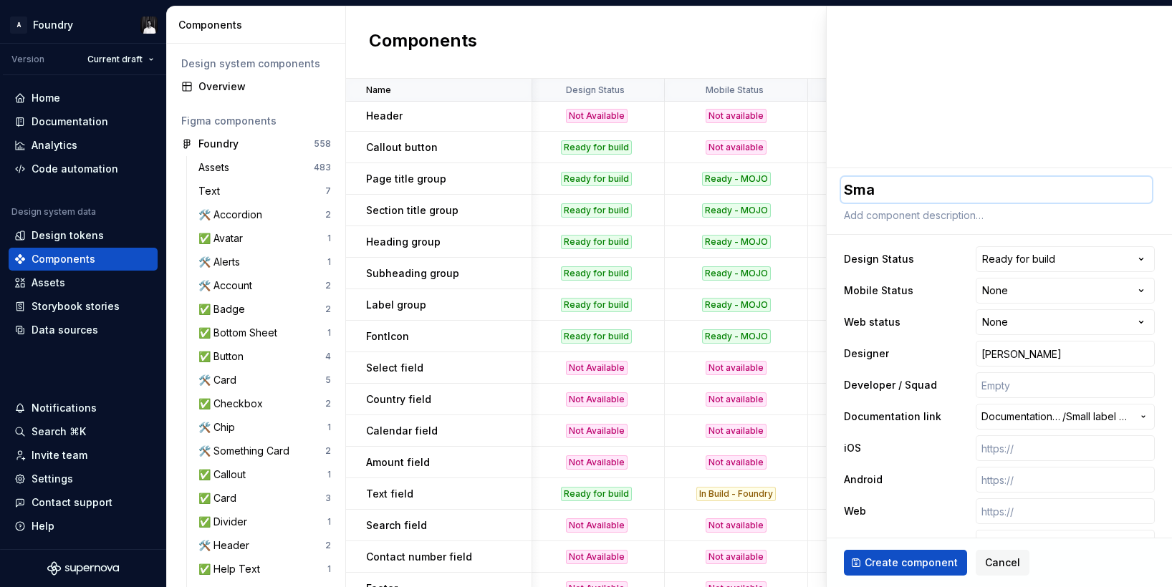
type textarea "Smal"
type textarea "*"
type textarea "Small"
type textarea "*"
type textarea "Small"
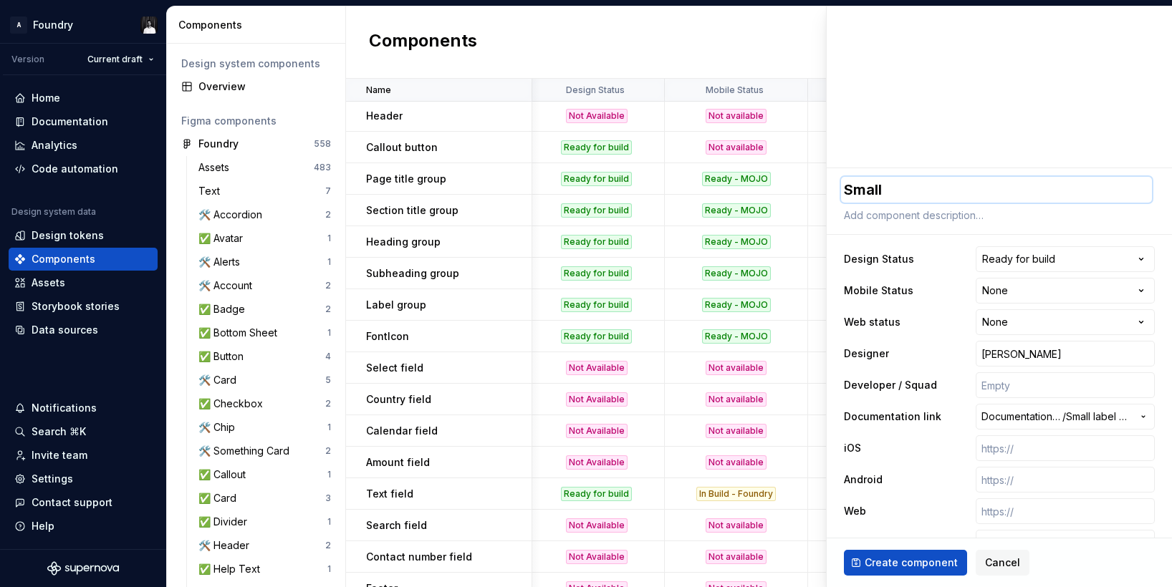
type textarea "*"
type textarea "Small l"
type textarea "*"
type textarea "Small la"
type textarea "*"
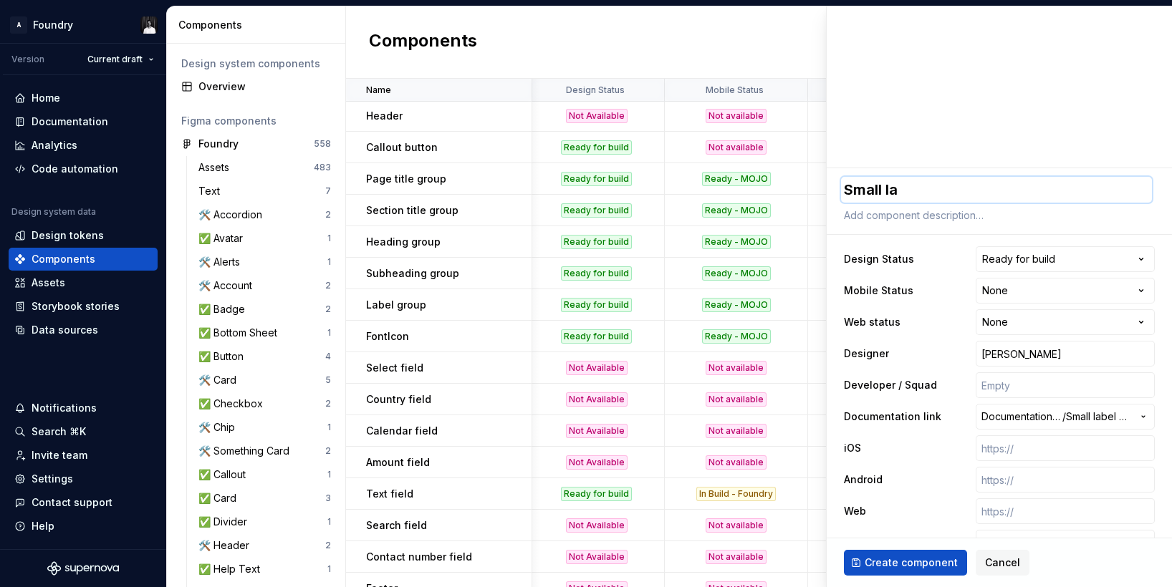
type textarea "Small lab"
type textarea "*"
type textarea "Small labe"
type textarea "*"
type textarea "Small label"
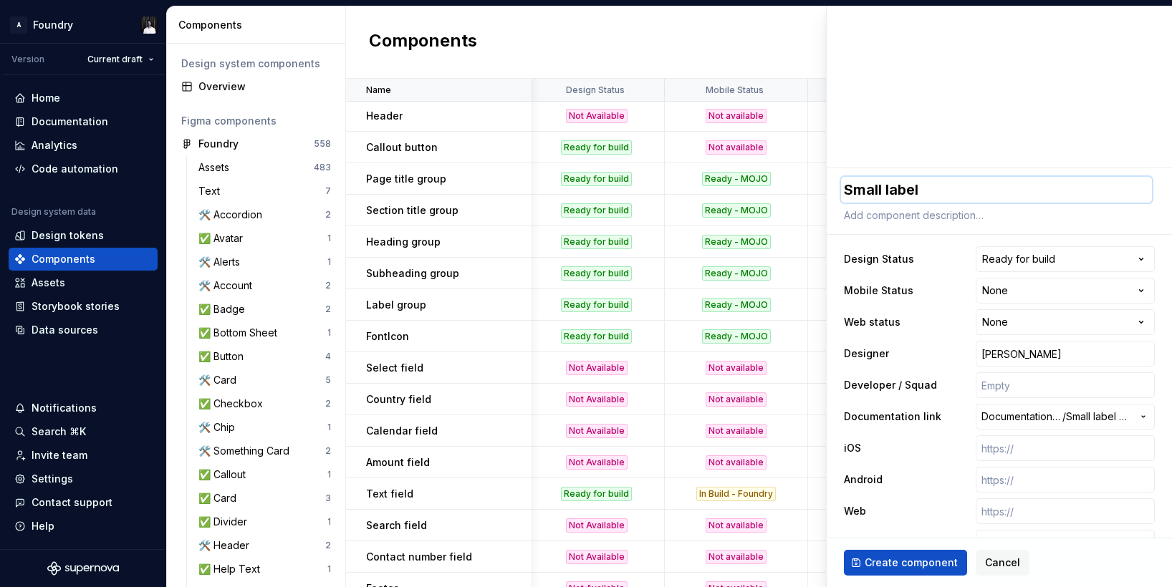
type textarea "*"
type textarea "Small label"
type textarea "*"
type textarea "Small label g"
type textarea "*"
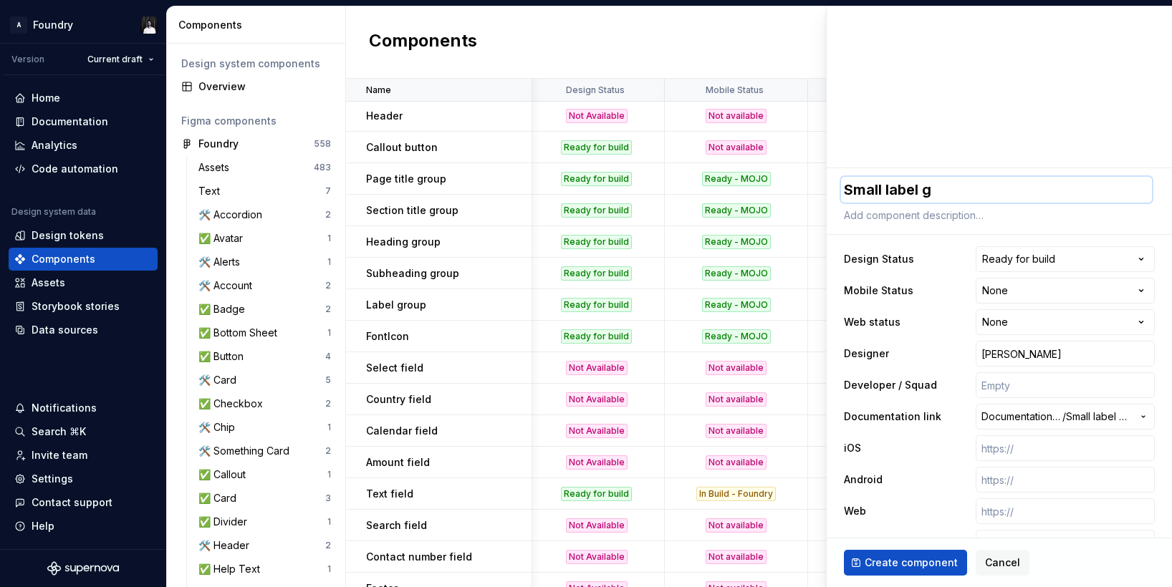
type textarea "Small label gr"
type textarea "*"
type textarea "Small label gro"
type textarea "*"
type textarea "Small label grou"
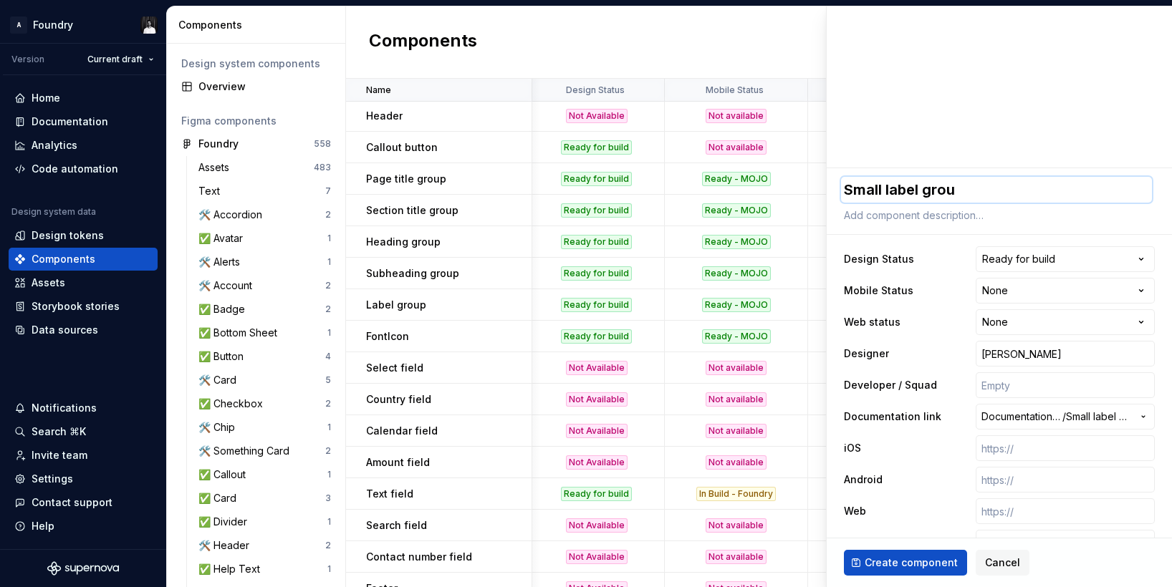
type textarea "*"
type textarea "Small label group"
click at [930, 560] on span "Create component" at bounding box center [911, 563] width 93 height 14
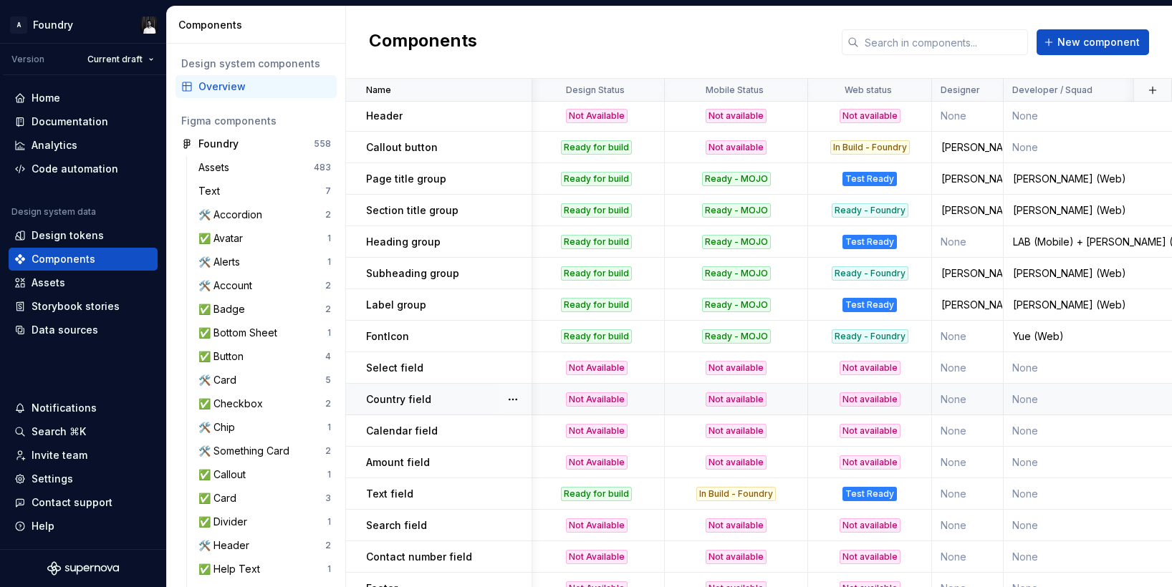
scroll to position [1311, 4]
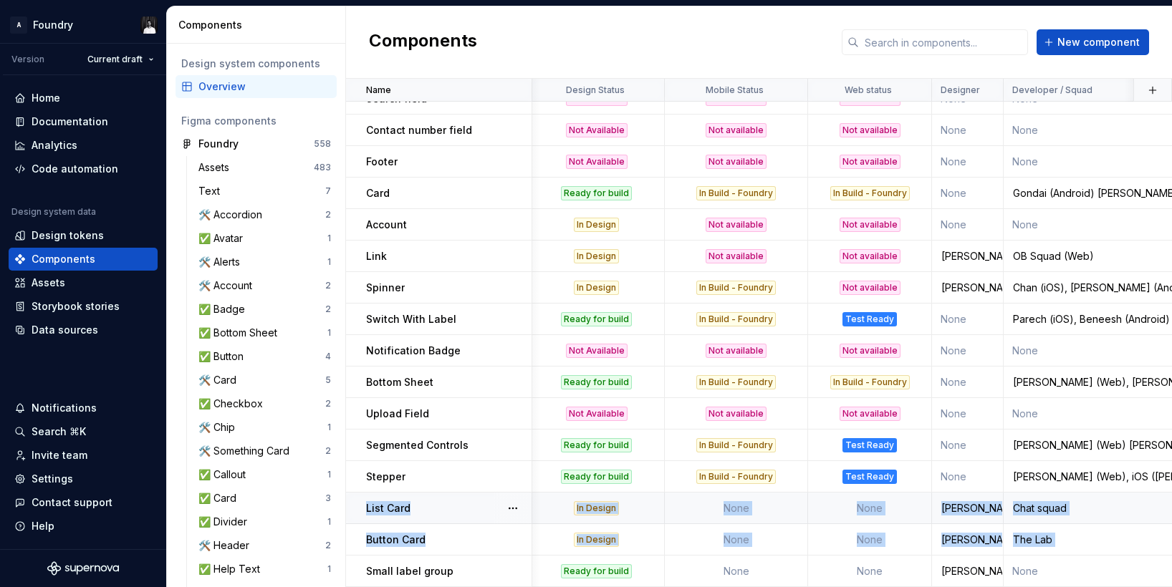
drag, startPoint x: 352, startPoint y: 573, endPoint x: 356, endPoint y: 521, distance: 52.5
click at [356, 567] on td "Small label group" at bounding box center [439, 572] width 186 height 32
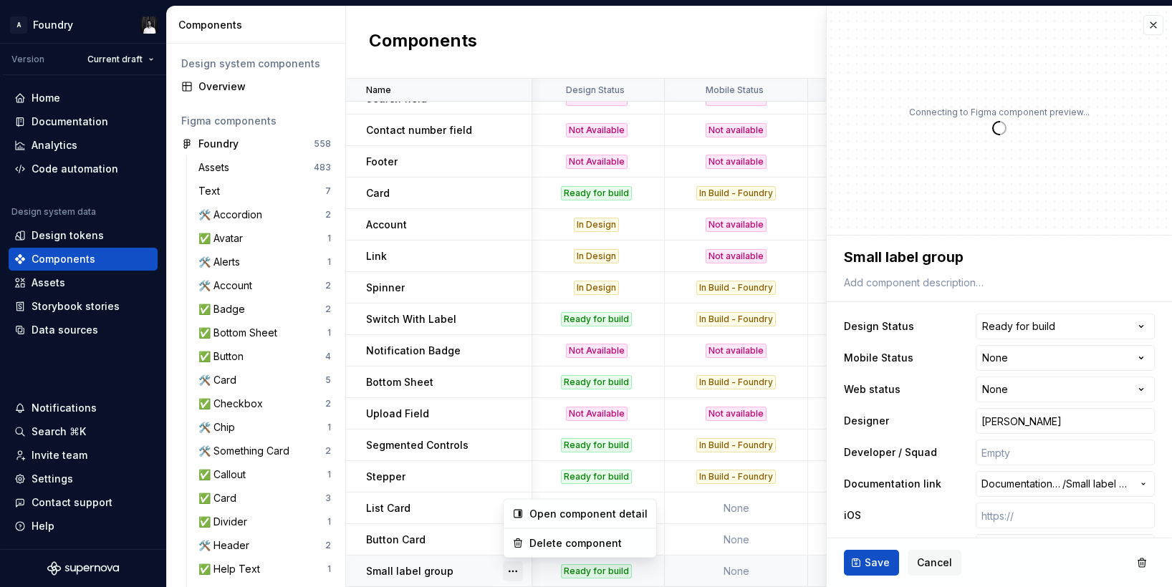
click at [516, 570] on button "button" at bounding box center [513, 572] width 20 height 20
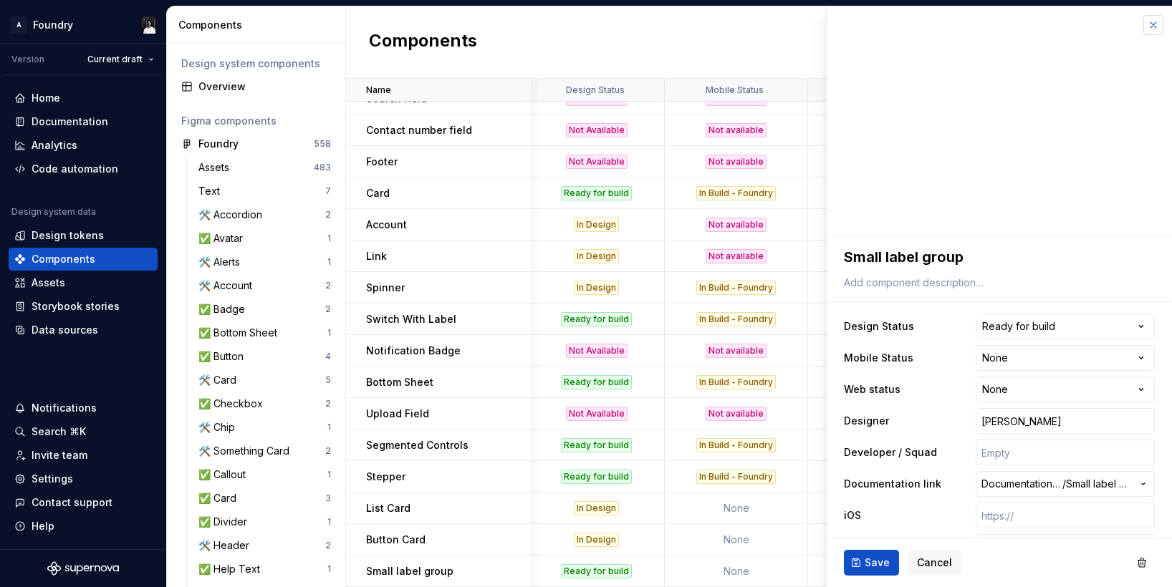
click at [1150, 27] on button "button" at bounding box center [1153, 25] width 20 height 20
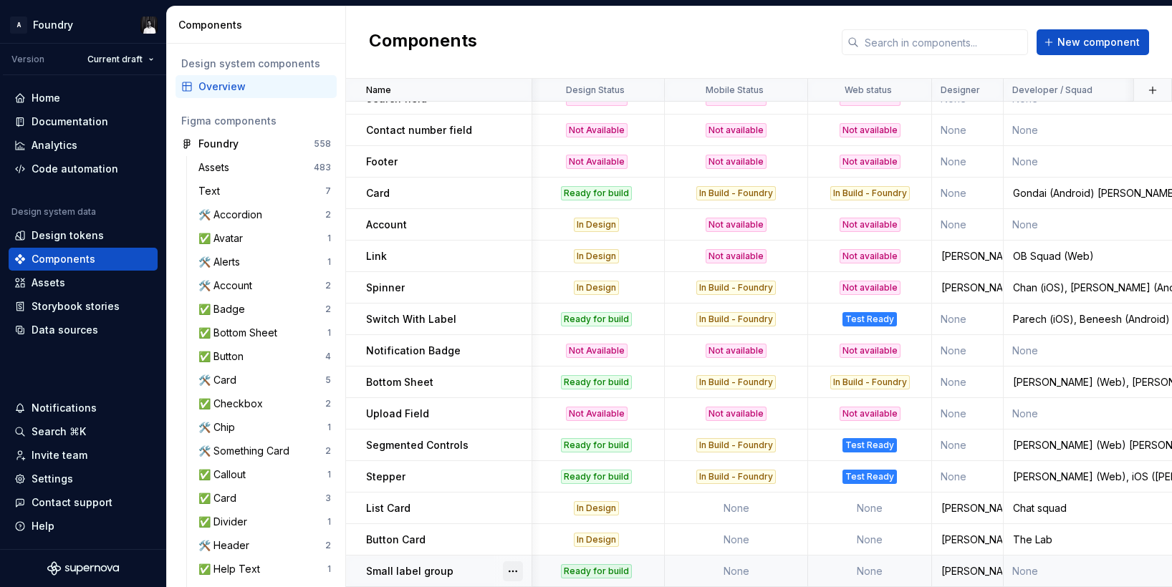
click at [516, 574] on button "button" at bounding box center [513, 572] width 20 height 20
click at [564, 514] on div "Open component detail" at bounding box center [588, 514] width 118 height 14
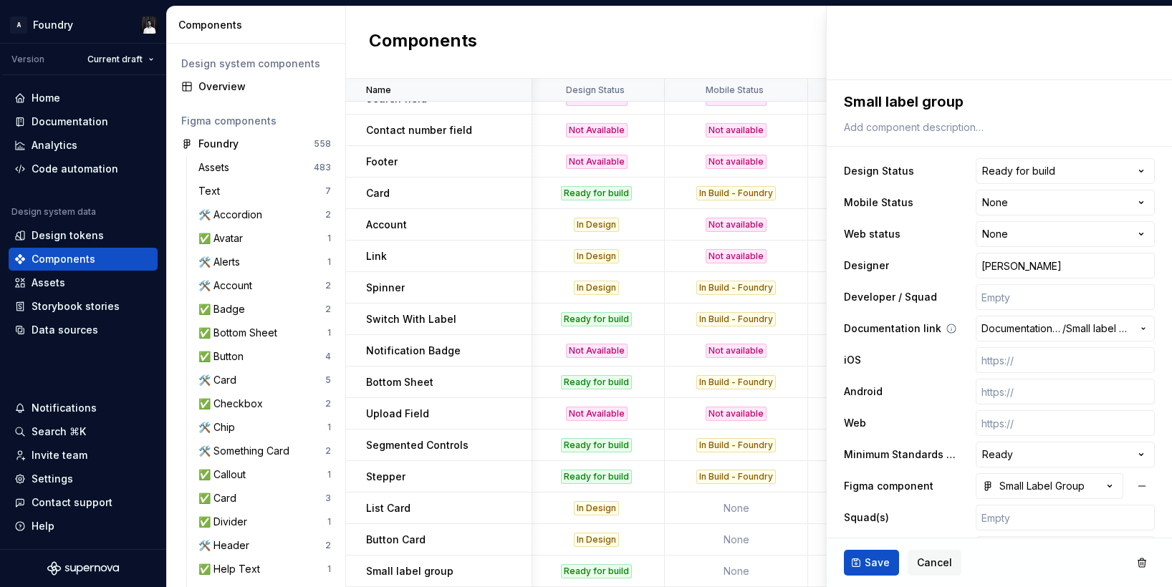
scroll to position [223, 0]
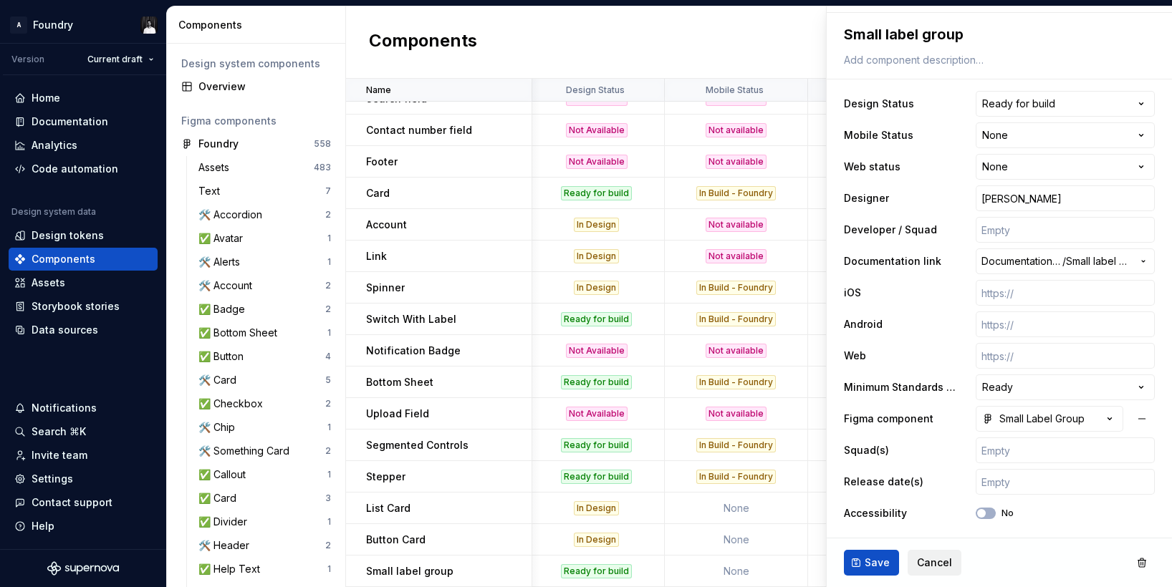
click at [930, 560] on span "Cancel" at bounding box center [934, 563] width 35 height 14
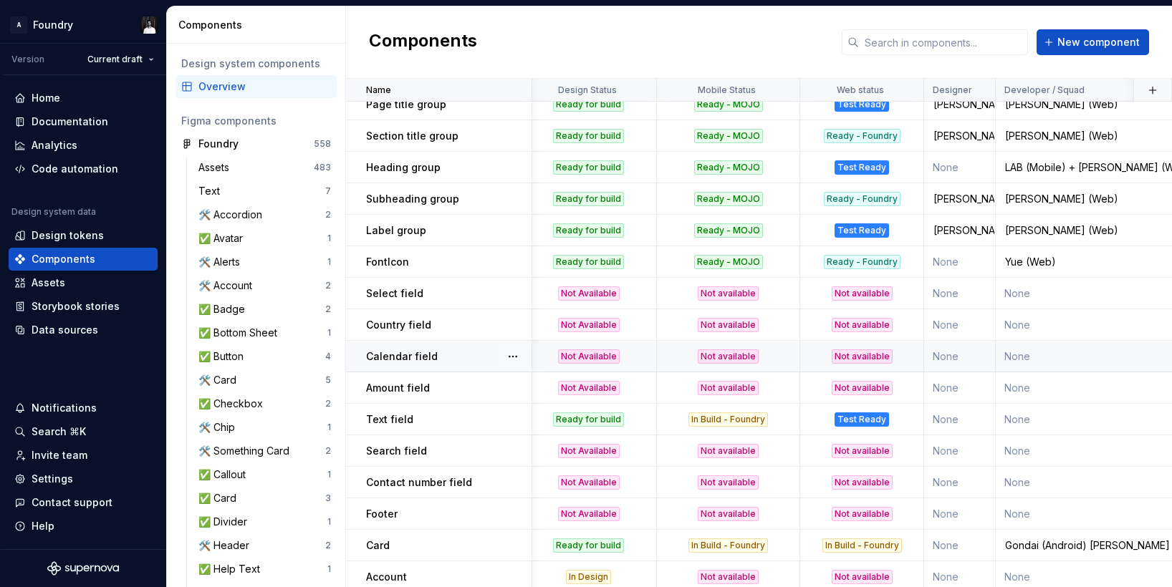
scroll to position [817, 11]
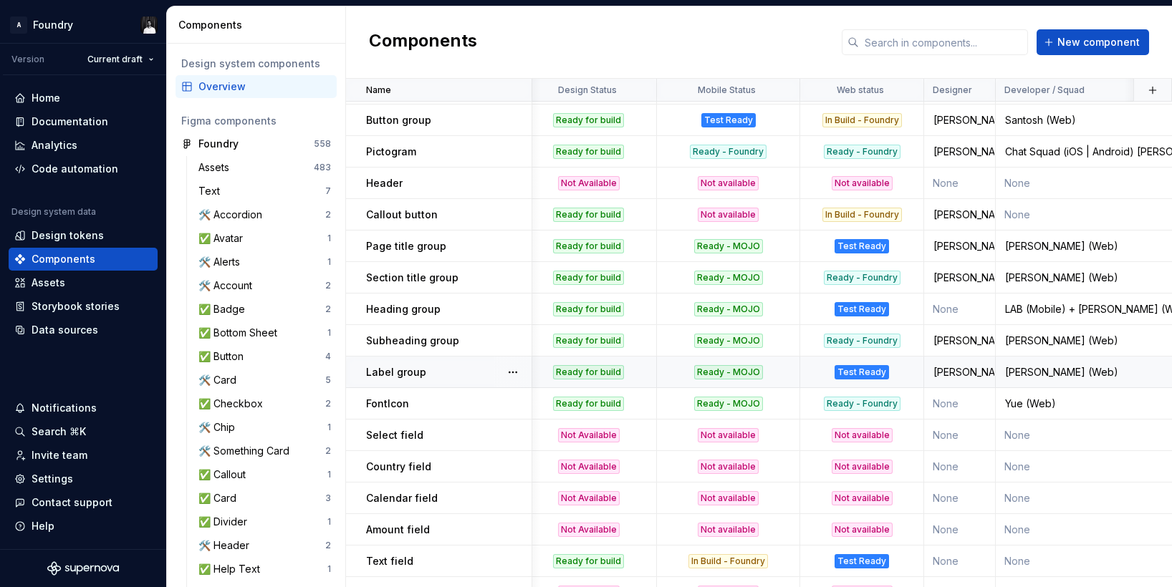
click at [426, 370] on div "Label group" at bounding box center [448, 372] width 165 height 14
type textarea "*"
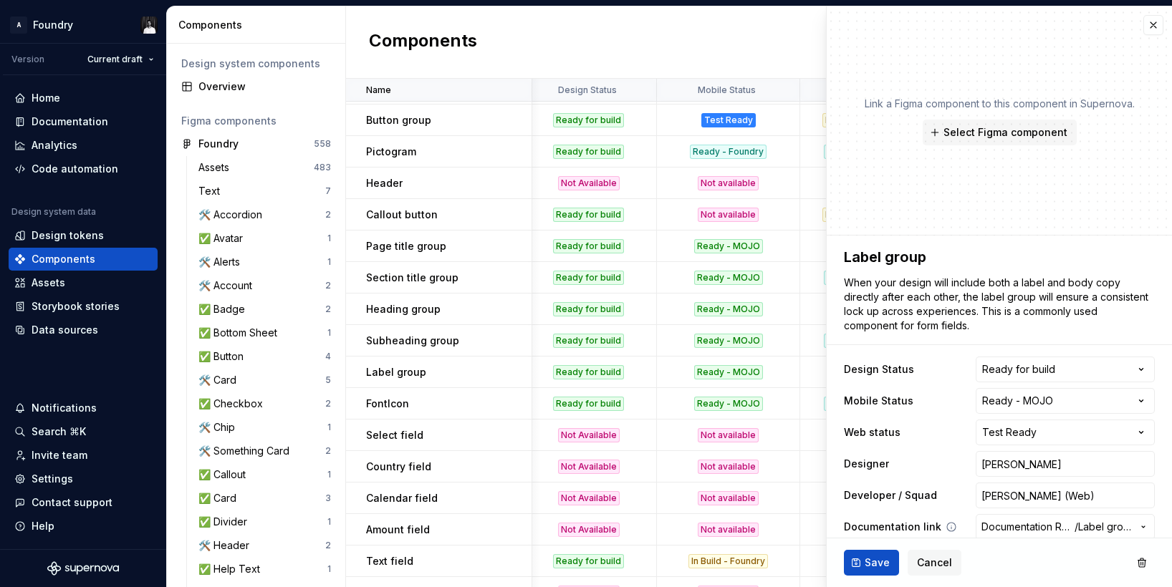
scroll to position [266, 0]
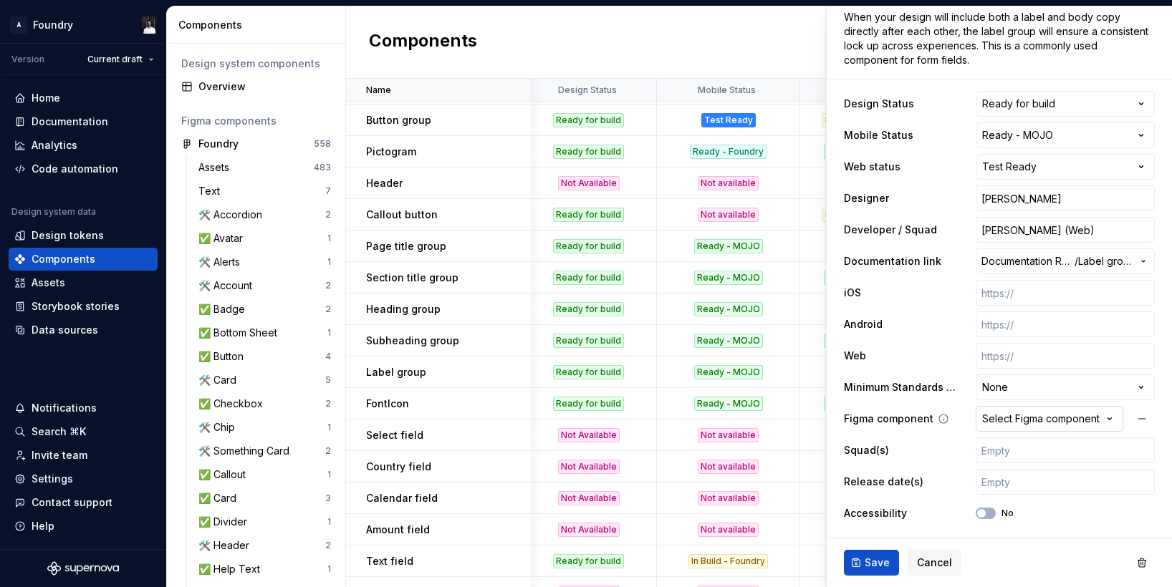
click at [1107, 415] on icon "button" at bounding box center [1109, 419] width 14 height 14
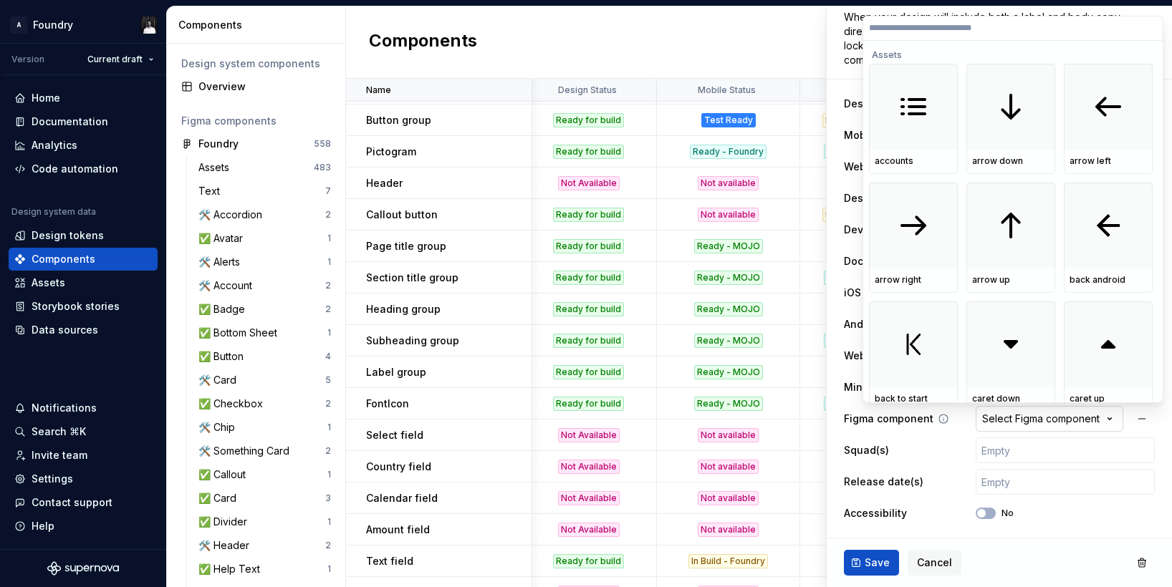
click at [1107, 415] on html "A Foundry Version Current draft Home Documentation Analytics Code automation De…" at bounding box center [586, 293] width 1172 height 587
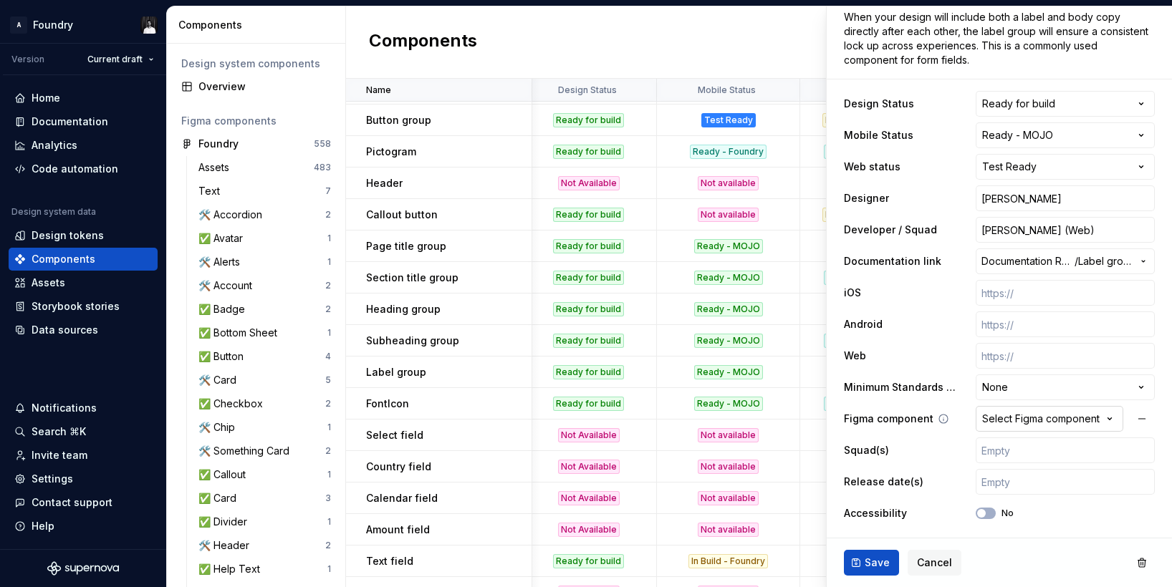
click at [1107, 415] on icon "button" at bounding box center [1109, 419] width 14 height 14
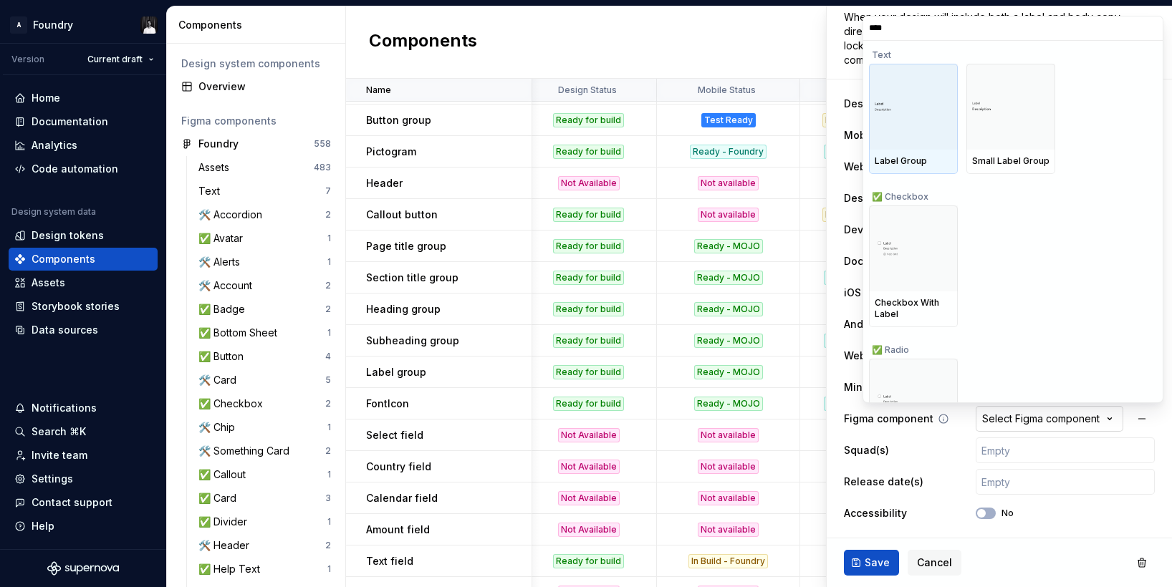
type input "*****"
click at [926, 116] on div at bounding box center [913, 107] width 89 height 86
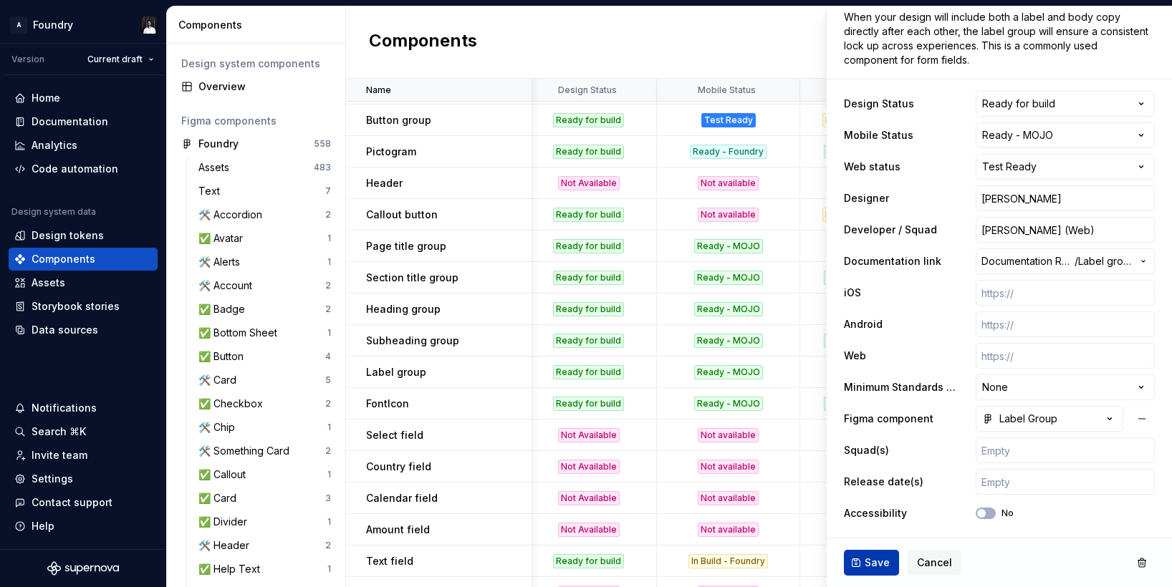
click at [867, 556] on span "Save" at bounding box center [877, 563] width 25 height 14
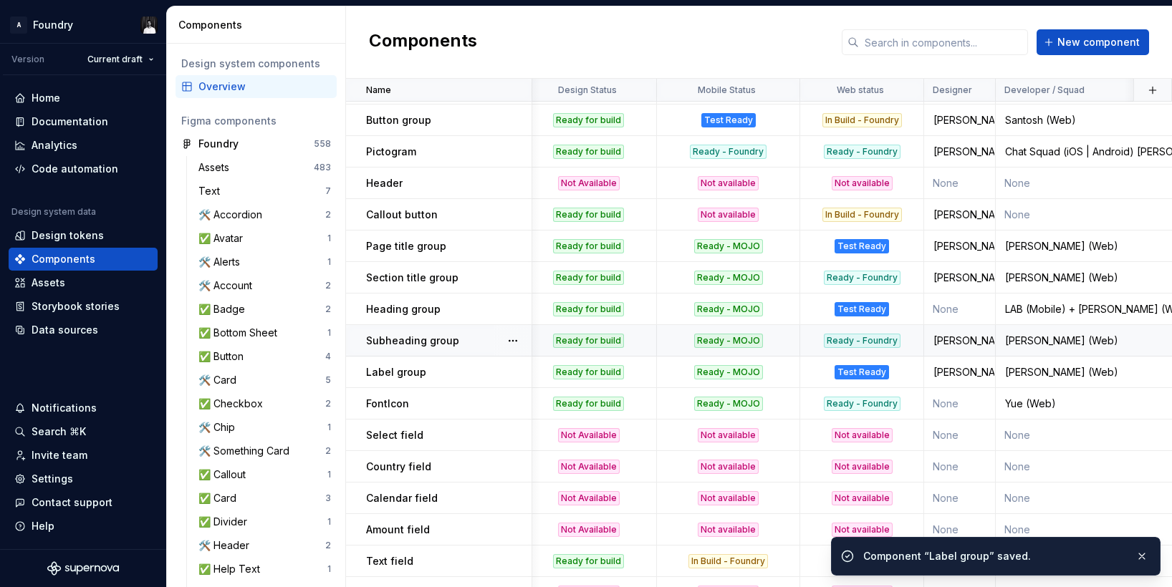
click at [418, 340] on p "Subheading group" at bounding box center [412, 341] width 93 height 14
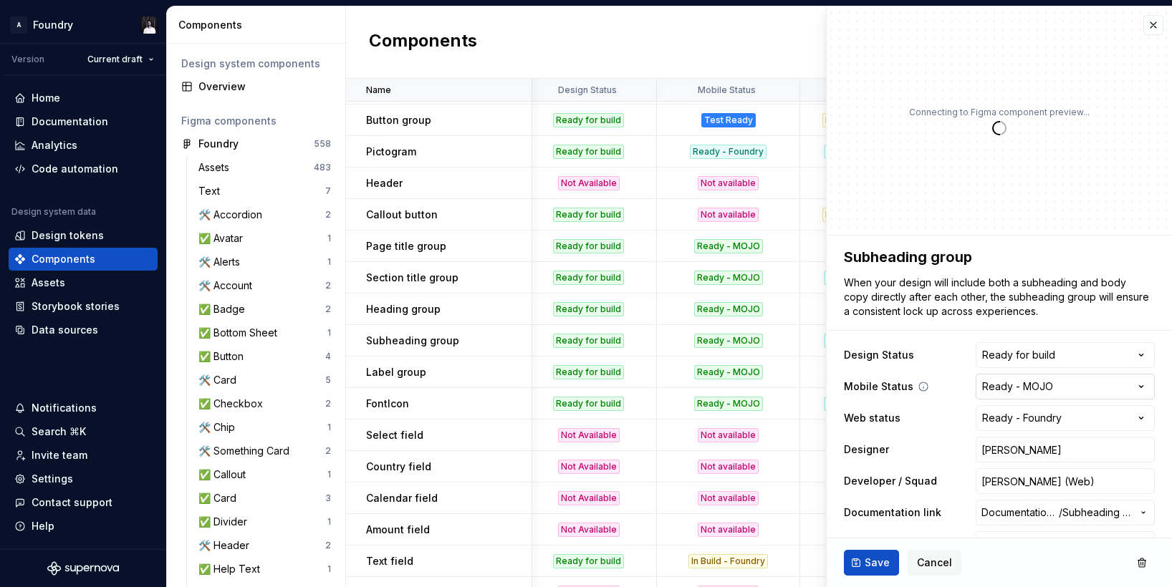
scroll to position [251, 0]
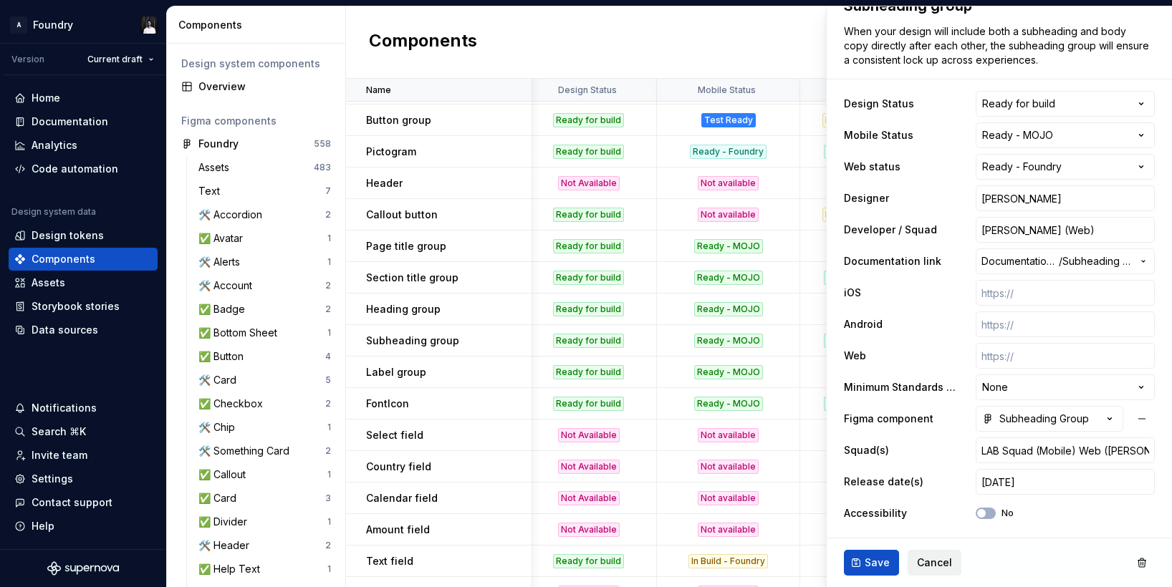
click at [935, 563] on span "Cancel" at bounding box center [934, 563] width 35 height 14
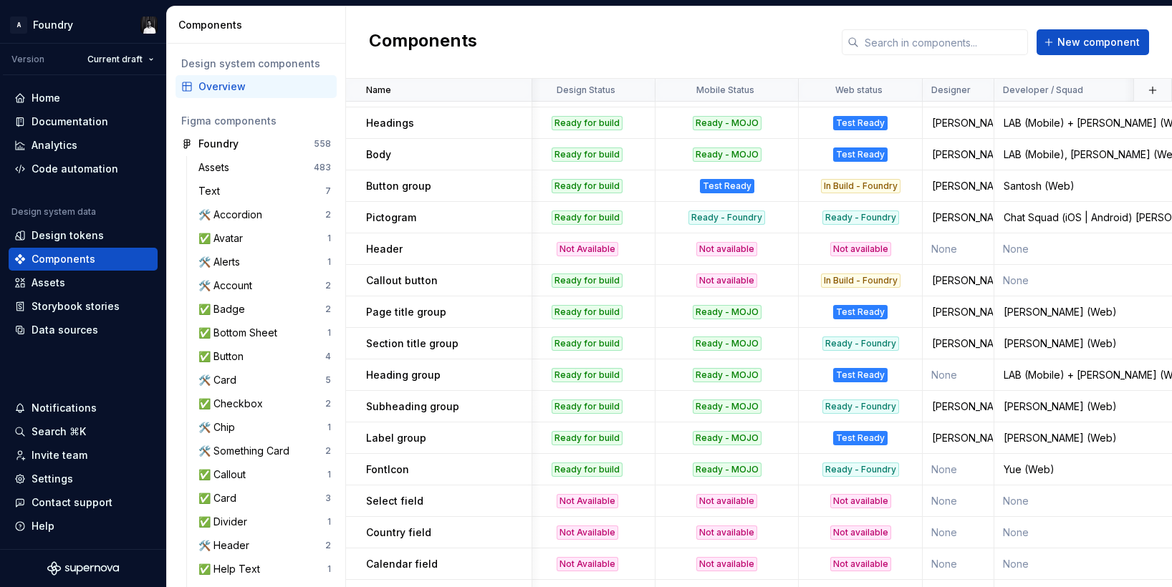
scroll to position [1311, 13]
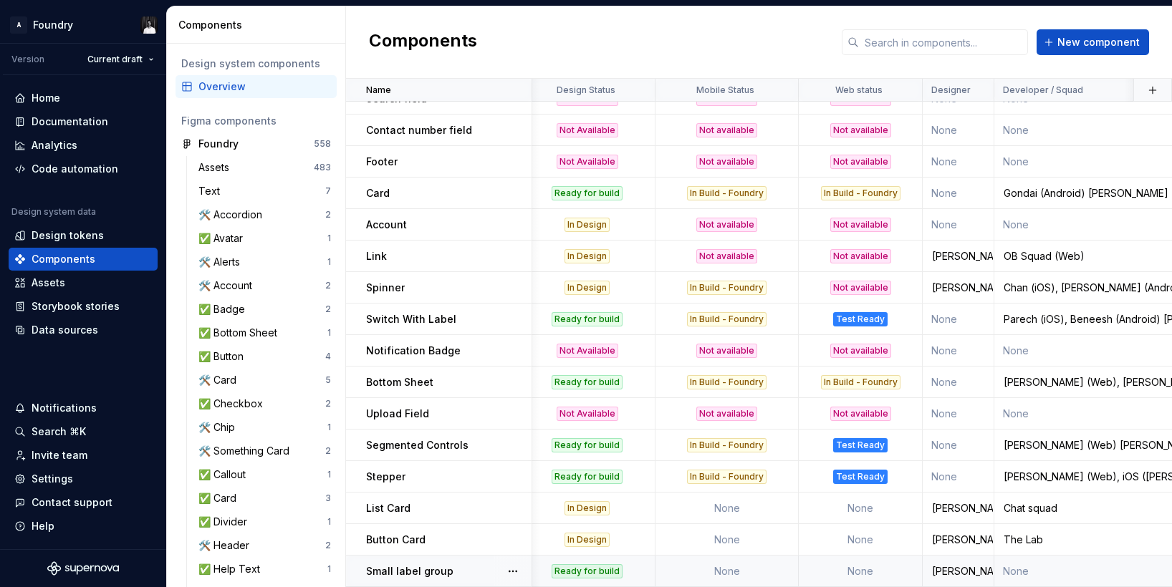
click at [854, 571] on td "None" at bounding box center [861, 572] width 124 height 32
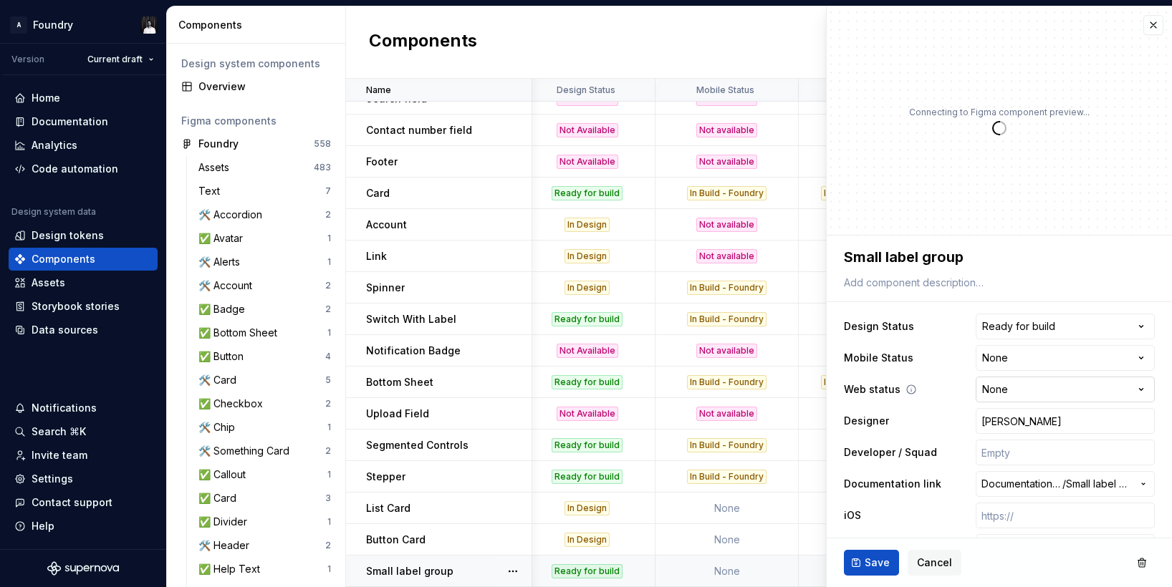
click at [1064, 392] on html "A Foundry Version Current draft Home Documentation Analytics Code automation De…" at bounding box center [586, 293] width 1172 height 587
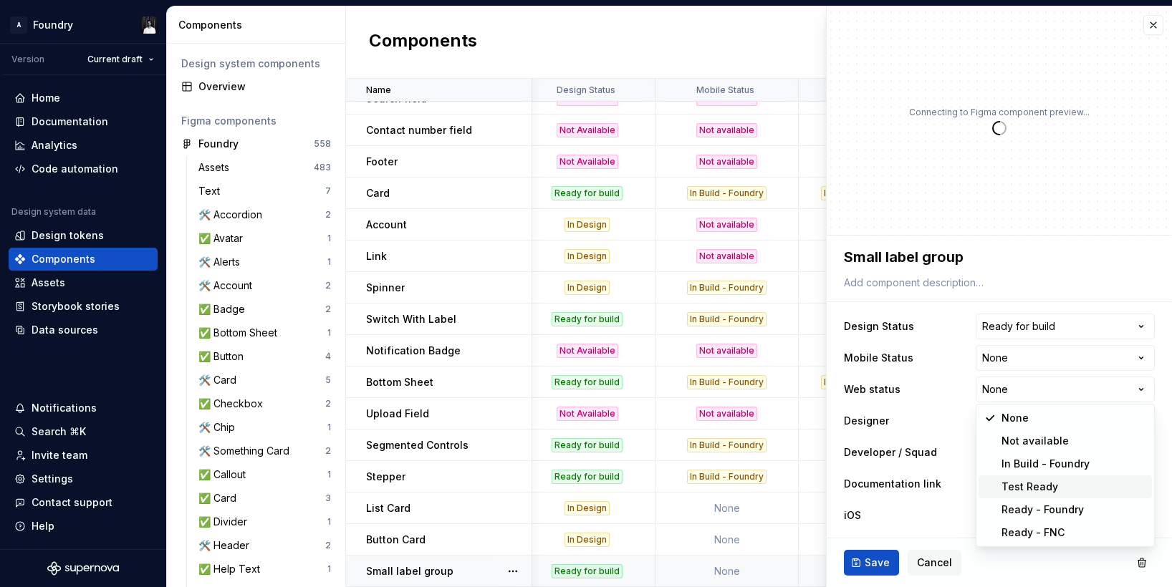
type textarea "*"
select select "**********"
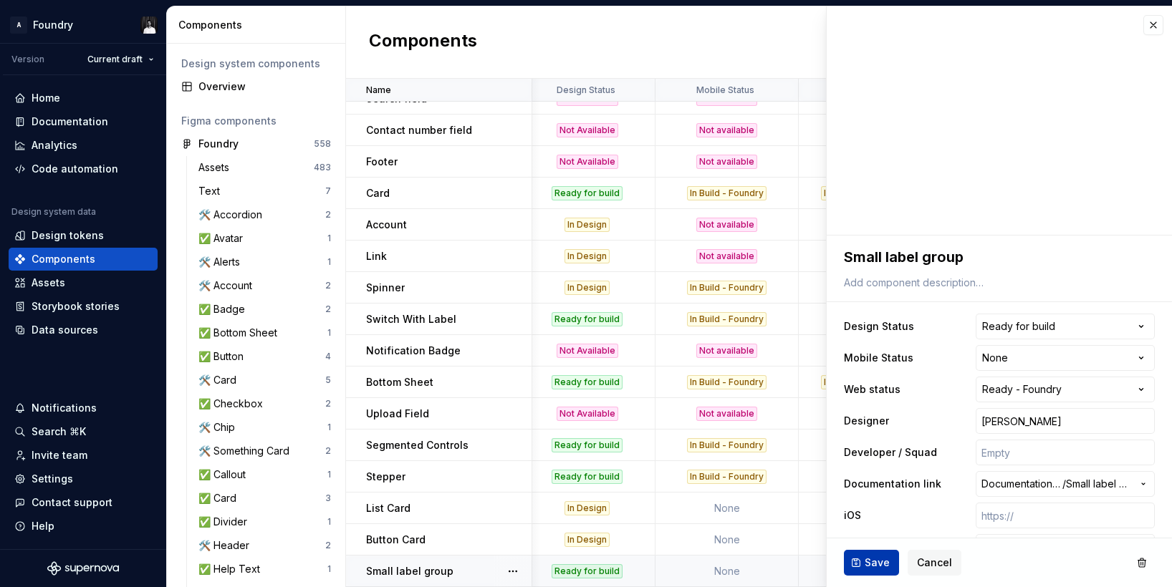
click at [875, 558] on span "Save" at bounding box center [877, 563] width 25 height 14
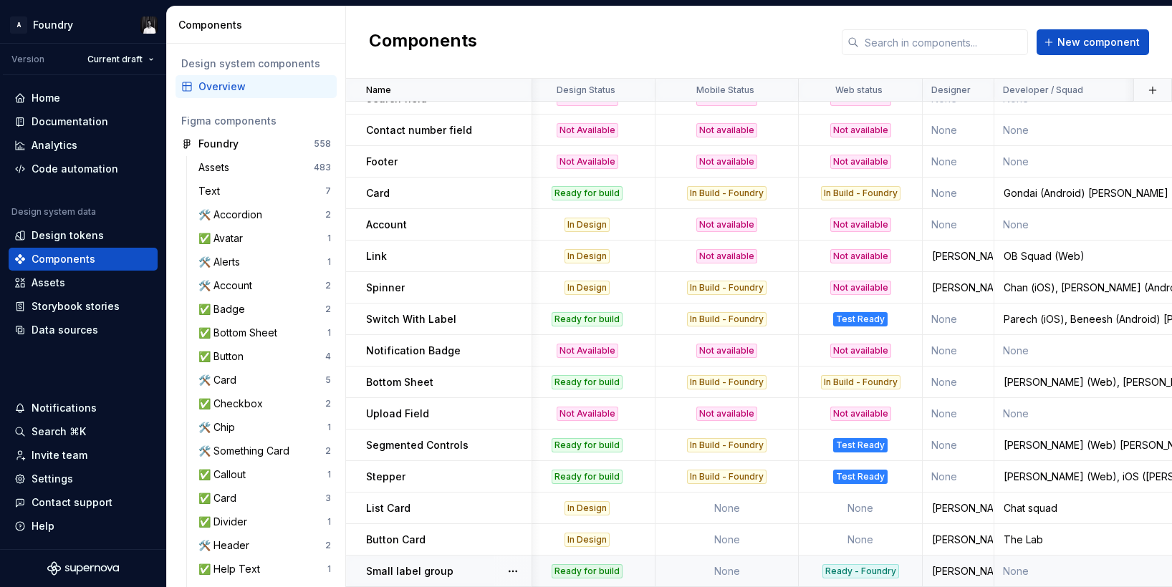
click at [732, 566] on td "None" at bounding box center [726, 572] width 143 height 32
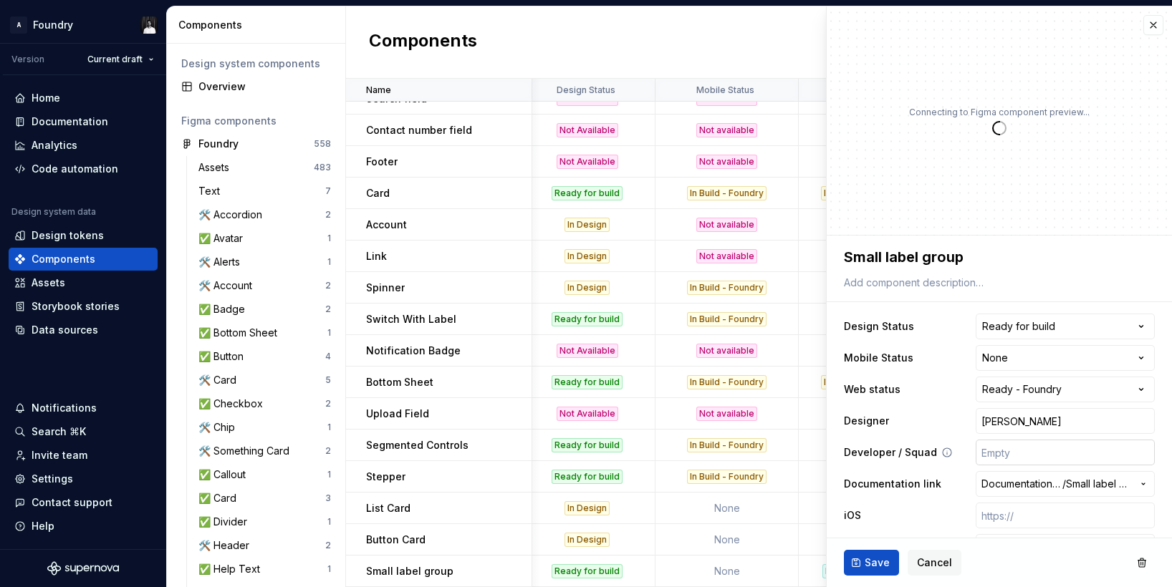
type textarea "*"
click at [1054, 362] on html "A Foundry Version Current draft Home Documentation Analytics Code automation De…" at bounding box center [586, 293] width 1172 height 587
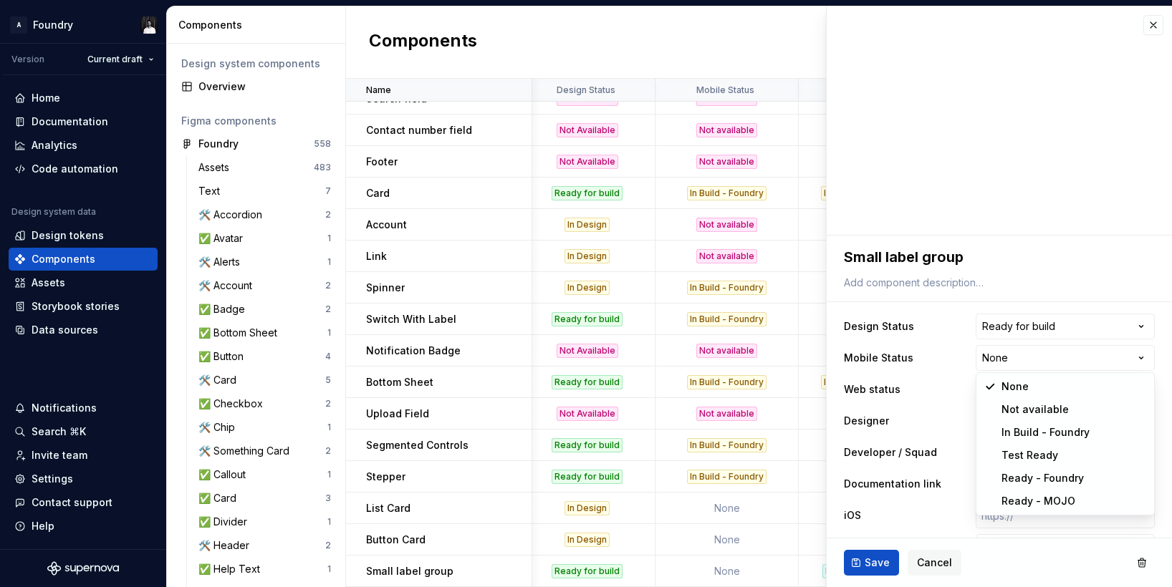
select select "**********"
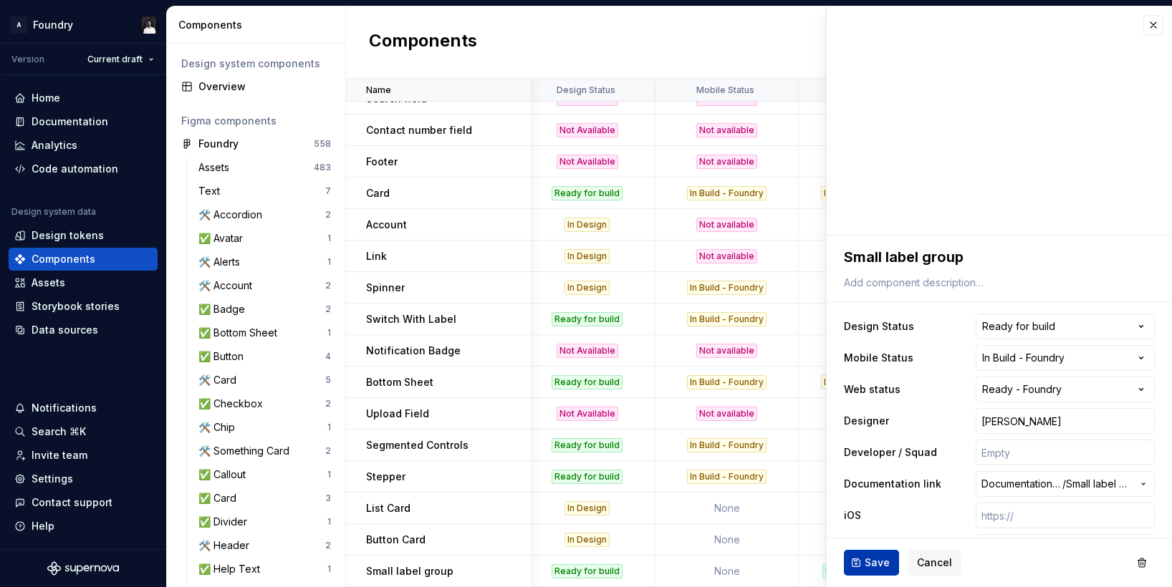
click at [867, 560] on span "Save" at bounding box center [877, 563] width 25 height 14
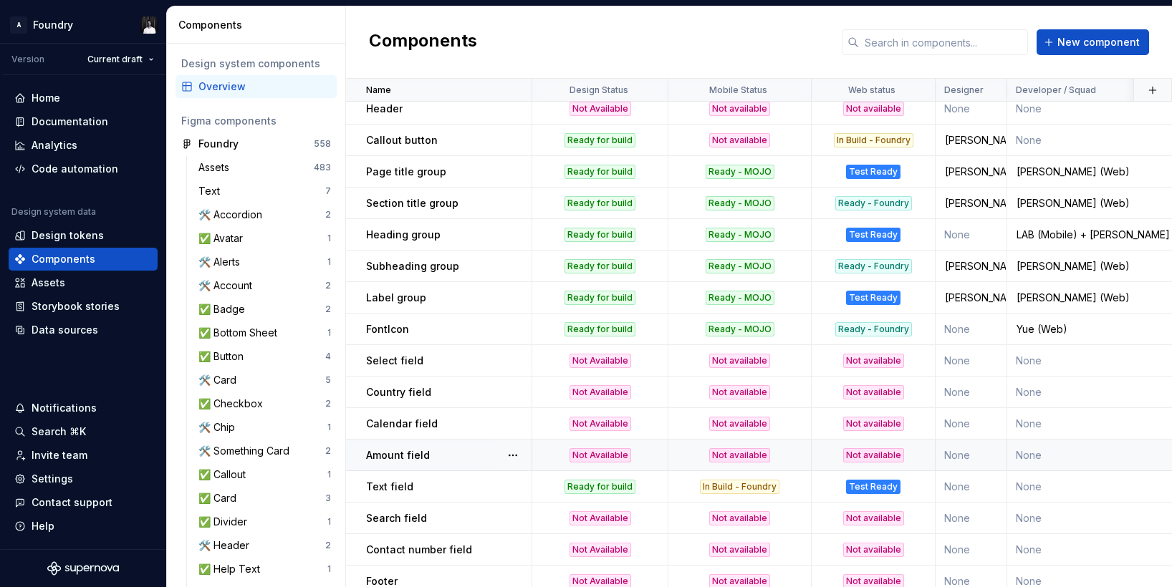
scroll to position [890, 0]
click at [935, 330] on td "None" at bounding box center [971, 330] width 72 height 32
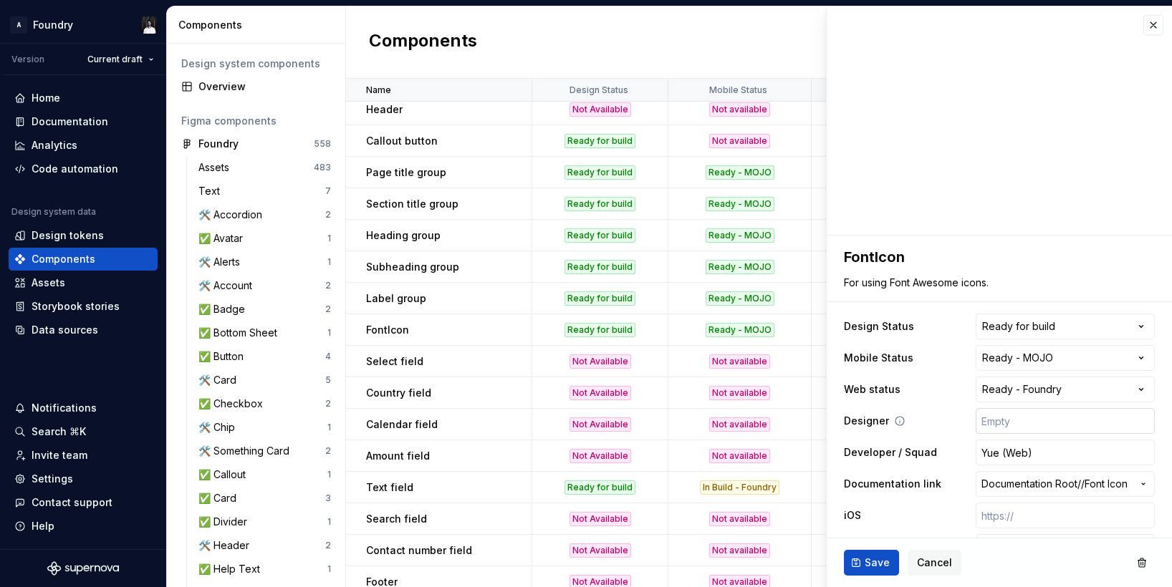
click at [1029, 425] on input "text" at bounding box center [1065, 421] width 179 height 26
type textarea "*"
type input "R"
type textarea "*"
type input "Ra"
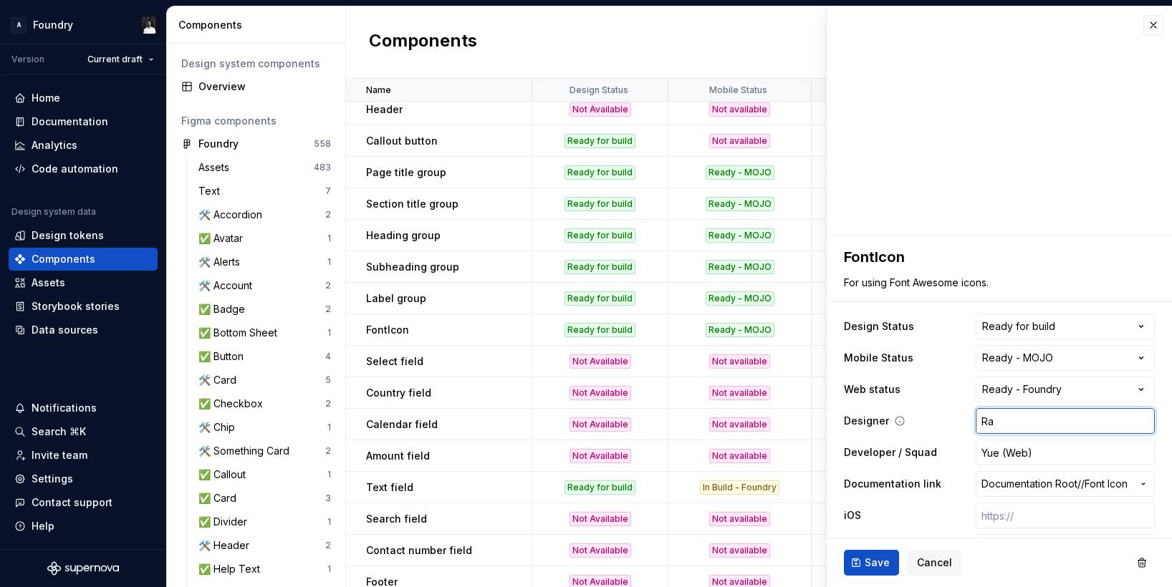
type textarea "*"
type input "Raj"
click at [881, 558] on span "Save" at bounding box center [877, 563] width 25 height 14
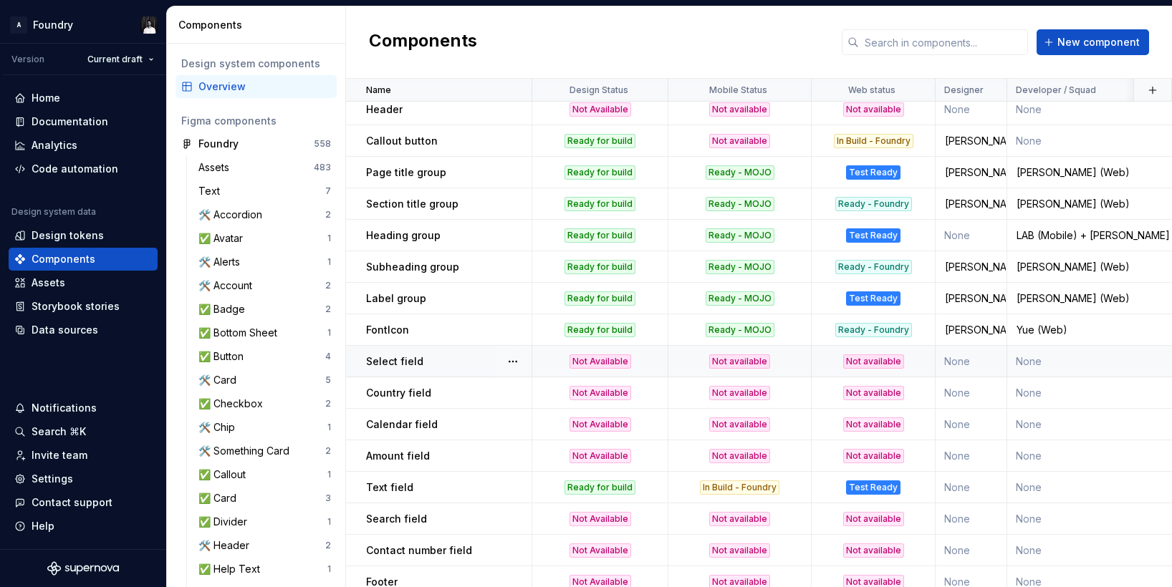
click at [381, 362] on p "Select field" at bounding box center [394, 362] width 57 height 14
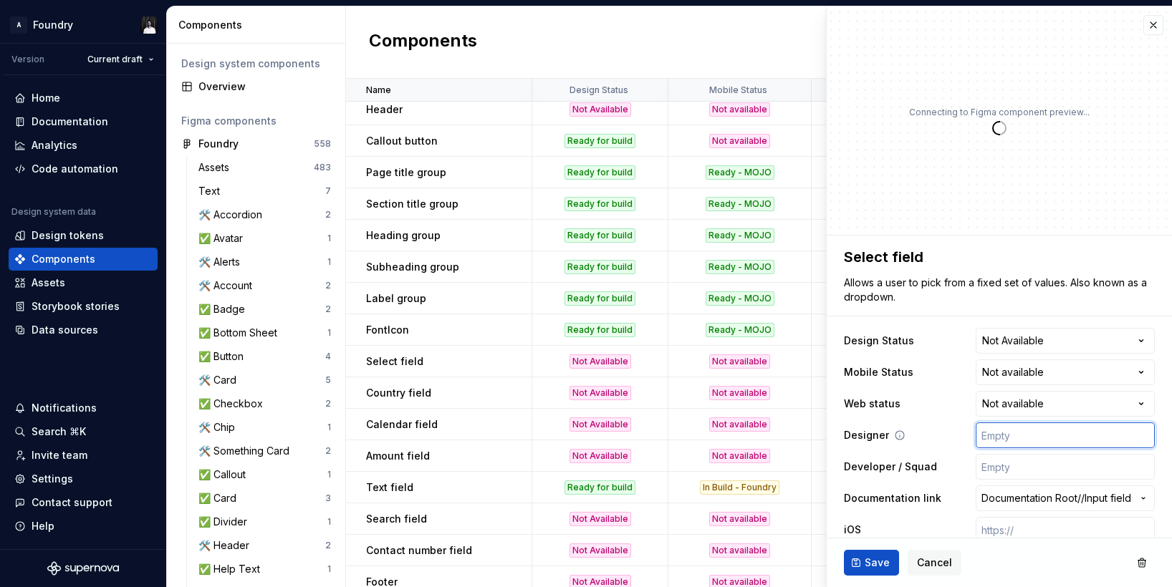
click at [1027, 434] on input "text" at bounding box center [1065, 436] width 179 height 26
type textarea "*"
type input "R"
type textarea "*"
type input "Ra"
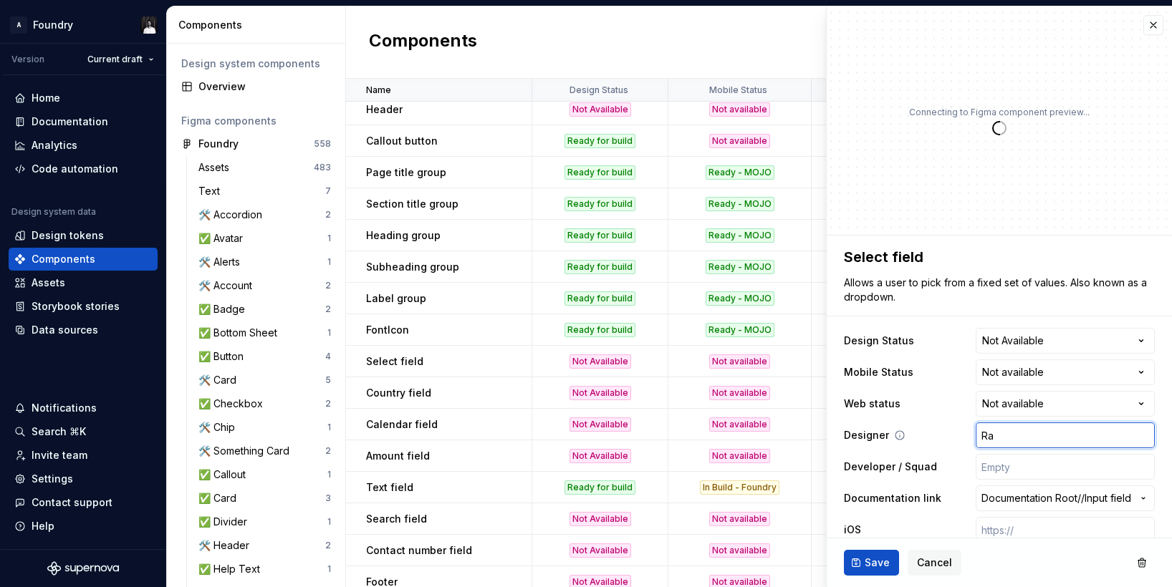
type textarea "*"
type input "Raj"
type textarea "*"
type input "Raj"
click at [875, 559] on span "Save" at bounding box center [877, 563] width 25 height 14
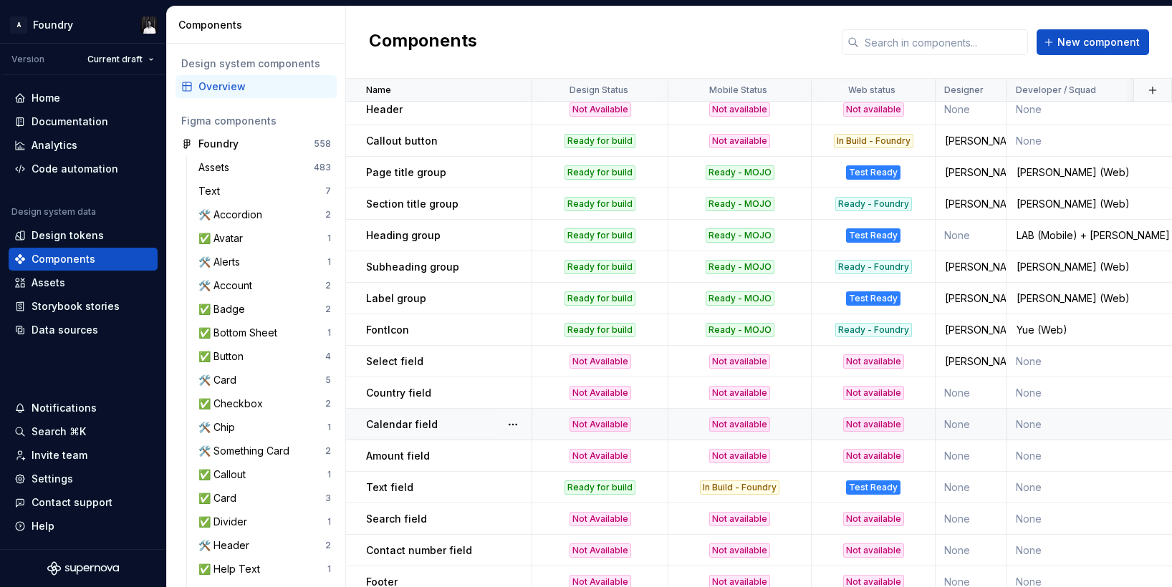
click at [415, 420] on p "Calendar field" at bounding box center [402, 425] width 72 height 14
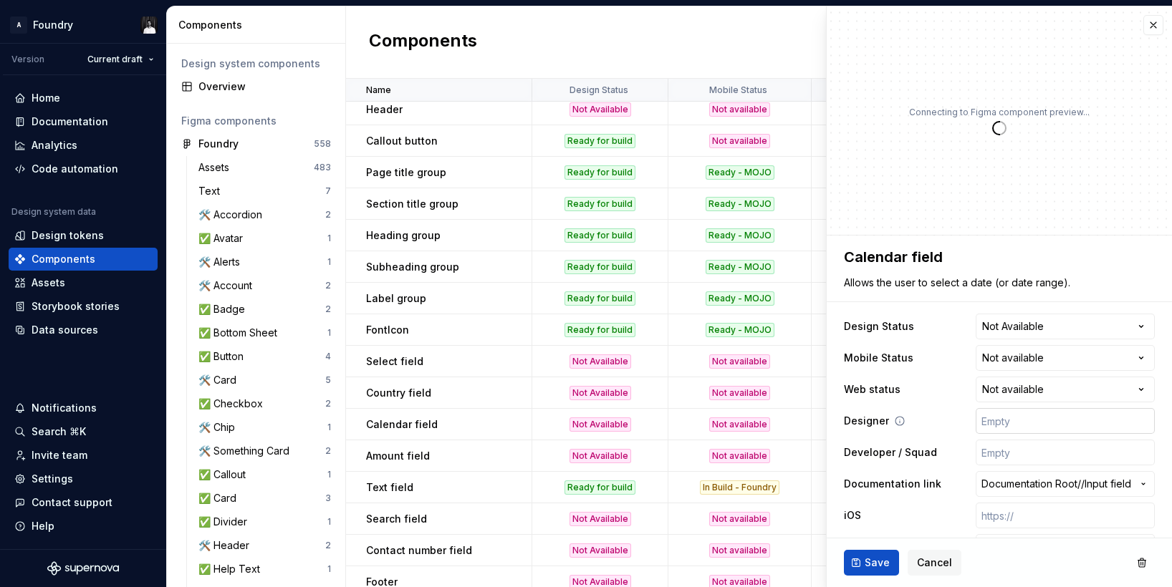
click at [1052, 420] on input "text" at bounding box center [1065, 421] width 179 height 26
type textarea "*"
type input "R"
type textarea "*"
type input "Ra"
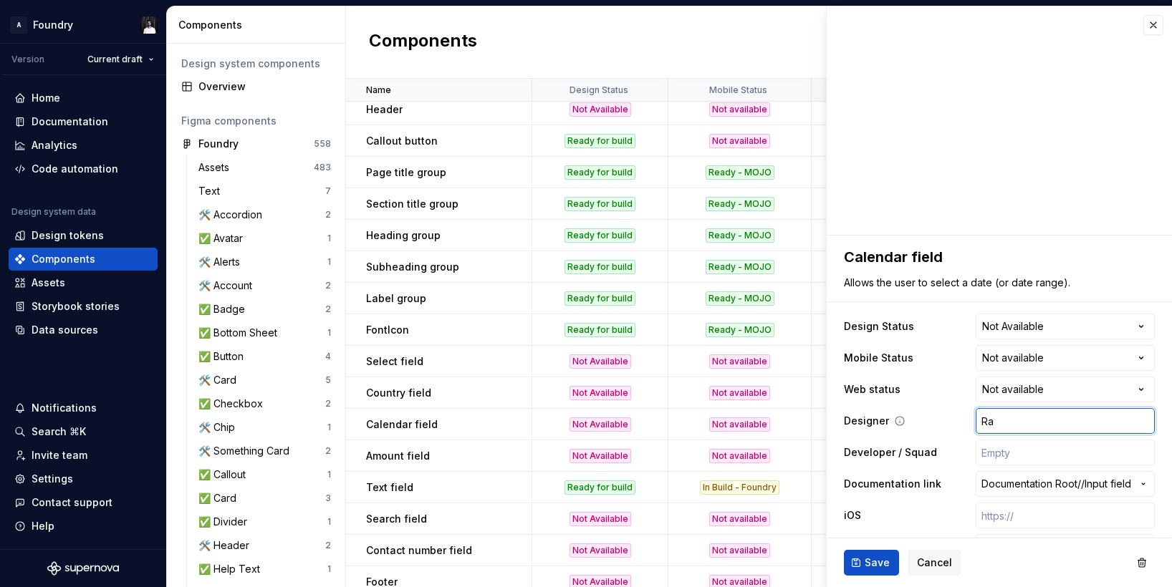
type textarea "*"
type input "Raj"
click at [875, 556] on span "Save" at bounding box center [877, 563] width 25 height 14
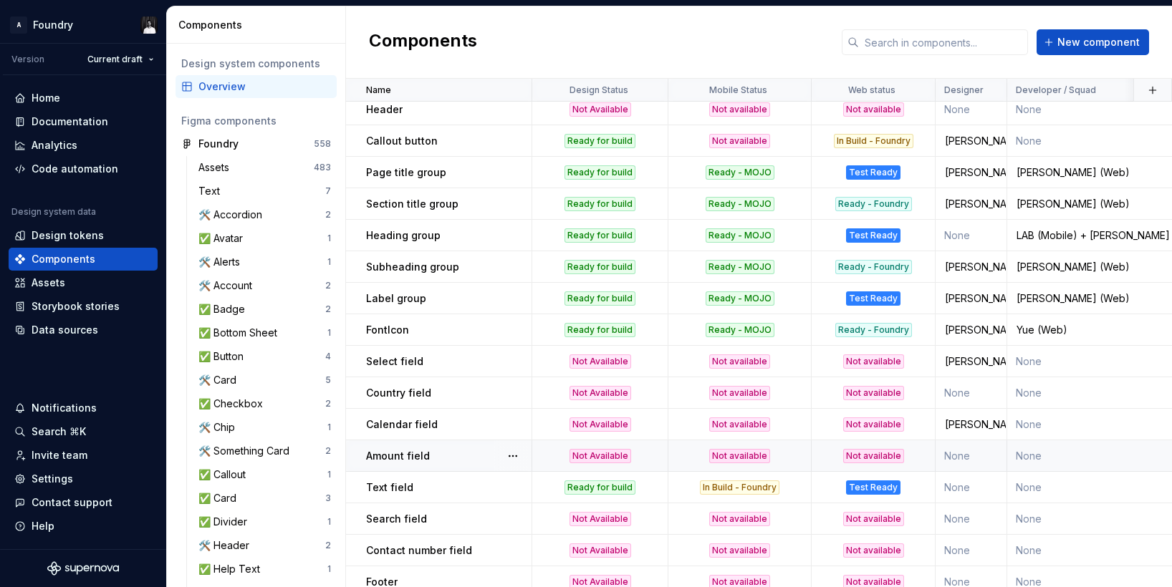
click at [411, 455] on p "Amount field" at bounding box center [398, 456] width 64 height 14
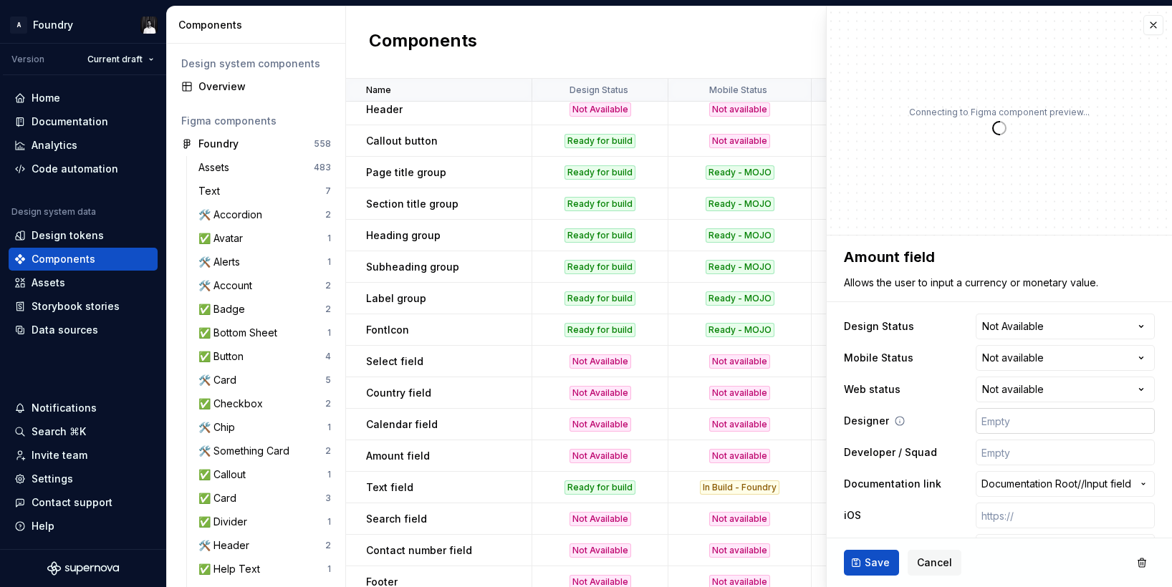
click at [1019, 430] on input "text" at bounding box center [1065, 421] width 179 height 26
type textarea "*"
type input "R"
type textarea "*"
type input "Ra"
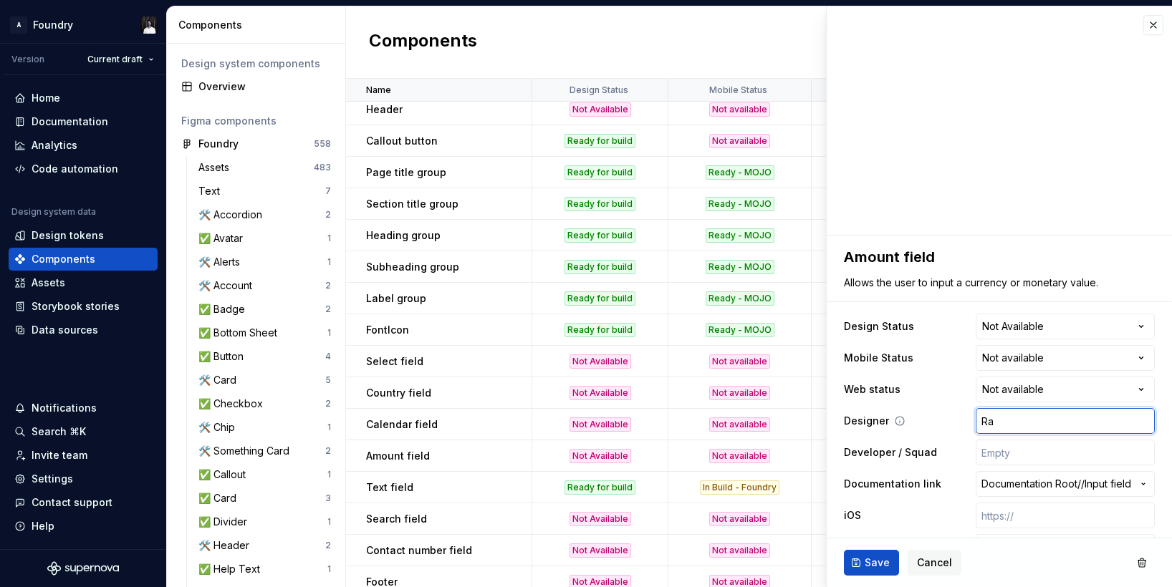
type textarea "*"
type input "Raj"
click at [877, 565] on span "Save" at bounding box center [877, 563] width 25 height 14
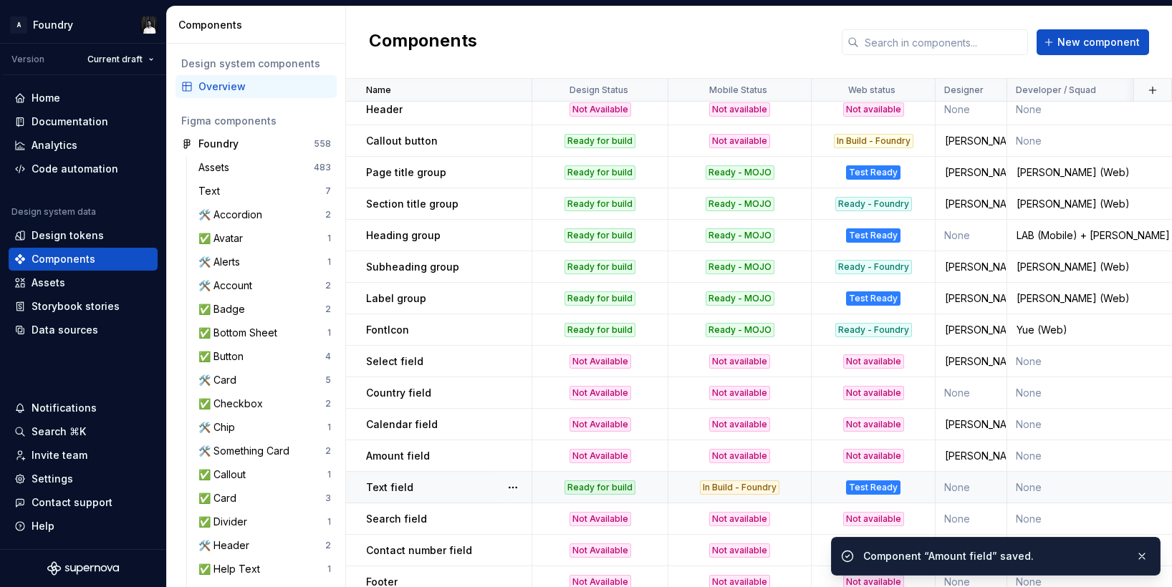
click at [407, 485] on p "Text field" at bounding box center [389, 488] width 47 height 14
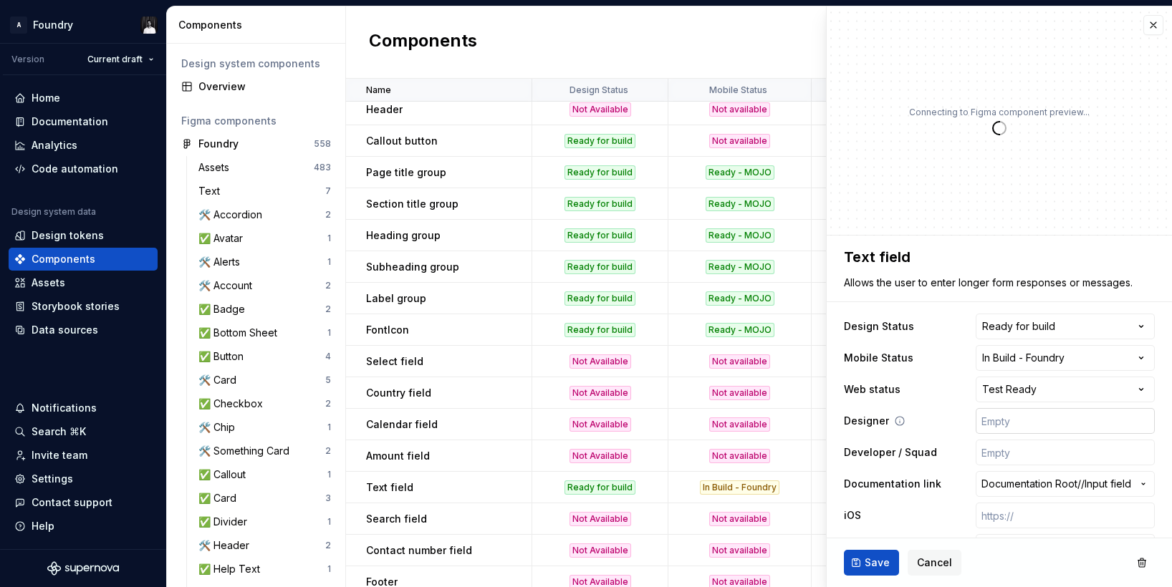
click at [1028, 424] on input "text" at bounding box center [1065, 421] width 179 height 26
type textarea "*"
type input "R"
type textarea "*"
type input "Ra"
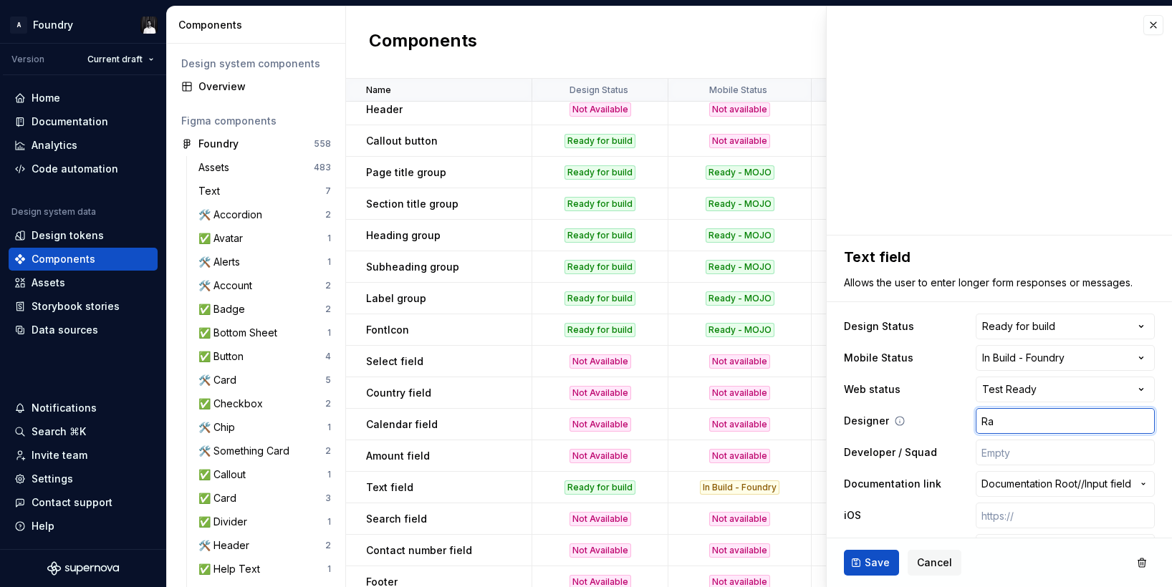
type textarea "*"
type input "Raj"
click at [863, 566] on button "Save" at bounding box center [871, 563] width 55 height 26
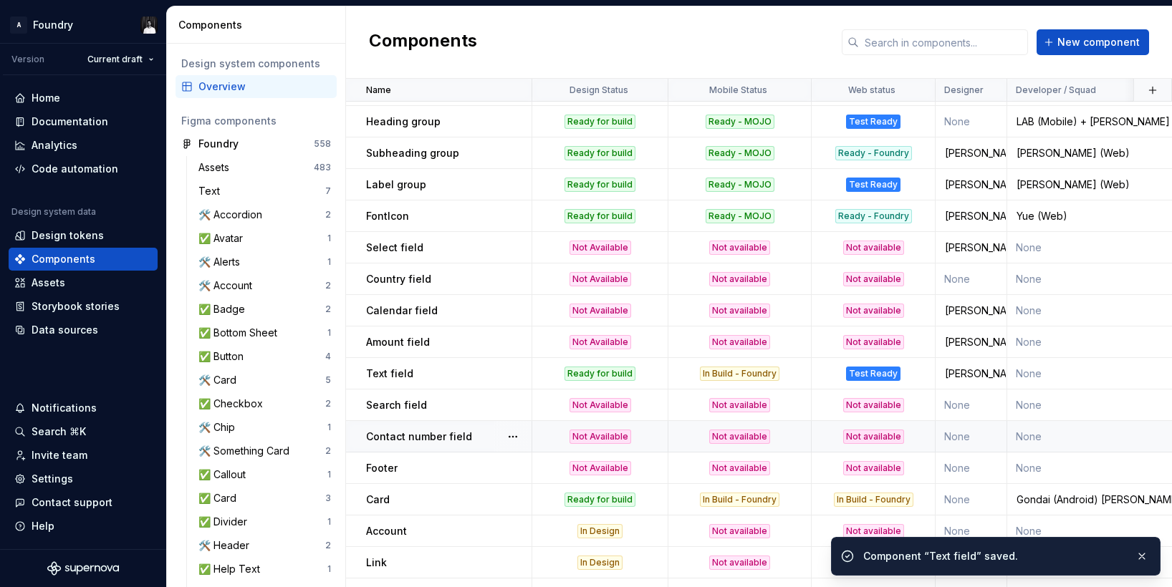
scroll to position [1005, 0]
click at [418, 406] on p "Search field" at bounding box center [396, 405] width 61 height 14
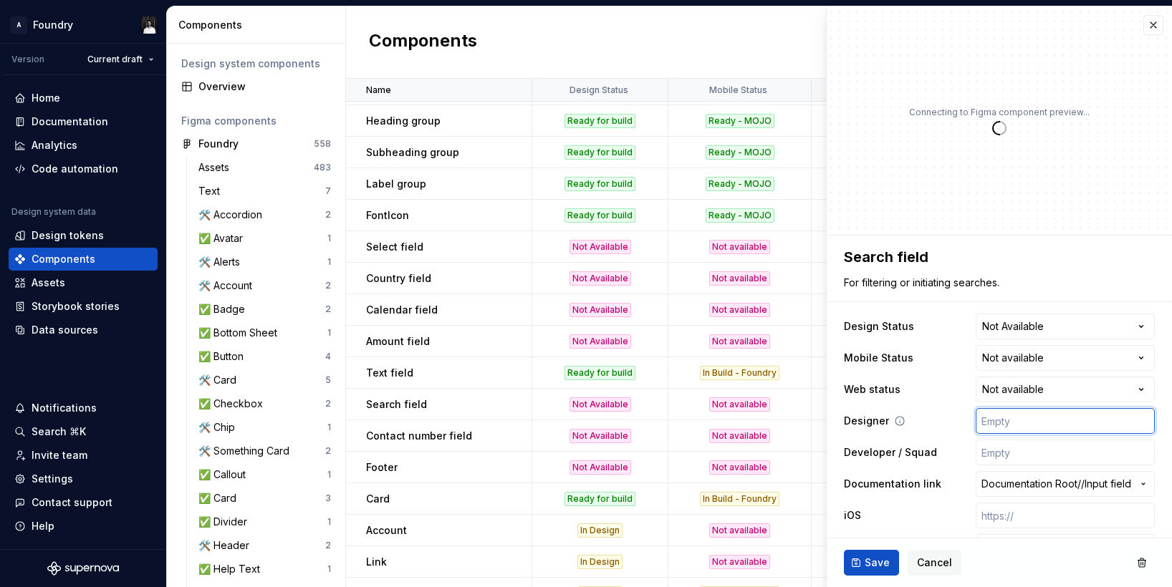
click at [1003, 420] on input "text" at bounding box center [1065, 421] width 179 height 26
type textarea "*"
type input "R"
type textarea "*"
type input "Ra"
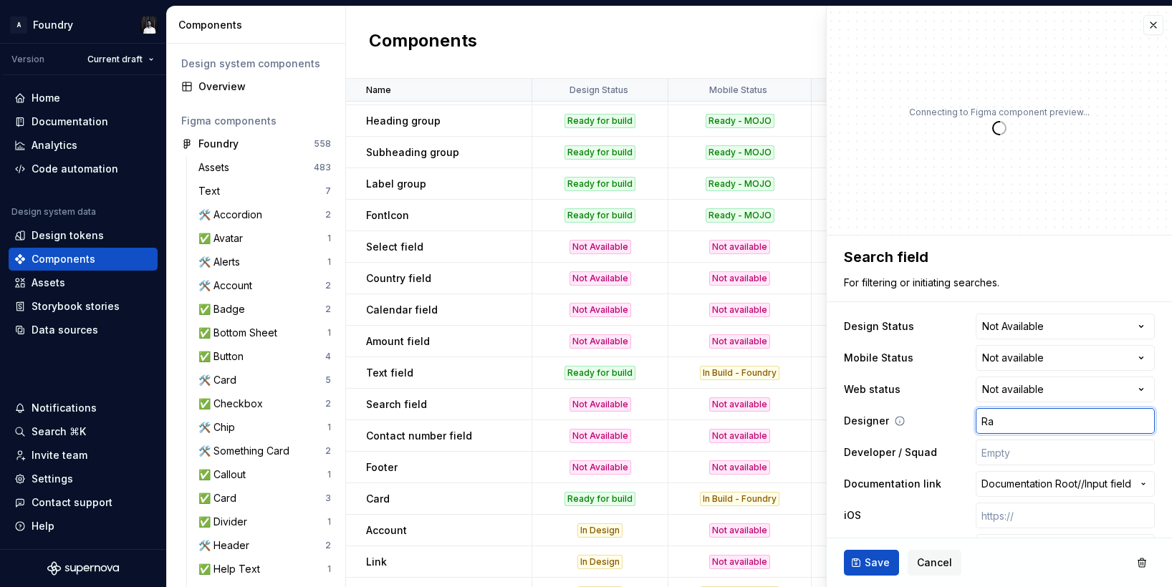
type textarea "*"
type input "Raj"
type textarea "*"
type input "Raj"
click at [853, 564] on button "Save" at bounding box center [871, 563] width 55 height 26
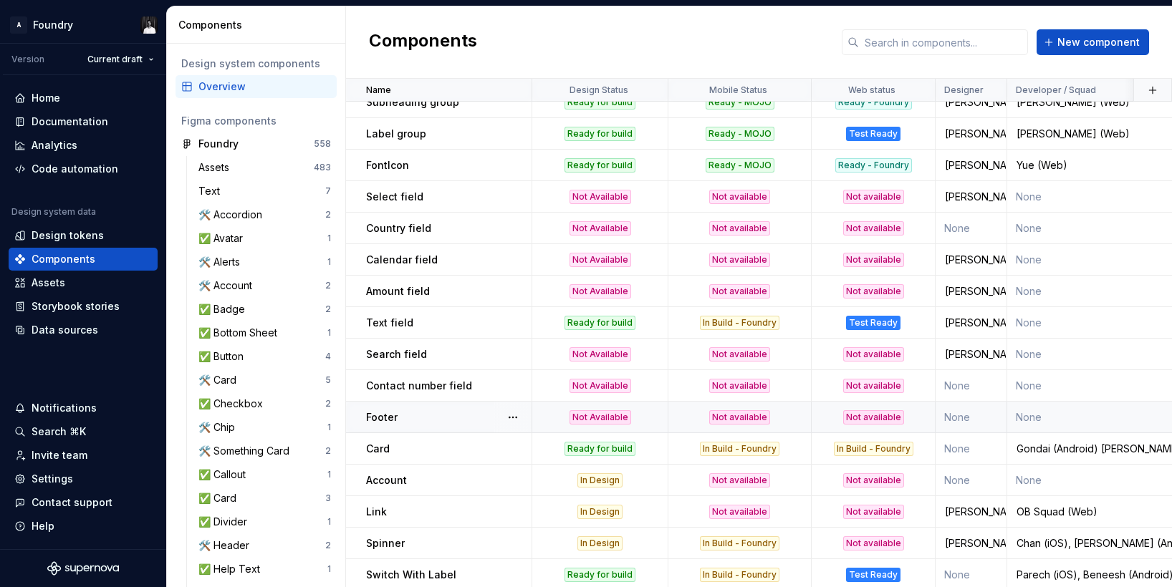
scroll to position [1059, 0]
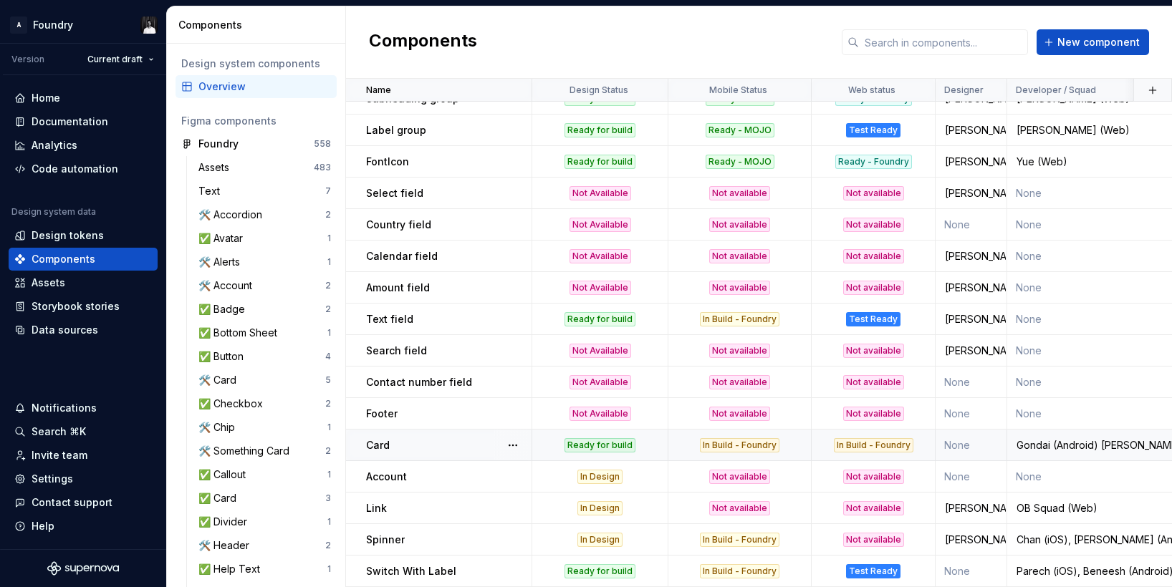
click at [384, 447] on p "Card" at bounding box center [378, 445] width 24 height 14
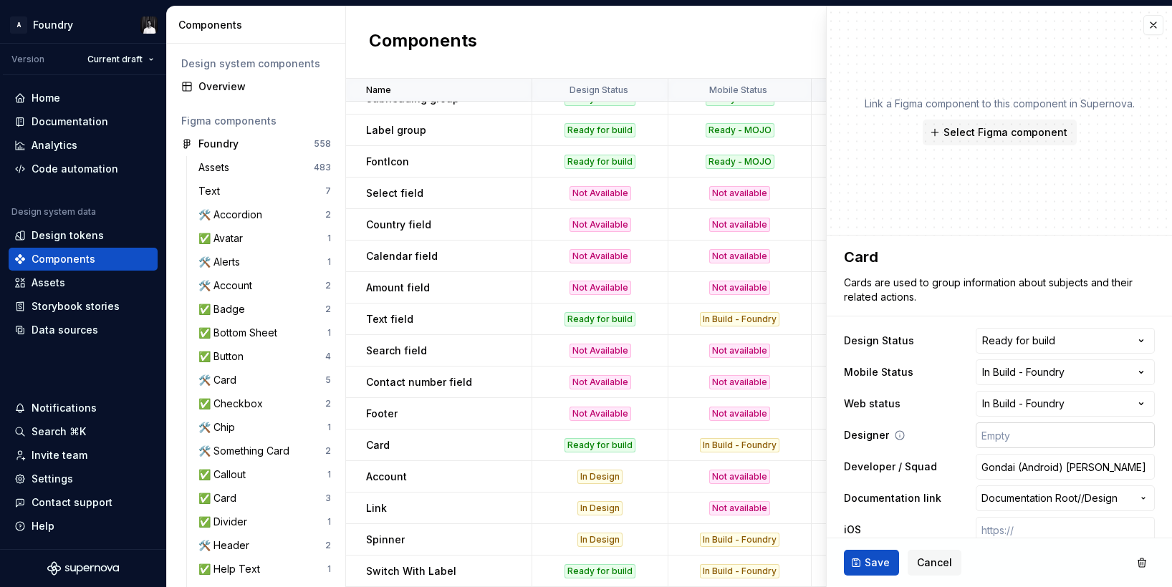
click at [1014, 437] on input "text" at bounding box center [1065, 436] width 179 height 26
type textarea "*"
type input "A"
type textarea "*"
type input "Al"
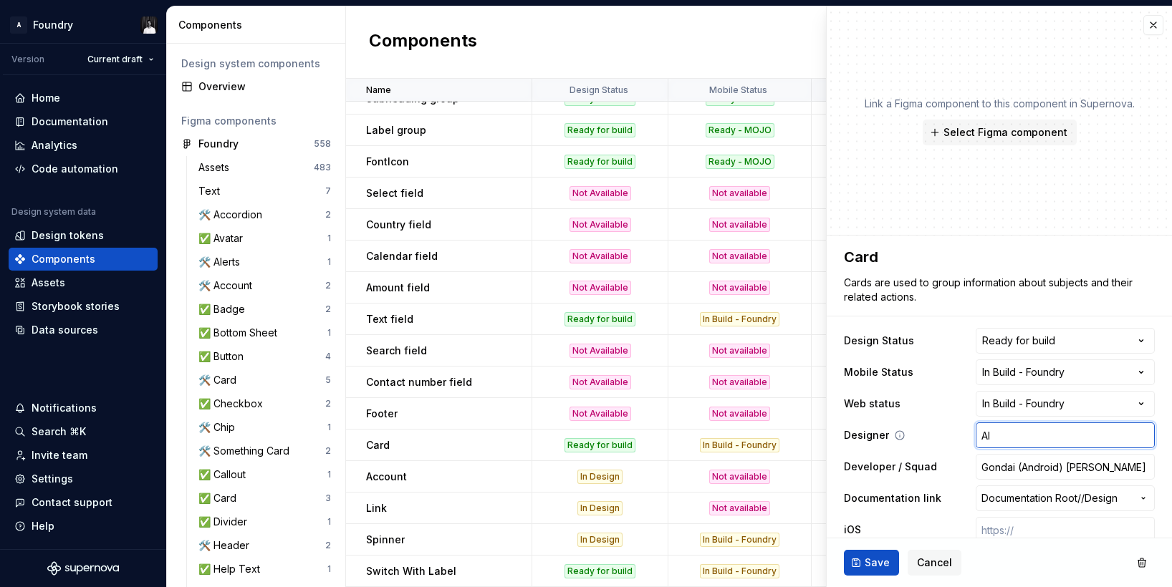
type textarea "*"
type input "Ali"
type textarea "*"
type input "Alis"
type textarea "*"
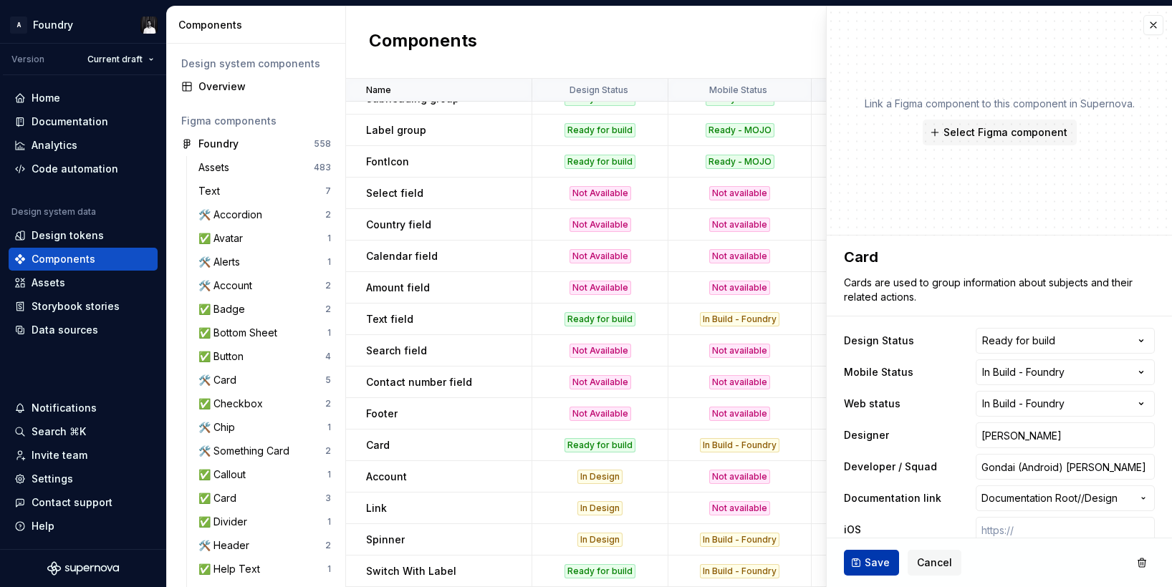
click at [863, 556] on button "Save" at bounding box center [871, 563] width 55 height 26
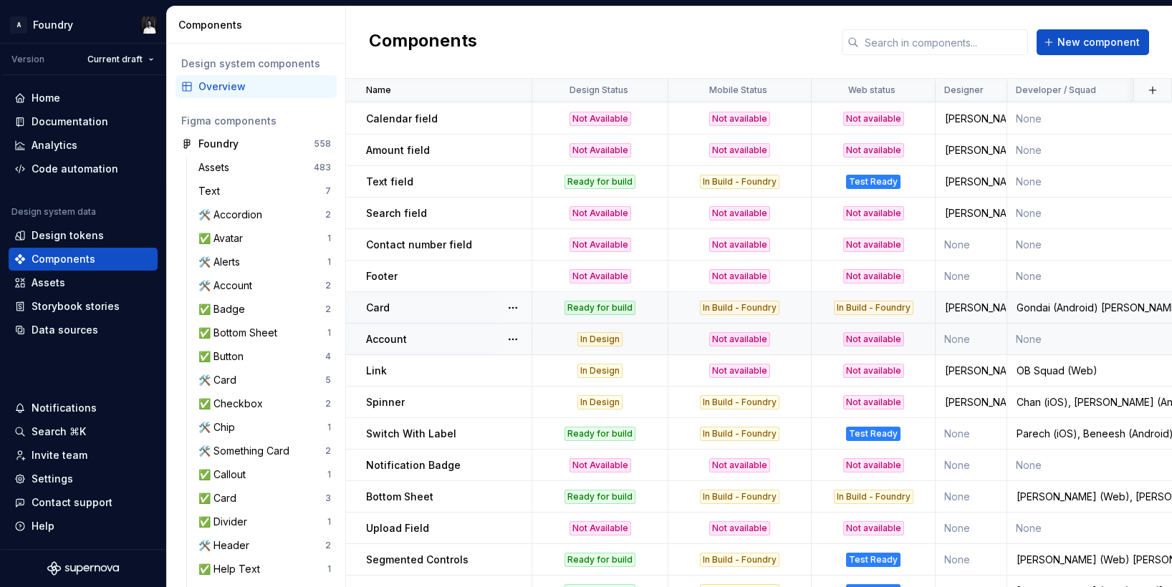
scroll to position [1197, 0]
click at [400, 428] on p "Switch With Label" at bounding box center [411, 433] width 90 height 14
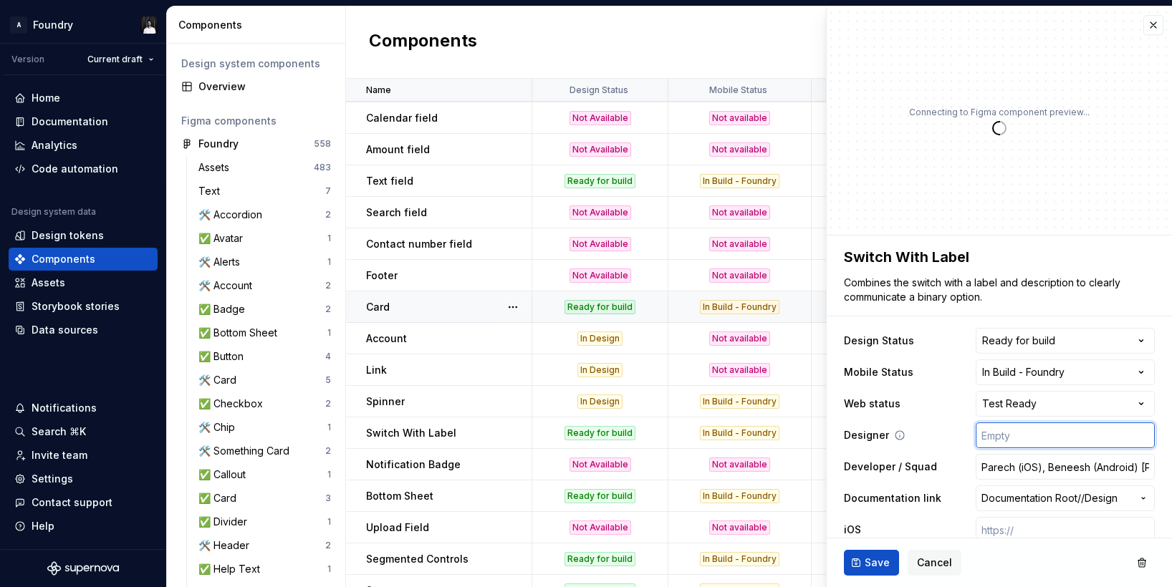
click at [1021, 446] on input "text" at bounding box center [1065, 436] width 179 height 26
click at [885, 557] on span "Save" at bounding box center [877, 563] width 25 height 14
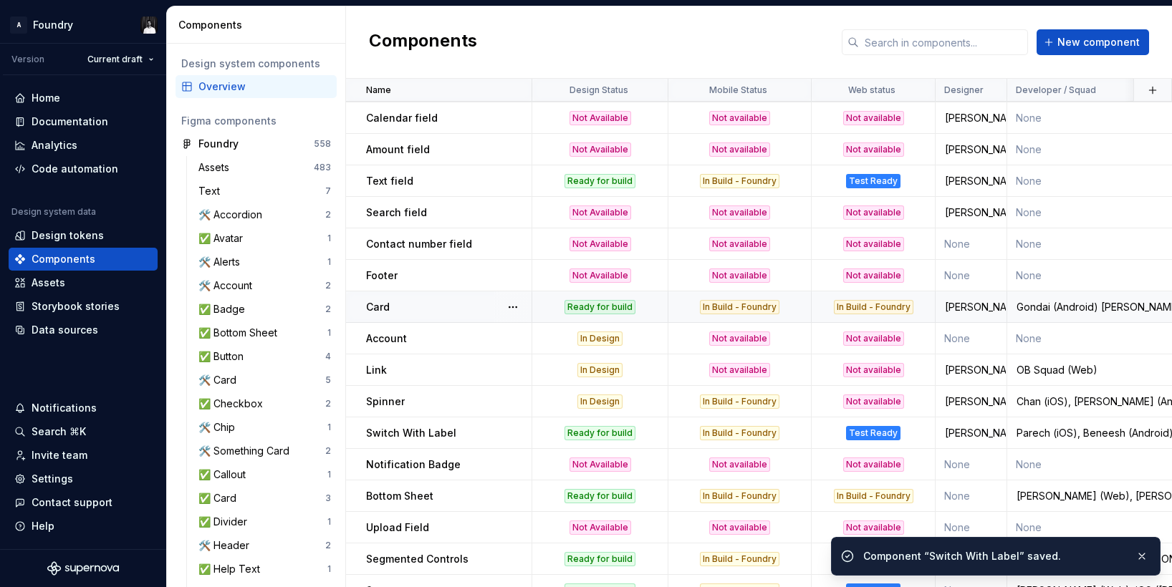
click at [419, 463] on p "Notification Badge" at bounding box center [413, 465] width 95 height 14
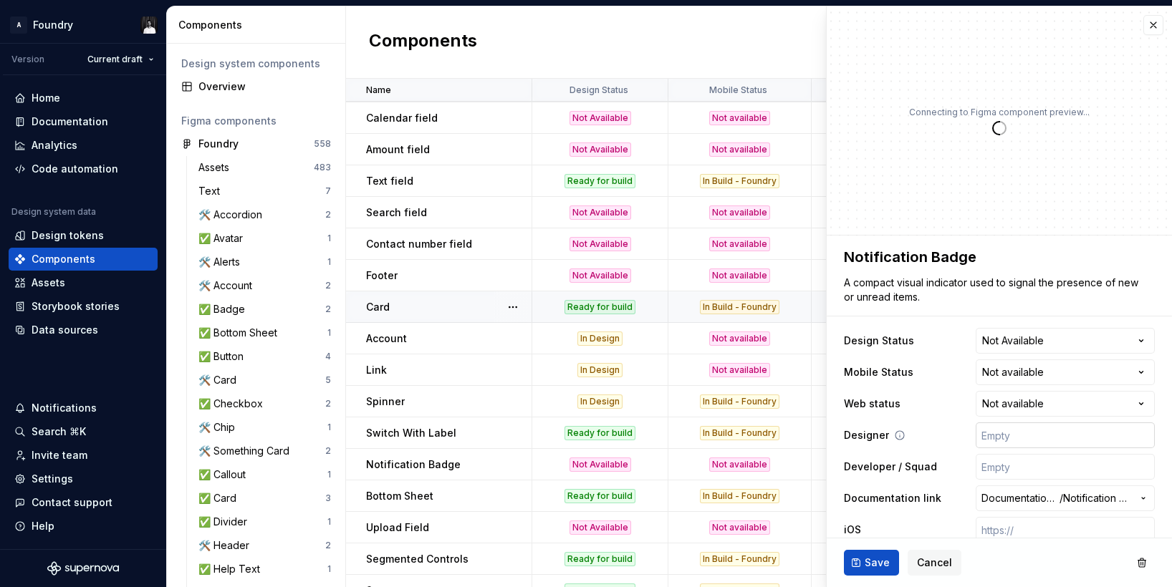
click at [1021, 428] on input "text" at bounding box center [1065, 436] width 179 height 26
click at [860, 559] on button "Save" at bounding box center [871, 563] width 55 height 26
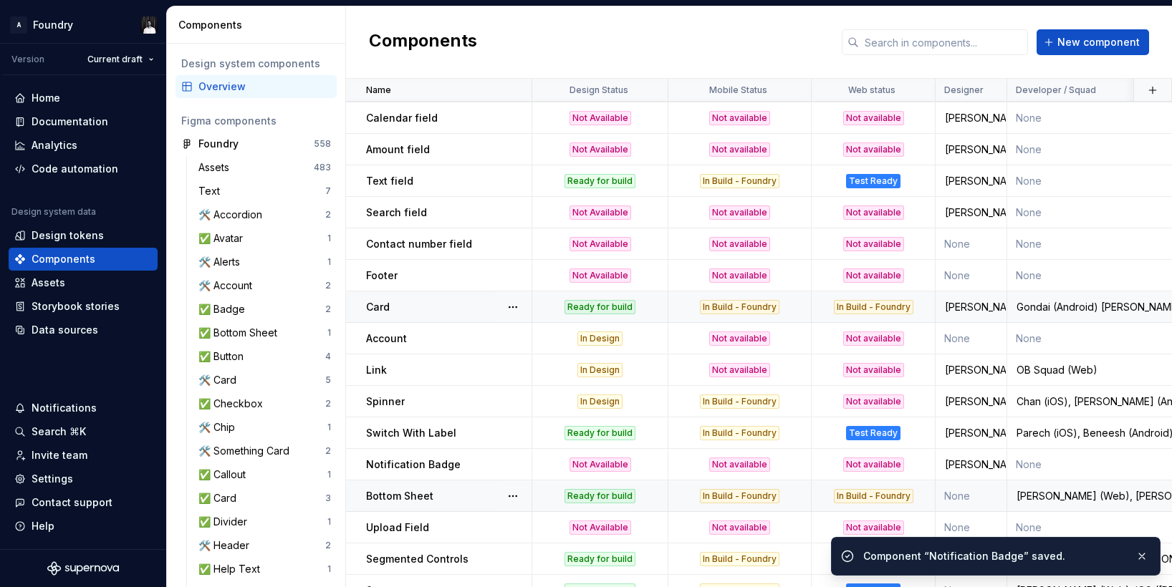
click at [420, 500] on p "Bottom Sheet" at bounding box center [399, 496] width 67 height 14
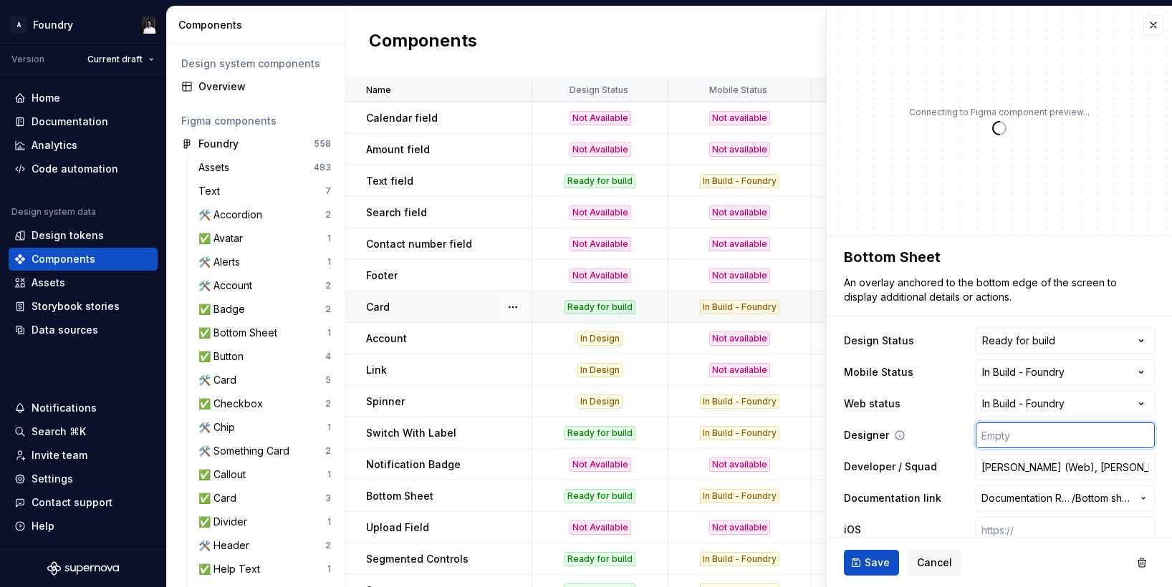
click at [1027, 437] on input "text" at bounding box center [1065, 436] width 179 height 26
click at [865, 562] on span "Save" at bounding box center [877, 563] width 25 height 14
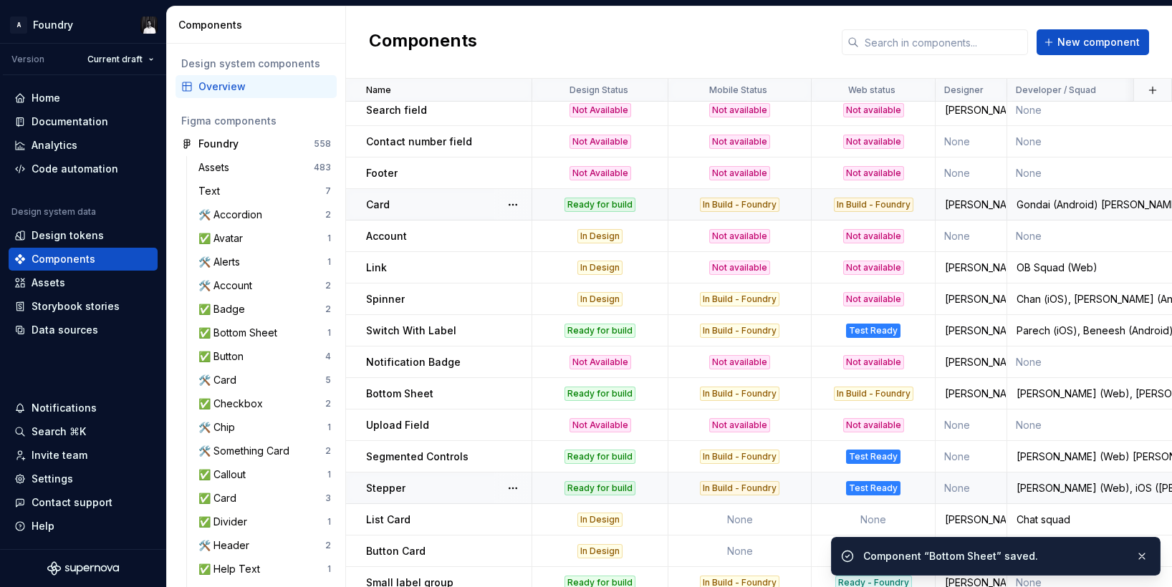
scroll to position [1311, 0]
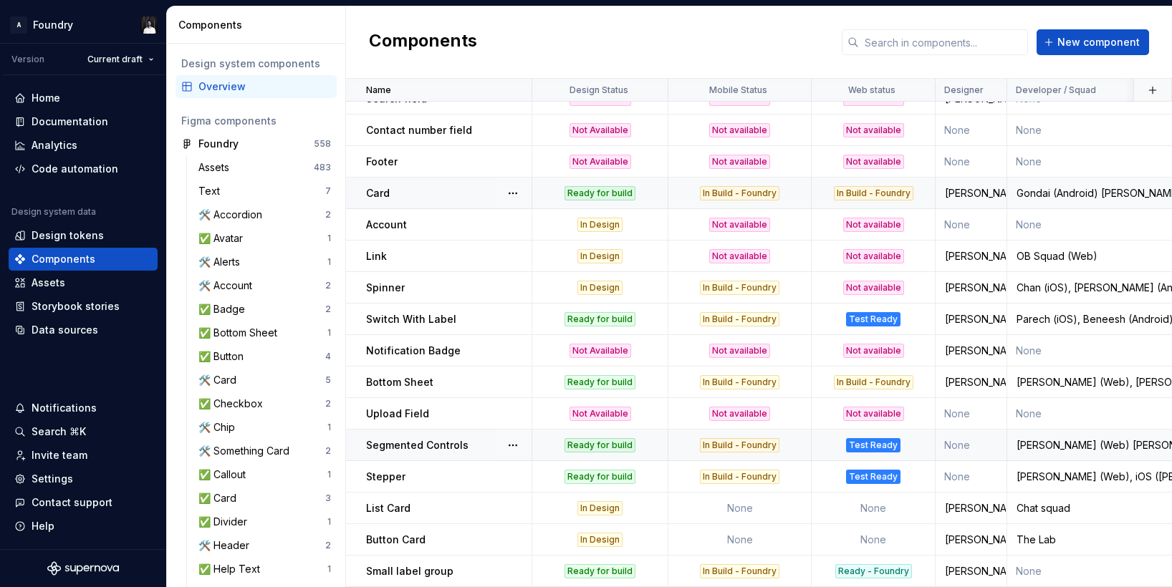
click at [408, 443] on p "Segmented Controls" at bounding box center [417, 445] width 102 height 14
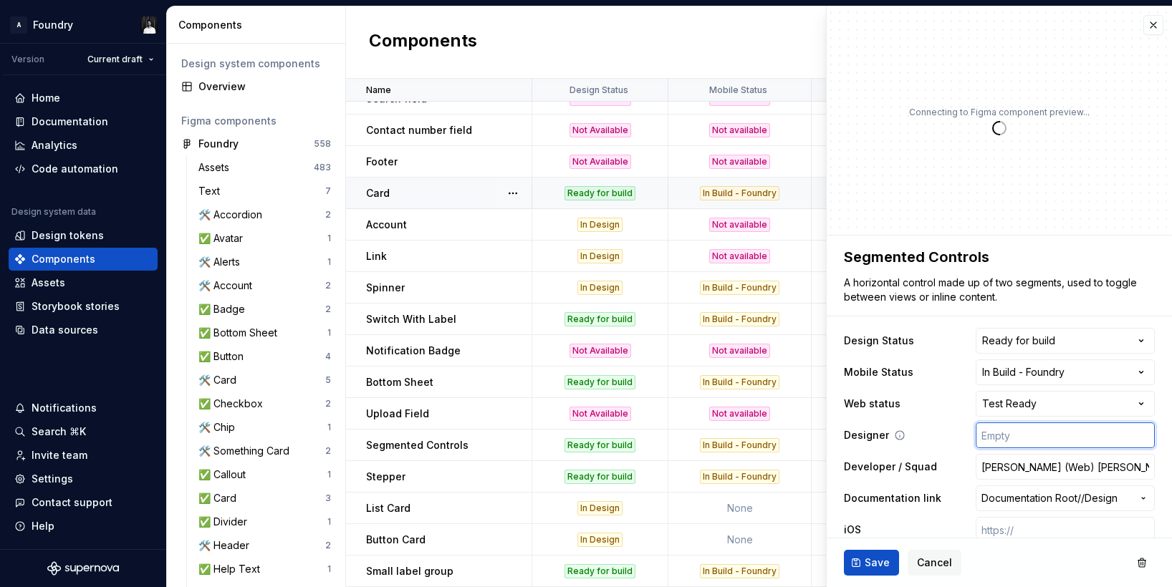
click at [988, 433] on input "text" at bounding box center [1065, 436] width 179 height 26
click at [872, 558] on span "Save" at bounding box center [877, 563] width 25 height 14
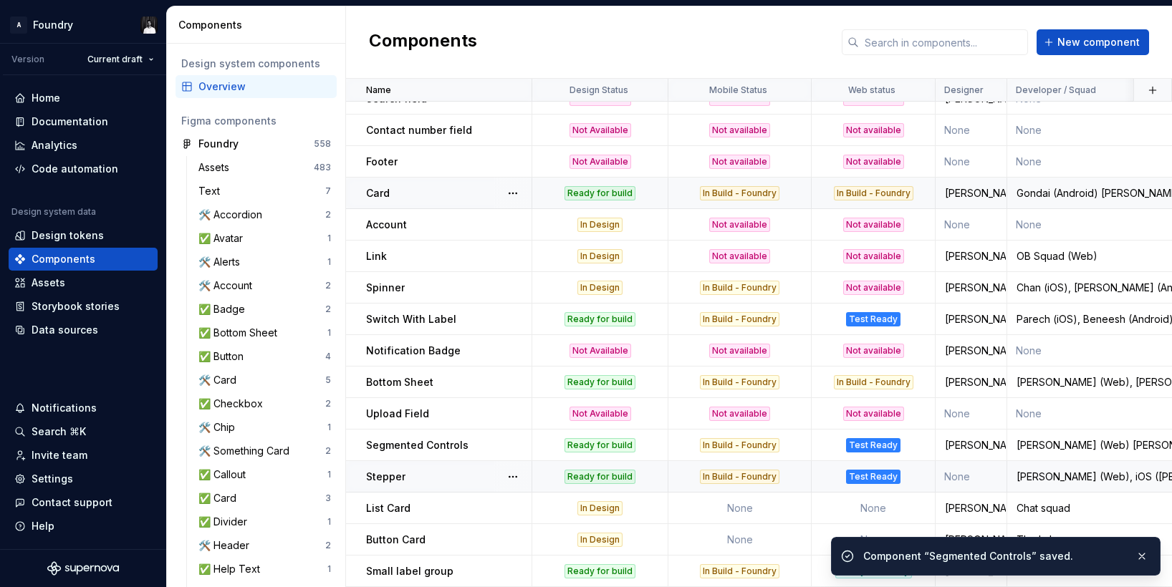
click at [395, 476] on p "Stepper" at bounding box center [385, 477] width 39 height 14
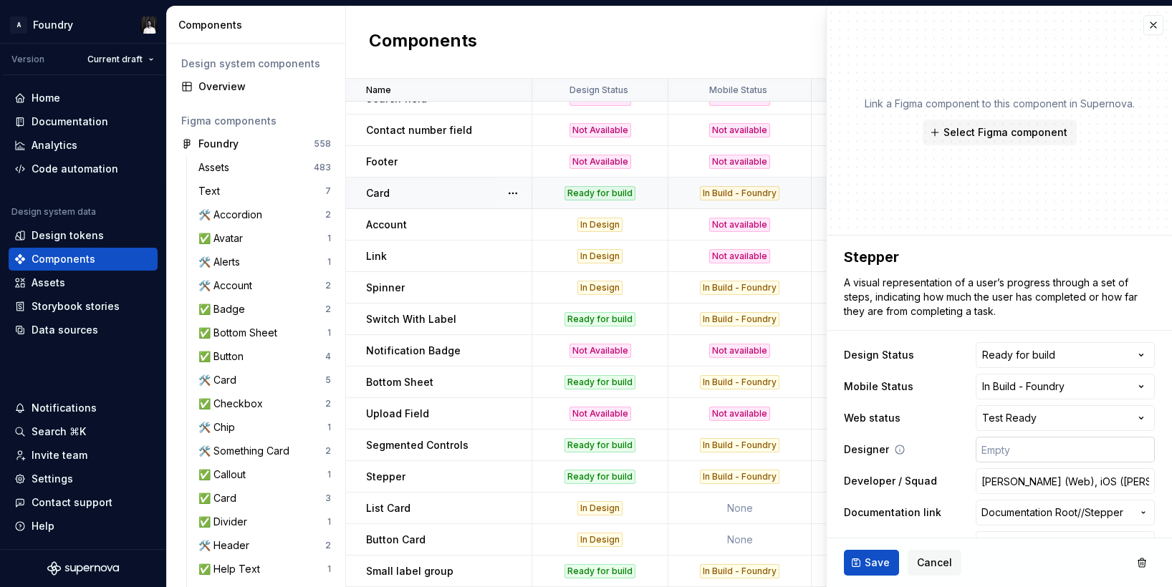
click at [1011, 453] on input "text" at bounding box center [1065, 450] width 179 height 26
click at [863, 556] on button "Save" at bounding box center [871, 563] width 55 height 26
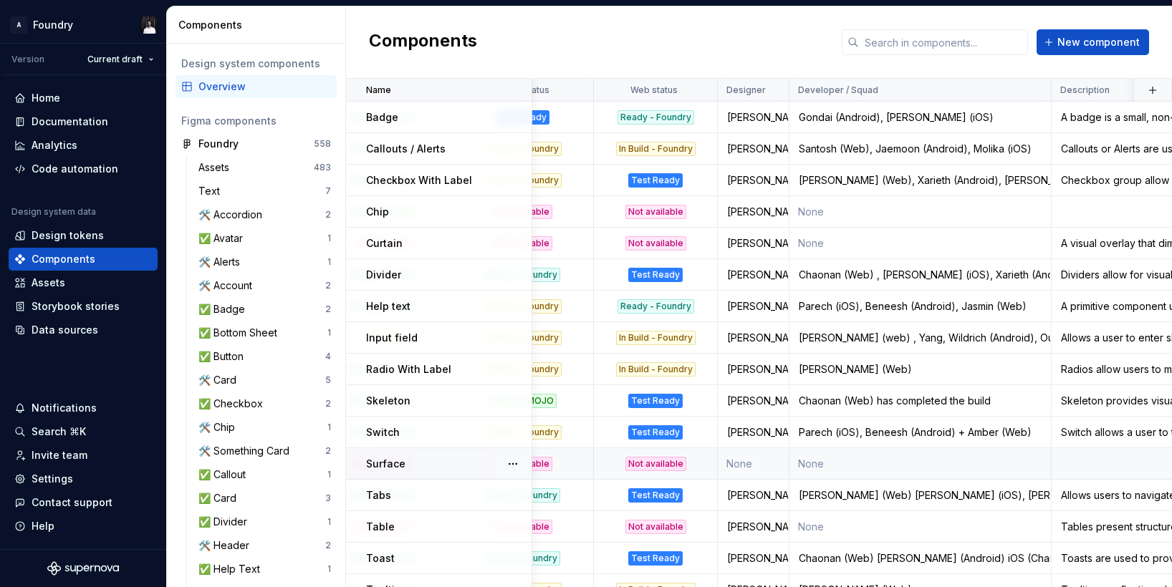
scroll to position [95, 0]
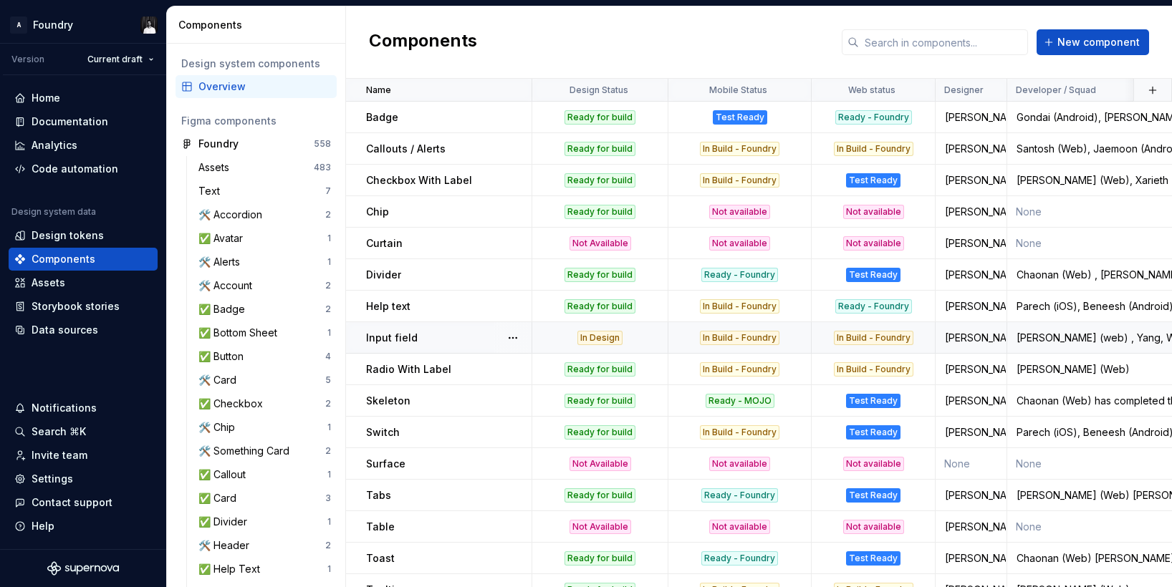
click at [588, 338] on div "In Design" at bounding box center [599, 338] width 45 height 14
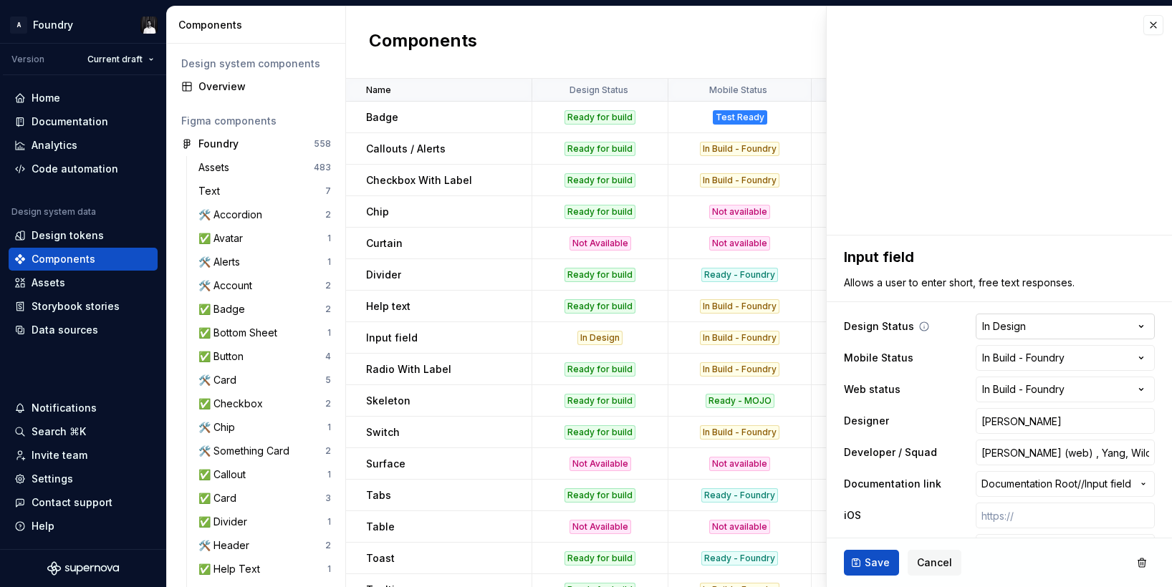
click at [1030, 332] on html "A Foundry Version Current draft Home Documentation Analytics Code automation De…" at bounding box center [586, 293] width 1172 height 587
click at [1027, 329] on html "A Foundry Version Current draft Home Documentation Analytics Code automation De…" at bounding box center [586, 293] width 1172 height 587
click at [877, 557] on span "Save" at bounding box center [877, 563] width 25 height 14
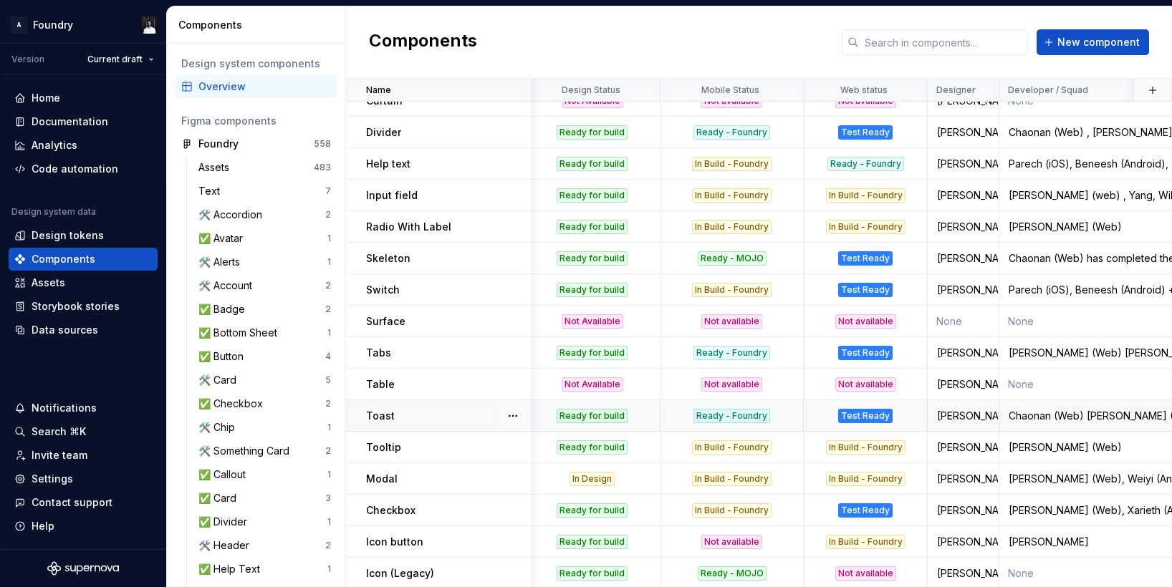
scroll to position [237, 0]
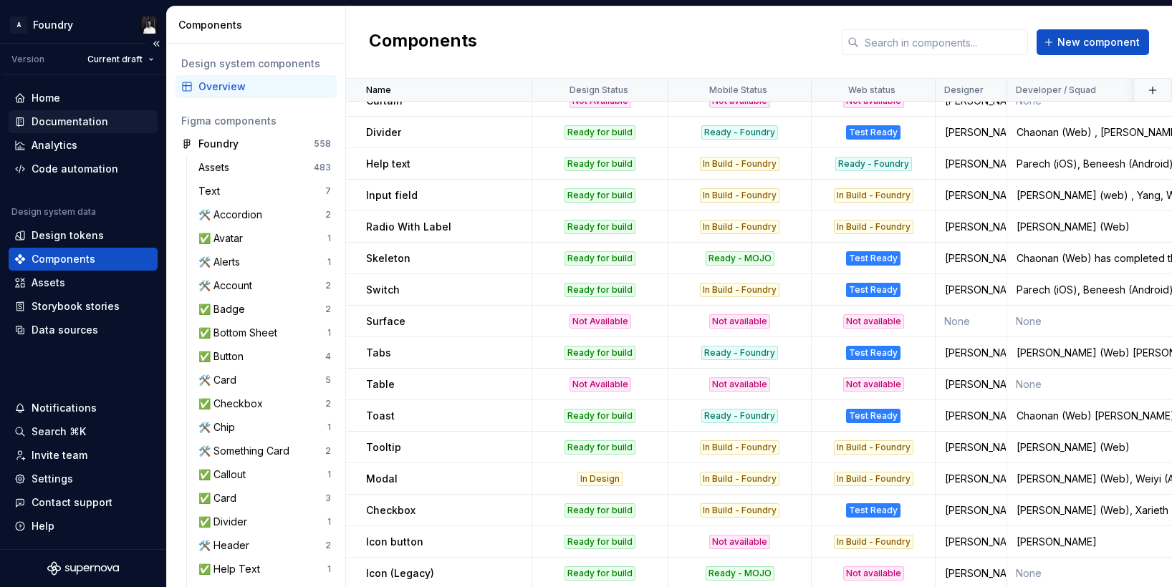
click at [95, 126] on div "Documentation" at bounding box center [70, 122] width 77 height 14
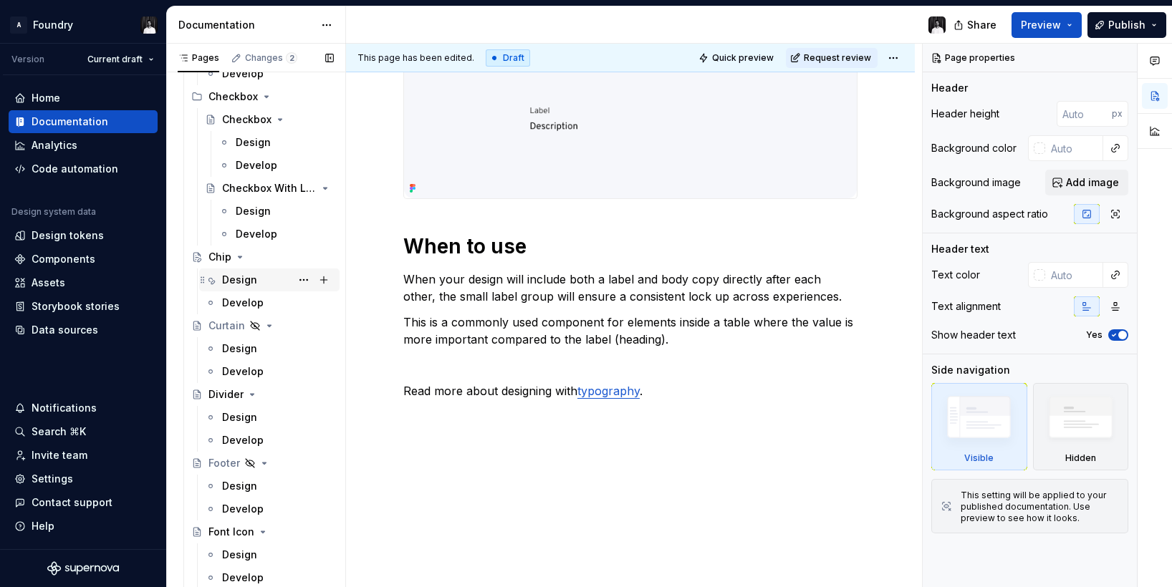
scroll to position [1650, 0]
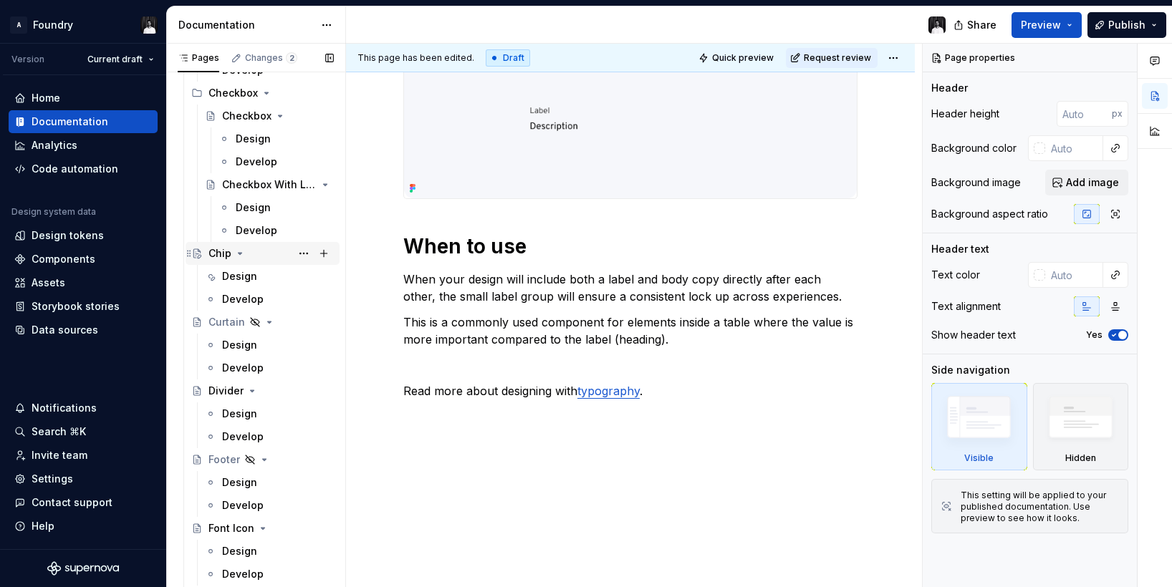
click at [224, 254] on div "Chip" at bounding box center [219, 253] width 23 height 14
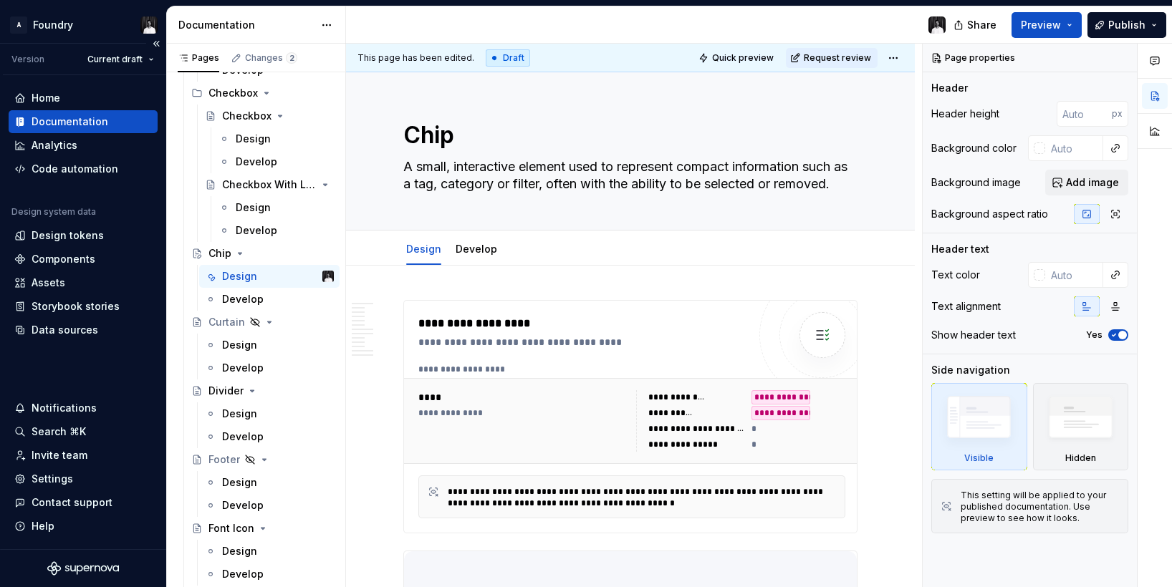
click at [62, 367] on div "Home Documentation Analytics Code automation Design system data Design tokens C…" at bounding box center [83, 312] width 166 height 474
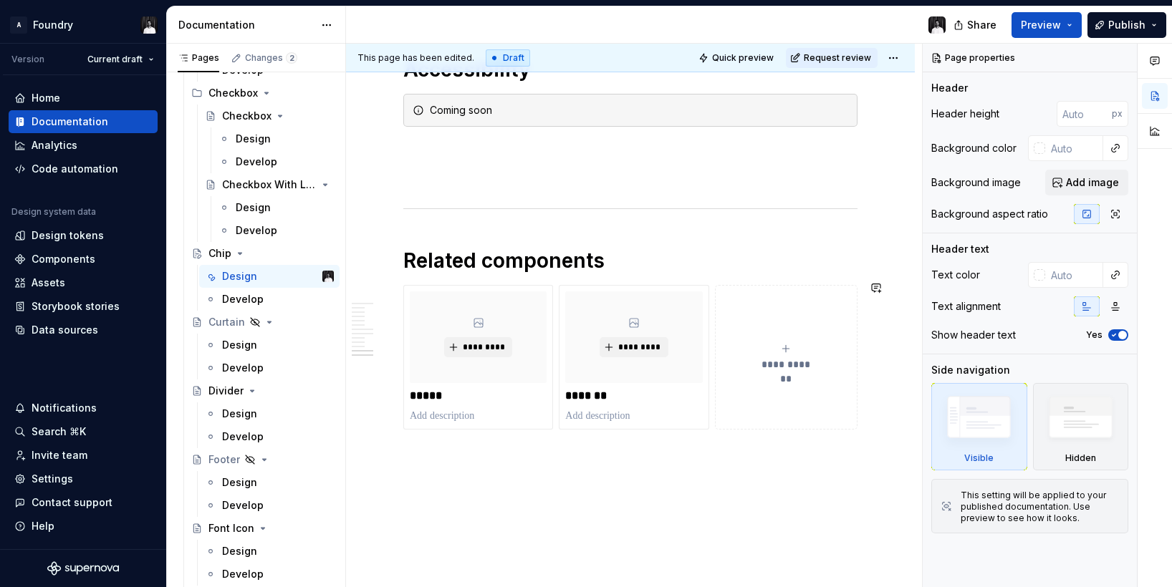
scroll to position [2734, 0]
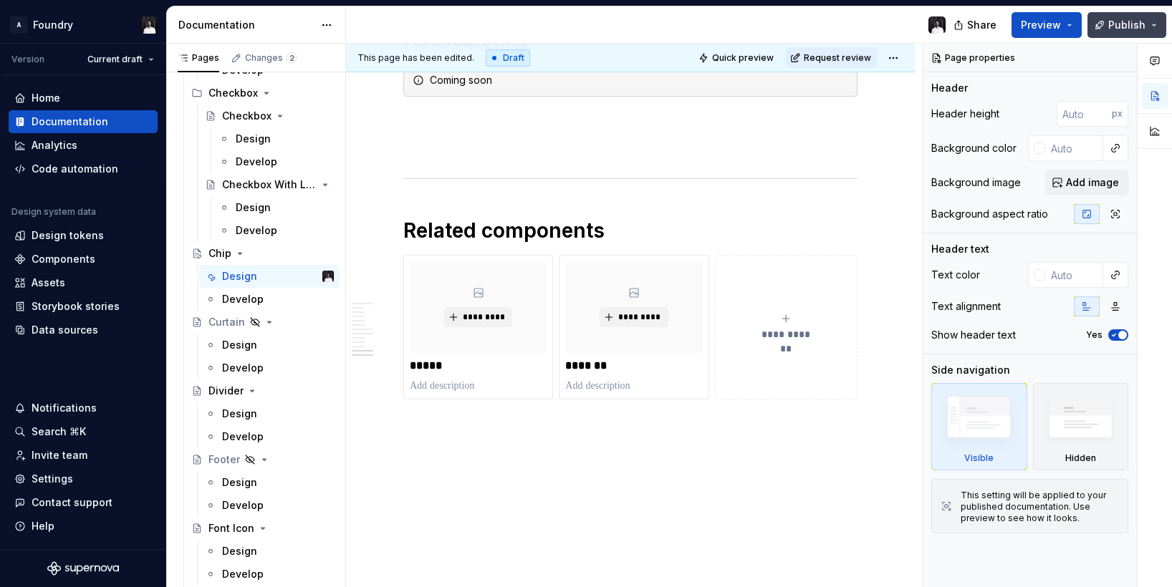
click at [1143, 22] on span "Publish" at bounding box center [1126, 25] width 37 height 14
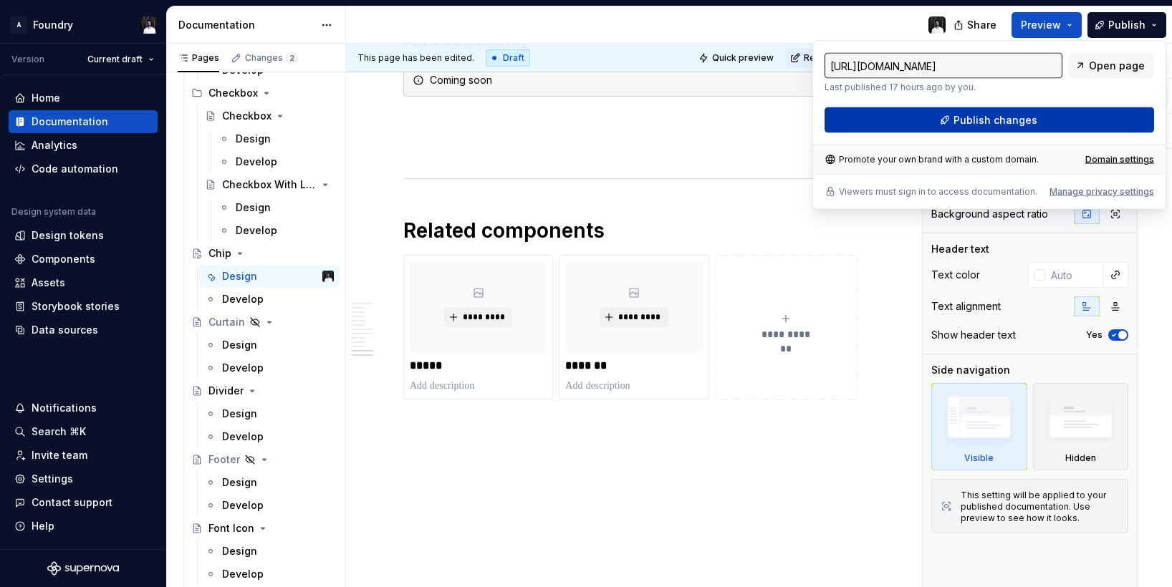
click at [1014, 117] on span "Publish changes" at bounding box center [995, 120] width 84 height 14
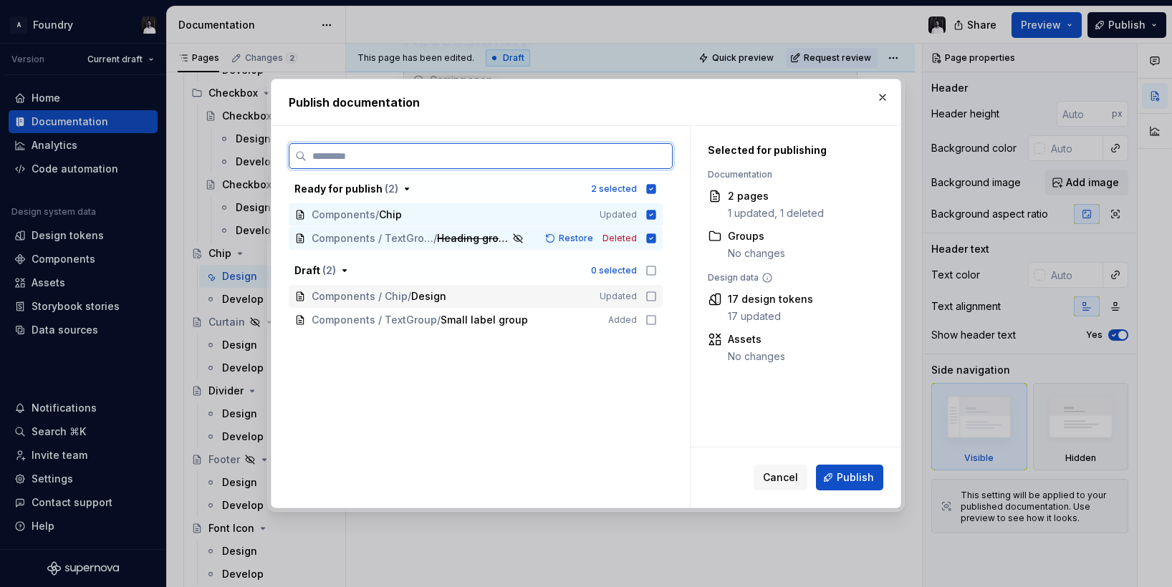
click at [655, 294] on icon at bounding box center [650, 296] width 11 height 11
drag, startPoint x: 658, startPoint y: 319, endPoint x: 691, endPoint y: 349, distance: 45.1
click at [657, 319] on icon at bounding box center [650, 319] width 11 height 11
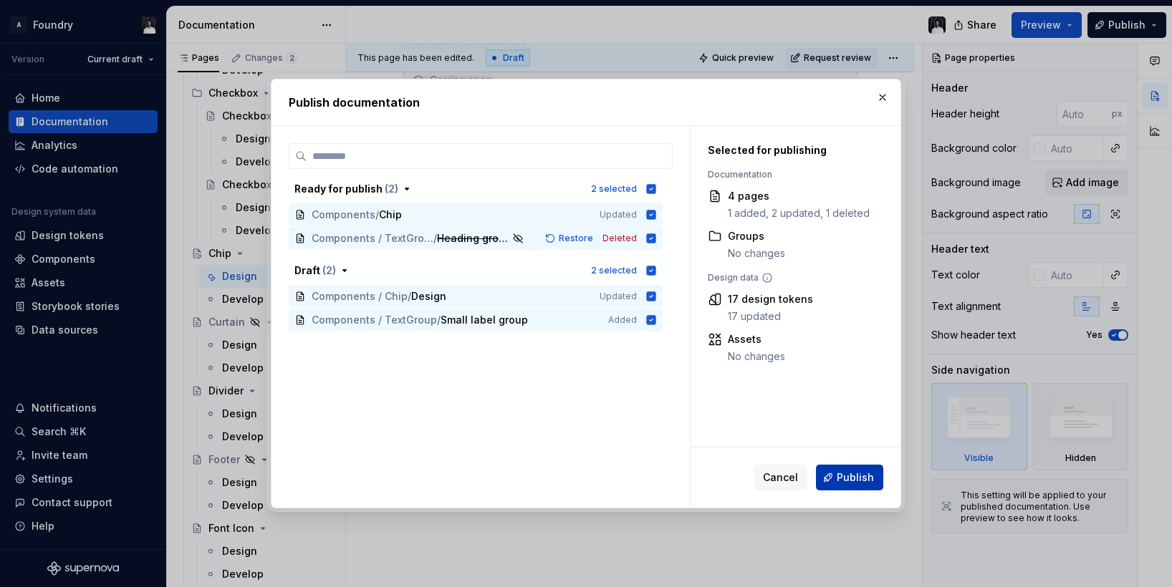
click at [870, 474] on span "Publish" at bounding box center [855, 478] width 37 height 14
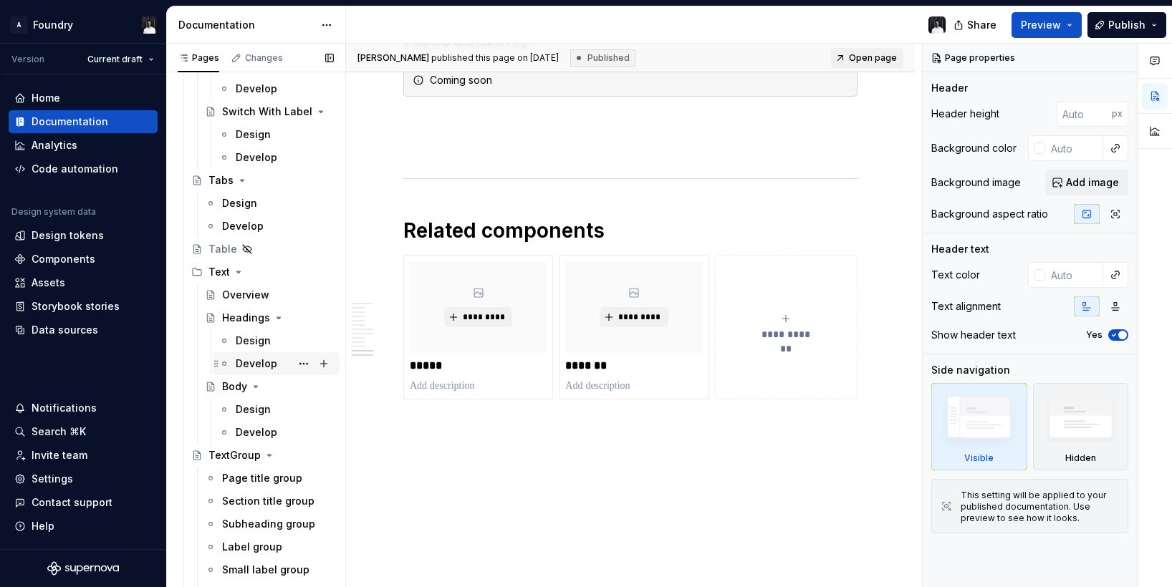
scroll to position [3349, 0]
click at [246, 284] on div "Overview" at bounding box center [269, 295] width 140 height 23
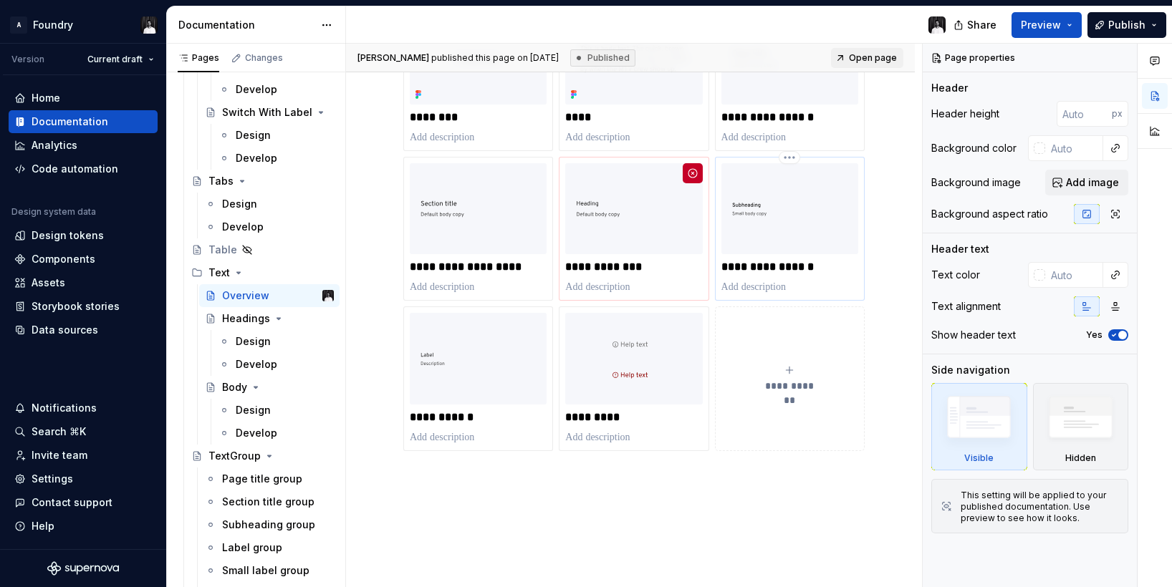
scroll to position [328, 0]
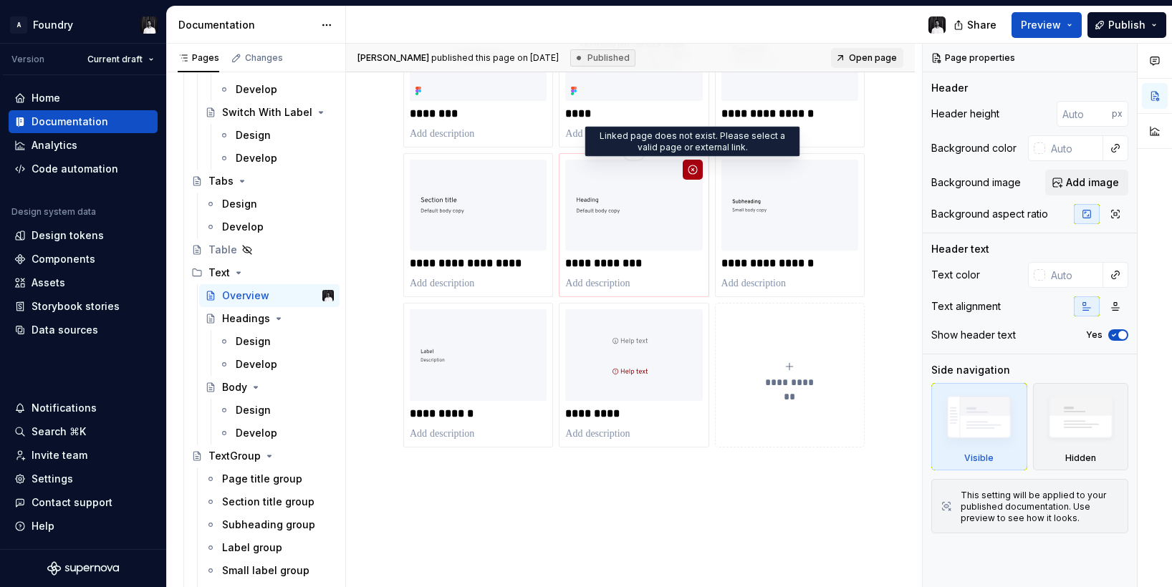
click at [695, 170] on button "button" at bounding box center [693, 170] width 20 height 20
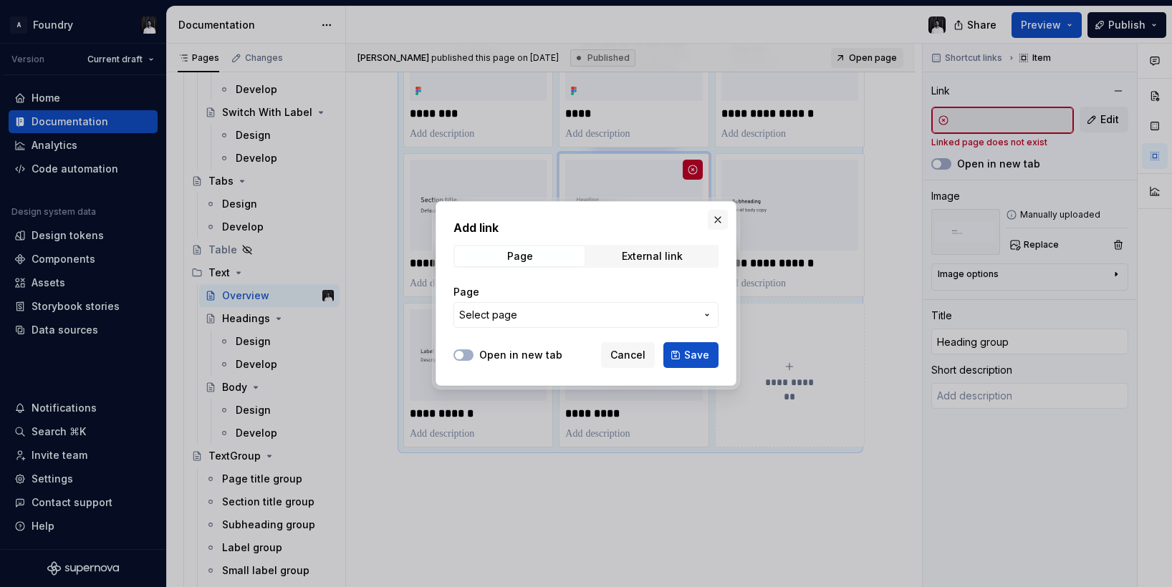
click at [721, 224] on button "button" at bounding box center [718, 220] width 20 height 20
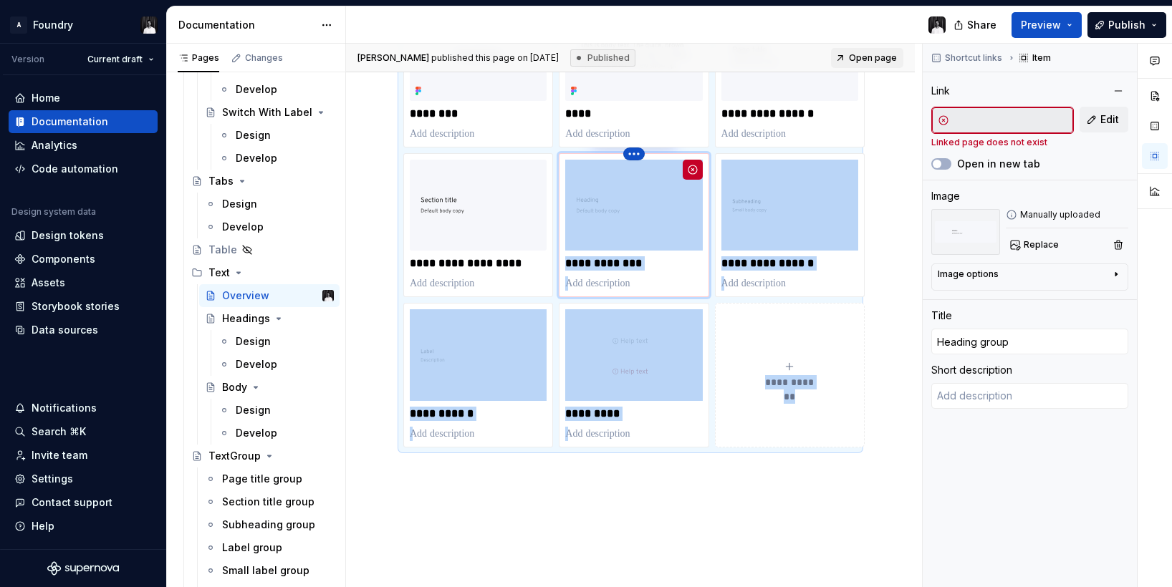
click at [637, 150] on html "A Foundry Version Current draft Home Documentation Analytics Code automation De…" at bounding box center [586, 293] width 1172 height 587
click at [663, 177] on div "Delete item" at bounding box center [696, 178] width 93 height 14
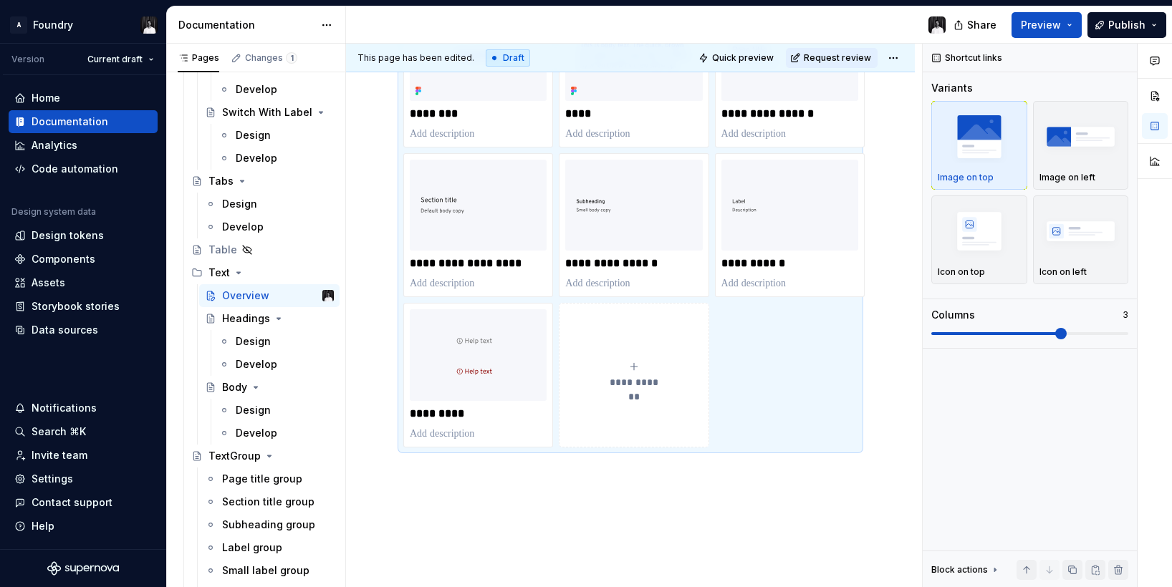
scroll to position [287, 0]
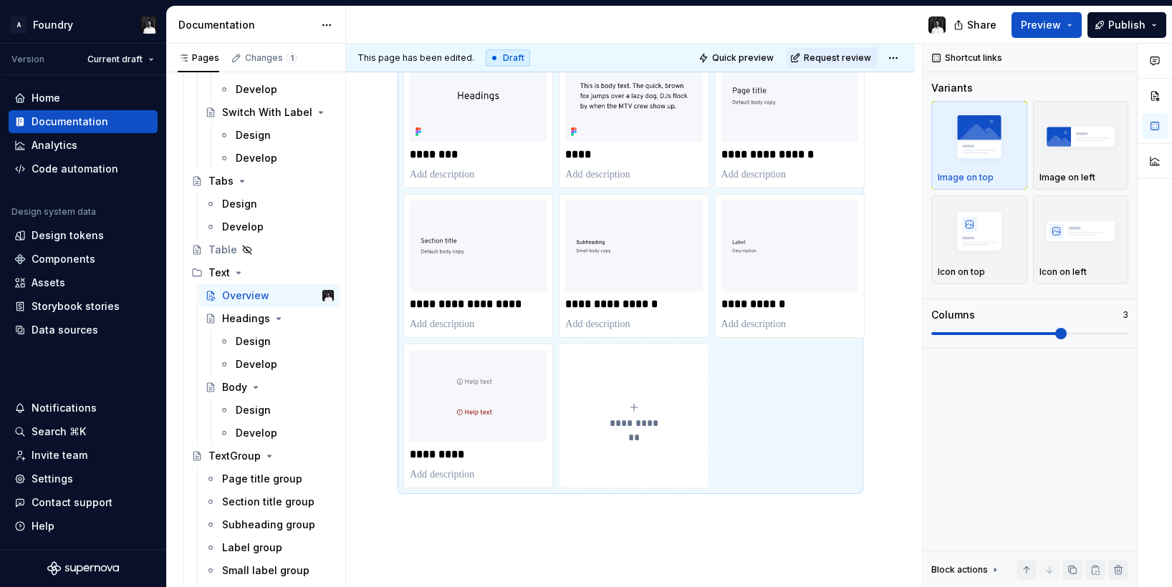
click at [605, 406] on div "**********" at bounding box center [633, 416] width 137 height 29
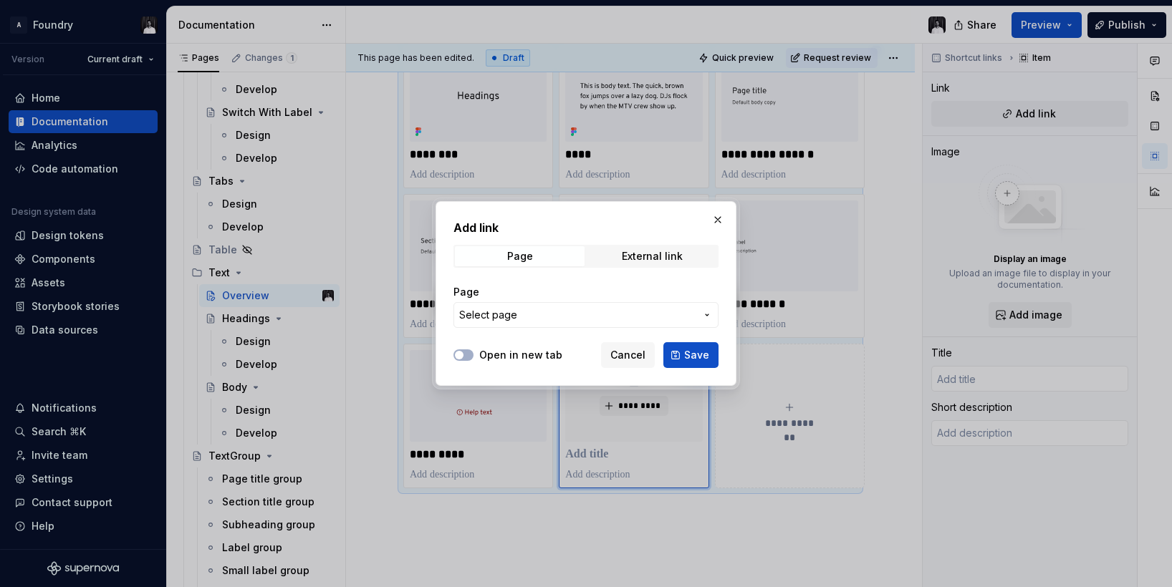
click at [549, 322] on span "Select page" at bounding box center [577, 315] width 236 height 14
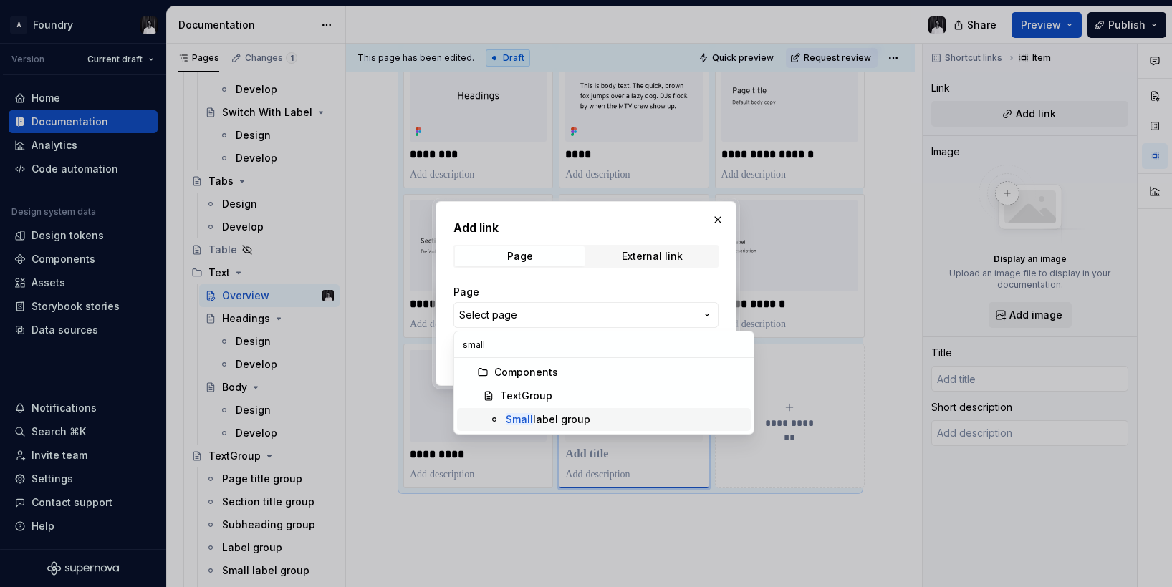
click at [547, 414] on div "Small label group" at bounding box center [548, 420] width 85 height 14
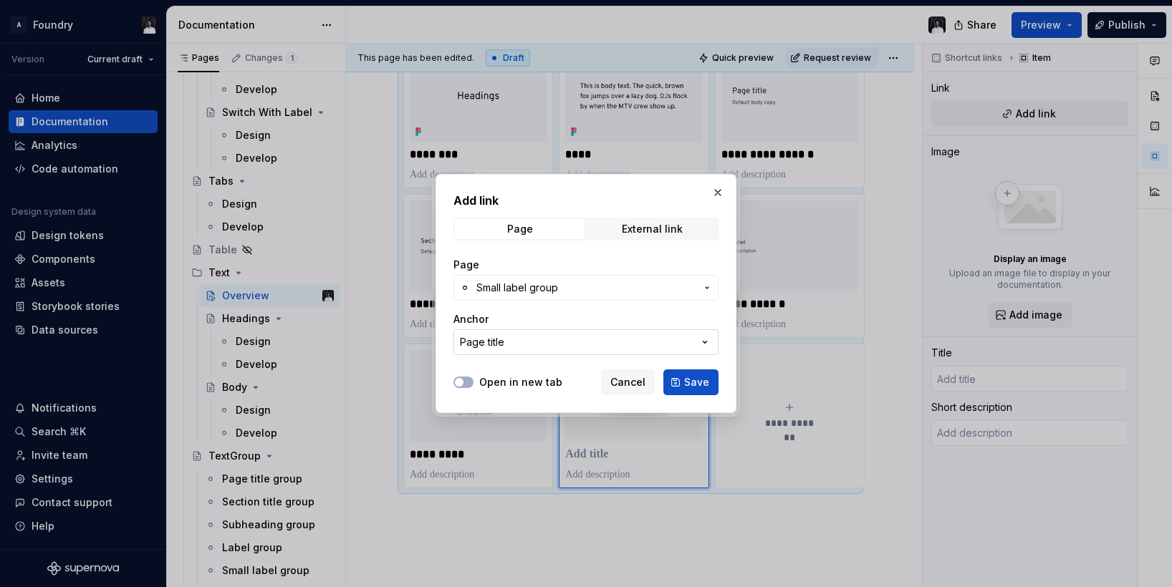
click at [562, 337] on button "Page title" at bounding box center [585, 342] width 265 height 26
click at [562, 337] on div "Add link Page External link Page Small label group Anchor Page title Open in ne…" at bounding box center [586, 293] width 1172 height 587
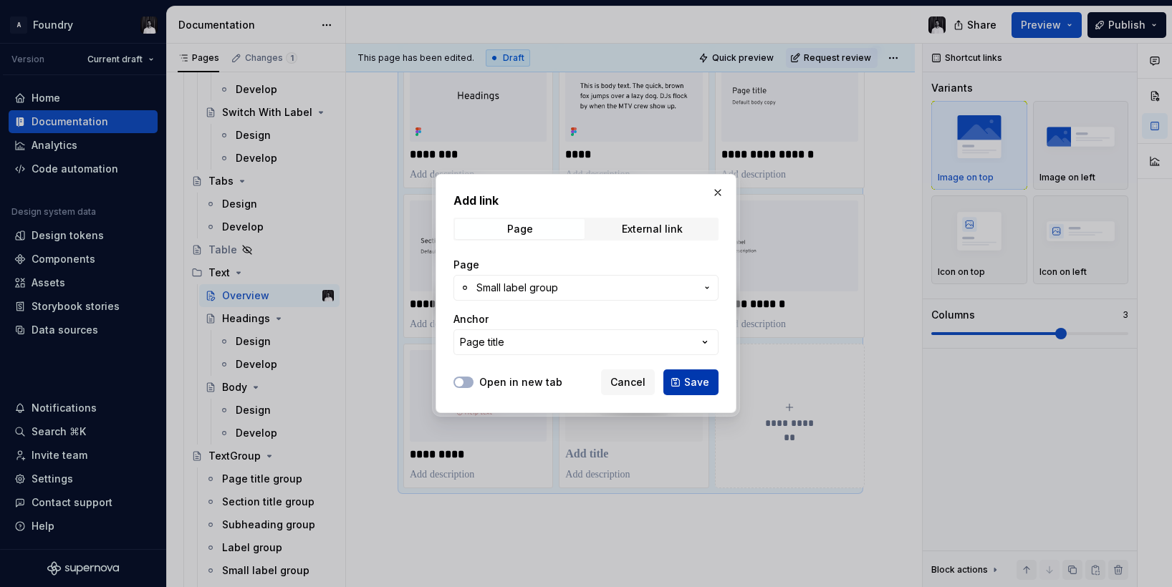
click at [688, 379] on span "Save" at bounding box center [696, 382] width 25 height 14
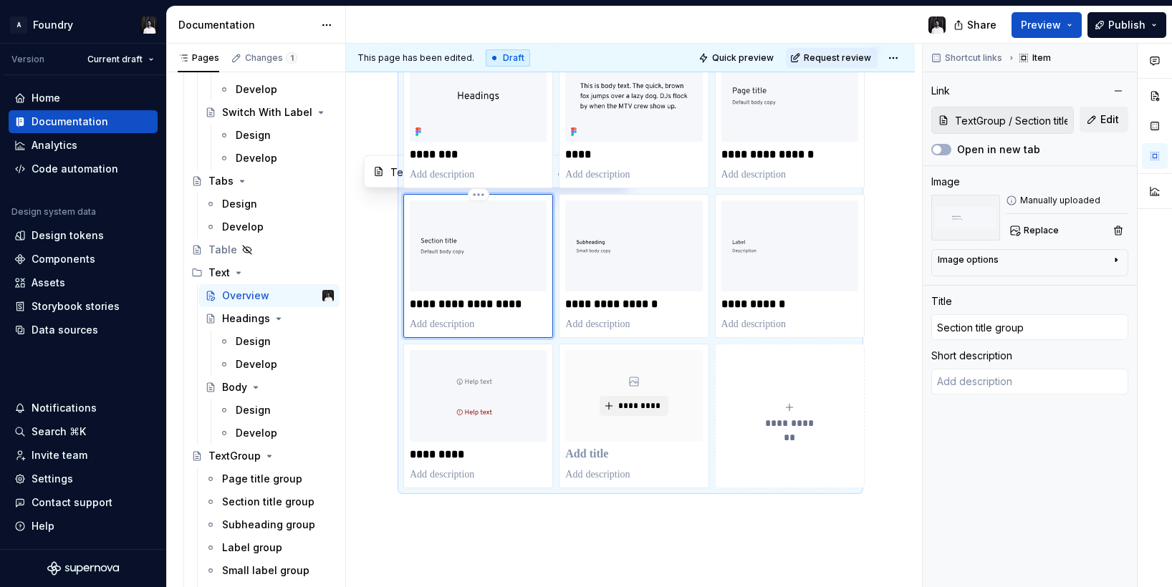
click at [466, 251] on img at bounding box center [478, 247] width 137 height 92
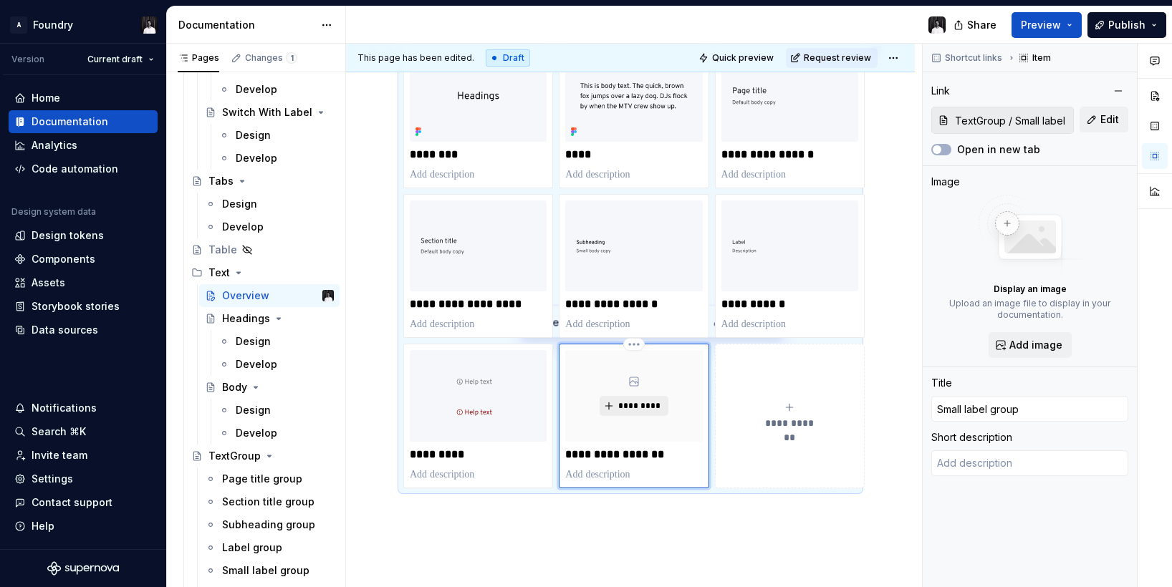
click at [640, 408] on span "*********" at bounding box center [639, 405] width 44 height 11
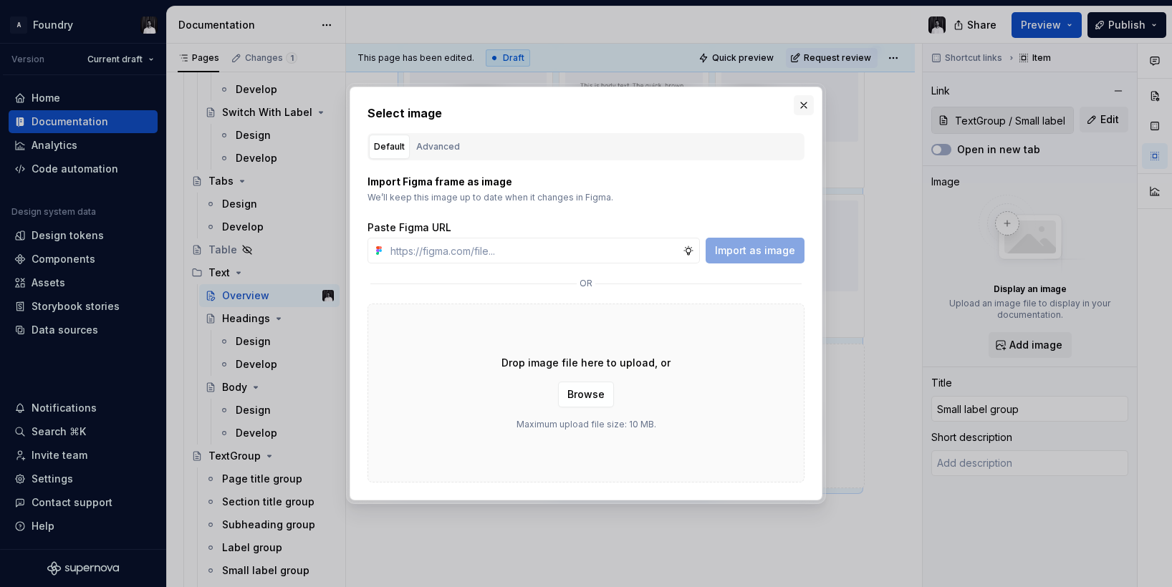
click at [807, 101] on button "button" at bounding box center [804, 105] width 20 height 20
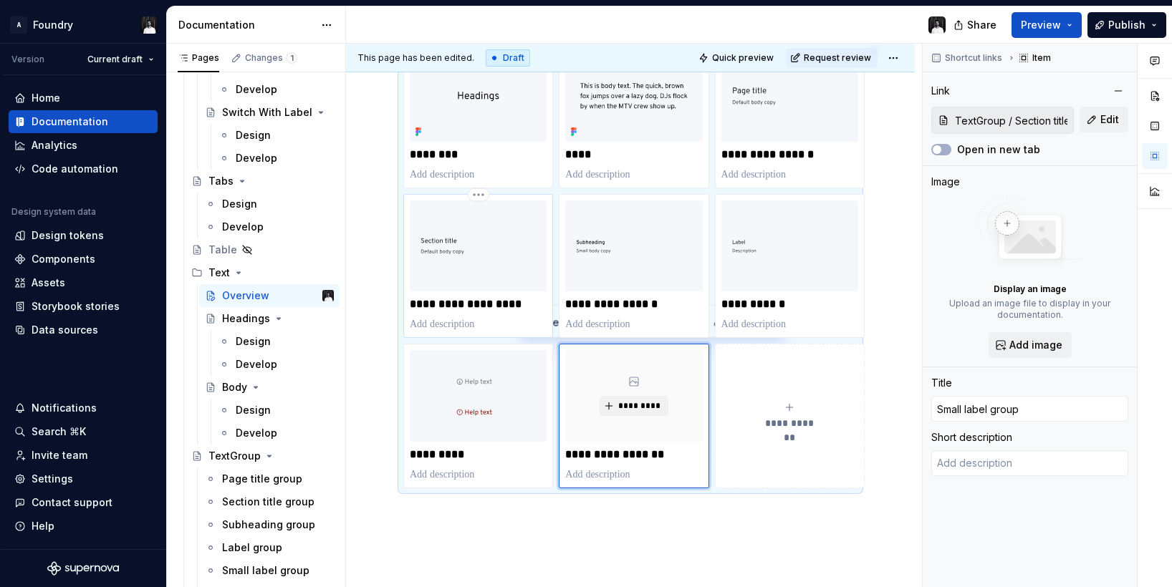
click at [476, 240] on img at bounding box center [478, 247] width 137 height 92
click at [631, 403] on span "*********" at bounding box center [639, 405] width 44 height 11
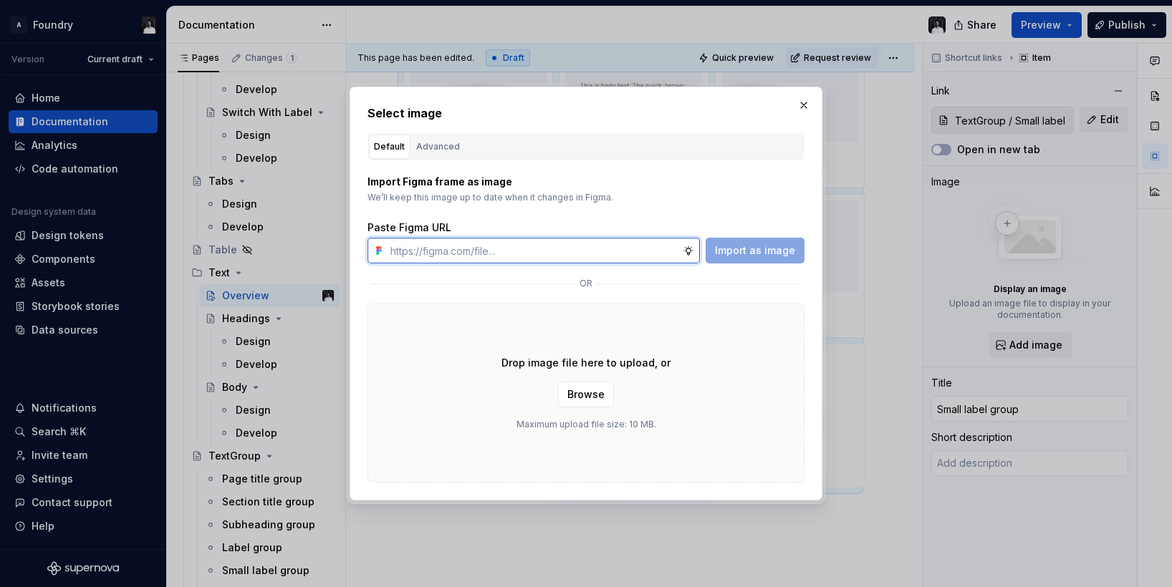
paste input "https://www.figma.com/design/xTMSaXlNTNaDe49D78NKHE/Supernova-Documentation-Sup…"
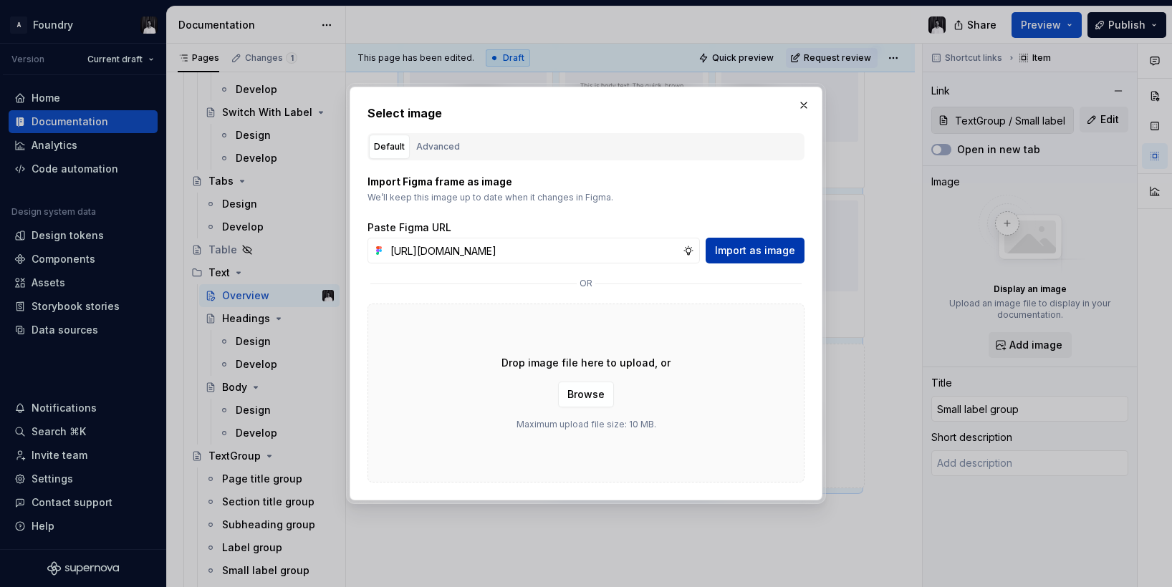
click at [731, 254] on span "Import as image" at bounding box center [755, 251] width 80 height 14
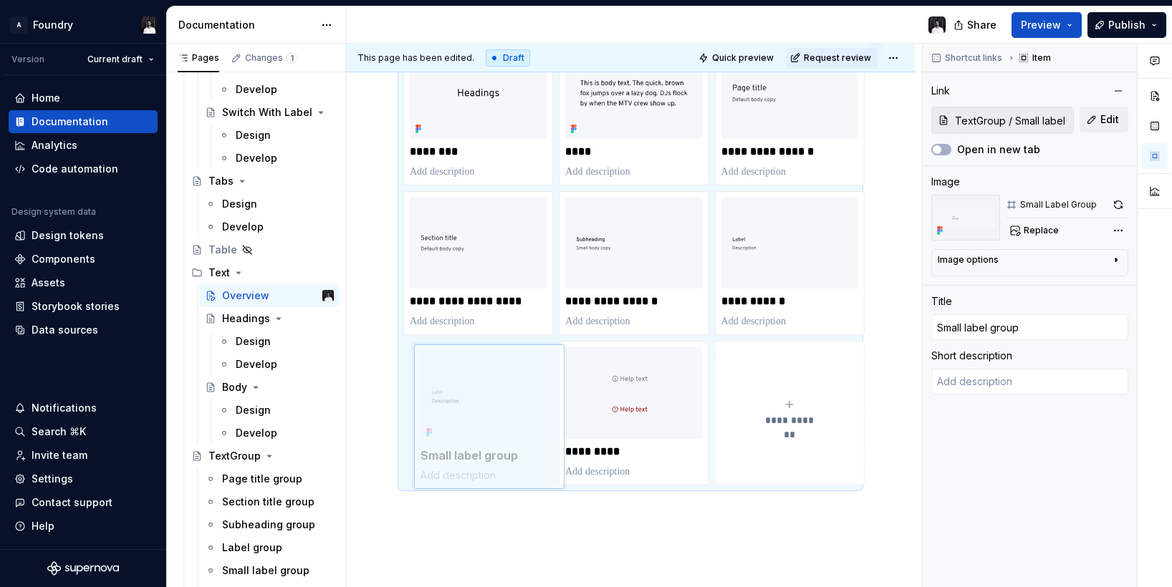
scroll to position [284, 0]
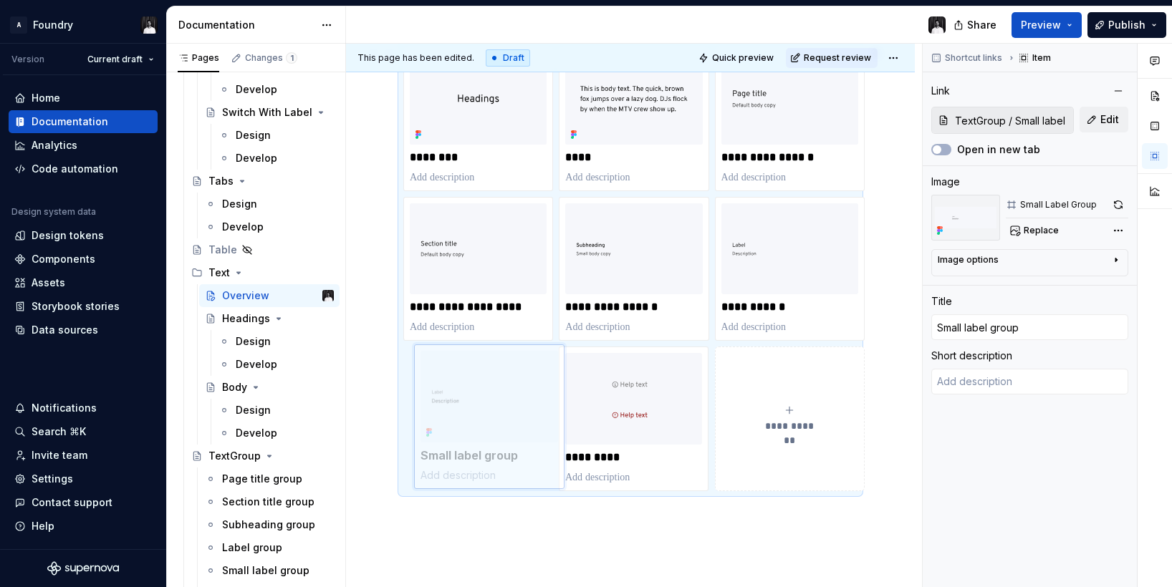
drag, startPoint x: 647, startPoint y: 499, endPoint x: 502, endPoint y: 448, distance: 153.6
click at [502, 448] on body "A Foundry Version Current draft Home Documentation Analytics Code automation De…" at bounding box center [586, 293] width 1172 height 587
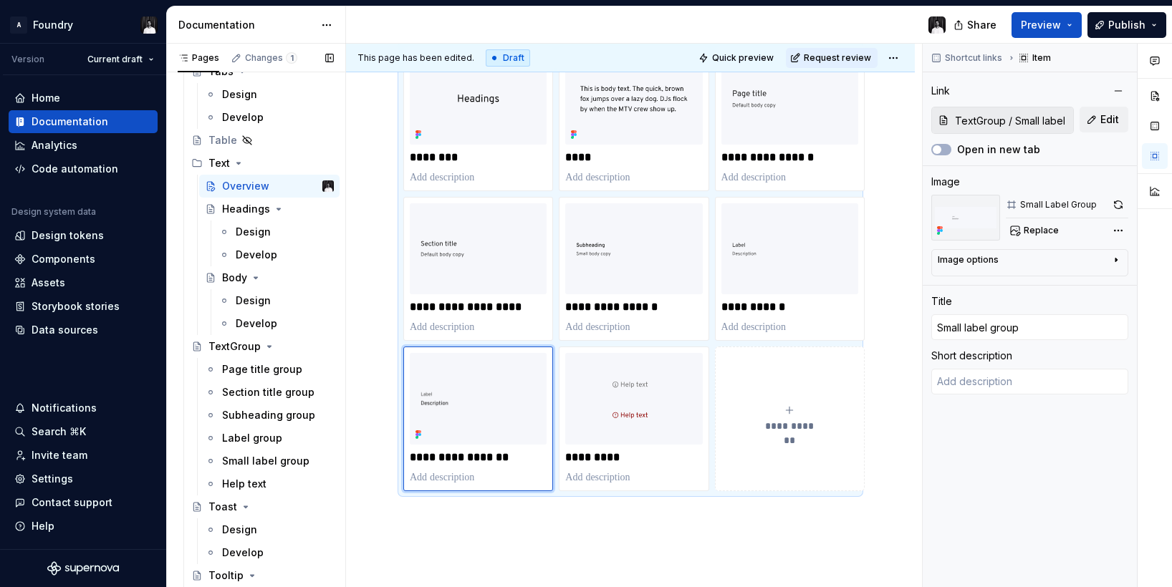
scroll to position [3463, 0]
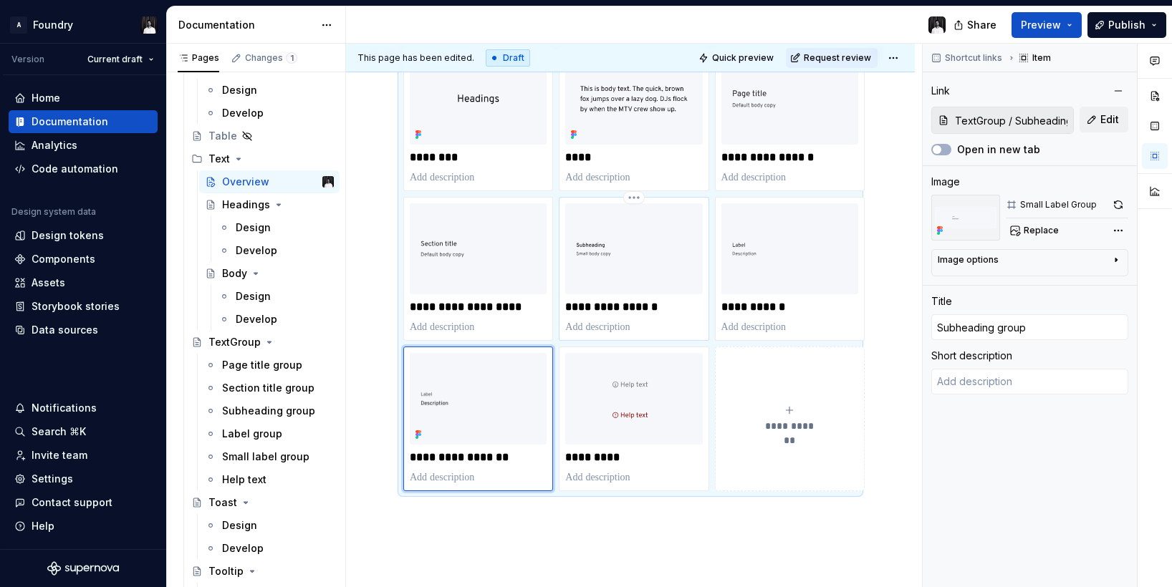
click at [642, 284] on img at bounding box center [633, 249] width 137 height 92
click at [514, 435] on img at bounding box center [478, 399] width 137 height 92
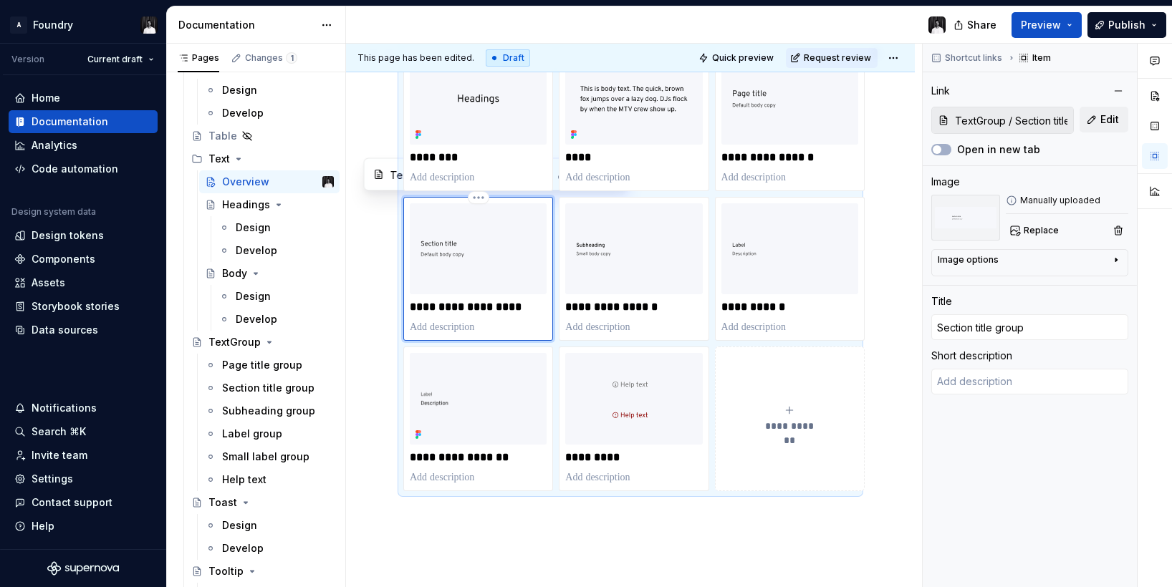
click at [473, 265] on img at bounding box center [478, 249] width 137 height 92
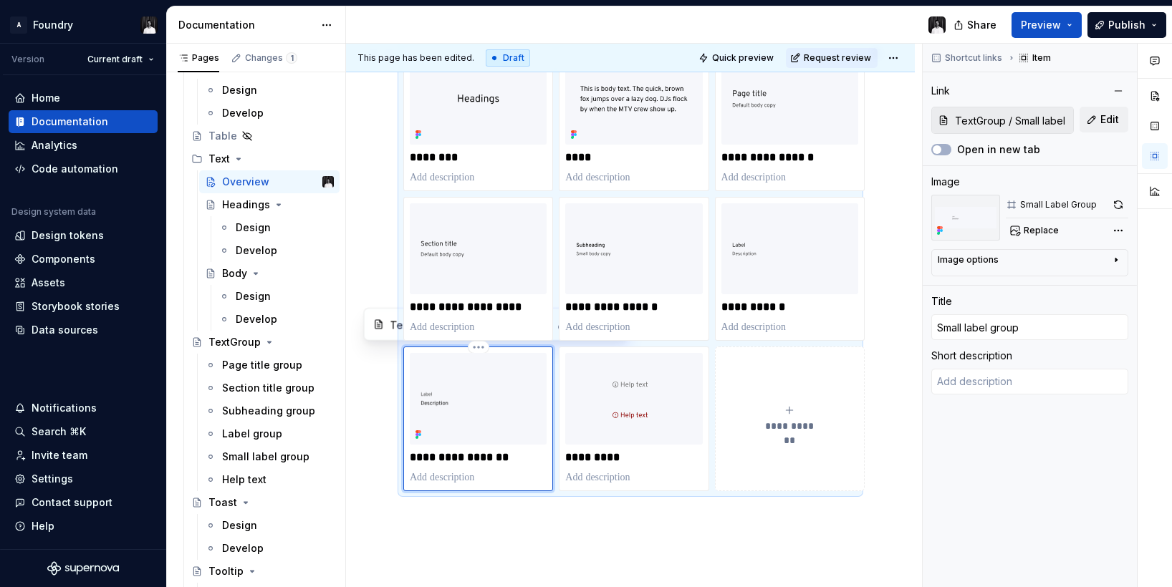
click at [467, 421] on img at bounding box center [478, 399] width 137 height 92
click at [1108, 23] on button "Publish" at bounding box center [1126, 25] width 79 height 26
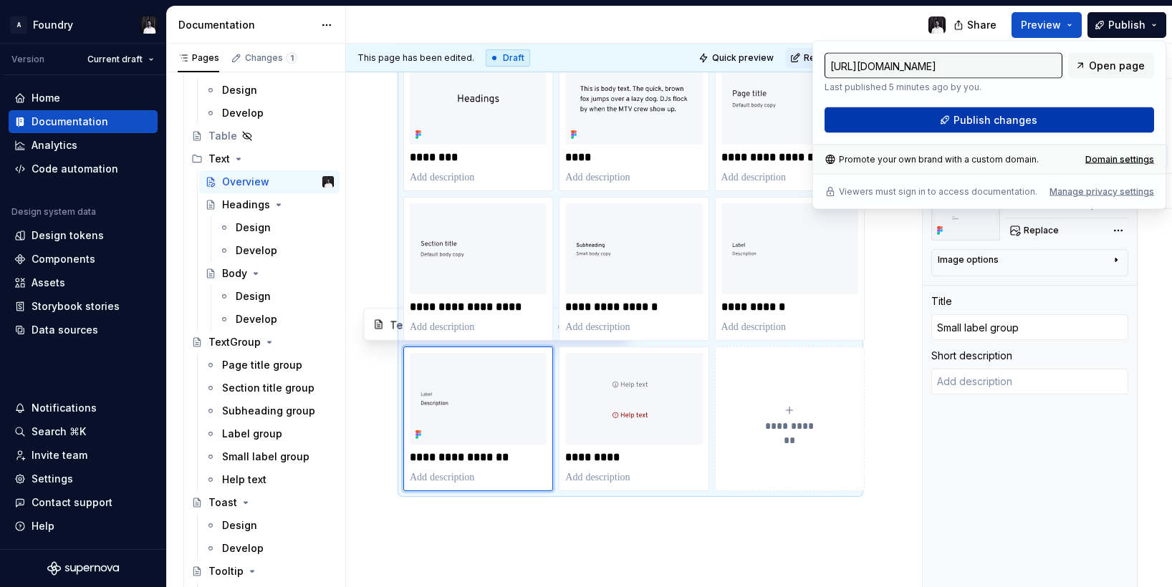
click at [1051, 122] on button "Publish changes" at bounding box center [988, 120] width 329 height 26
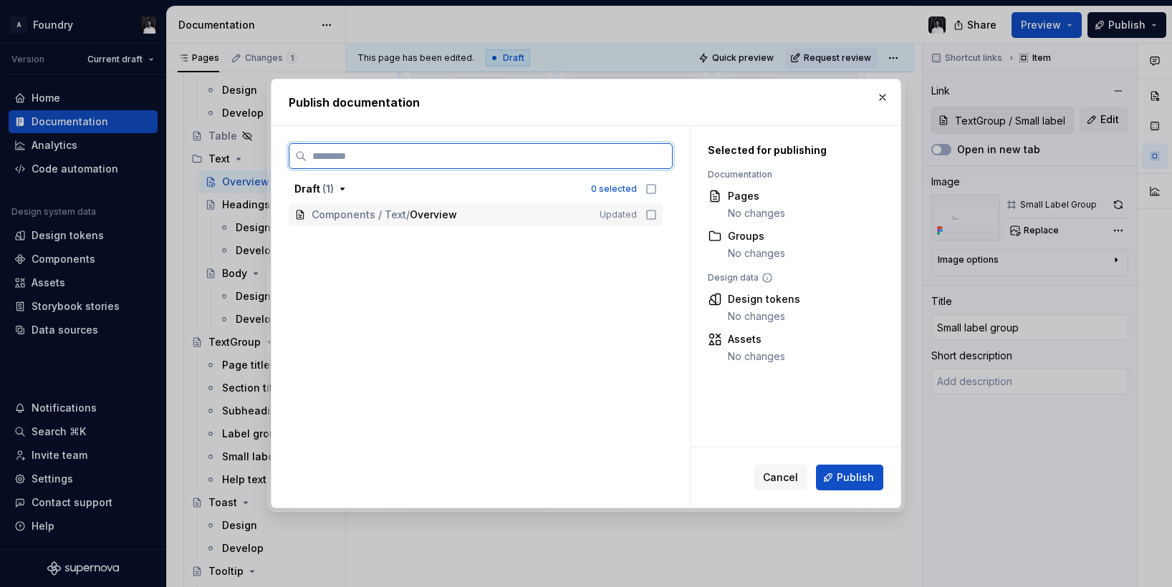
click at [657, 215] on icon at bounding box center [650, 214] width 11 height 11
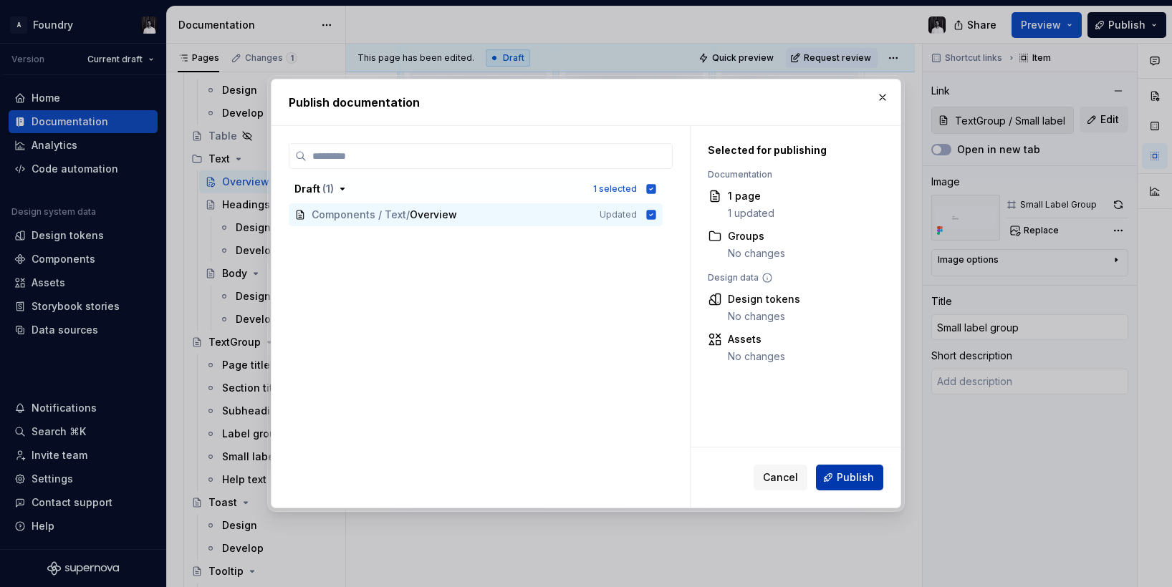
click at [854, 483] on span "Publish" at bounding box center [855, 478] width 37 height 14
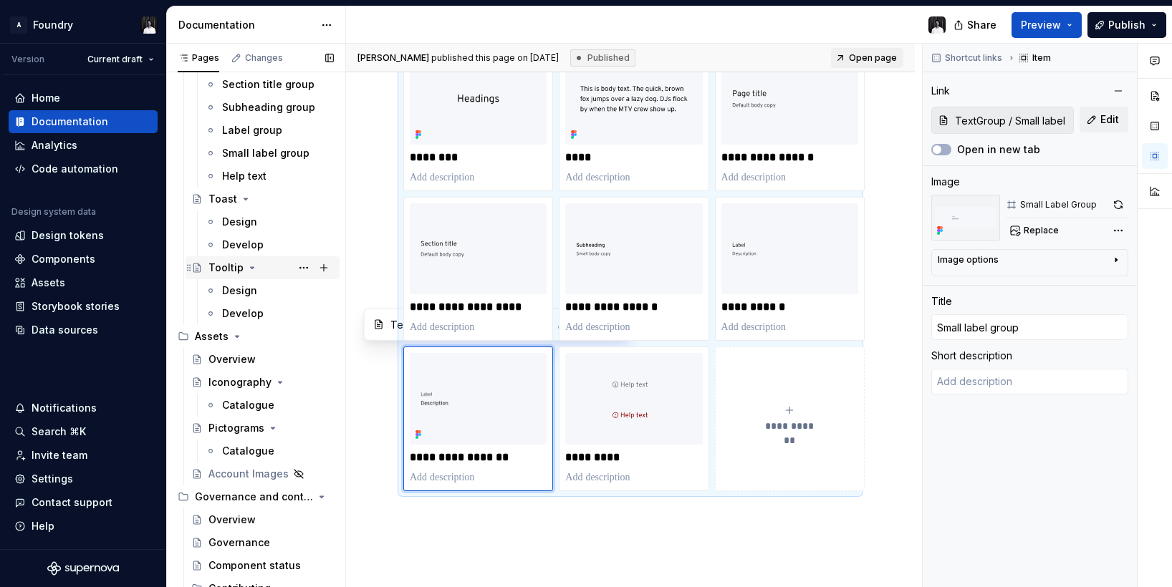
scroll to position [4028, 0]
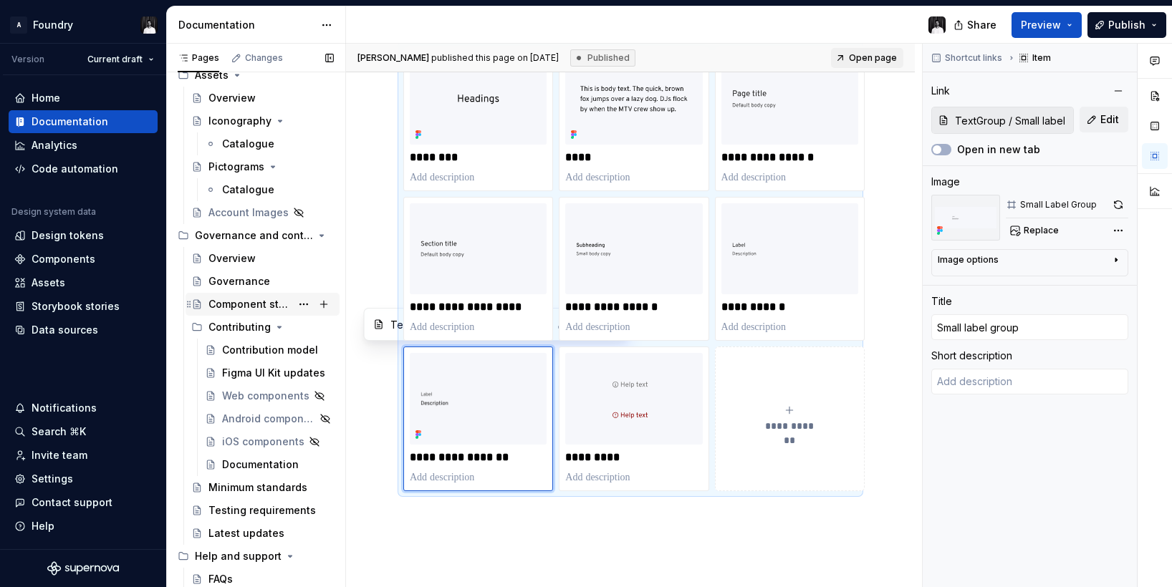
click at [251, 300] on div "Component status" at bounding box center [249, 304] width 82 height 14
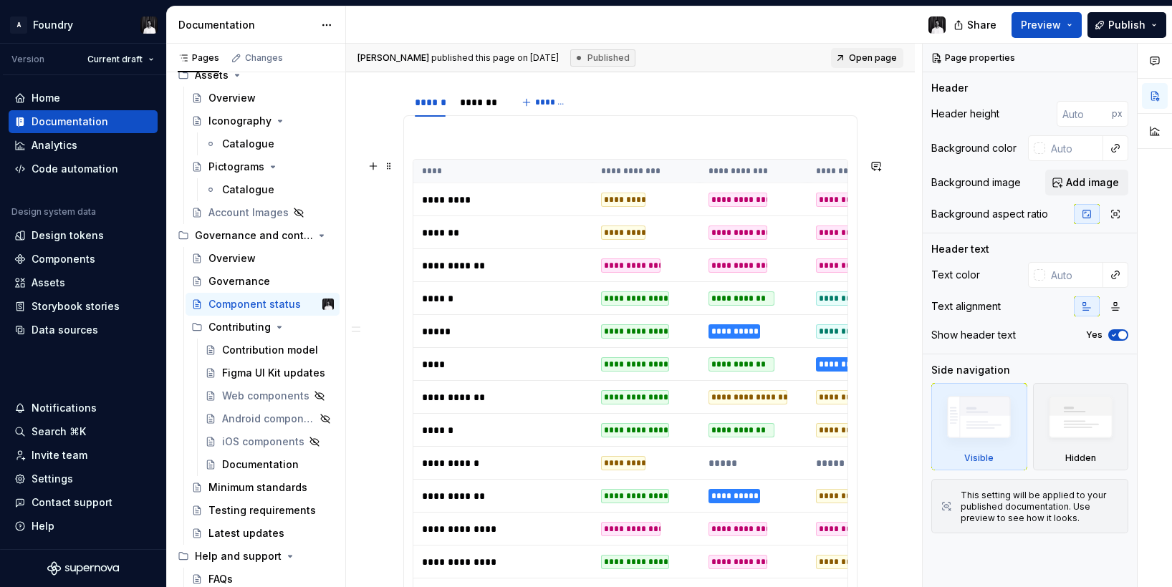
scroll to position [645, 0]
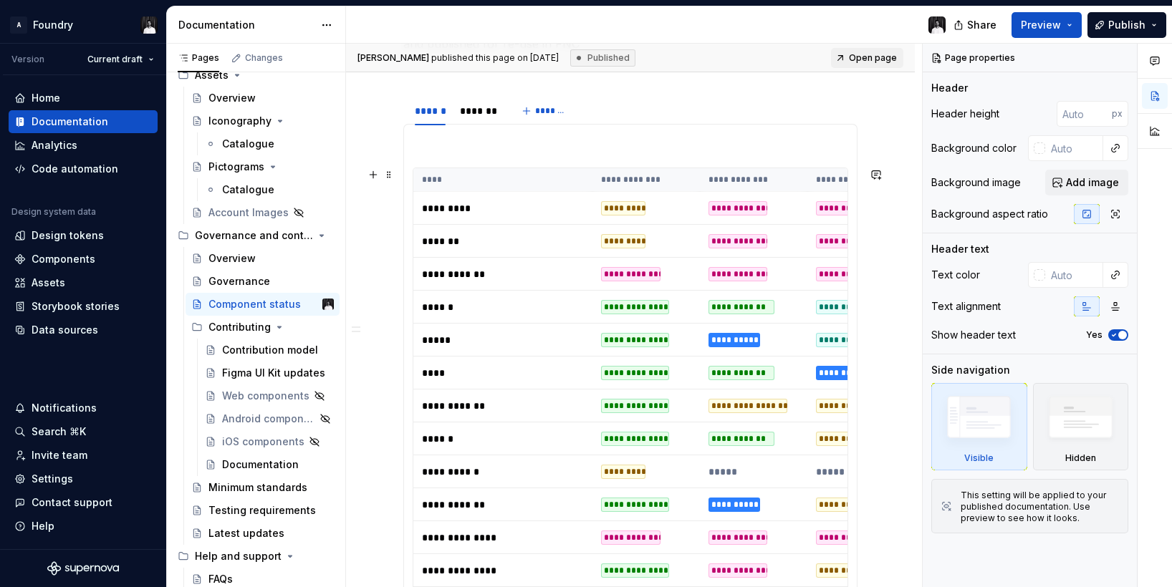
click at [458, 179] on th "****" at bounding box center [502, 180] width 179 height 24
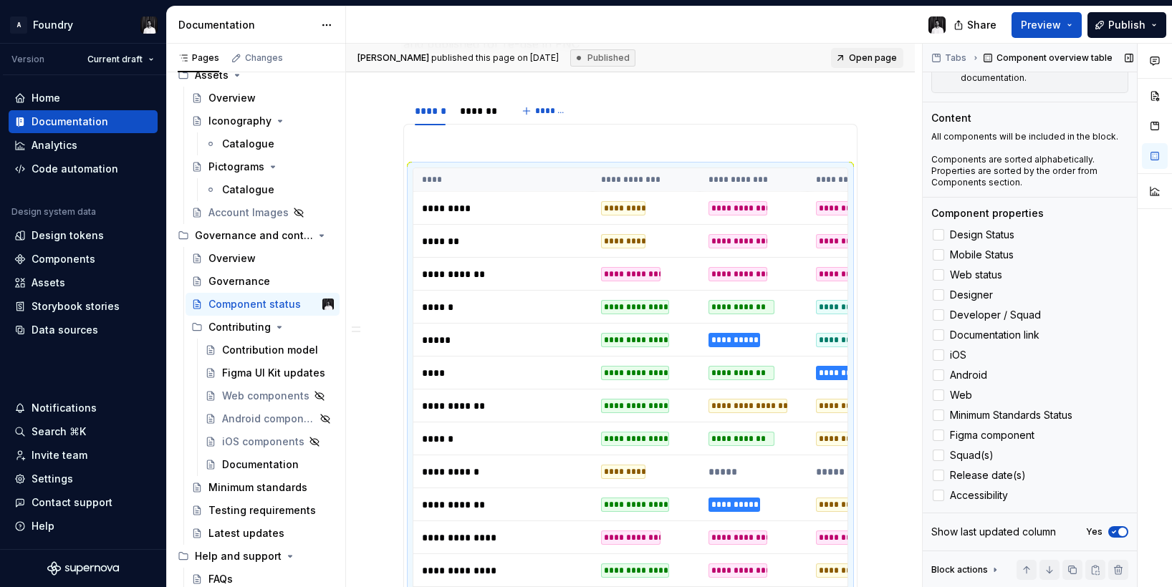
scroll to position [202, 0]
click at [501, 208] on p "*********" at bounding box center [503, 208] width 162 height 14
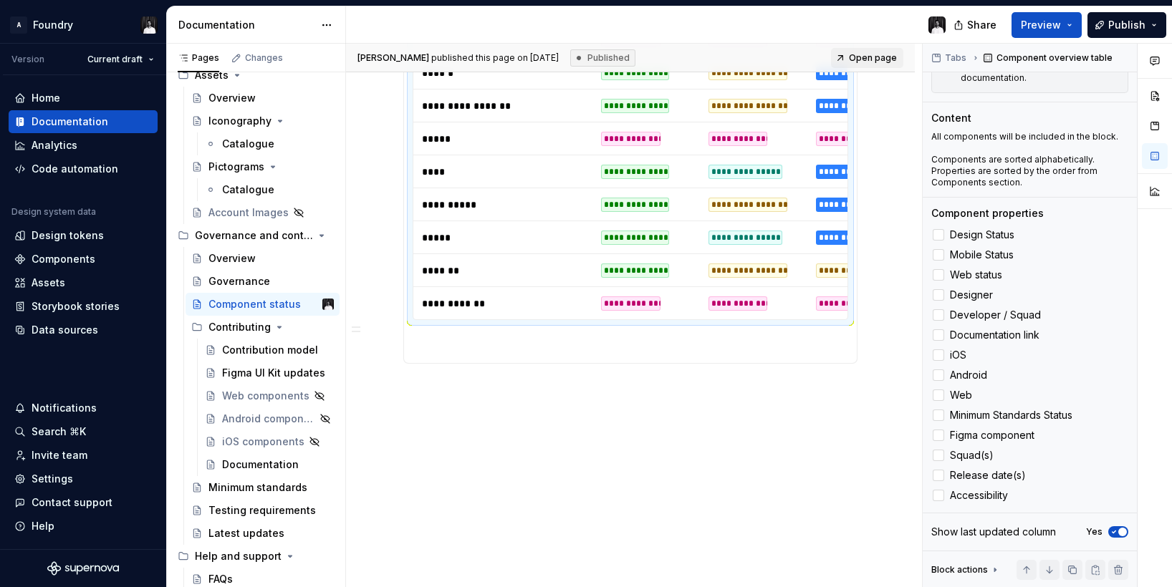
scroll to position [2425, 0]
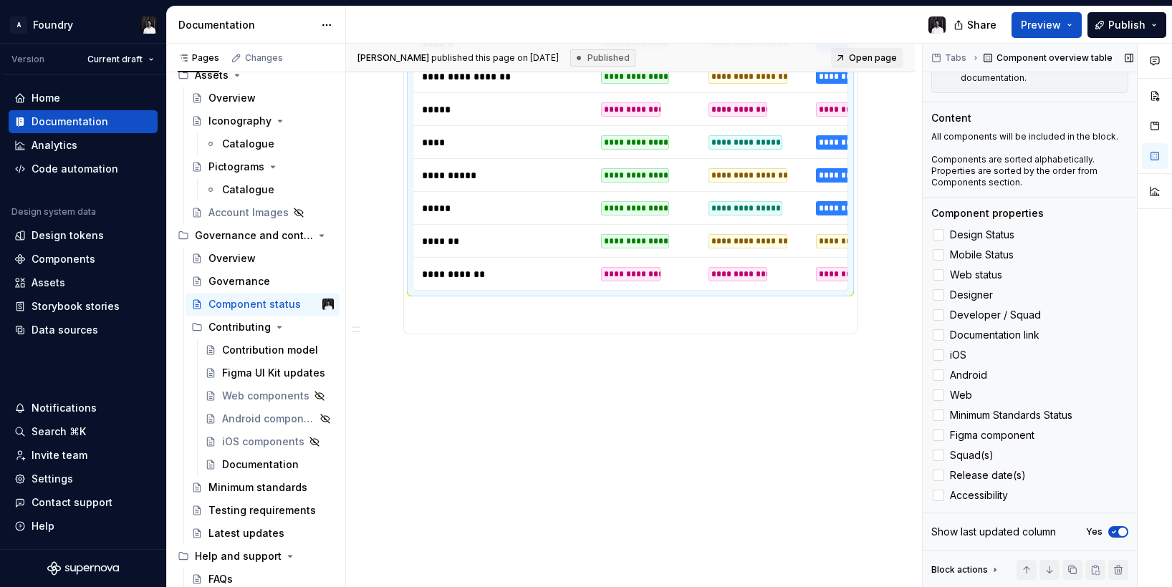
click at [990, 573] on icon at bounding box center [994, 569] width 11 height 11
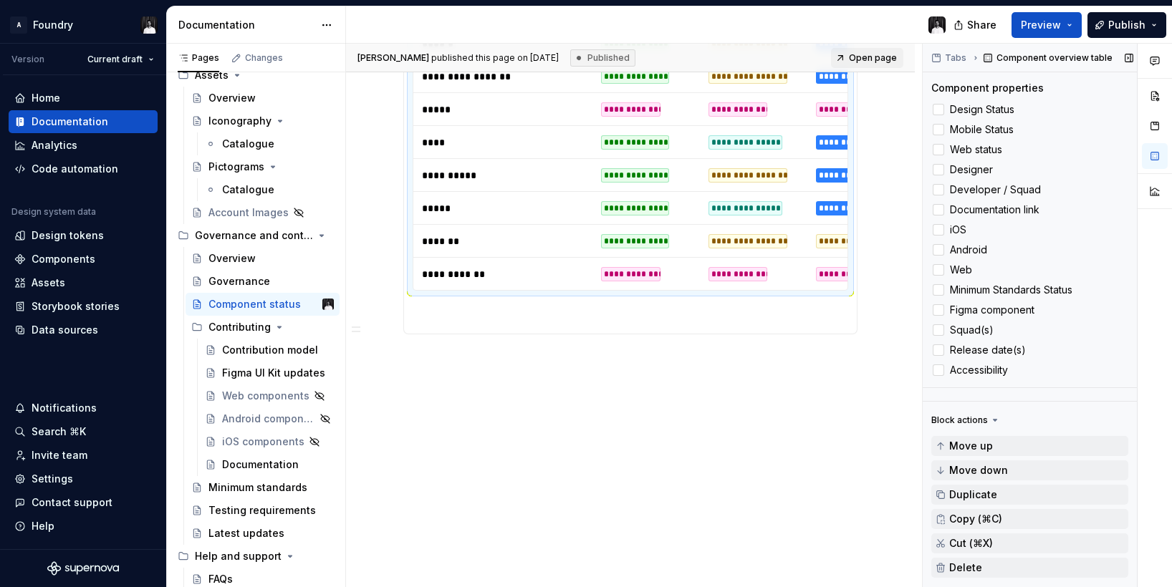
click at [976, 421] on div "Block actions" at bounding box center [959, 420] width 57 height 11
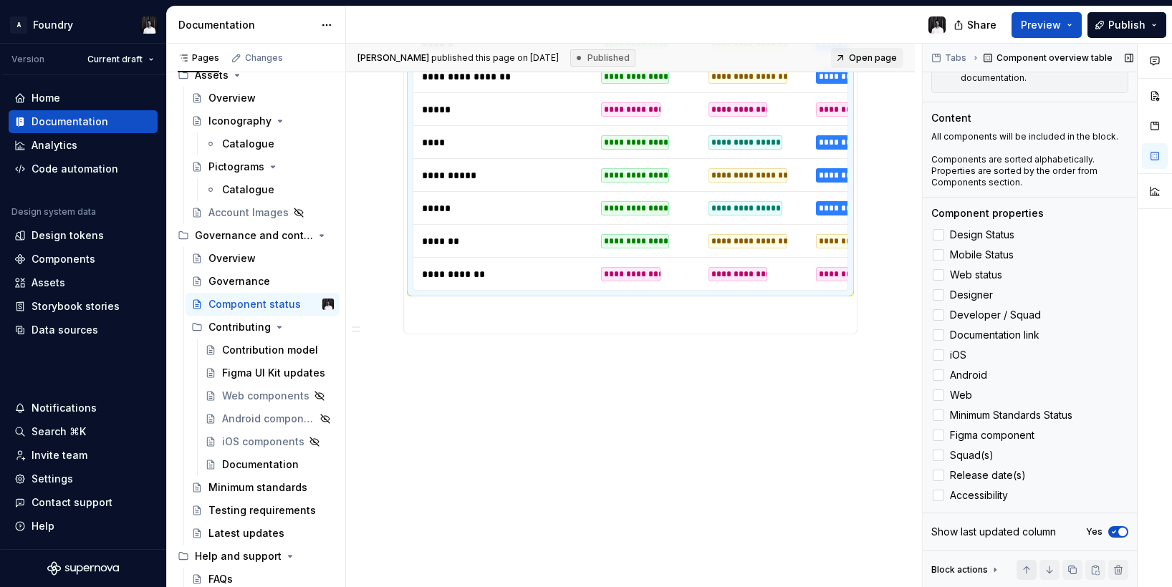
click at [1026, 578] on button "button" at bounding box center [1026, 570] width 20 height 20
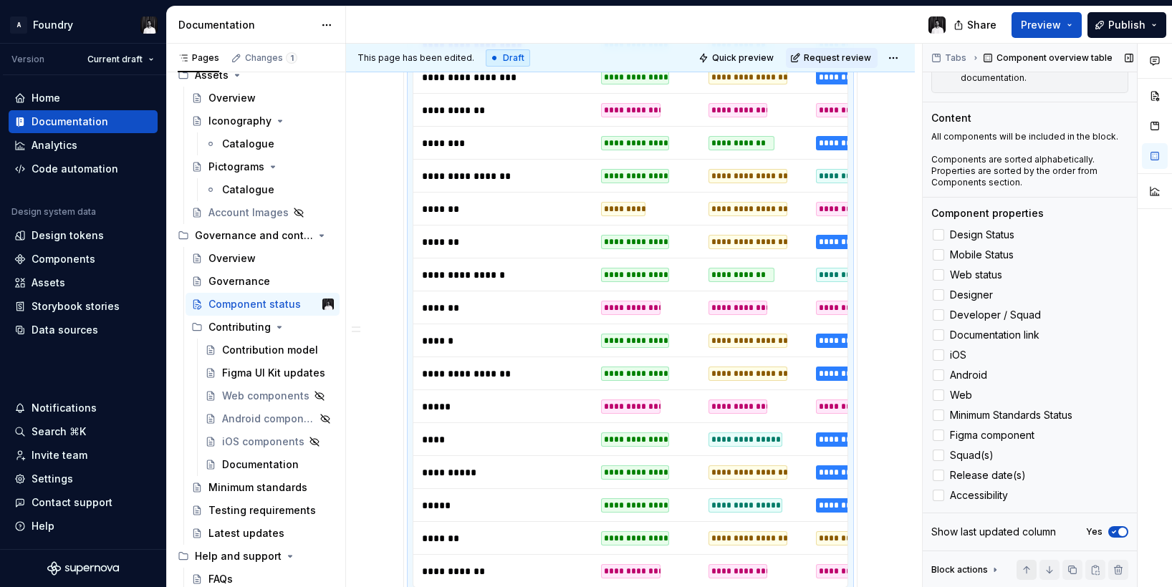
click at [1029, 574] on button "button" at bounding box center [1026, 570] width 20 height 20
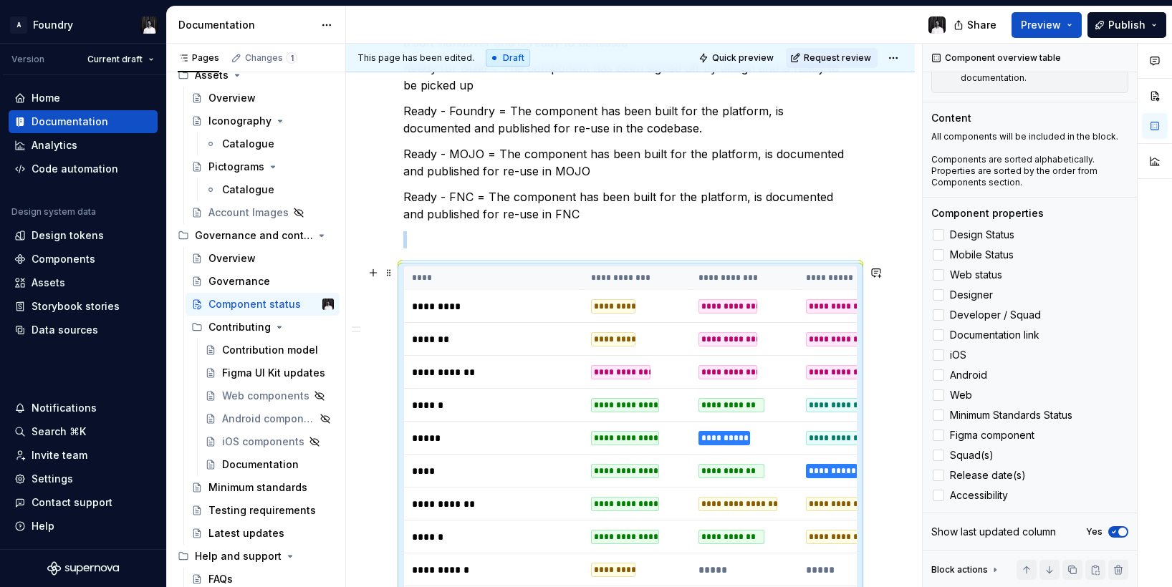
scroll to position [479, 0]
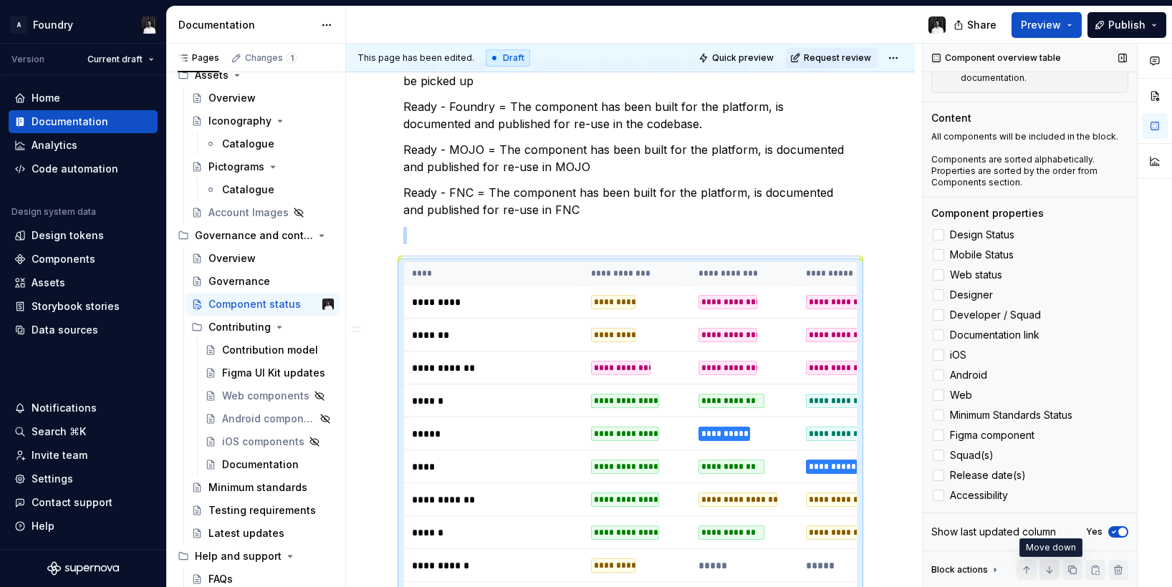
click at [1045, 569] on button "button" at bounding box center [1049, 570] width 20 height 20
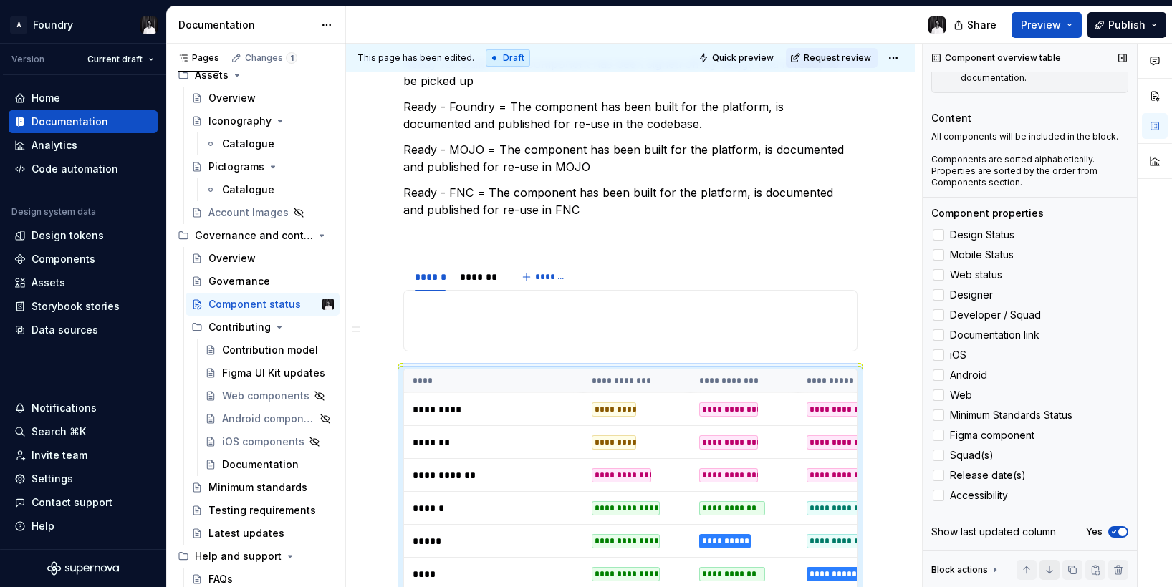
scroll to position [804, 0]
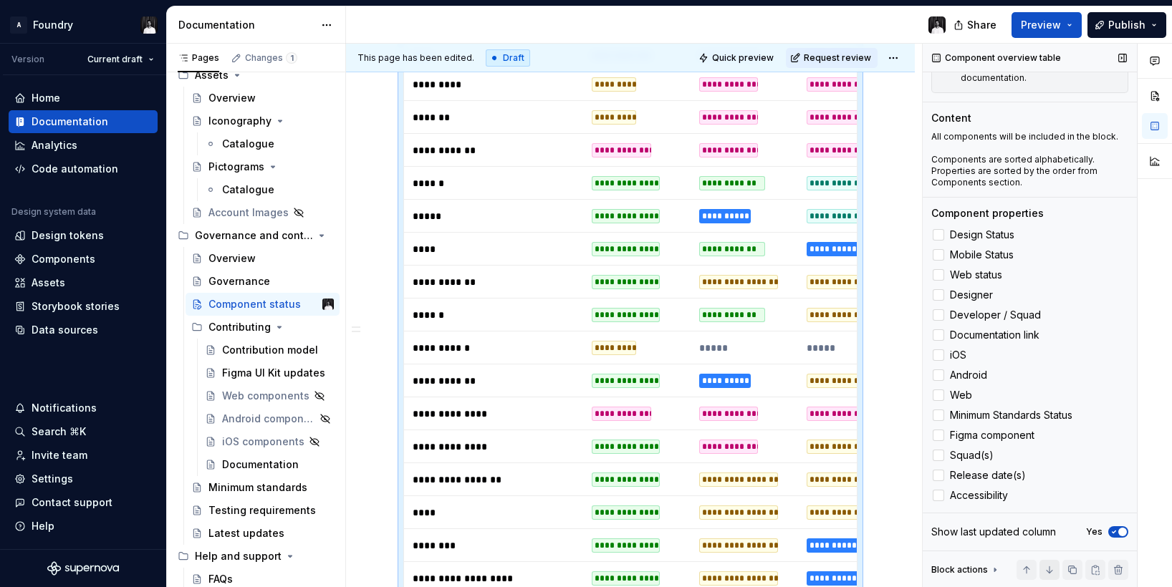
click at [1045, 569] on button "button" at bounding box center [1049, 570] width 20 height 20
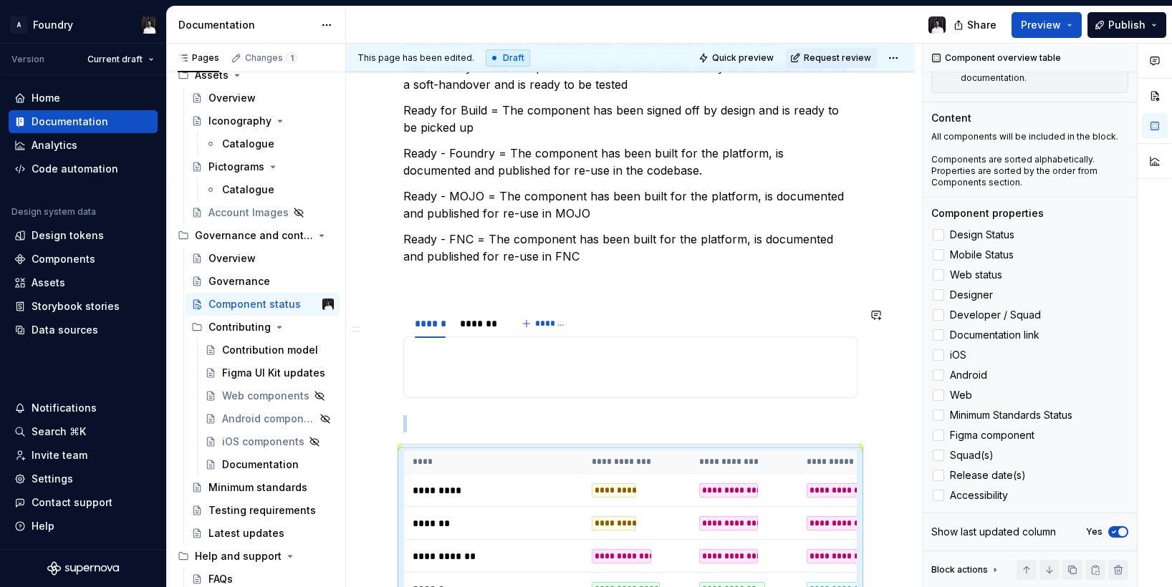
scroll to position [435, 0]
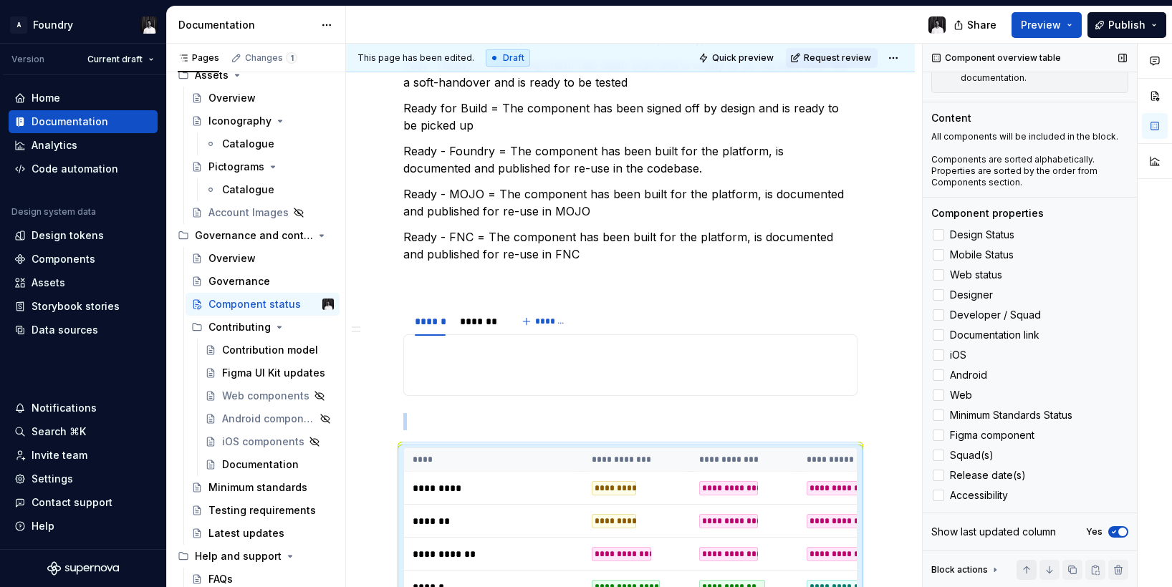
click at [1024, 568] on button "button" at bounding box center [1026, 570] width 20 height 20
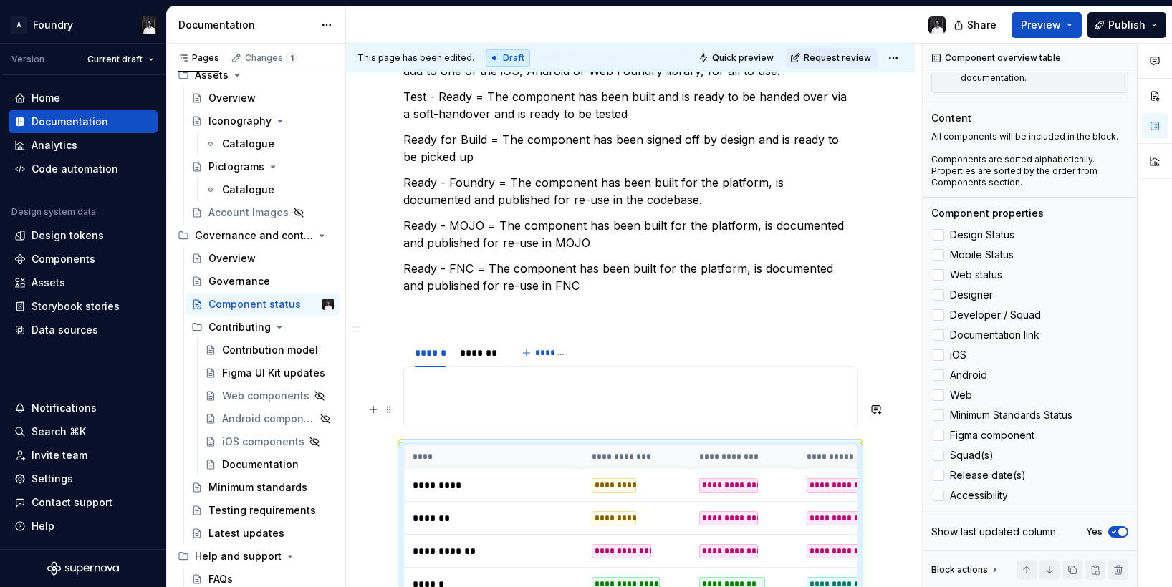
scroll to position [407, 0]
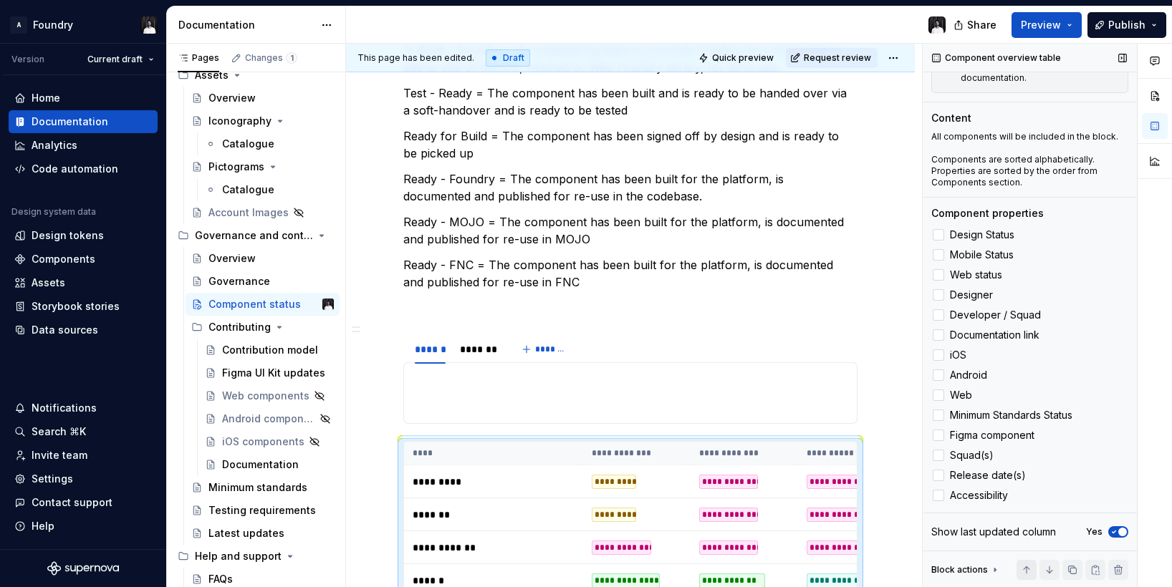
click at [1025, 567] on button "button" at bounding box center [1026, 570] width 20 height 20
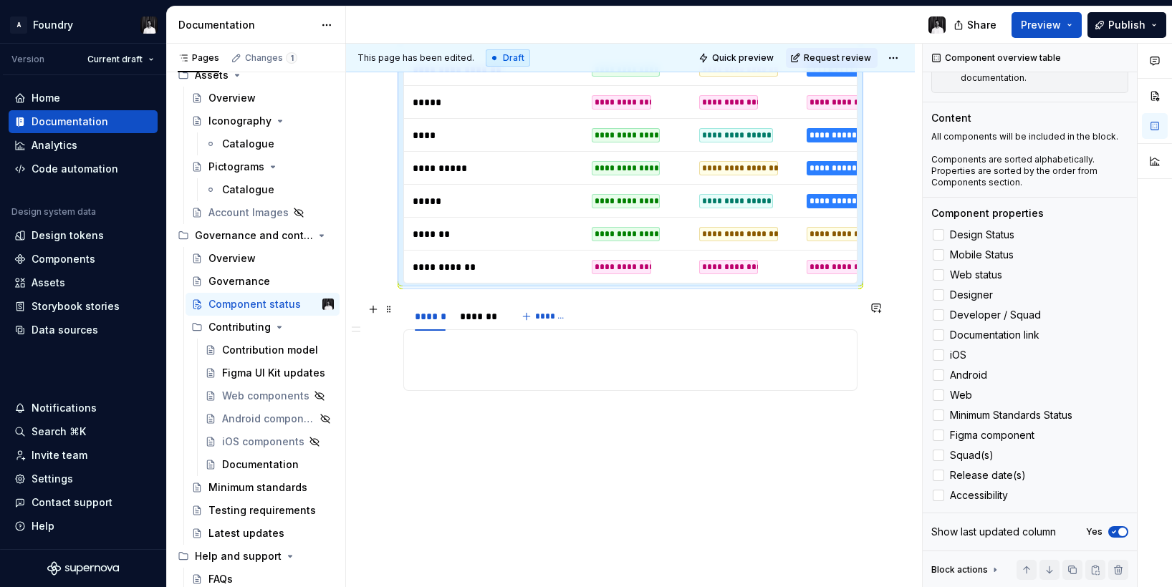
scroll to position [2416, 0]
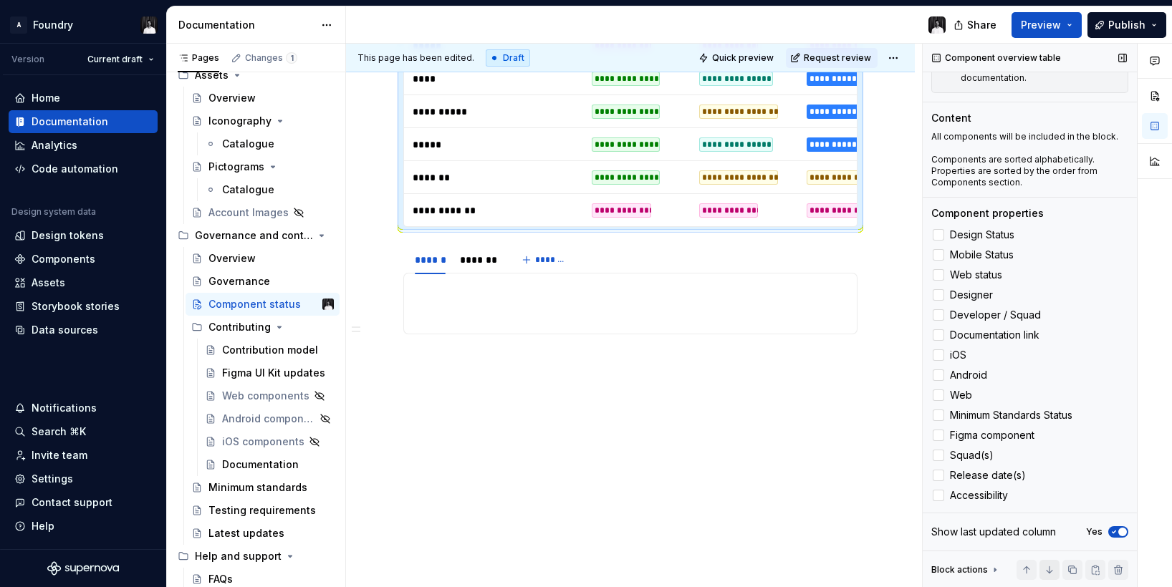
click at [1047, 572] on button "button" at bounding box center [1049, 570] width 20 height 20
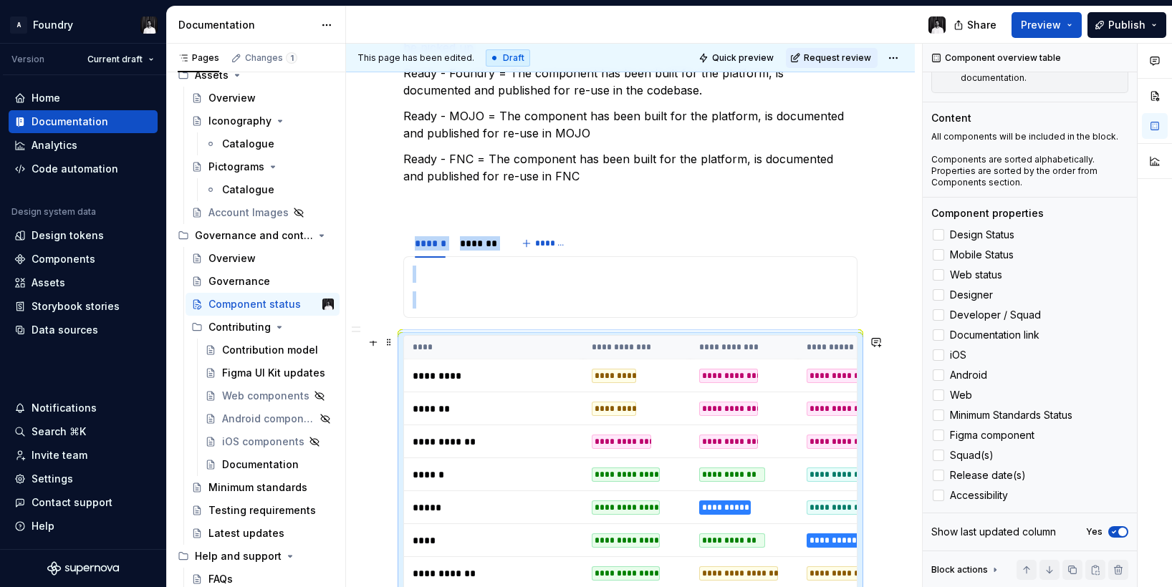
scroll to position [556, 0]
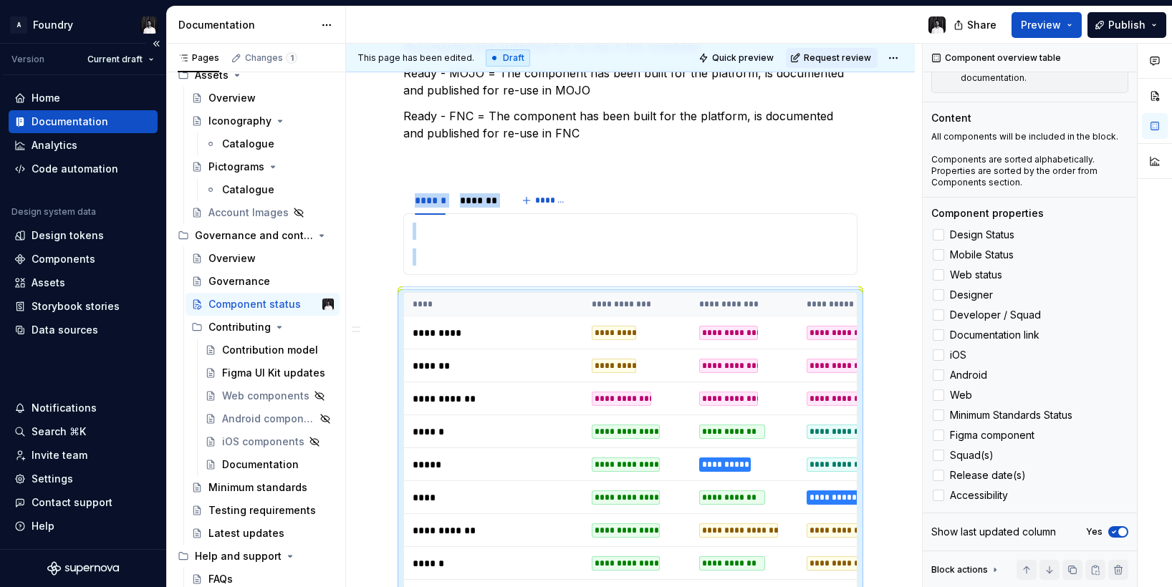
click at [49, 367] on div "Home Documentation Analytics Code automation Design system data Design tokens C…" at bounding box center [83, 312] width 166 height 474
drag, startPoint x: 90, startPoint y: 372, endPoint x: 98, endPoint y: 373, distance: 8.7
click at [90, 372] on div "Home Documentation Analytics Code automation Design system data Design tokens C…" at bounding box center [83, 312] width 166 height 474
click at [116, 367] on div "Home Documentation Analytics Code automation Design system data Design tokens C…" at bounding box center [83, 312] width 166 height 474
click at [85, 370] on div "Home Documentation Analytics Code automation Design system data Design tokens C…" at bounding box center [83, 312] width 166 height 474
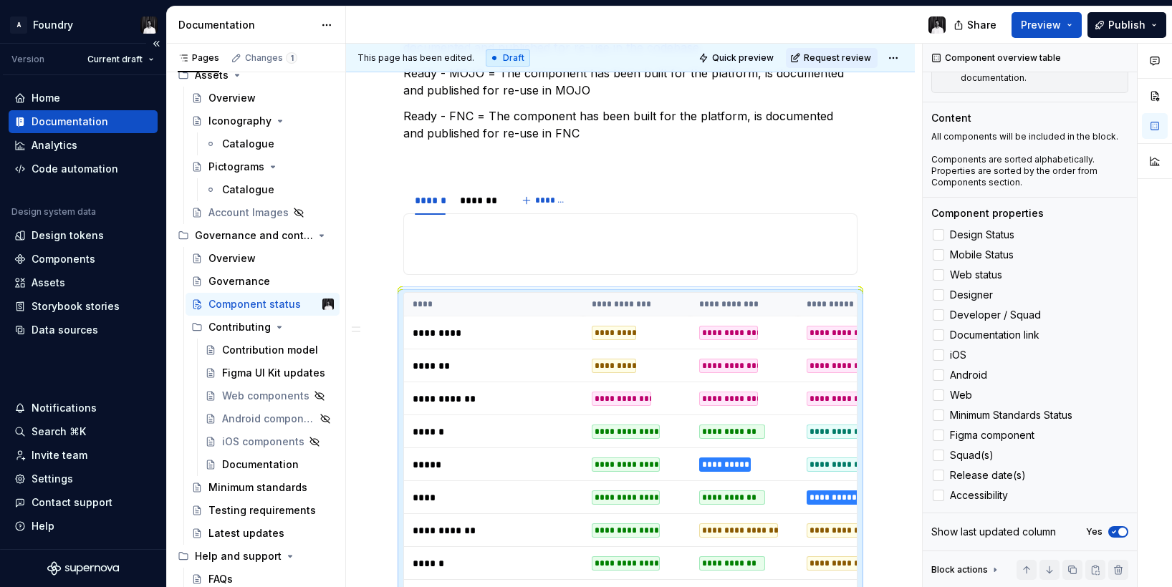
click at [83, 367] on div "Home Documentation Analytics Code automation Design system data Design tokens C…" at bounding box center [83, 312] width 166 height 474
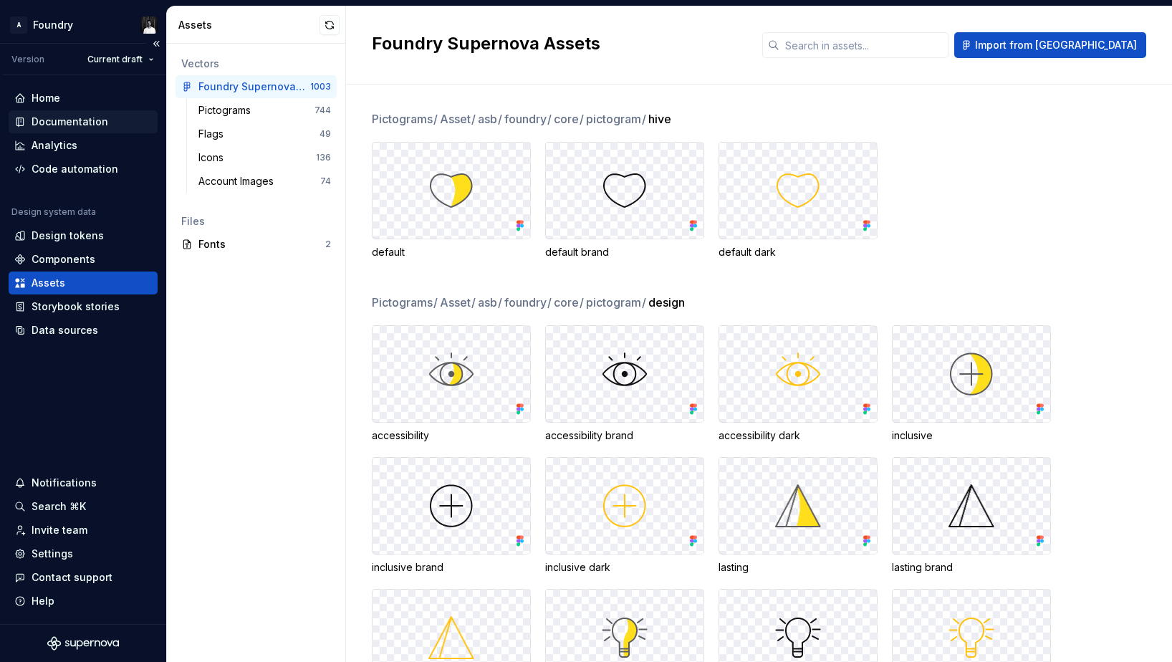
click at [89, 119] on div "Documentation" at bounding box center [70, 122] width 77 height 14
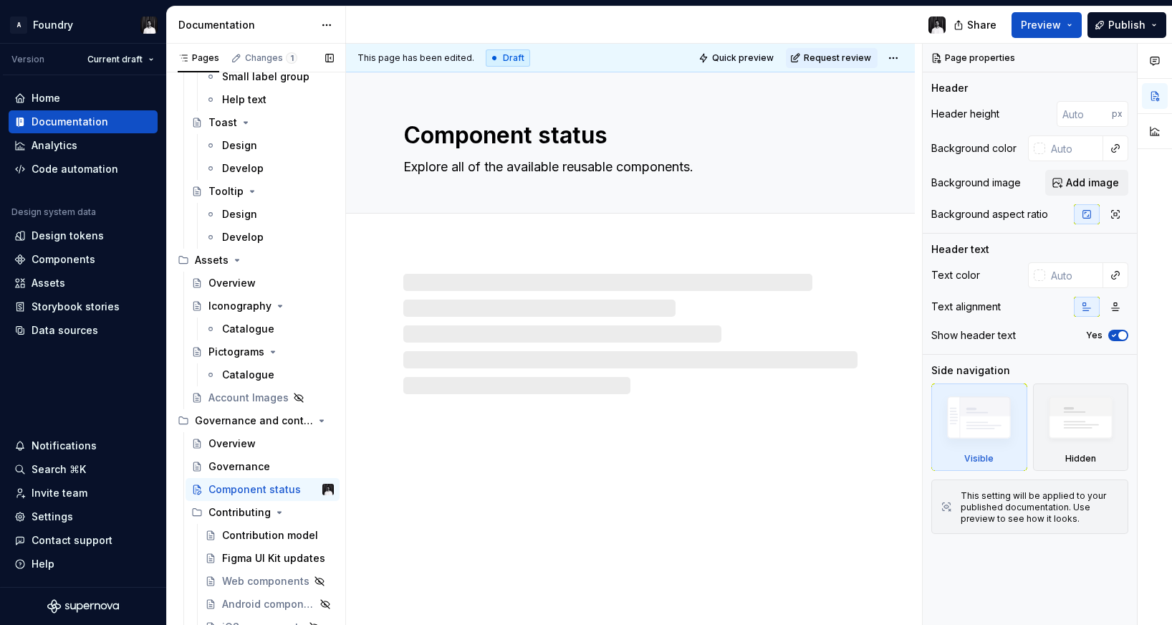
scroll to position [3991, 0]
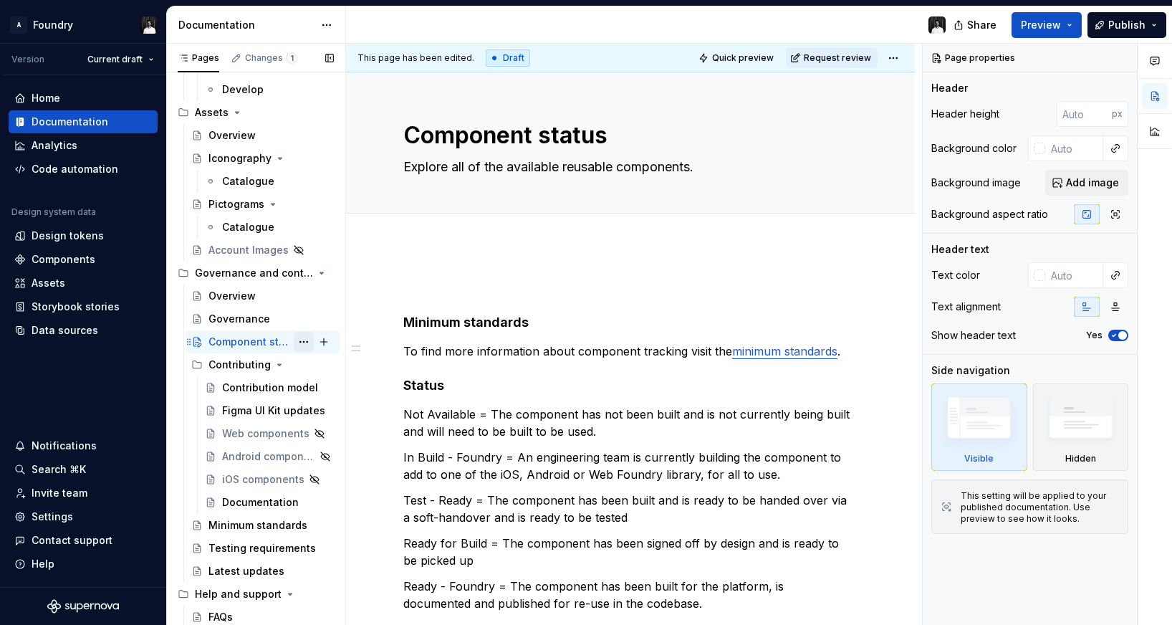
click at [304, 342] on button "Page tree" at bounding box center [304, 342] width 20 height 20
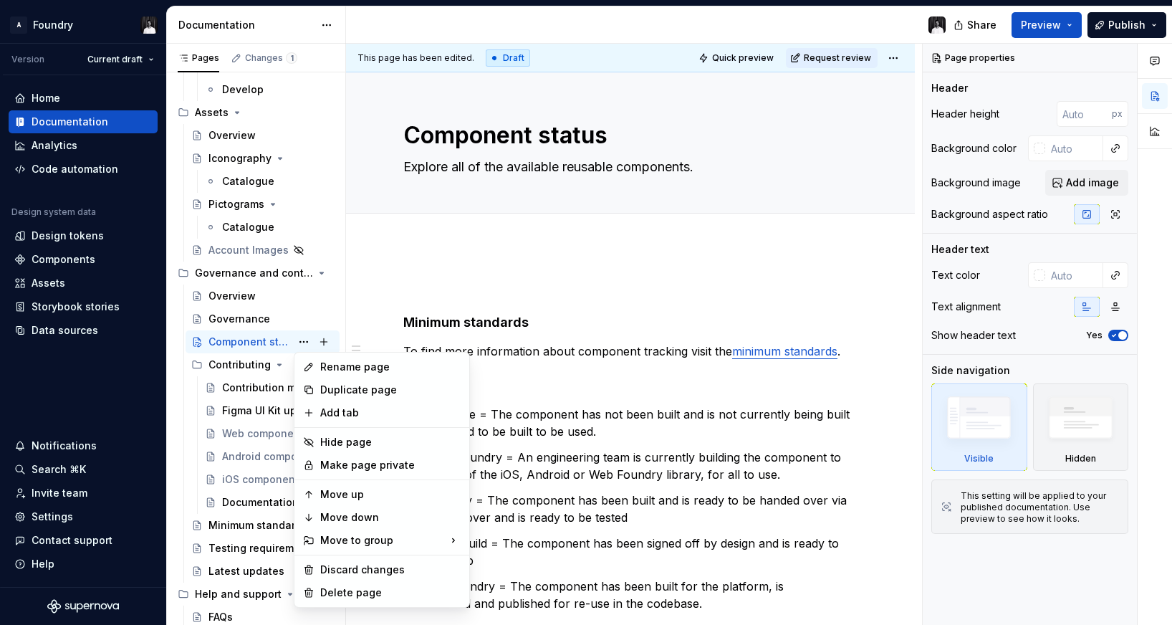
click at [591, 274] on html "A Foundry Version Current draft Home Documentation Analytics Code automation De…" at bounding box center [586, 312] width 1172 height 625
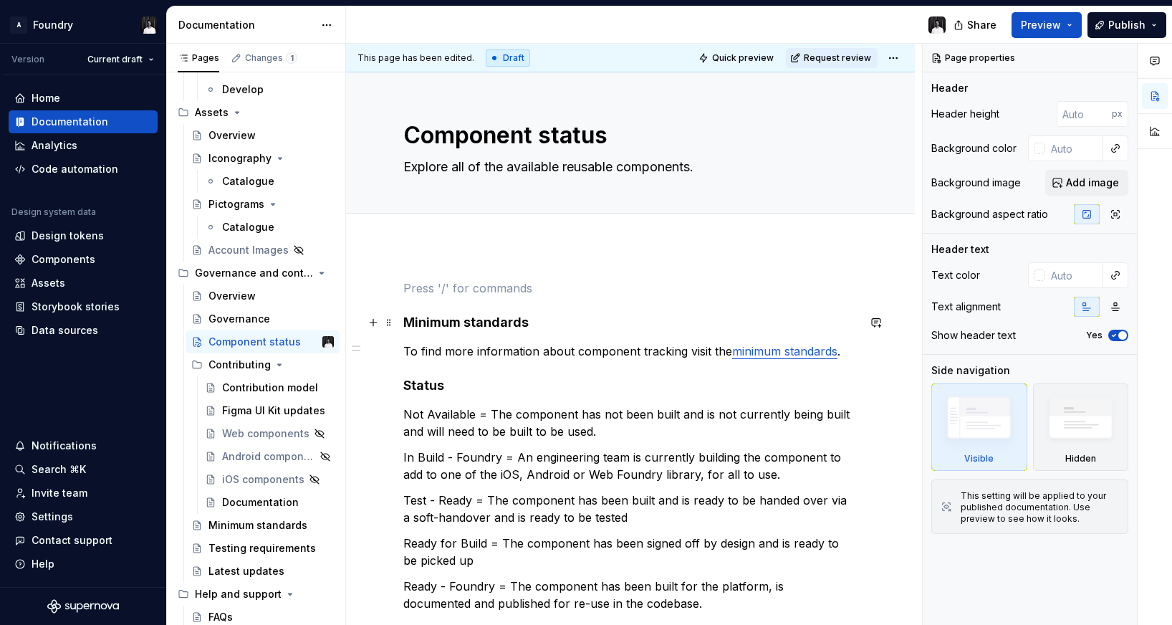
click at [405, 324] on h4 "Minimum standards" at bounding box center [630, 322] width 454 height 17
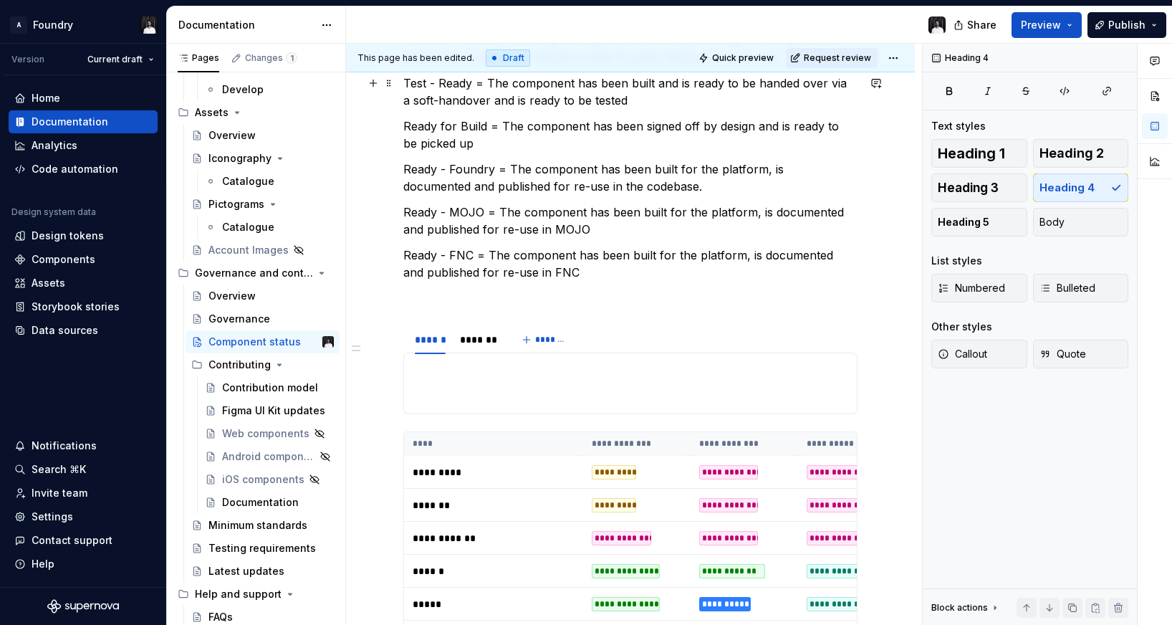
scroll to position [446, 0]
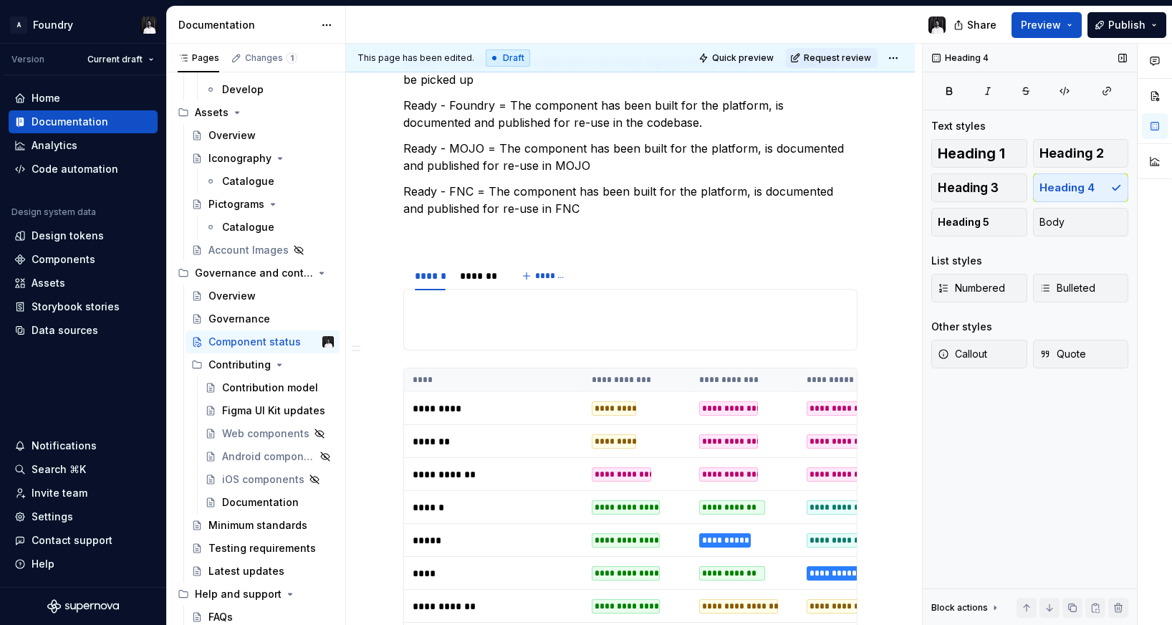
click at [1015, 429] on div "Heading 4 Text styles Heading 1 Heading 2 Heading 3 Heading 4 Heading 5 Body Li…" at bounding box center [1030, 335] width 214 height 582
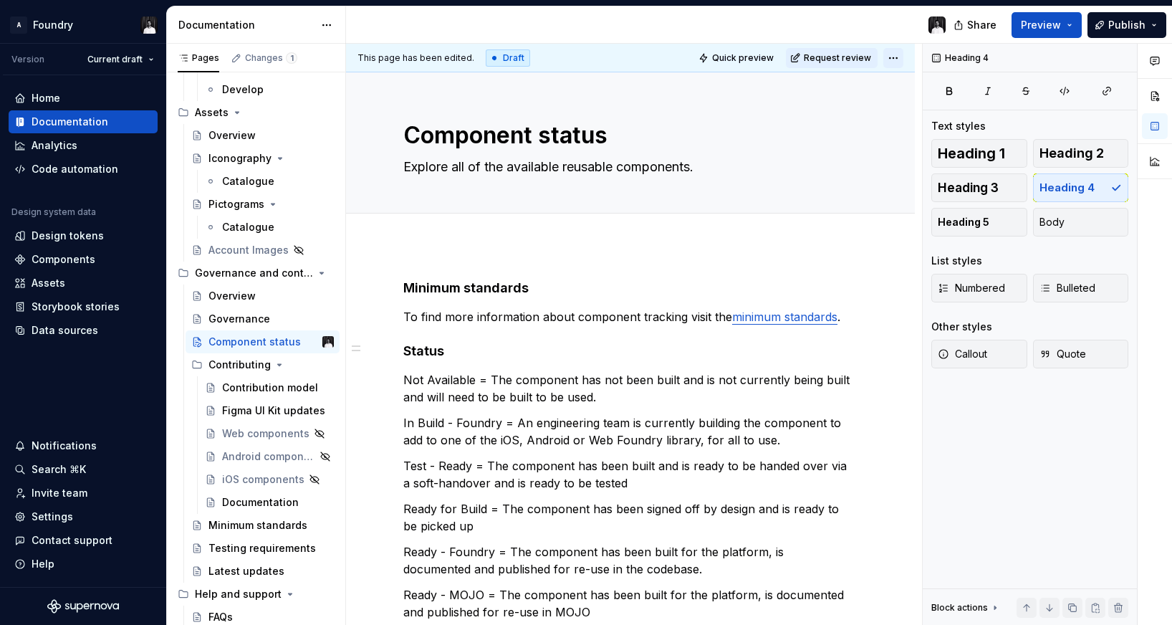
click at [905, 54] on html "A Foundry Version Current draft Home Documentation Analytics Code automation De…" at bounding box center [586, 312] width 1172 height 625
click at [900, 58] on html "A Foundry Version Current draft Home Documentation Analytics Code automation De…" at bounding box center [586, 312] width 1172 height 625
click at [1161, 95] on button "button" at bounding box center [1155, 96] width 26 height 26
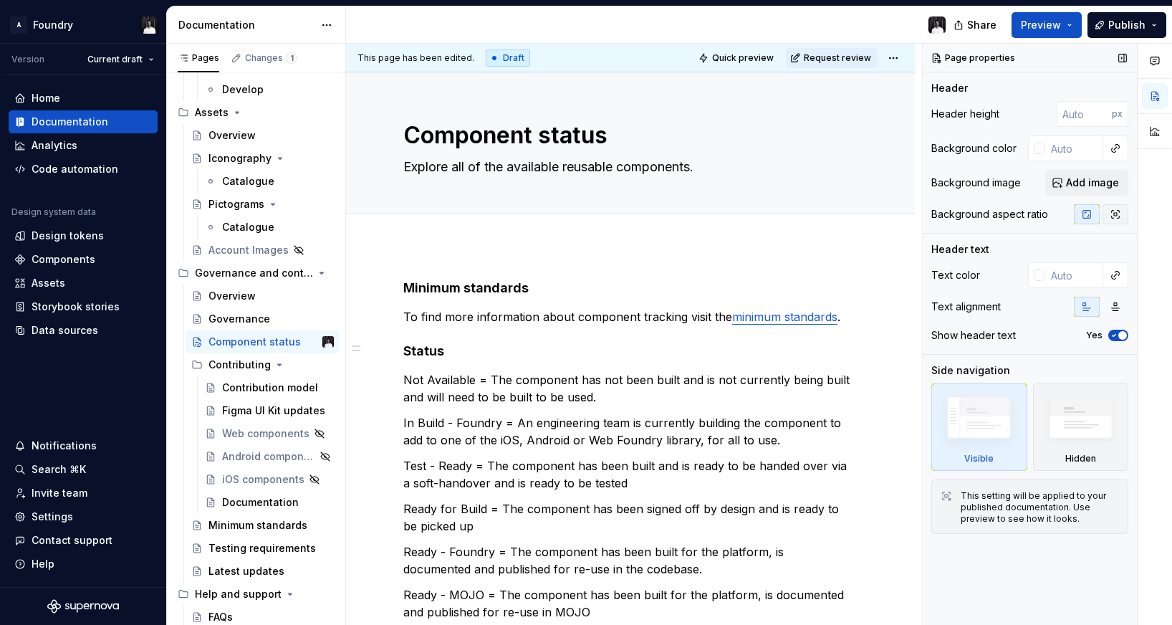
click at [1120, 215] on icon "button" at bounding box center [1114, 213] width 11 height 11
click at [1085, 216] on icon "button" at bounding box center [1086, 213] width 11 height 11
click at [1061, 417] on img at bounding box center [1080, 421] width 82 height 63
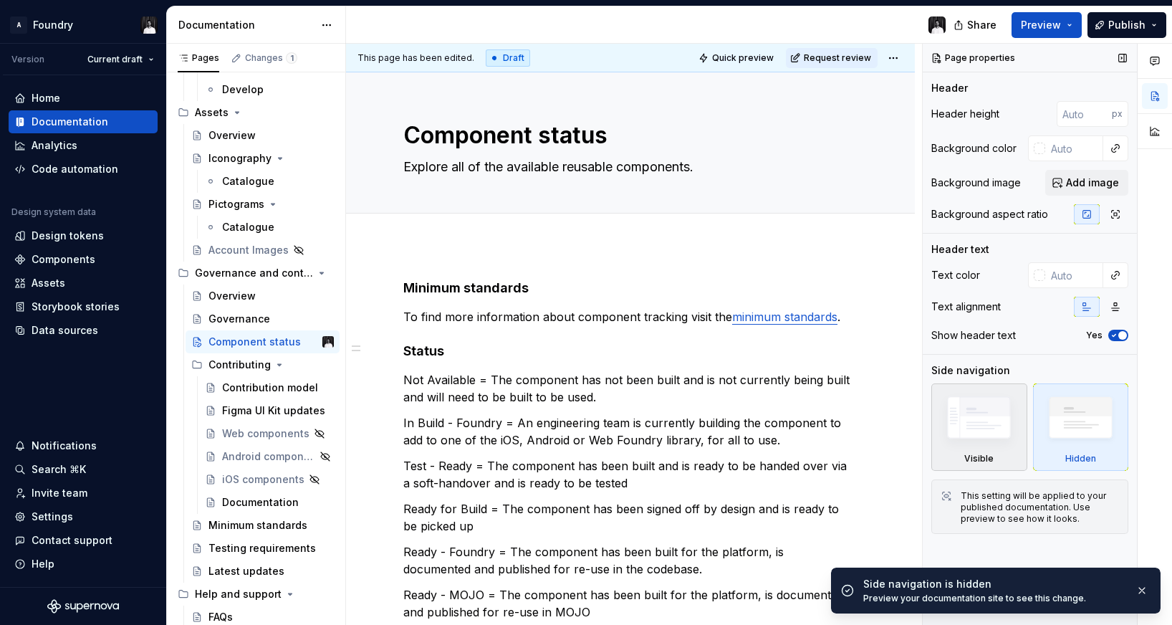
click at [988, 416] on img at bounding box center [979, 421] width 82 height 62
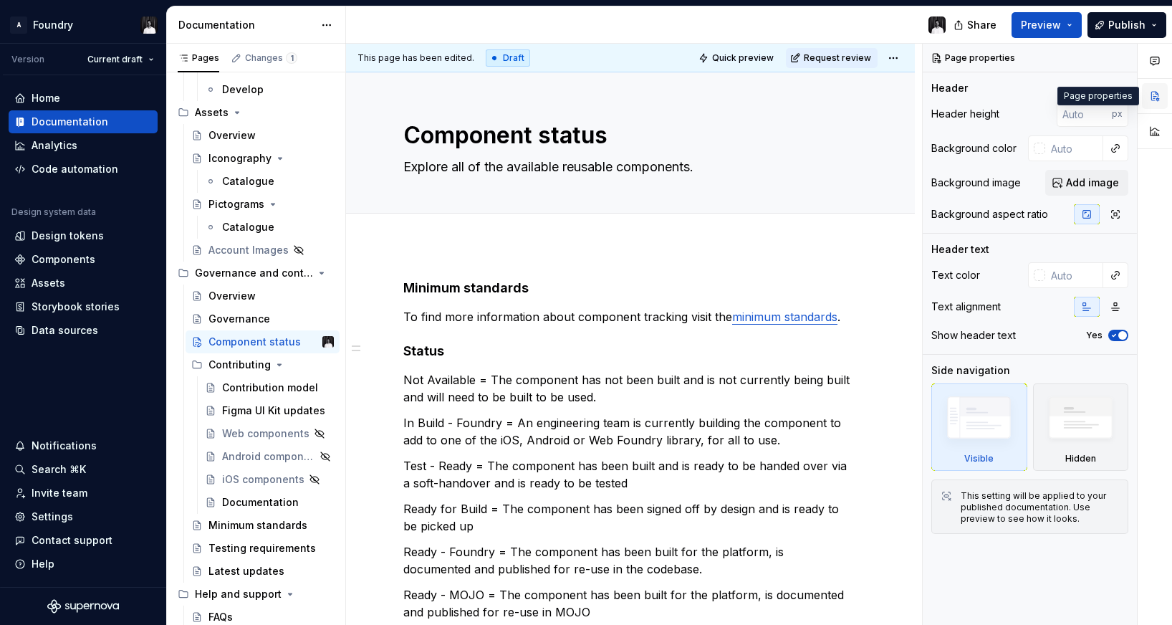
click at [1152, 97] on button "button" at bounding box center [1155, 96] width 26 height 26
click at [1124, 56] on button "button" at bounding box center [1122, 58] width 20 height 20
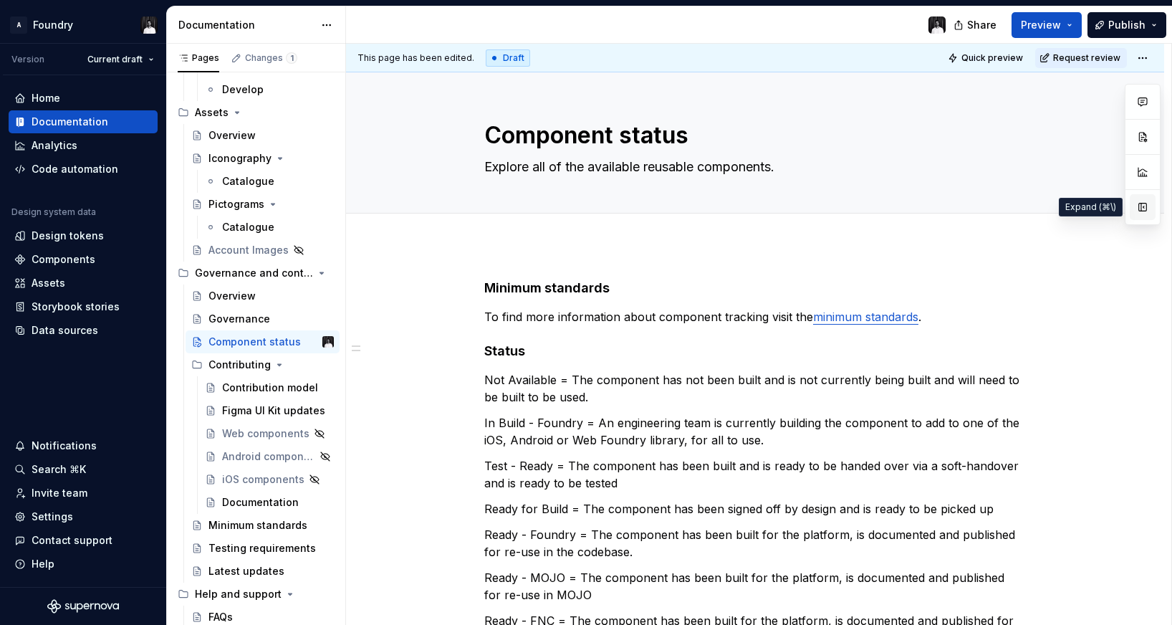
click at [1147, 208] on button "button" at bounding box center [1143, 207] width 26 height 26
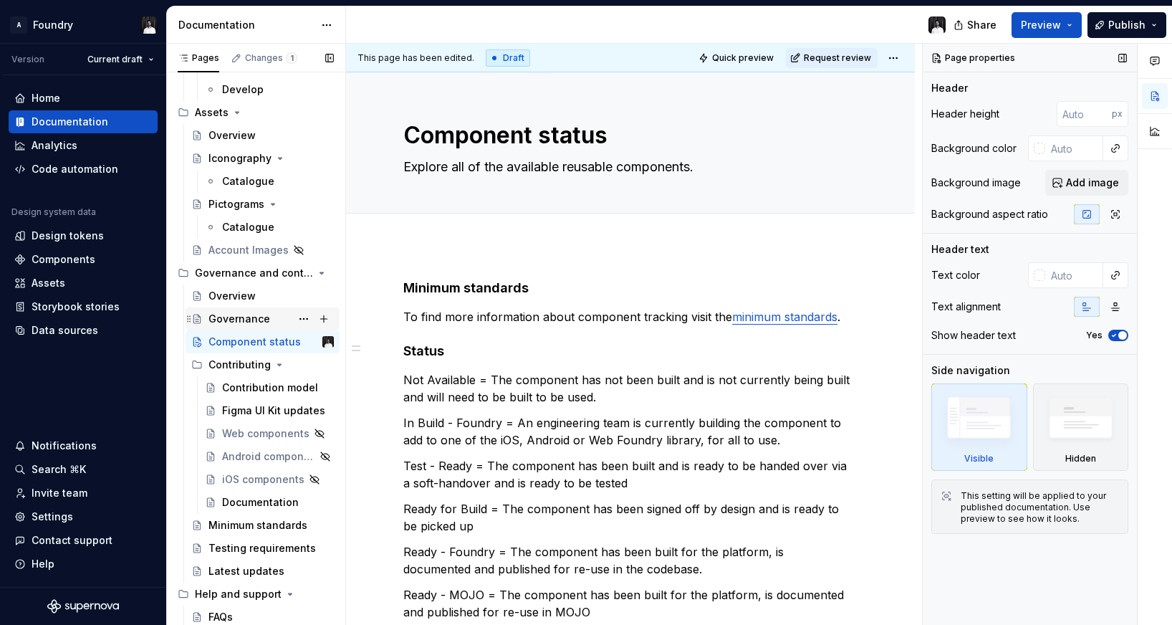
click at [237, 322] on div "Governance" at bounding box center [239, 319] width 62 height 14
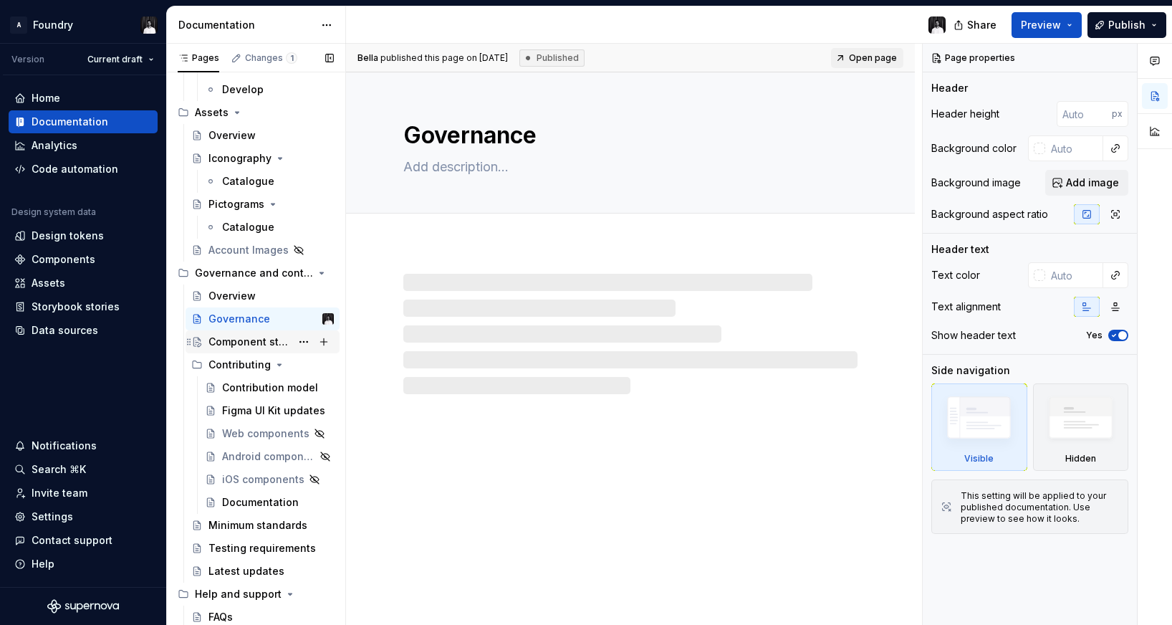
click at [239, 339] on div "Component status" at bounding box center [249, 341] width 82 height 14
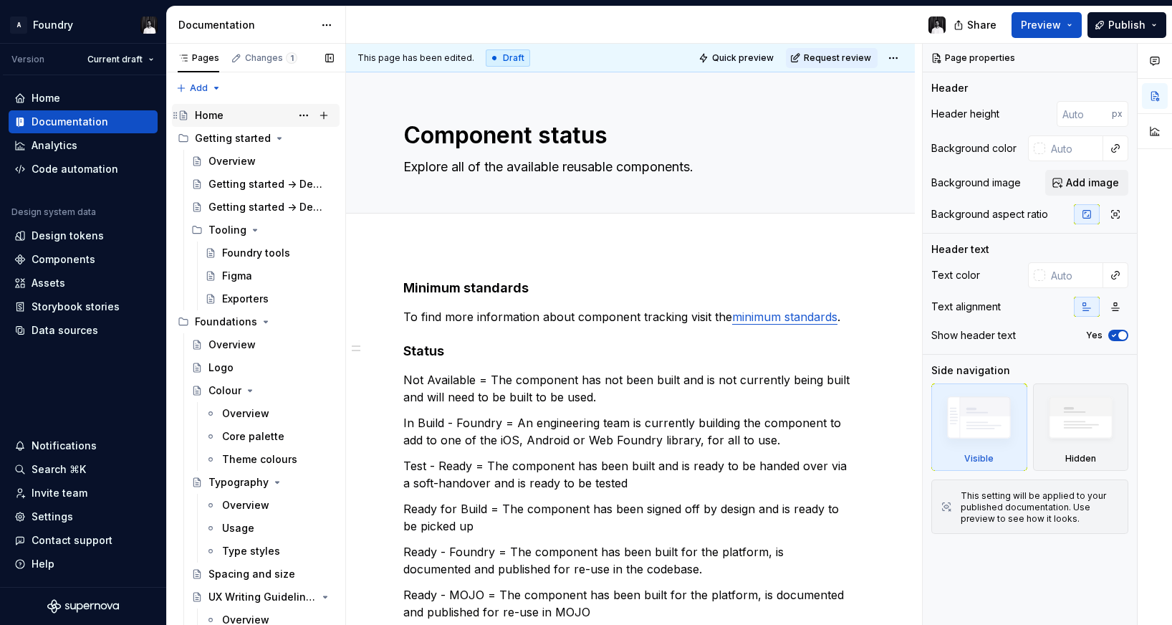
scroll to position [4, 0]
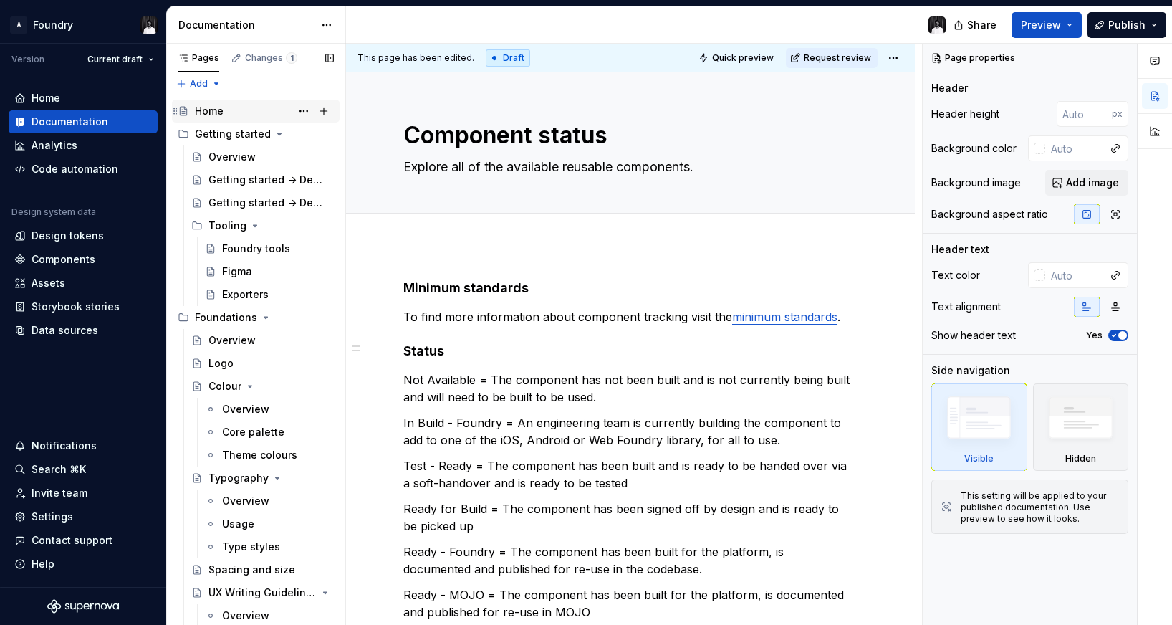
click at [211, 116] on div "Home" at bounding box center [209, 111] width 29 height 14
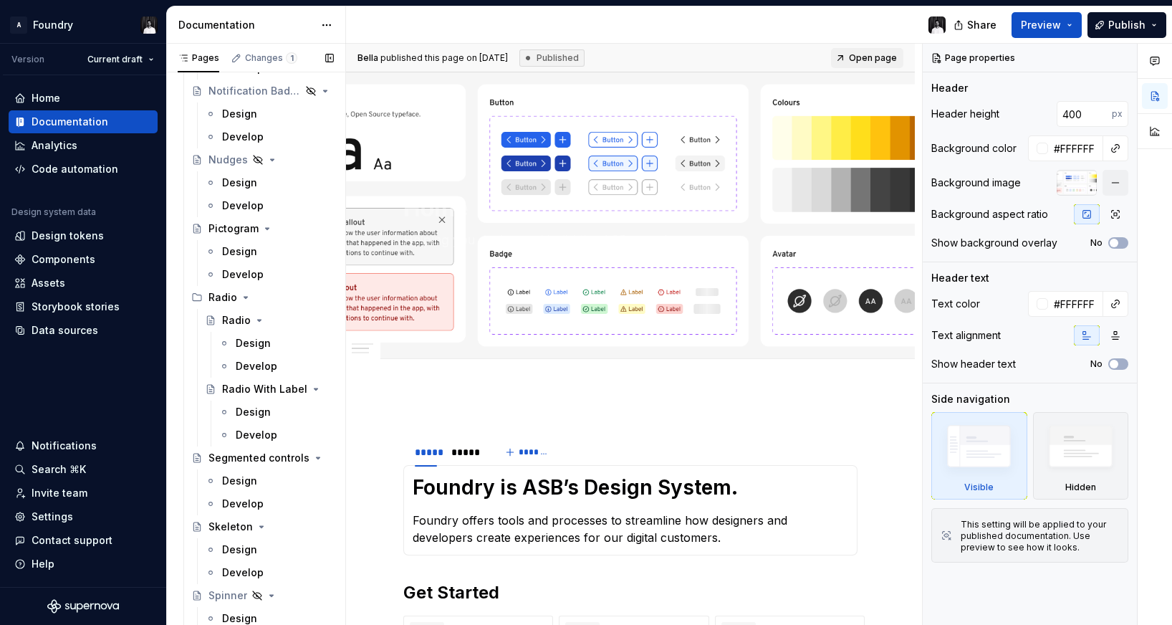
scroll to position [3991, 0]
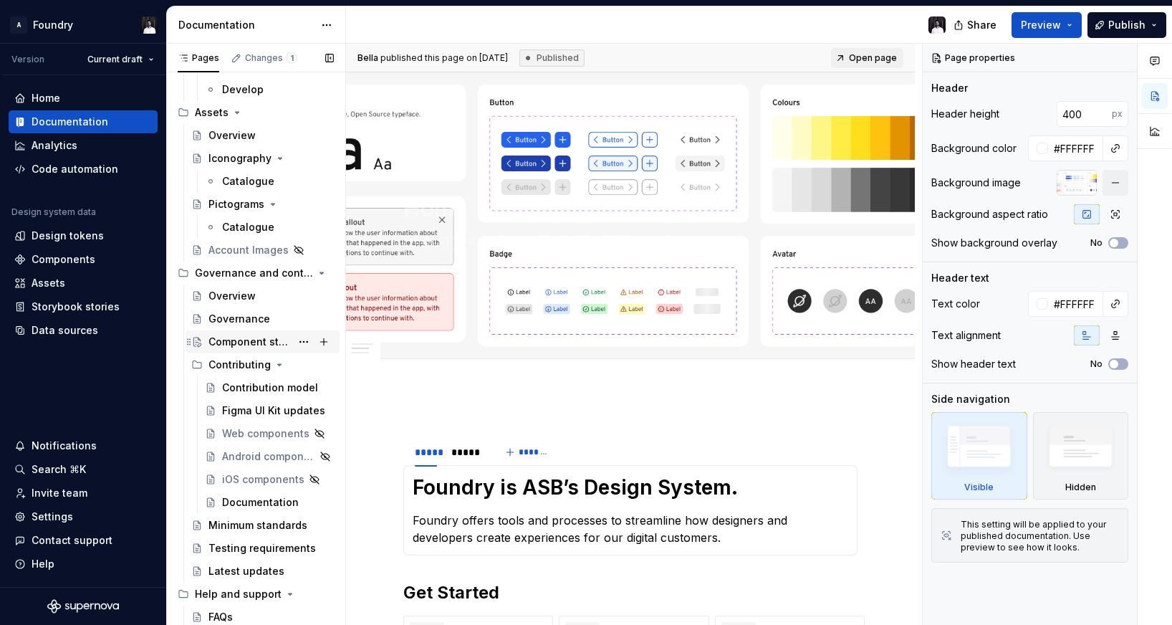
click at [241, 342] on div "Component status" at bounding box center [249, 341] width 82 height 14
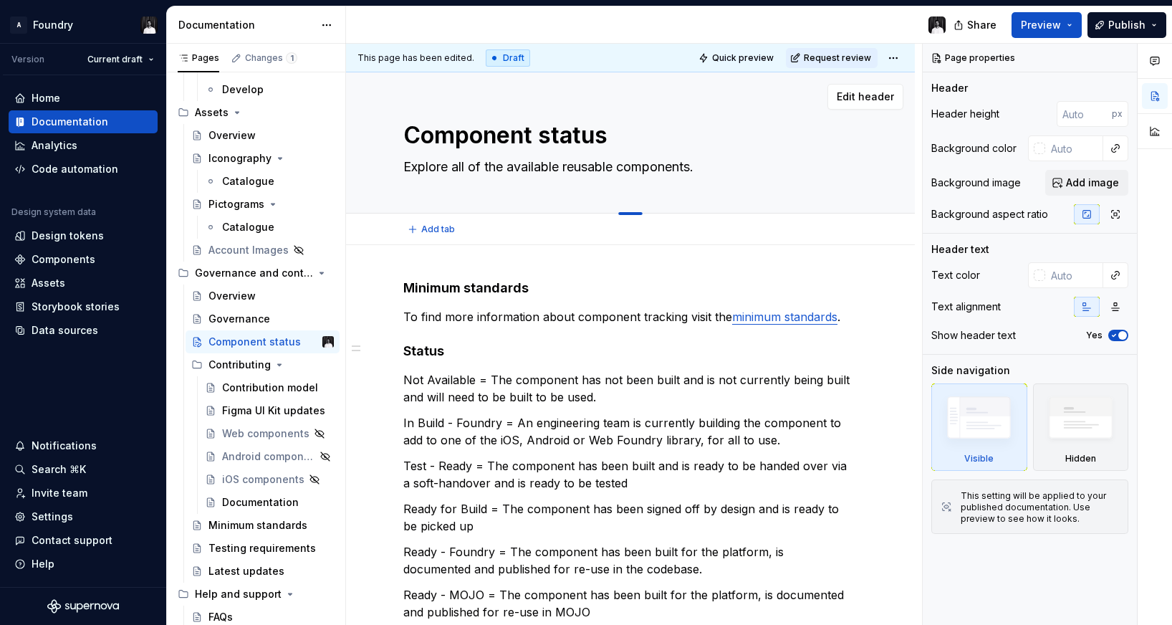
click at [632, 213] on div at bounding box center [630, 213] width 24 height 3
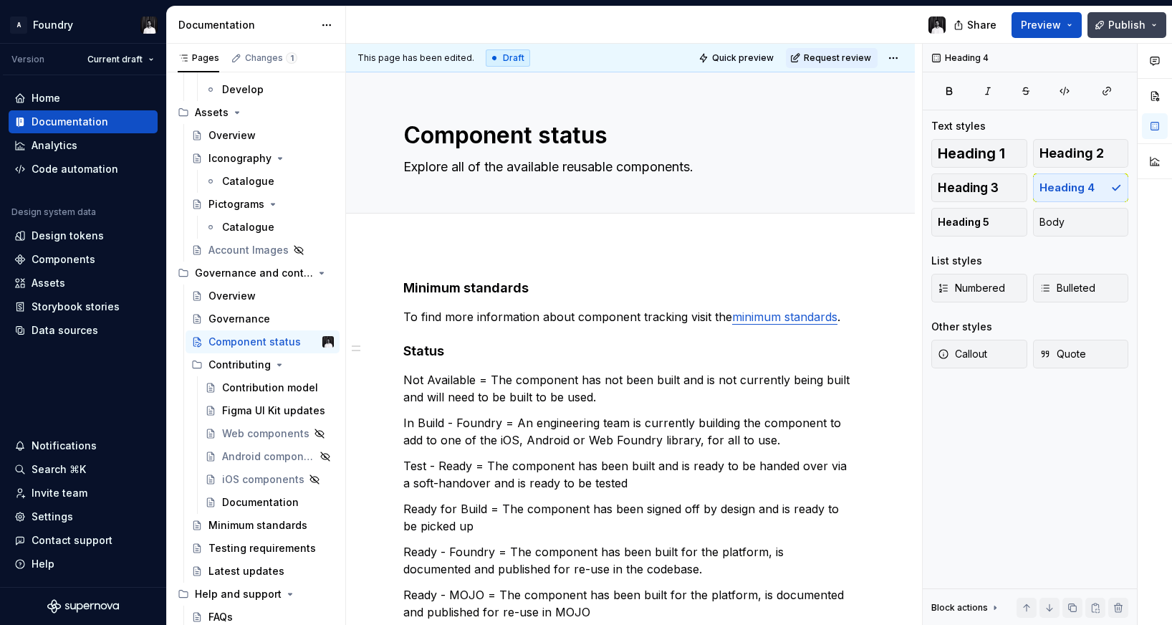
click at [1135, 28] on span "Publish" at bounding box center [1126, 25] width 37 height 14
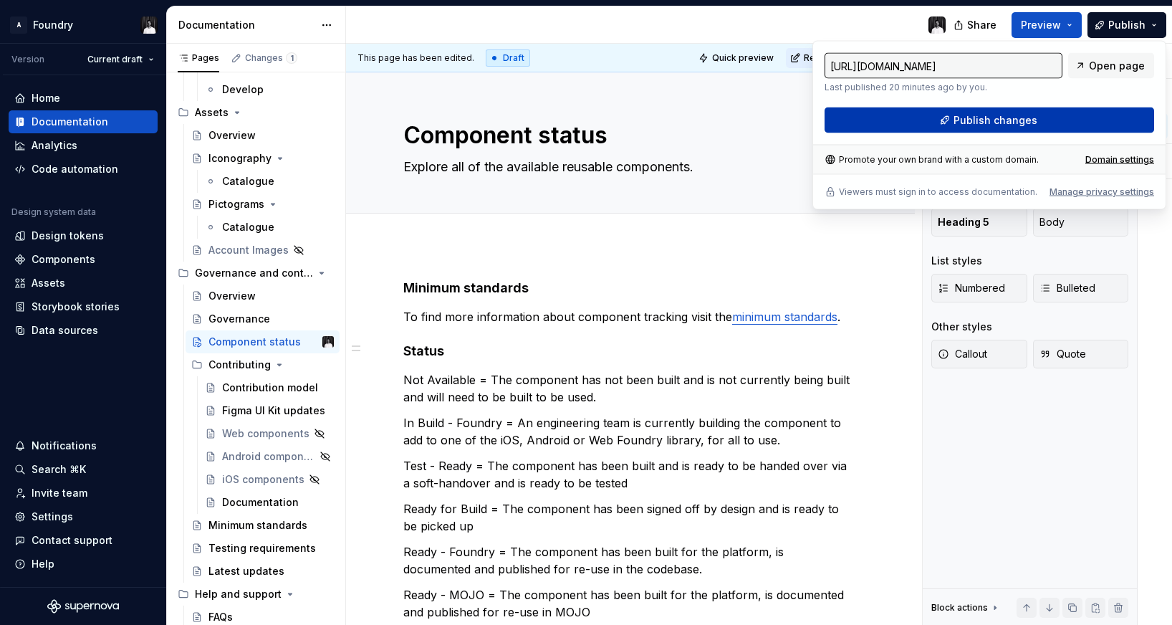
click at [1012, 116] on span "Publish changes" at bounding box center [995, 120] width 84 height 14
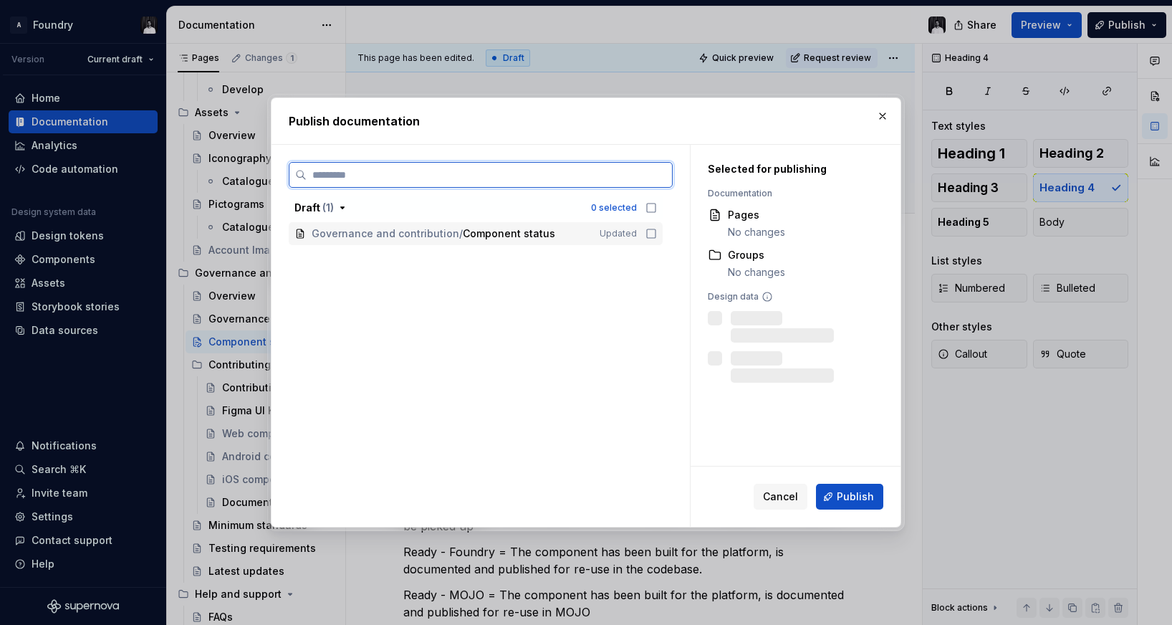
click at [657, 232] on icon at bounding box center [650, 233] width 11 height 11
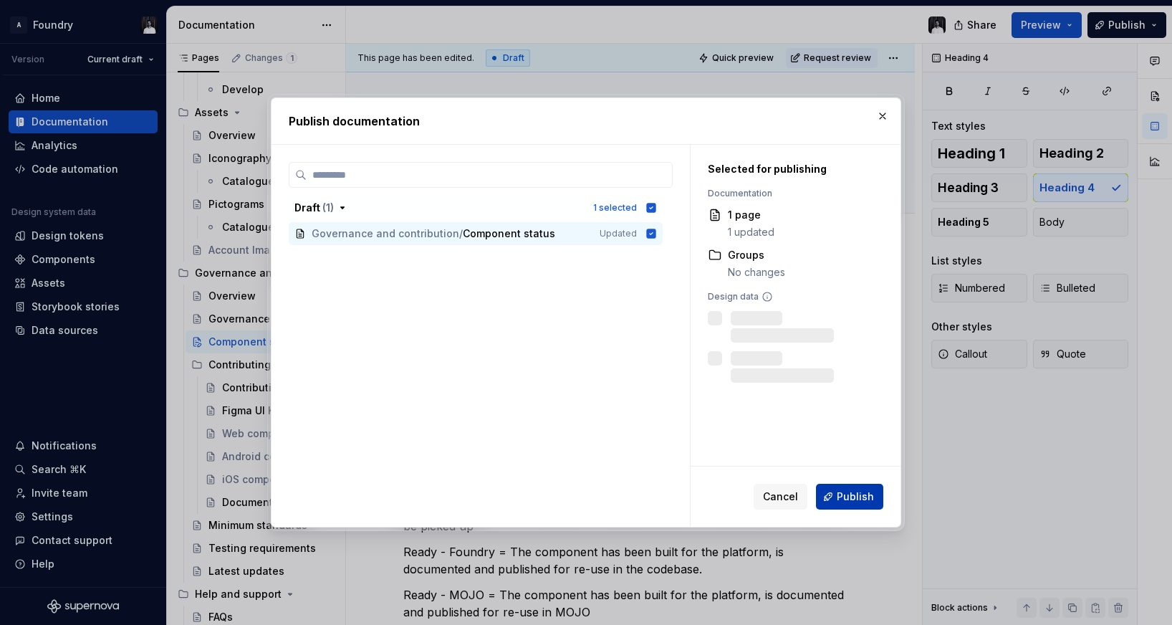
click at [859, 497] on span "Publish" at bounding box center [855, 496] width 37 height 14
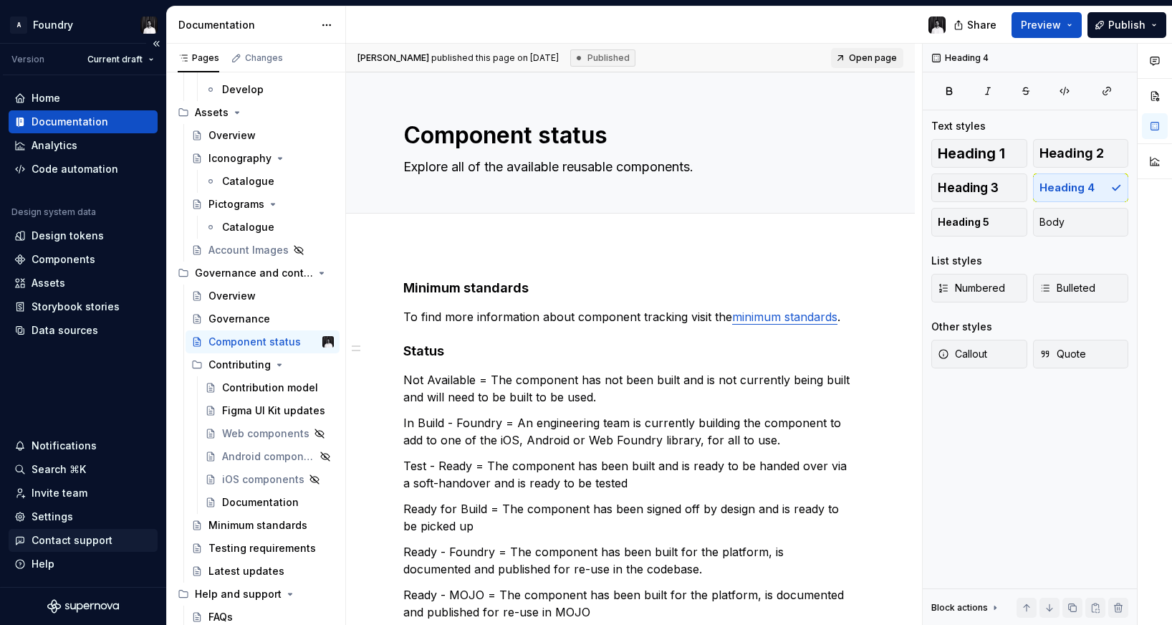
type textarea "*"
